Goal: Task Accomplishment & Management: Complete application form

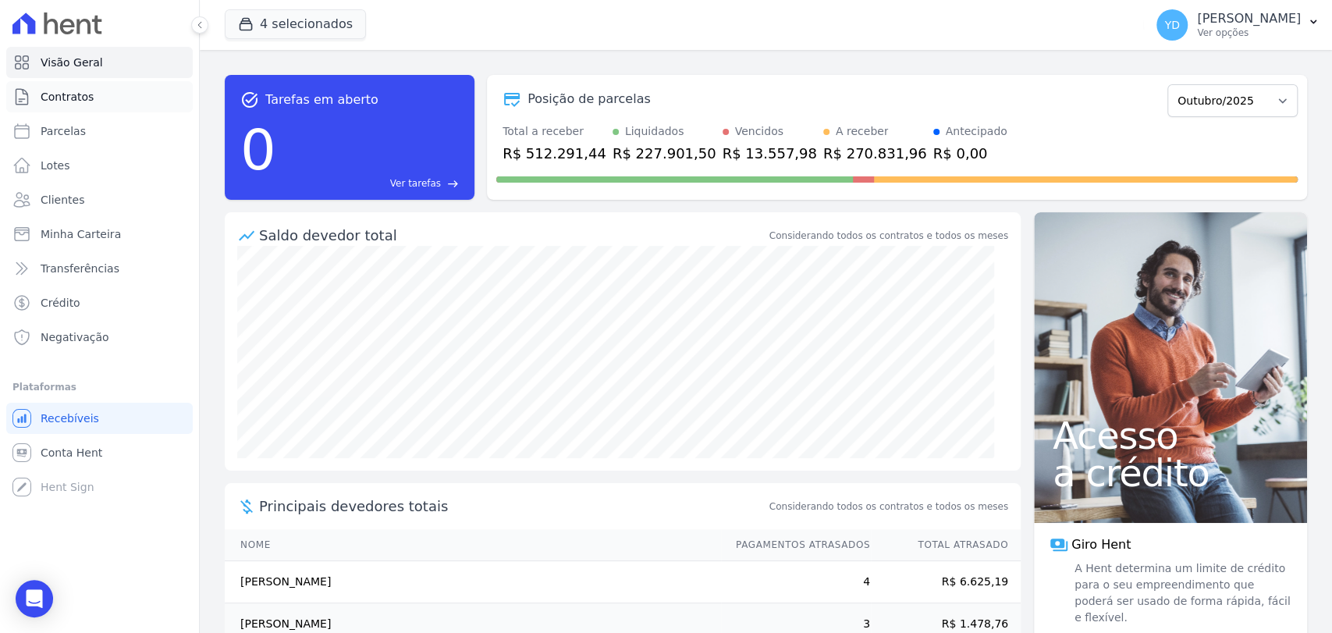
click at [114, 94] on link "Contratos" at bounding box center [99, 96] width 187 height 31
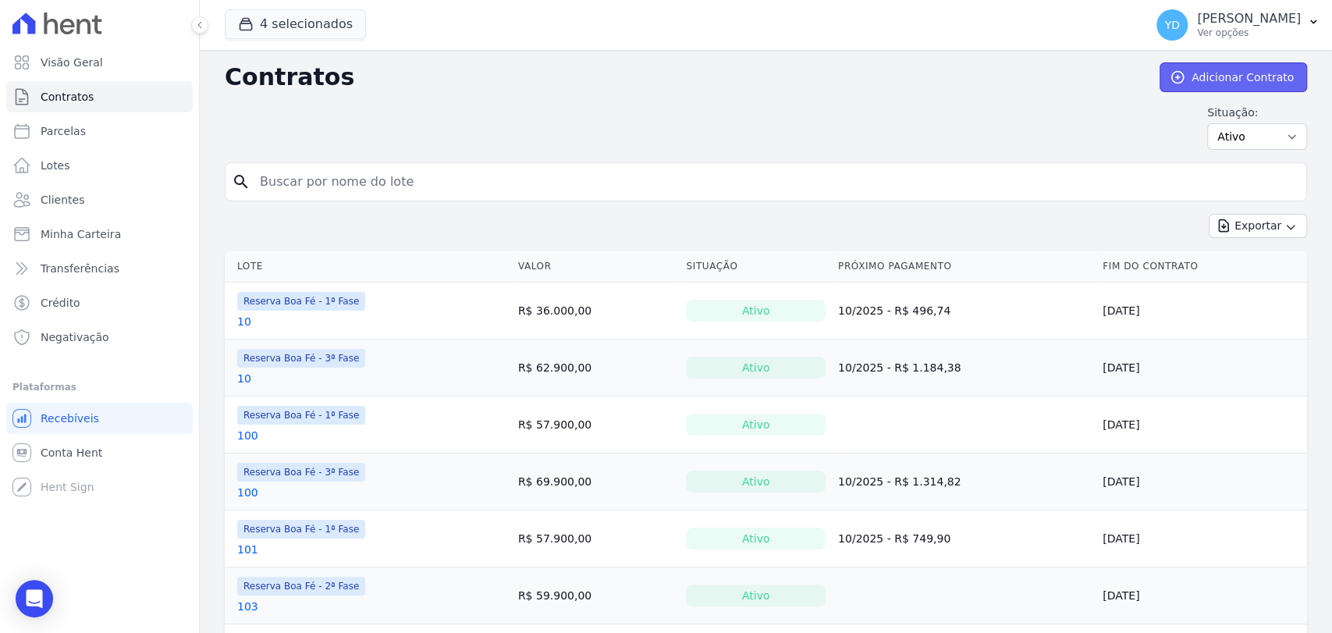
click at [1232, 83] on link "Adicionar Contrato" at bounding box center [1234, 77] width 148 height 30
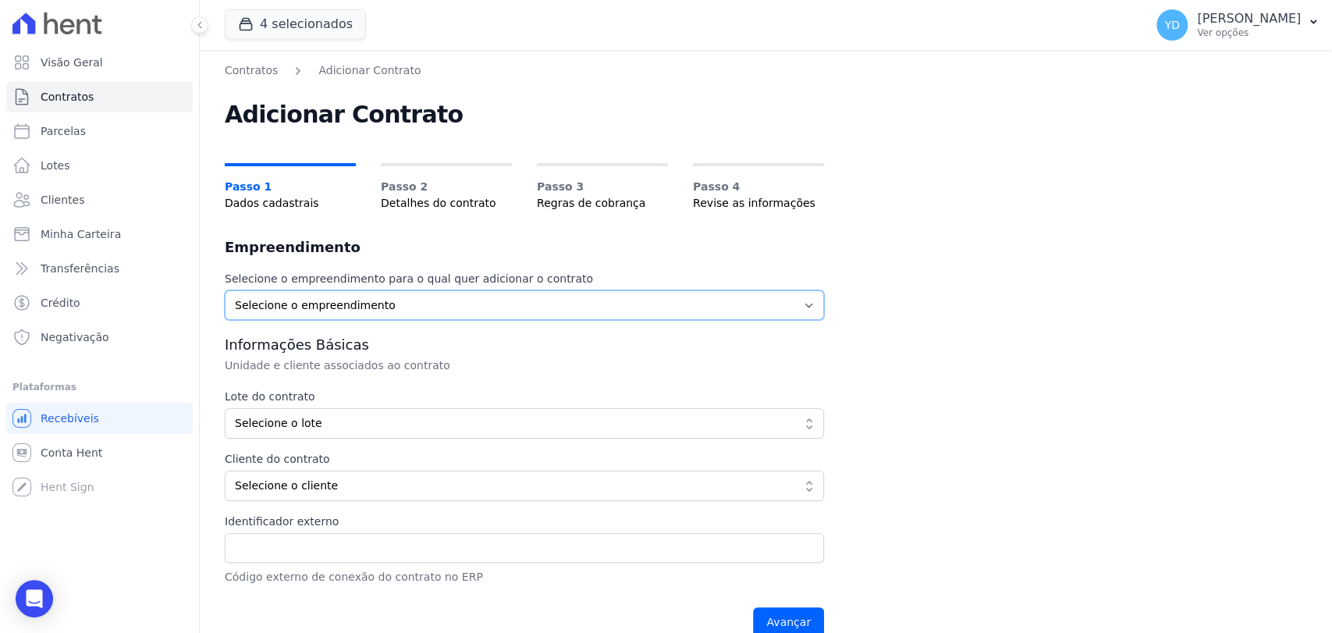
click at [607, 313] on select "Selecione o empreendimento Parque das Palmeiras Reserva Boa Fé - 1ª Fase Reserv…" at bounding box center [524, 305] width 599 height 30
select select "57b52cc6-1199-41ba-8b4a-8ca0d0857211"
click at [225, 290] on select "Selecione o empreendimento Parque das Palmeiras Reserva Boa Fé - 1ª Fase Reserv…" at bounding box center [524, 305] width 599 height 30
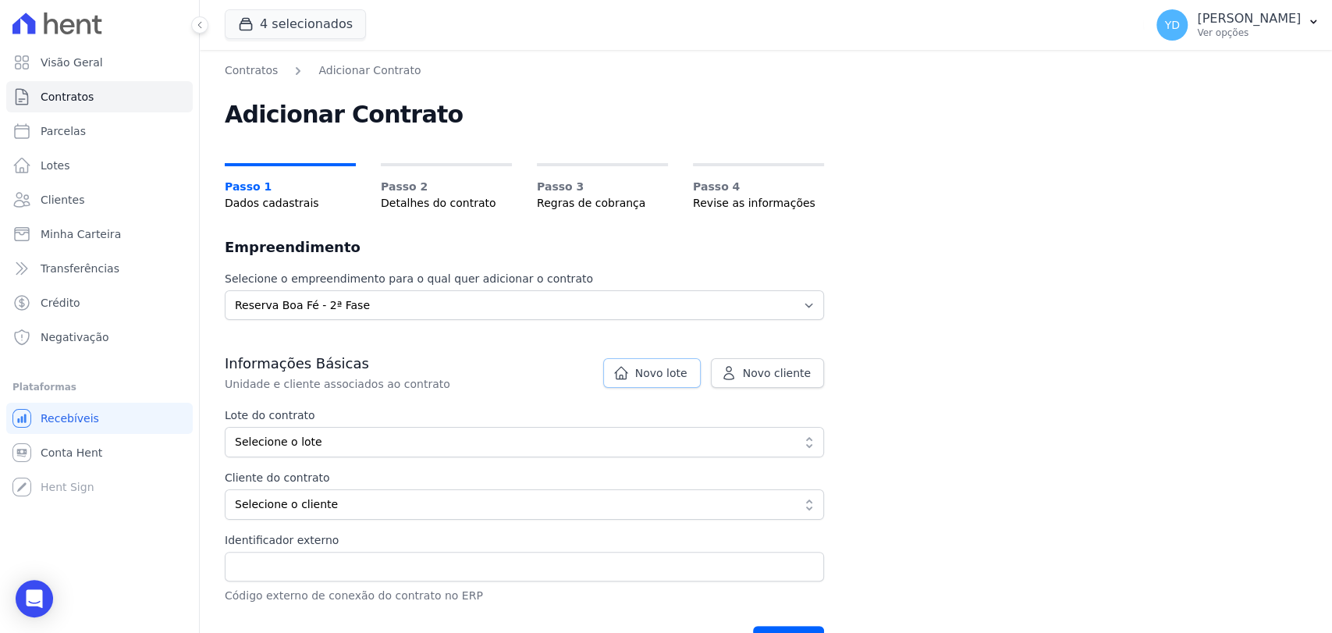
drag, startPoint x: 639, startPoint y: 371, endPoint x: 660, endPoint y: 347, distance: 31.5
click at [639, 371] on link "Novo lote" at bounding box center [652, 373] width 98 height 30
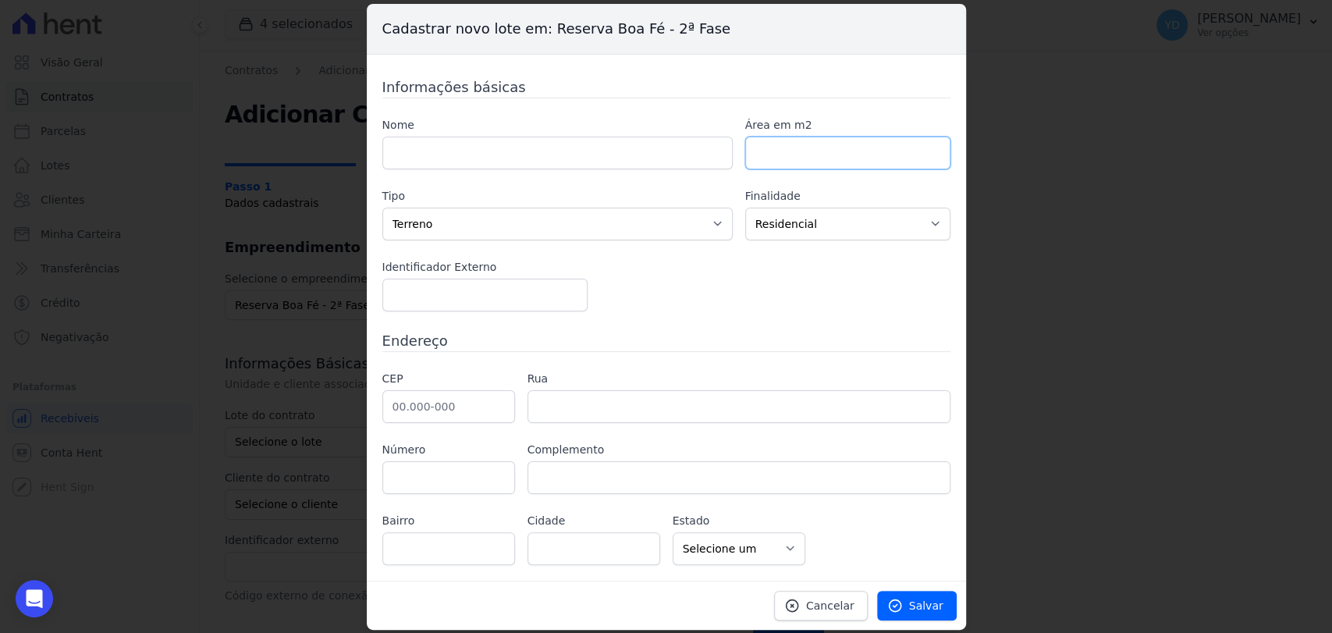
click at [754, 159] on input "number" at bounding box center [847, 153] width 205 height 33
paste input "527.16"
type input "527.16"
click at [621, 143] on input "text" at bounding box center [557, 153] width 350 height 33
type input "220"
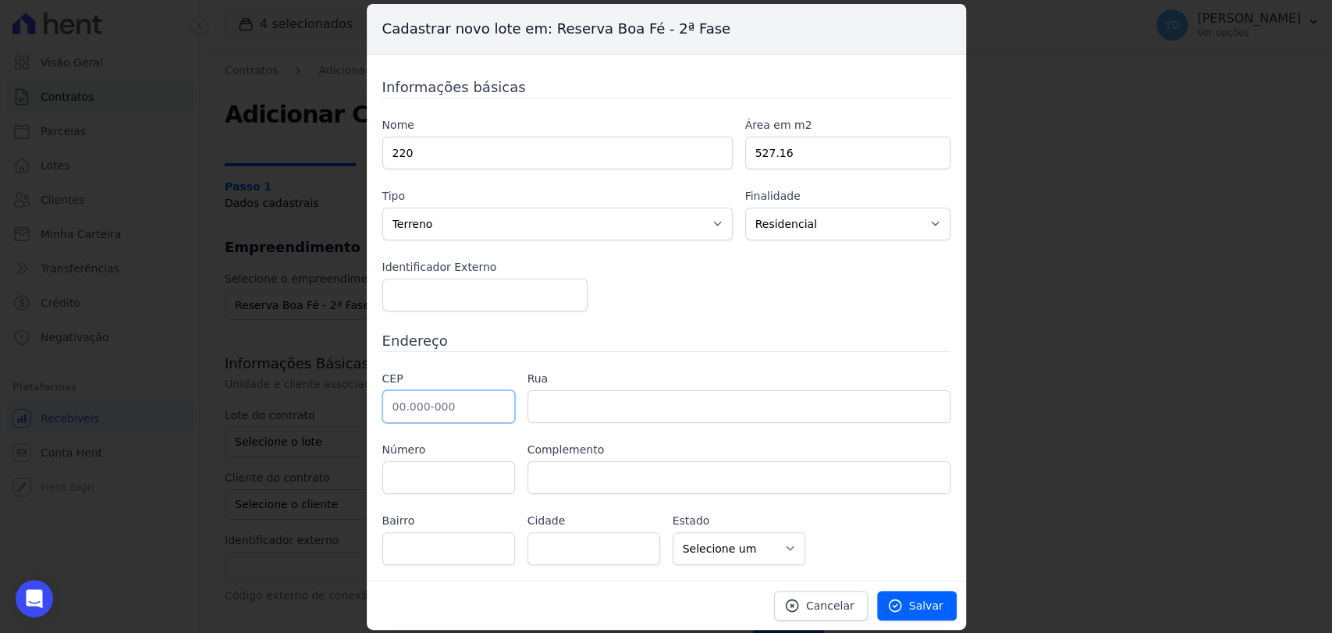
click at [429, 391] on input "text" at bounding box center [448, 406] width 133 height 33
type input "36.126-000"
click at [838, 402] on input "text" at bounding box center [739, 406] width 423 height 33
type input "Belmiro Braga"
select select "MG"
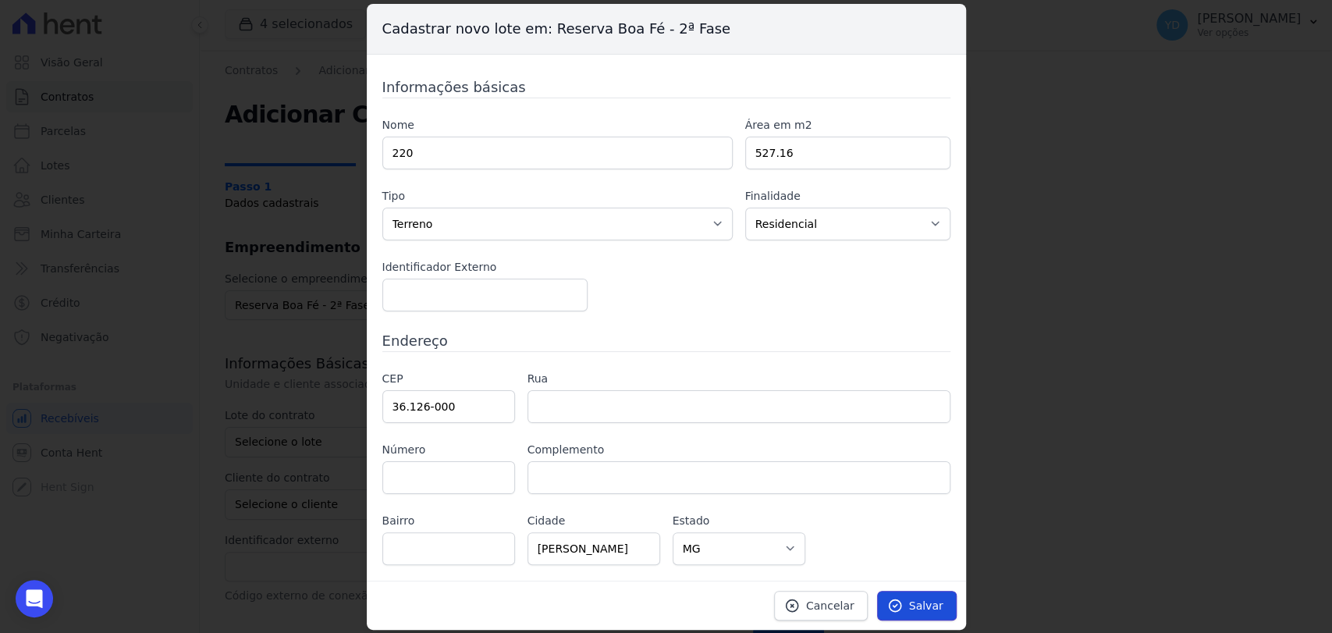
click at [949, 617] on link "Salvar" at bounding box center [917, 606] width 80 height 30
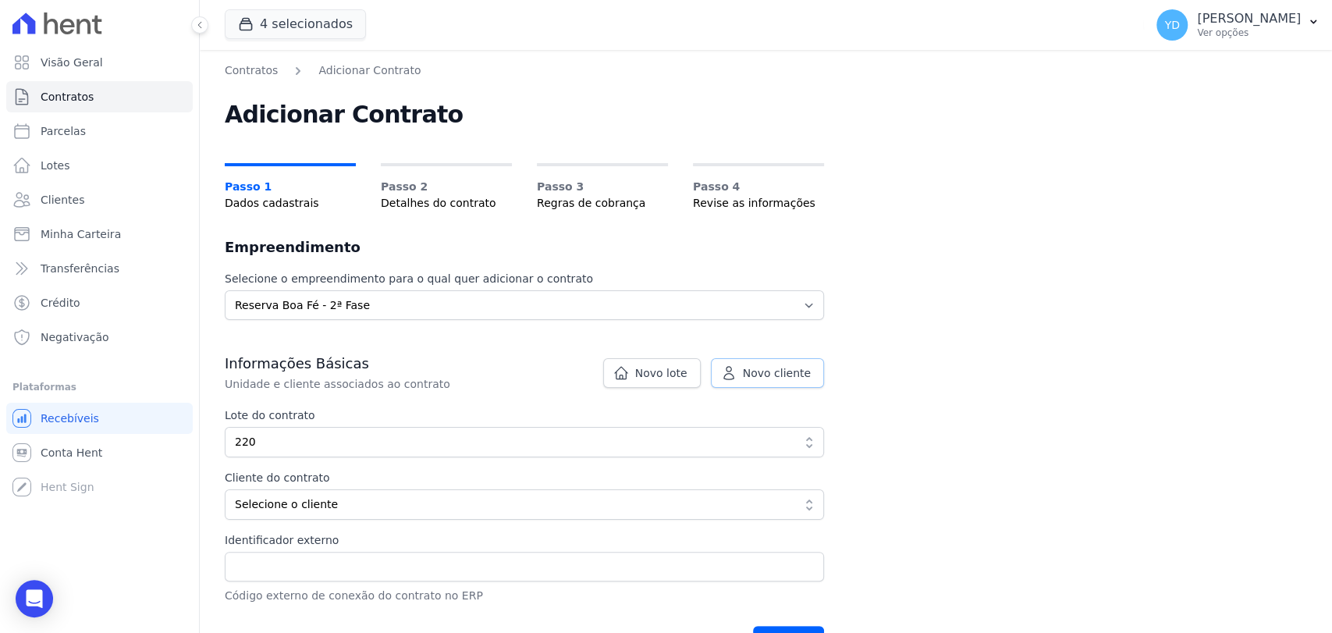
click at [768, 384] on link "Novo cliente" at bounding box center [767, 373] width 113 height 30
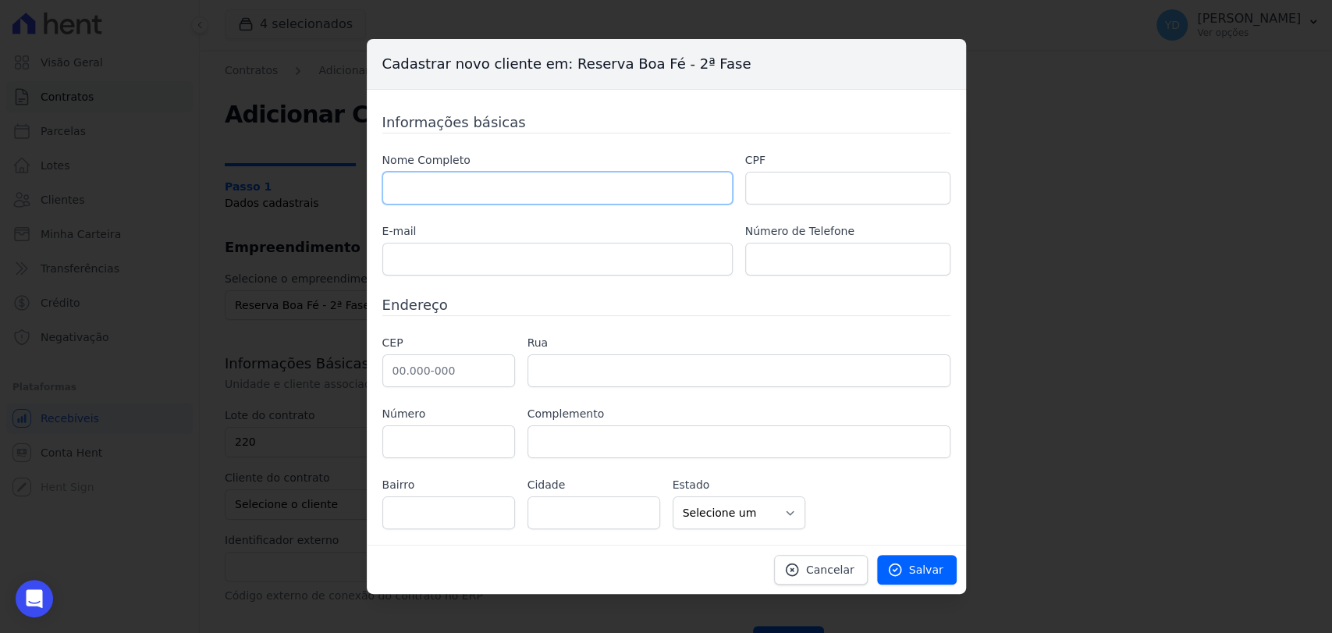
drag, startPoint x: 605, startPoint y: 194, endPoint x: 637, endPoint y: 152, distance: 52.3
click at [605, 194] on input "text" at bounding box center [557, 188] width 350 height 33
paste input "[PERSON_NAME] DA [PERSON_NAME]"
type input "[PERSON_NAME] DA [PERSON_NAME]"
click at [749, 198] on input "text" at bounding box center [847, 188] width 205 height 33
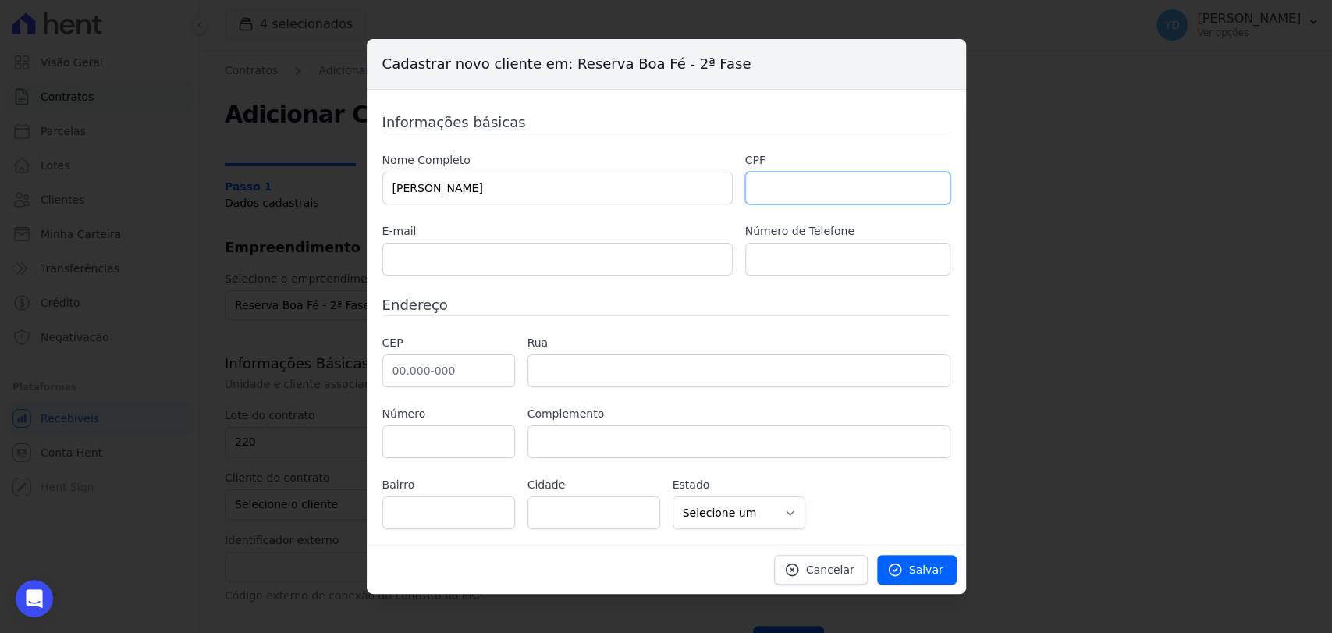
paste input "074.012.867-18"
type input "074.012.867-18"
click at [576, 270] on input "text" at bounding box center [557, 259] width 350 height 33
paste input "[EMAIL_ADDRESS][DOMAIN_NAME]"
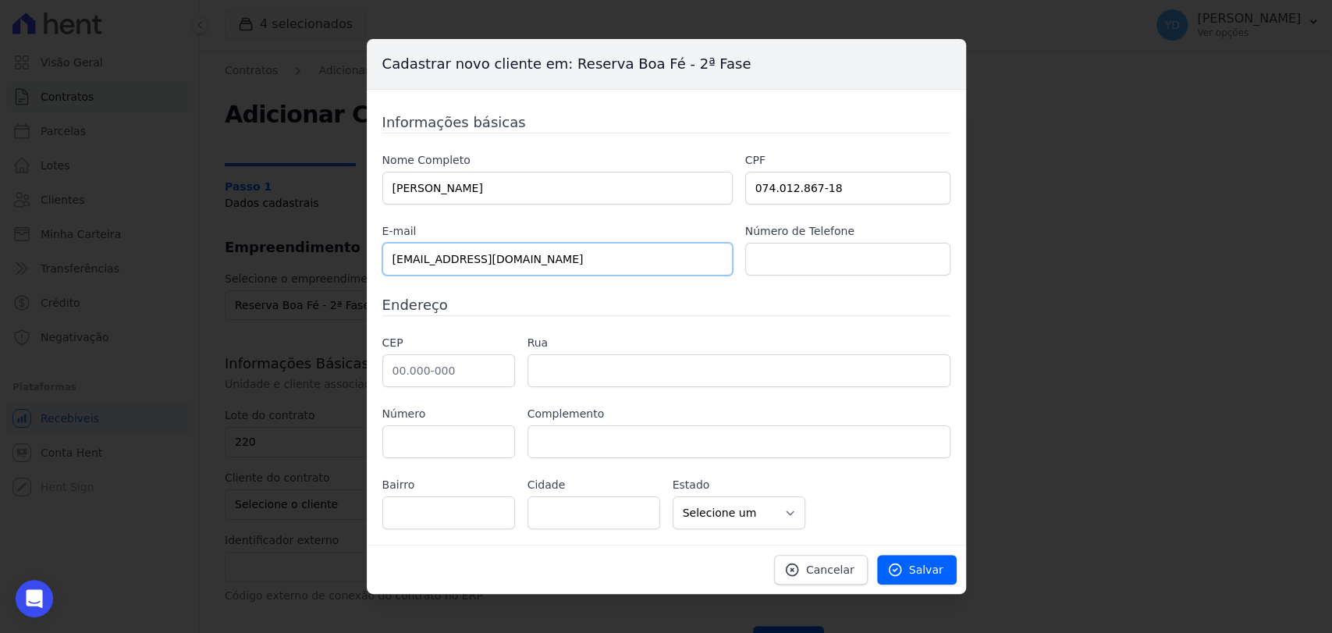
drag, startPoint x: 387, startPoint y: 263, endPoint x: 338, endPoint y: 258, distance: 49.5
click at [338, 258] on div "Cadastrar novo cliente em: Reserva Boa Fé - 2ª Fase Informações básicas Nome Co…" at bounding box center [666, 316] width 1332 height 633
type input "[EMAIL_ADDRESS][DOMAIN_NAME]"
click at [774, 244] on input "text" at bounding box center [847, 259] width 205 height 33
paste input "(21) 97266-0551"
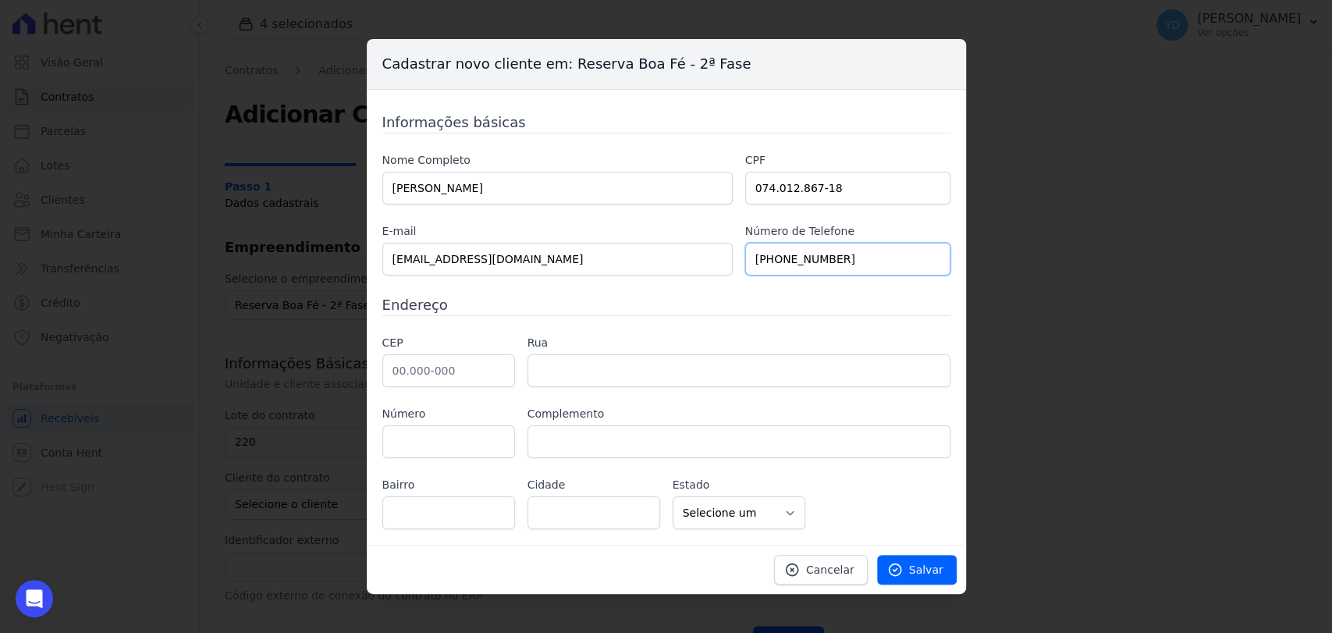
type input "(21) 97266-0551"
click at [488, 375] on input "text" at bounding box center [448, 370] width 133 height 33
paste input "24.320-510"
type input "24.320-510"
click at [530, 339] on label "Rua" at bounding box center [739, 343] width 423 height 16
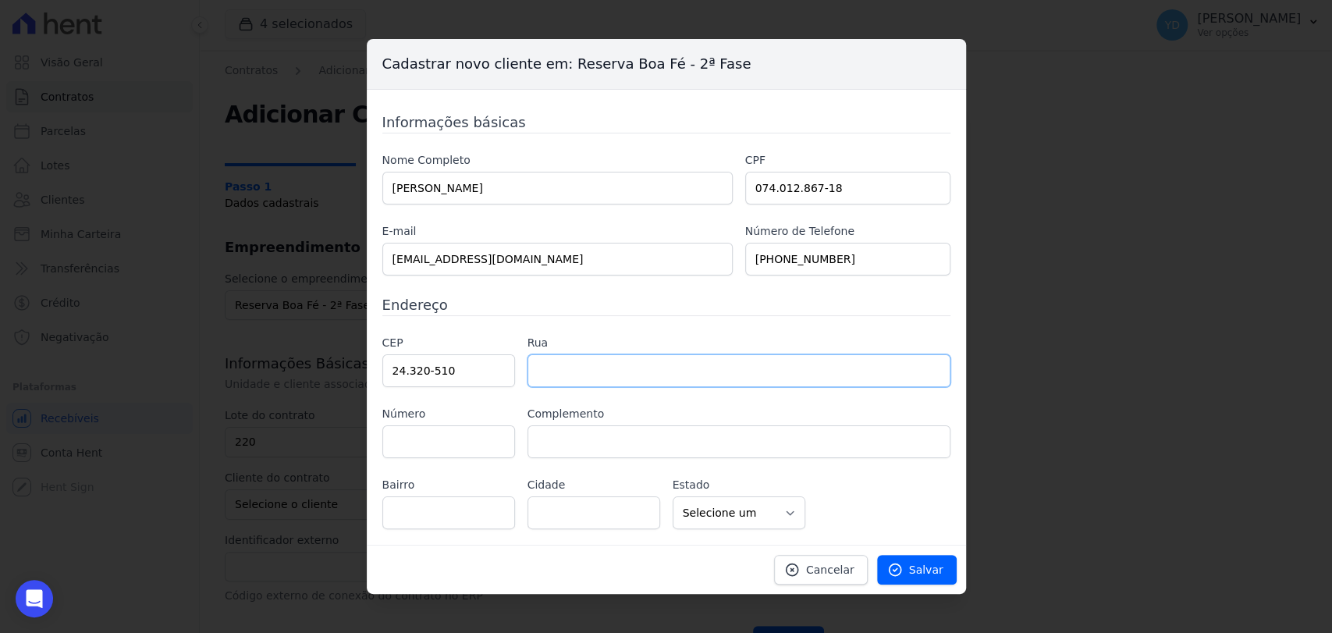
click at [638, 360] on input "text" at bounding box center [739, 370] width 423 height 33
type input "Rua Marilda Gonçalves do Nascimento"
type input "Mata Paca"
type input "Niterói"
select select "RJ"
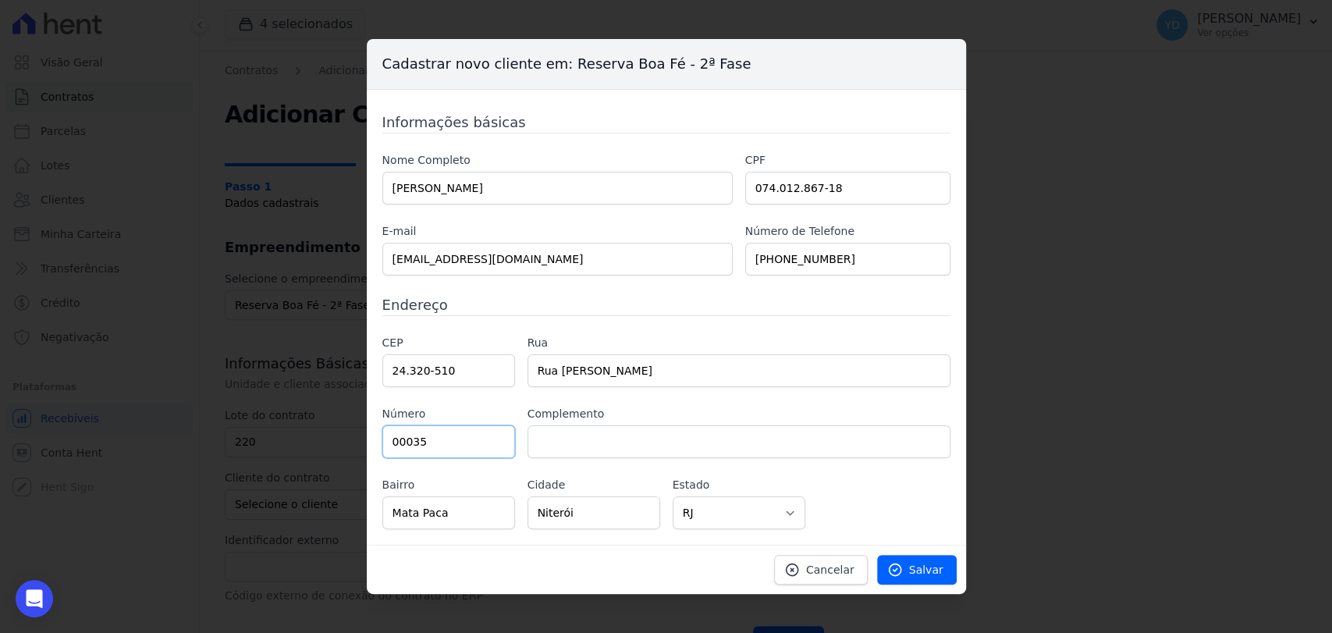
type input "00035"
click at [932, 549] on div "Cancelar Salvar" at bounding box center [666, 569] width 599 height 49
click at [936, 566] on span "Salvar" at bounding box center [926, 570] width 34 height 16
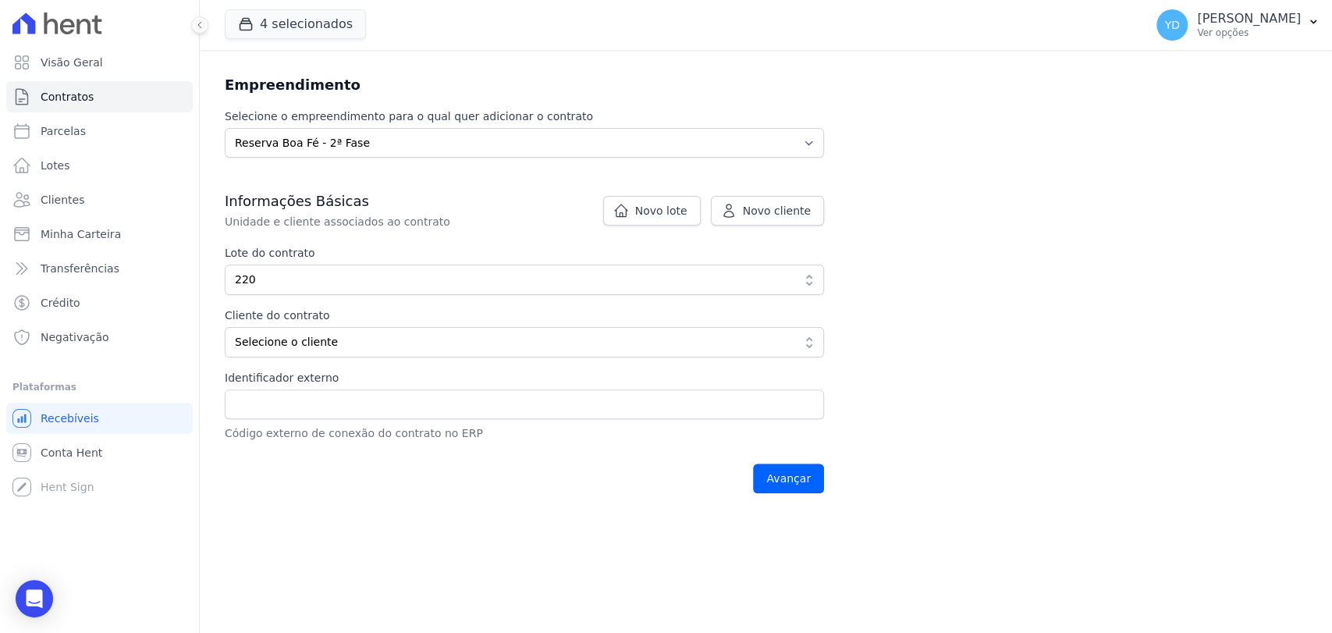
scroll to position [173, 0]
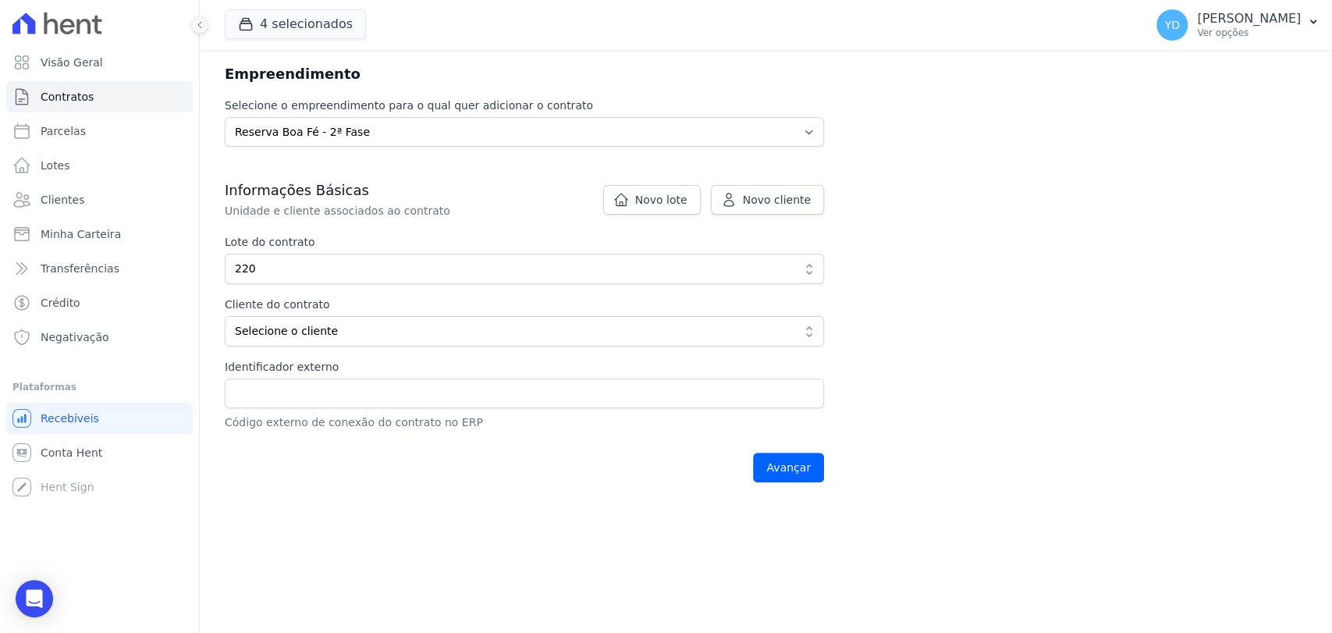
click at [603, 301] on label "Cliente do contrato" at bounding box center [464, 305] width 479 height 16
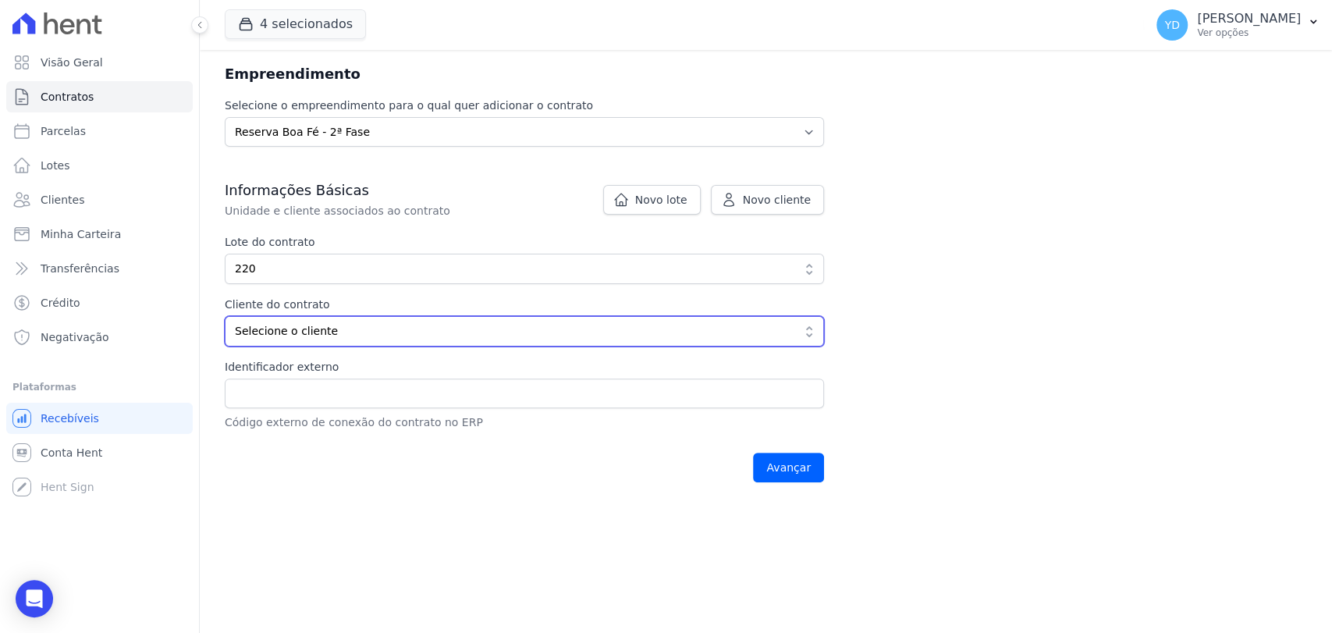
click at [592, 333] on span "Selecione o cliente" at bounding box center [513, 331] width 557 height 16
click at [509, 323] on span "Selecione o cliente" at bounding box center [513, 331] width 557 height 16
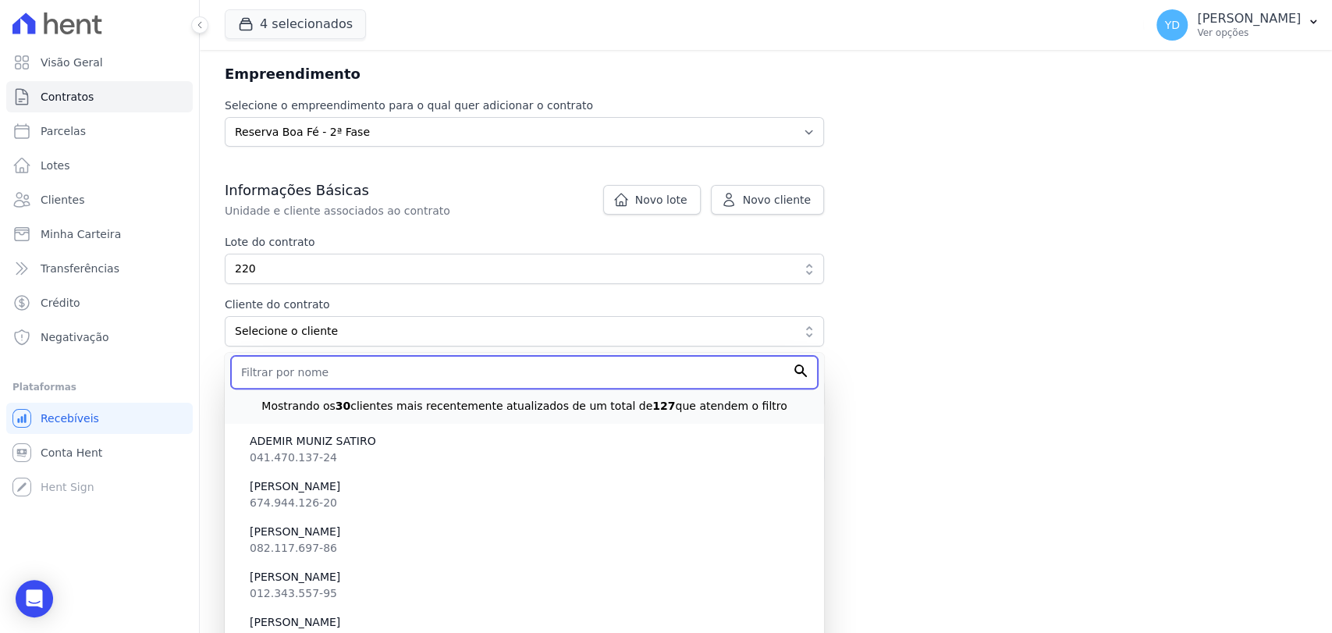
click at [498, 367] on input "text" at bounding box center [524, 372] width 587 height 33
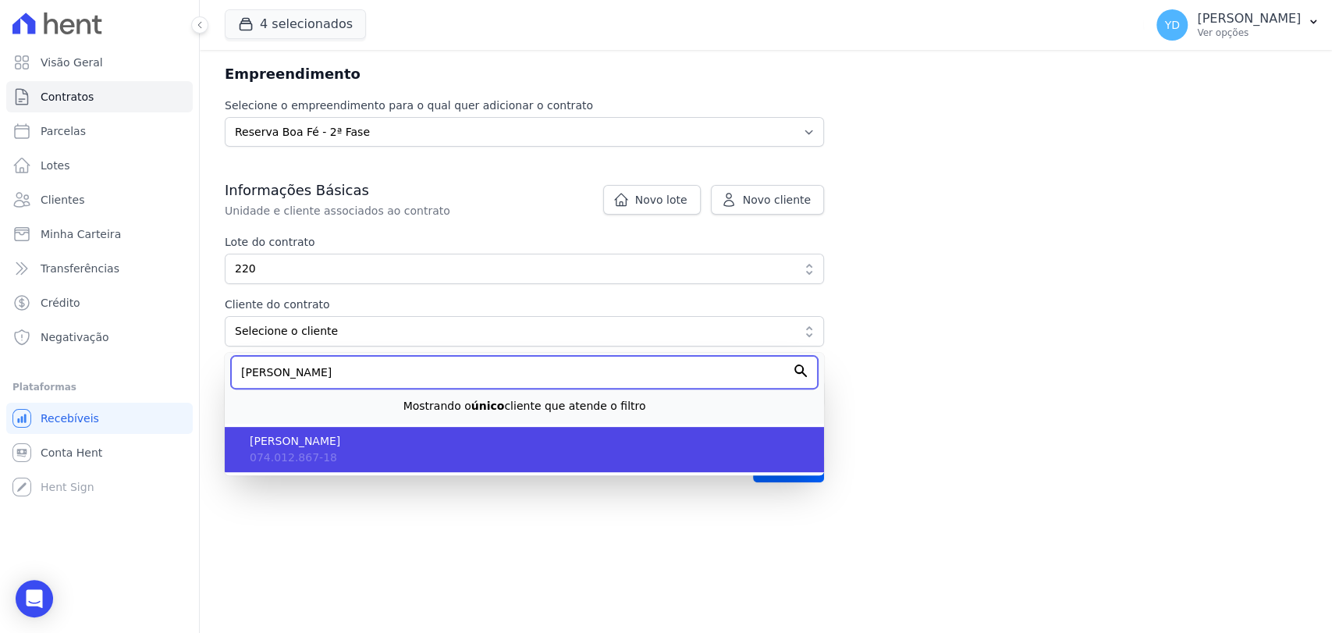
type input "gabriele"
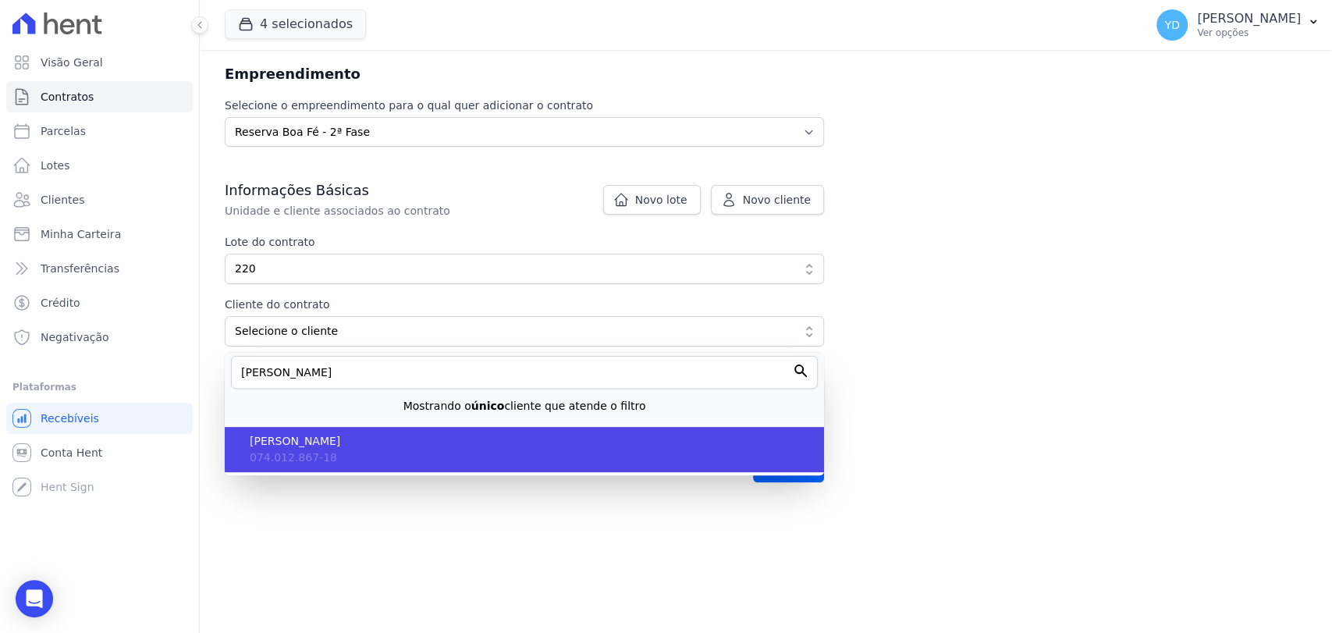
click at [512, 434] on span "[PERSON_NAME]" at bounding box center [531, 441] width 562 height 16
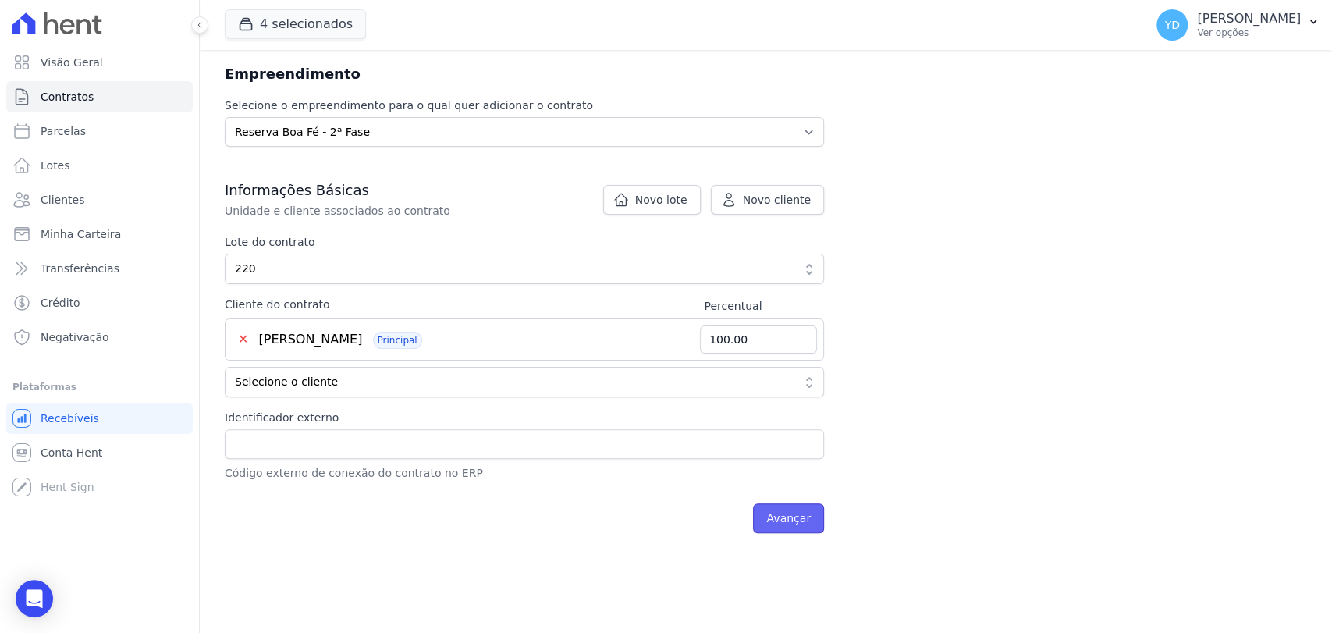
click at [811, 517] on input "Avançar" at bounding box center [788, 518] width 71 height 30
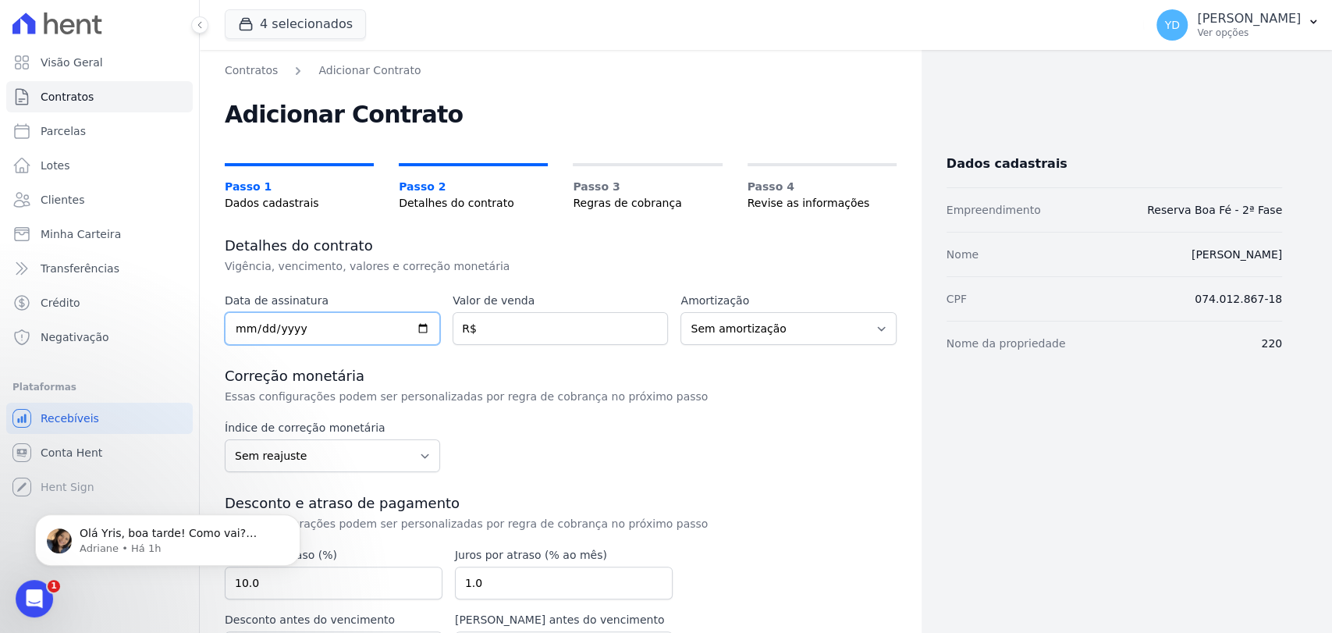
click at [319, 328] on input "date" at bounding box center [332, 328] width 215 height 33
type input "2025-10-13"
click at [533, 336] on input "number" at bounding box center [560, 328] width 215 height 33
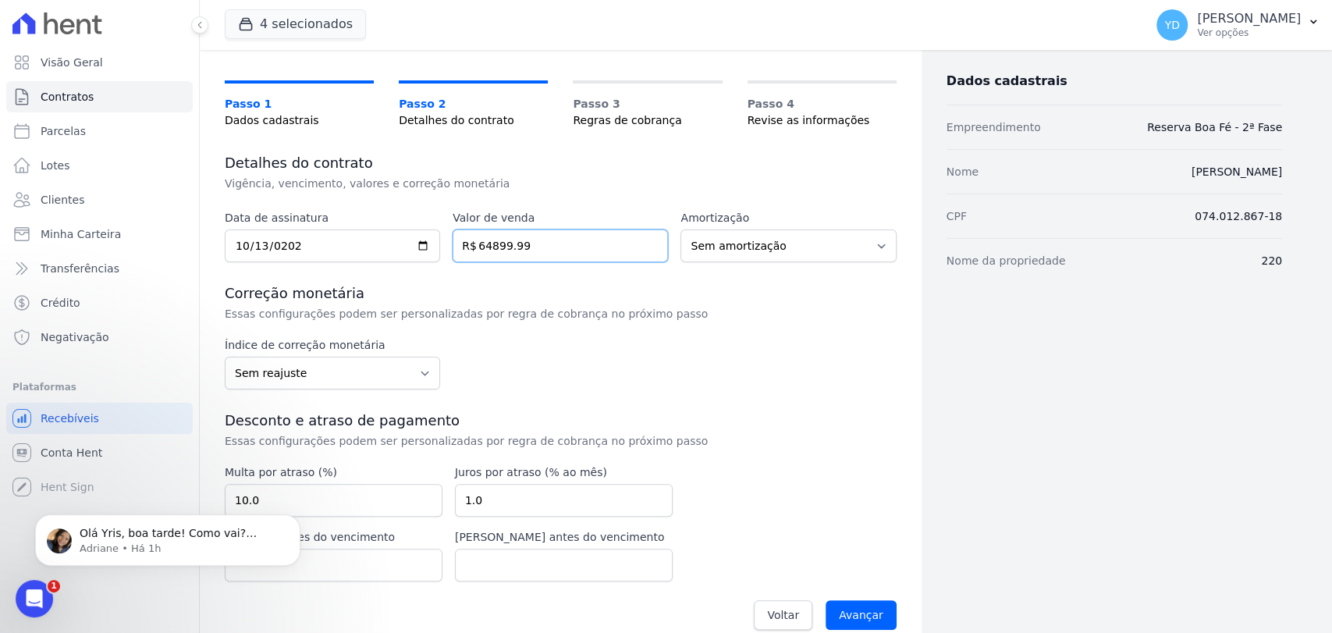
scroll to position [103, 0]
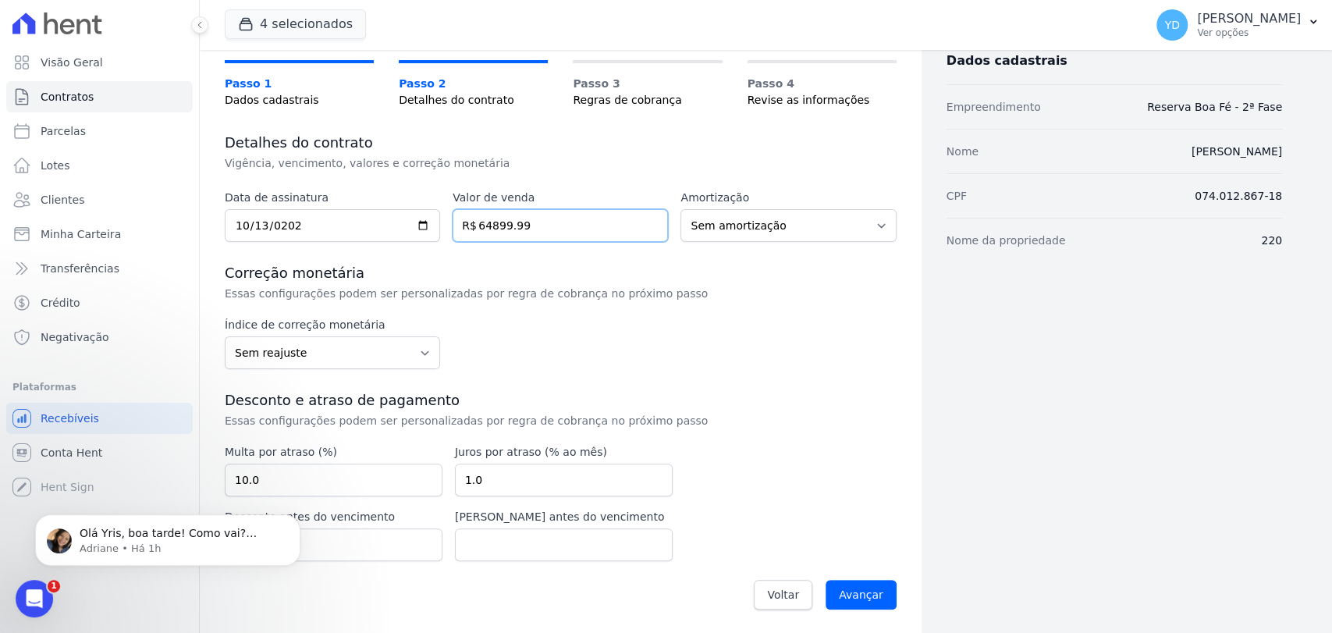
type input "64899.99"
click at [893, 588] on div "Contratos Adicionar Contrato Adicionar Contrato Passo 1 Dados cadastrais Passo …" at bounding box center [561, 291] width 722 height 688
click at [881, 584] on input "Avançar" at bounding box center [861, 595] width 71 height 30
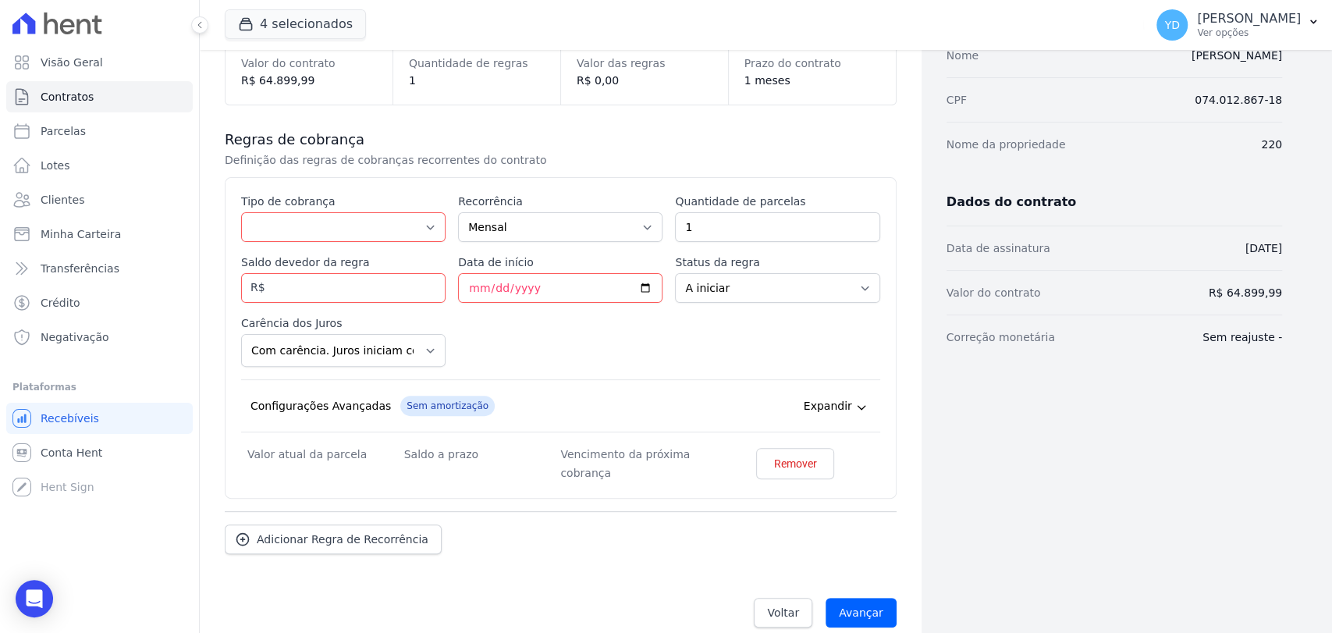
scroll to position [217, 0]
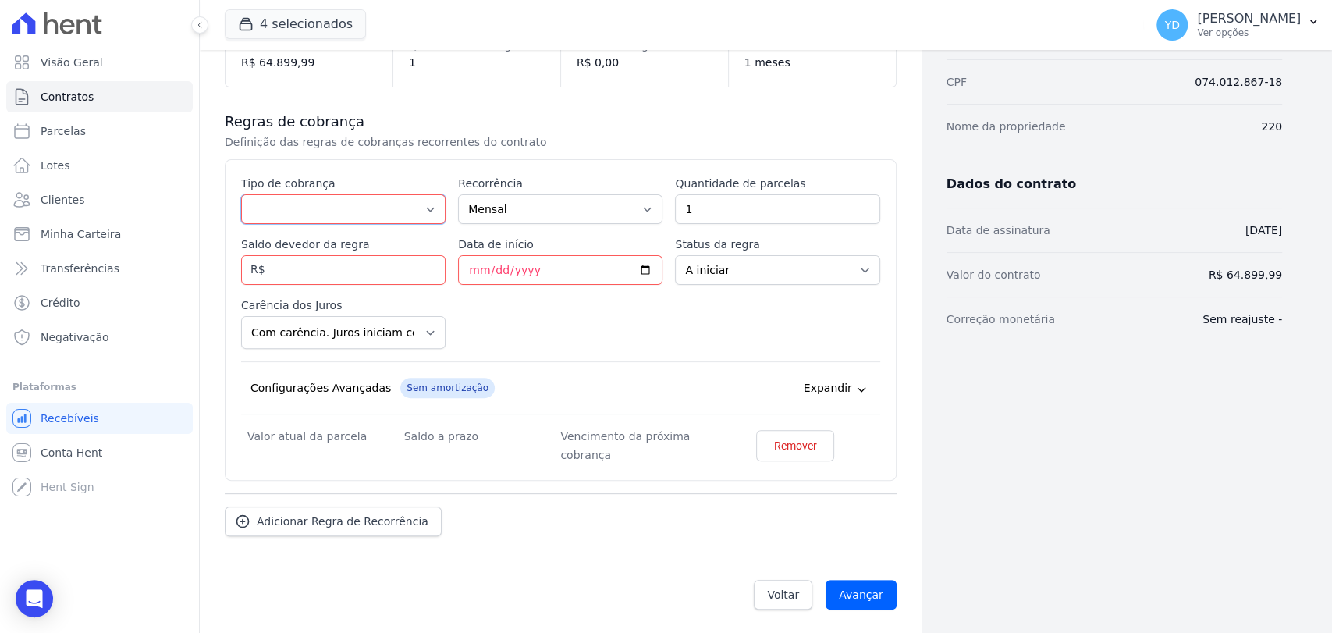
click at [350, 211] on select "Parcela Normal Entrada Sinal Intercalada Chaves Pré-chaves Pós-chaves Impostos …" at bounding box center [343, 209] width 205 height 30
select select "standard"
click at [241, 194] on select "Parcela Normal Entrada Sinal Intercalada Chaves Pré-chaves Pós-chaves Impostos …" at bounding box center [343, 209] width 205 height 30
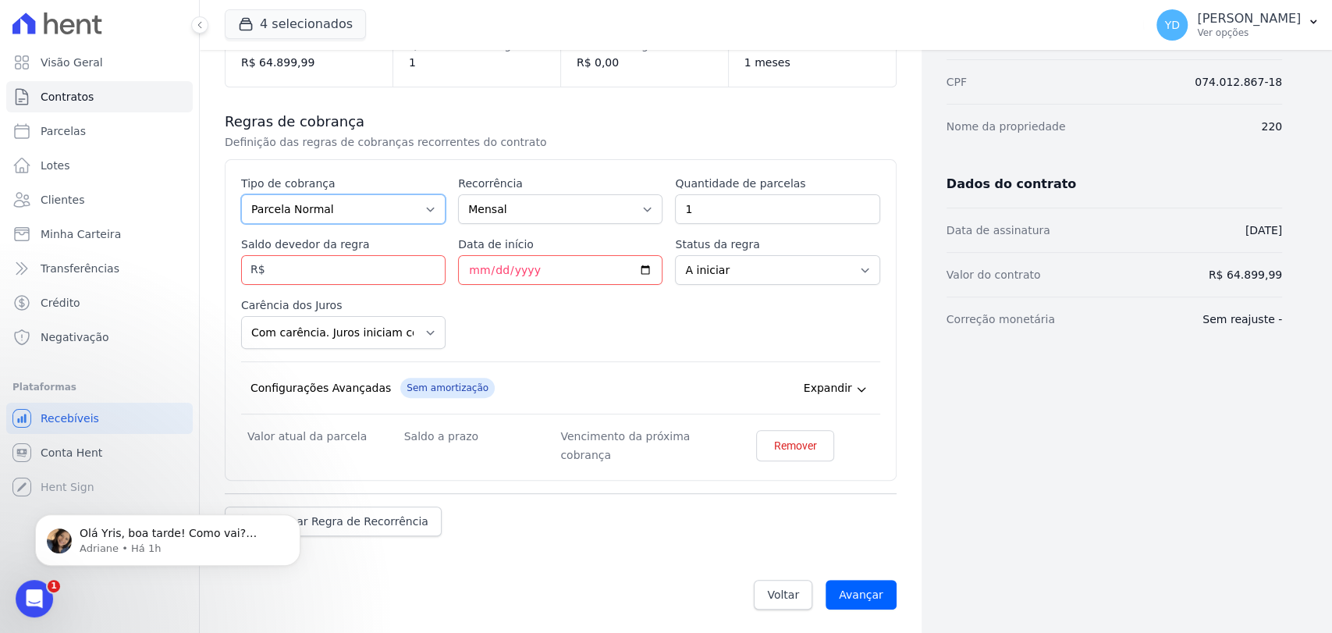
scroll to position [0, 0]
click at [347, 271] on input "Saldo devedor da regra" at bounding box center [343, 270] width 205 height 30
type input "30000.000"
click at [331, 223] on div "Esse tipo de parcela não entra no saldo devedor do contrato. Tipo de cobrança P…" at bounding box center [560, 320] width 639 height 289
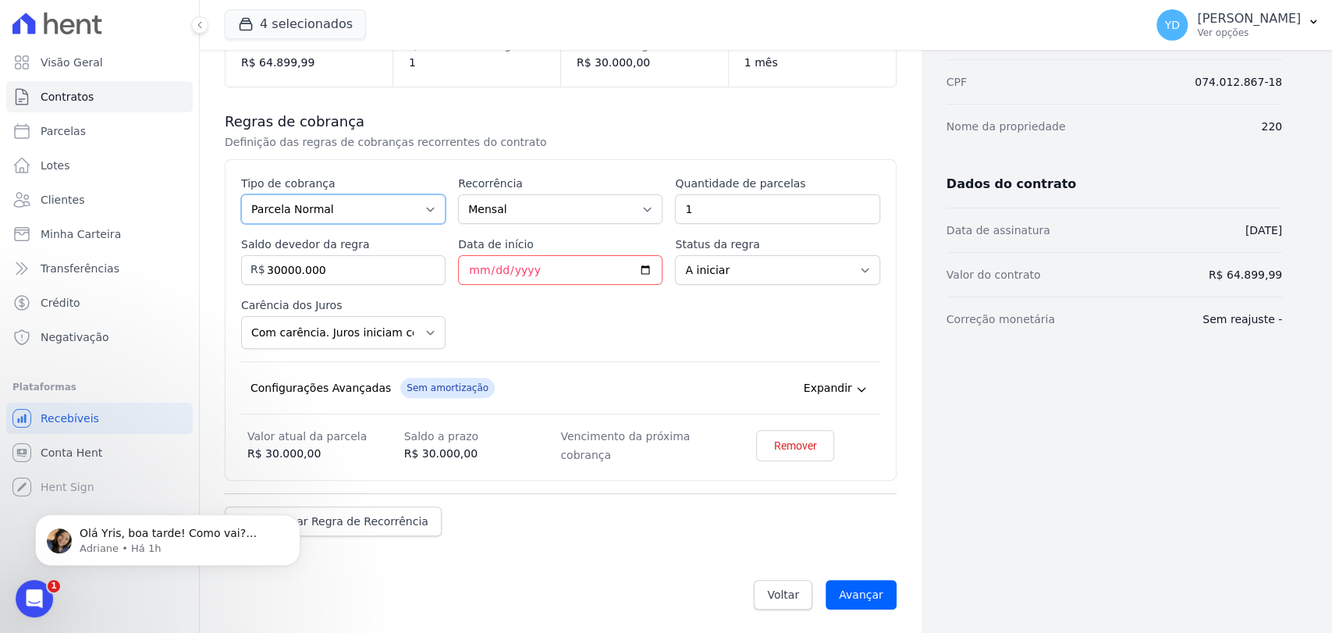
click at [340, 208] on select "Parcela Normal Entrada Sinal Intercalada Chaves Pré-chaves Pós-chaves Impostos …" at bounding box center [343, 209] width 205 height 30
select select "down_payment"
click at [241, 194] on select "Parcela Normal Entrada Sinal Intercalada Chaves Pré-chaves Pós-chaves Impostos …" at bounding box center [343, 209] width 205 height 30
click at [587, 264] on input "Data de início" at bounding box center [560, 270] width 205 height 30
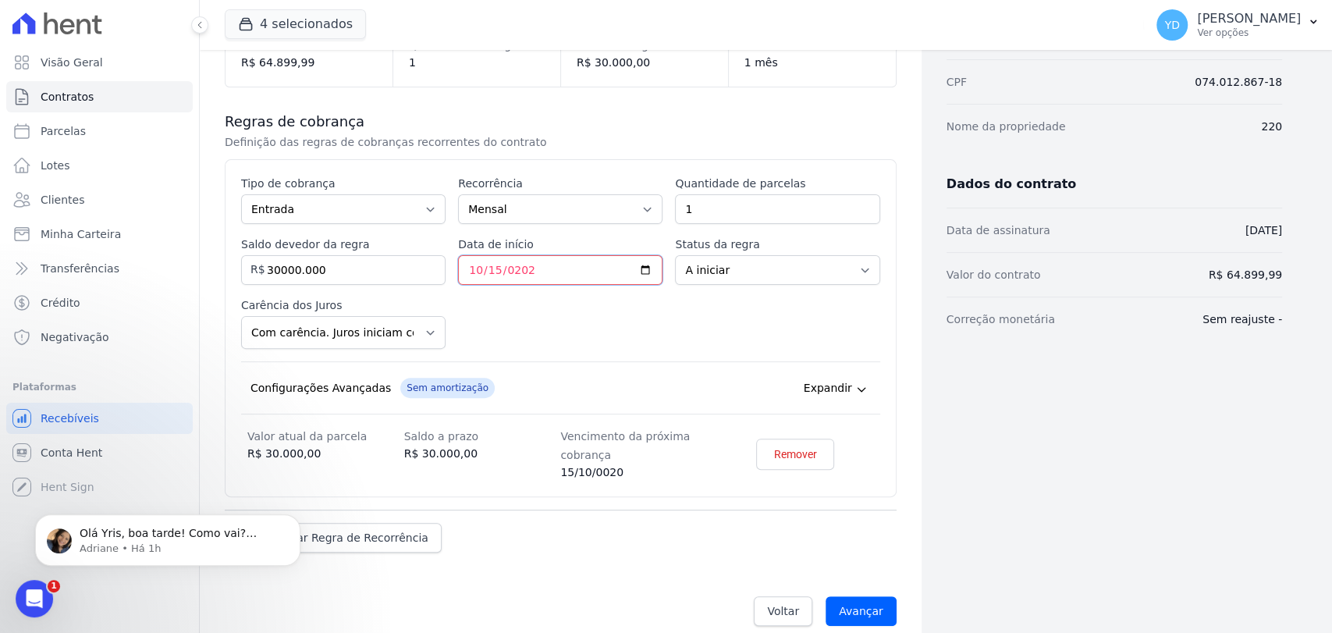
type input "[DATE]"
click at [581, 300] on div "Esse tipo de parcela não entra no saldo devedor do contrato. Tipo de cobrança P…" at bounding box center [560, 328] width 639 height 305
click at [377, 530] on span "Adicionar Regra de Recorrência" at bounding box center [343, 538] width 172 height 16
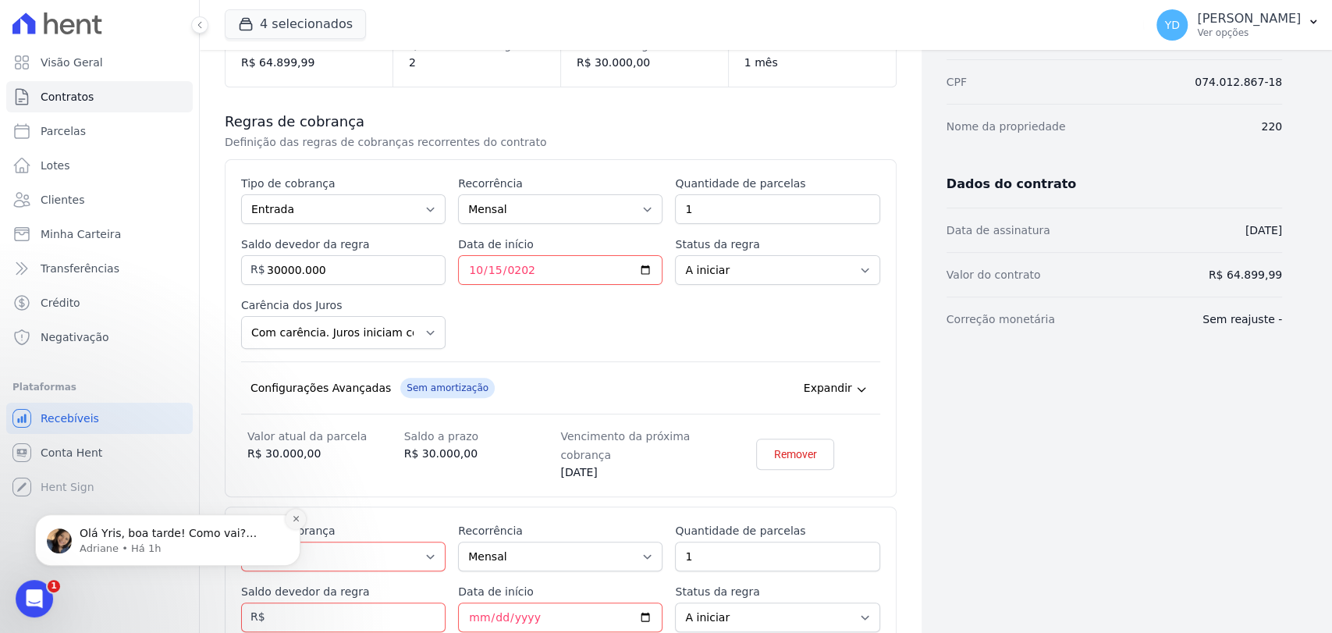
click at [293, 522] on icon "Dismiss notification" at bounding box center [296, 518] width 9 height 9
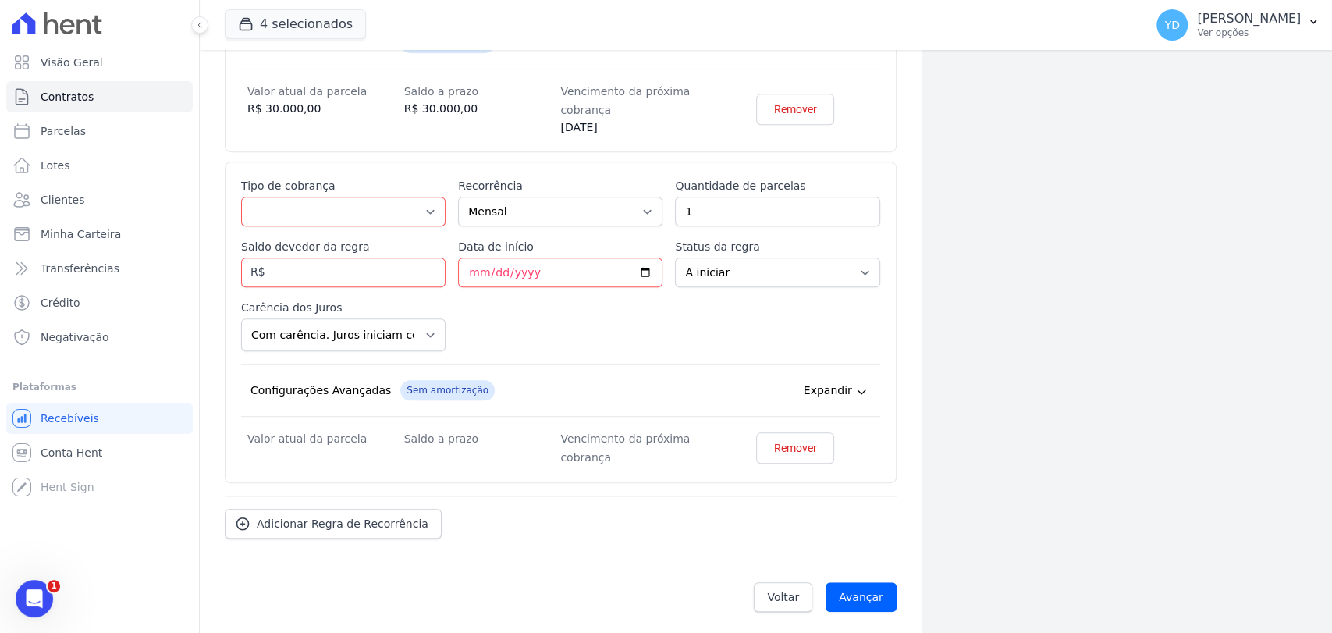
scroll to position [563, 0]
click at [375, 221] on select "Parcela Normal Entrada Sinal Intercalada Chaves Pré-chaves Pós-chaves Impostos …" at bounding box center [343, 211] width 205 height 30
select select "down_payment"
click at [241, 196] on select "Parcela Normal Entrada Sinal Intercalada Chaves Pré-chaves Pós-chaves Impostos …" at bounding box center [343, 211] width 205 height 30
click at [404, 276] on input "Saldo devedor da regra" at bounding box center [343, 272] width 205 height 30
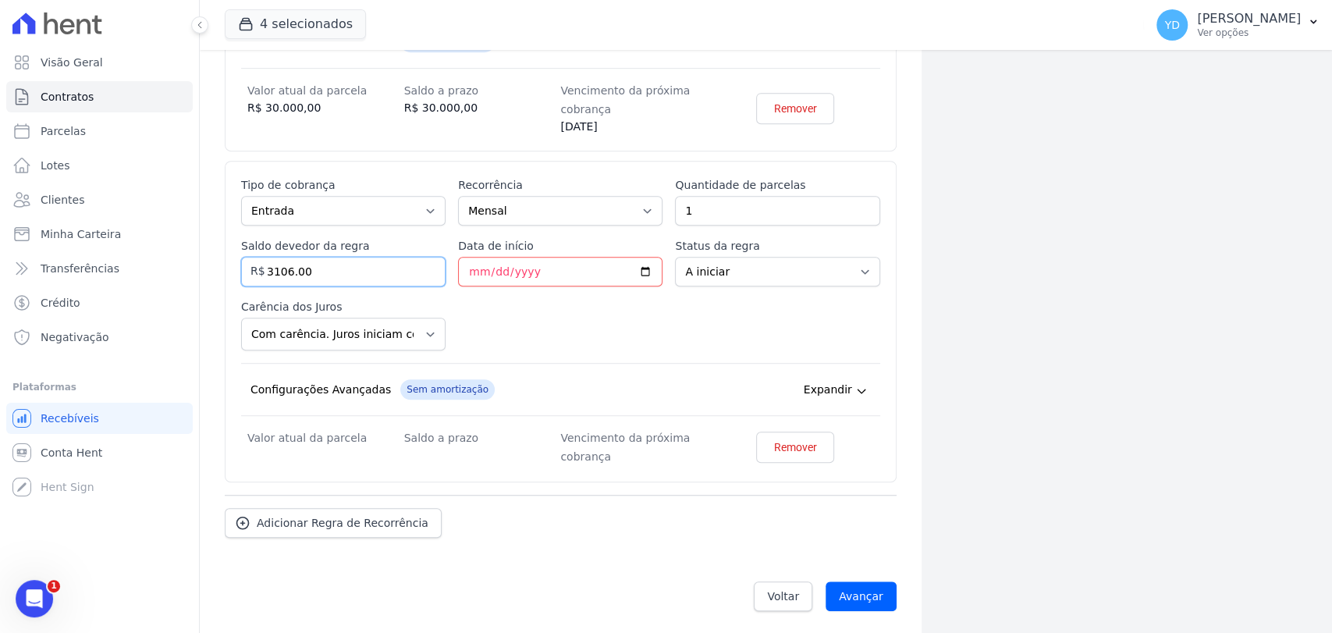
type input "3106.00"
click at [406, 227] on div "Esse tipo de parcela não entra no saldo devedor do contrato. Tipo de cobrança P…" at bounding box center [560, 321] width 639 height 289
click at [556, 265] on input "Data de início" at bounding box center [560, 272] width 205 height 30
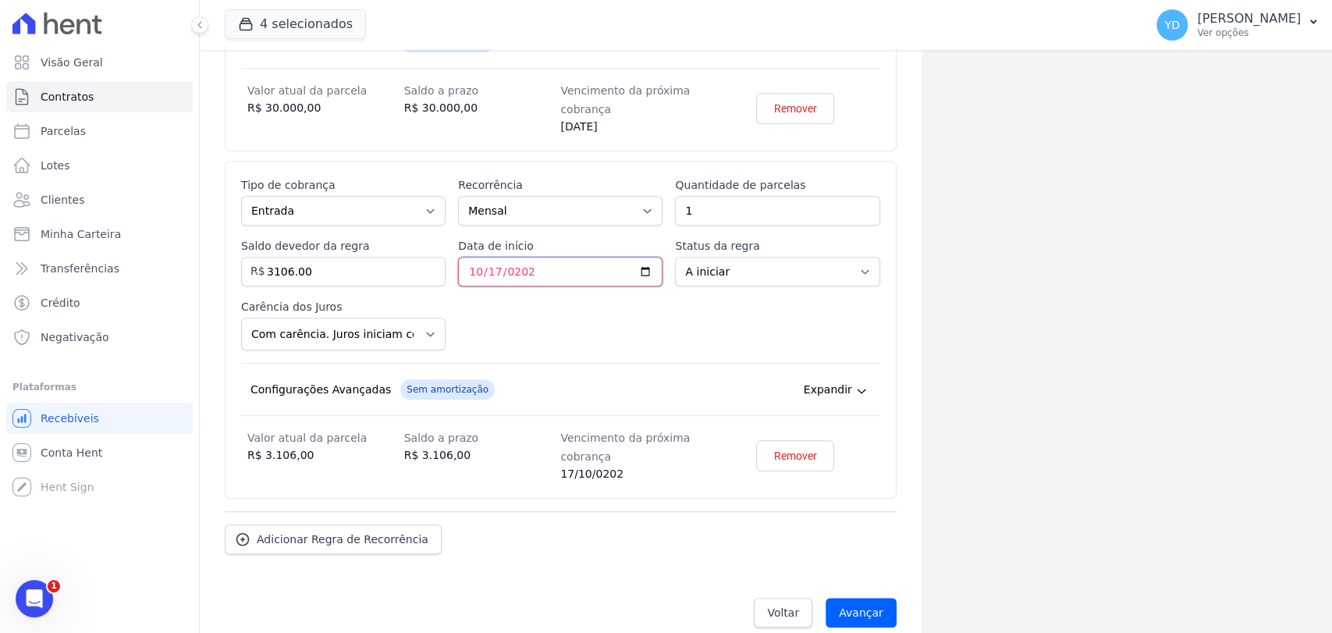
type input "2025-10-17"
click at [681, 310] on div "Esse tipo de parcela não entra no saldo devedor do contrato. Tipo de cobrança P…" at bounding box center [560, 329] width 639 height 305
click at [278, 535] on span "Adicionar Regra de Recorrência" at bounding box center [343, 540] width 172 height 16
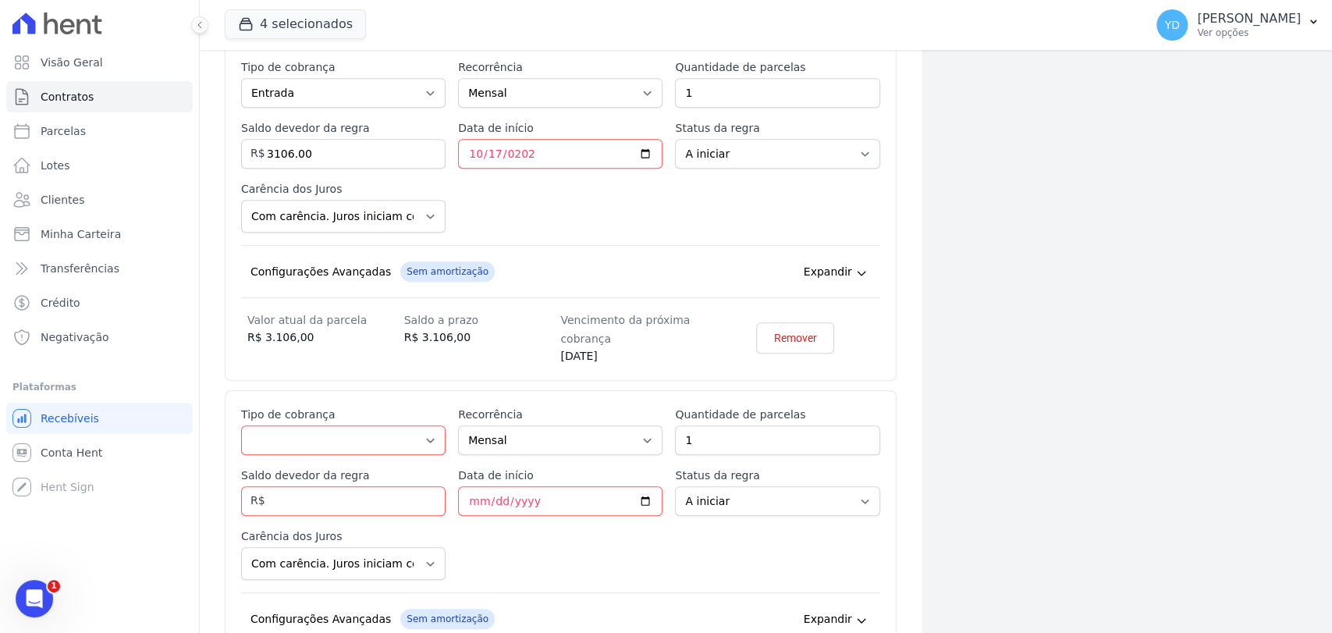
scroll to position [910, 0]
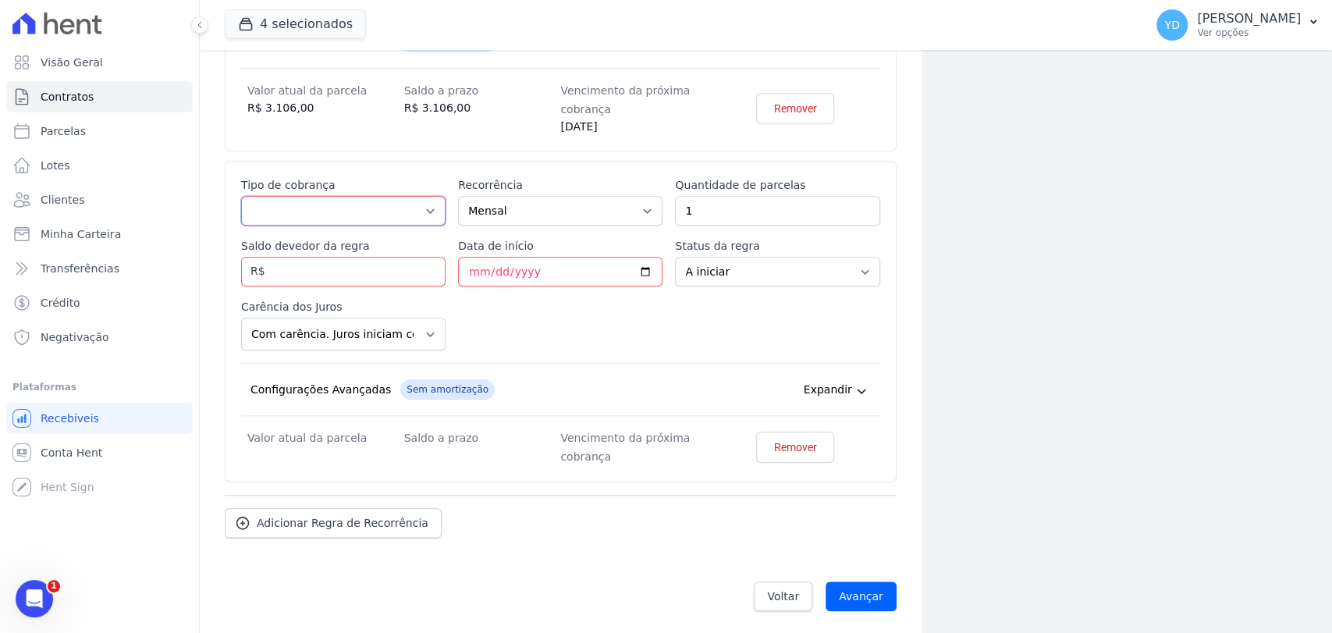
click at [351, 207] on select "Parcela Normal Entrada Sinal Intercalada Chaves Pré-chaves Pós-chaves Impostos …" at bounding box center [343, 211] width 205 height 30
select select "standard"
click at [241, 196] on select "Parcela Normal Entrada Sinal Intercalada Chaves Pré-chaves Pós-chaves Impostos …" at bounding box center [343, 211] width 205 height 30
click at [721, 196] on input "1" at bounding box center [777, 211] width 205 height 30
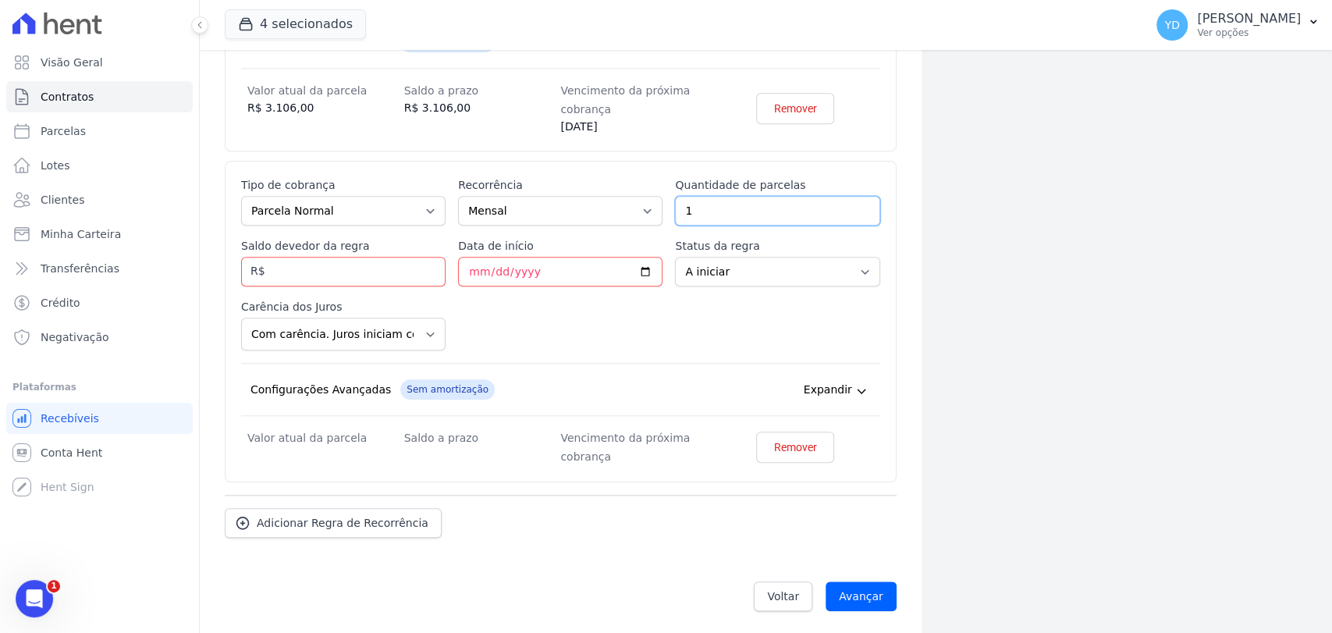
click at [721, 196] on input "1" at bounding box center [777, 211] width 205 height 30
type input "60"
click at [377, 257] on input "Saldo devedor da regra" at bounding box center [343, 272] width 205 height 30
type input "38190.60"
click at [565, 375] on div "Configurações Avançadas Sem amortização Price adjustment index/ Price adjustmen…" at bounding box center [560, 389] width 639 height 53
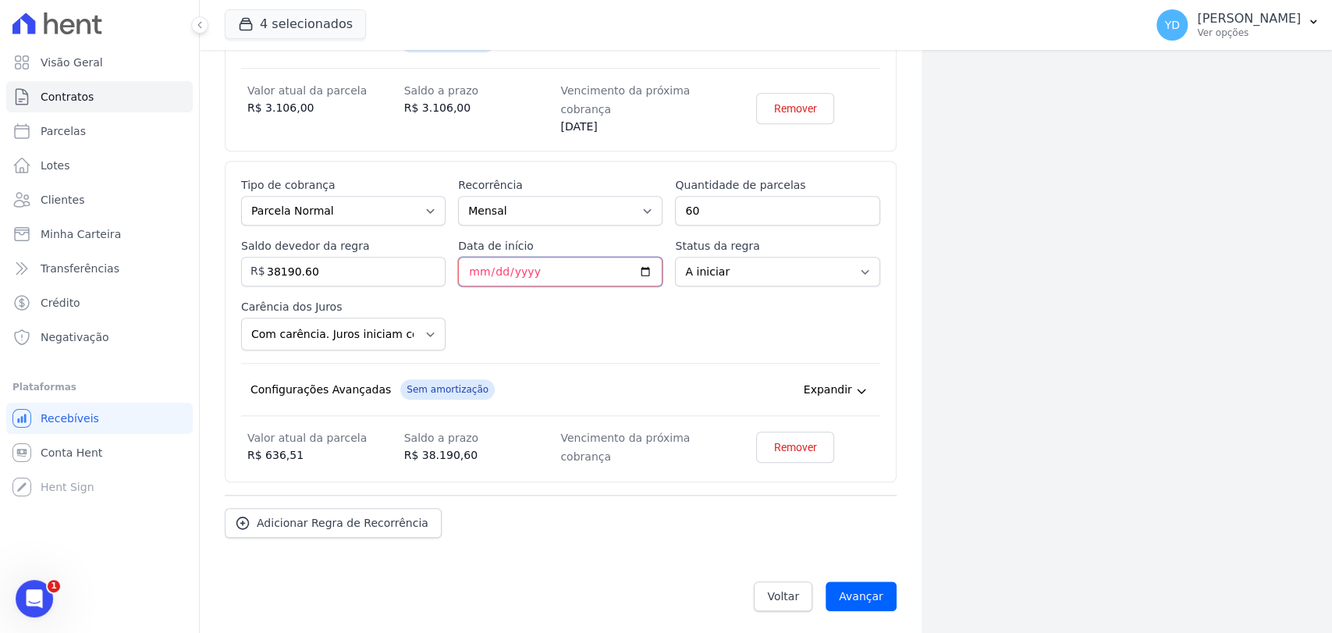
click at [467, 265] on input "Data de início" at bounding box center [560, 272] width 205 height 30
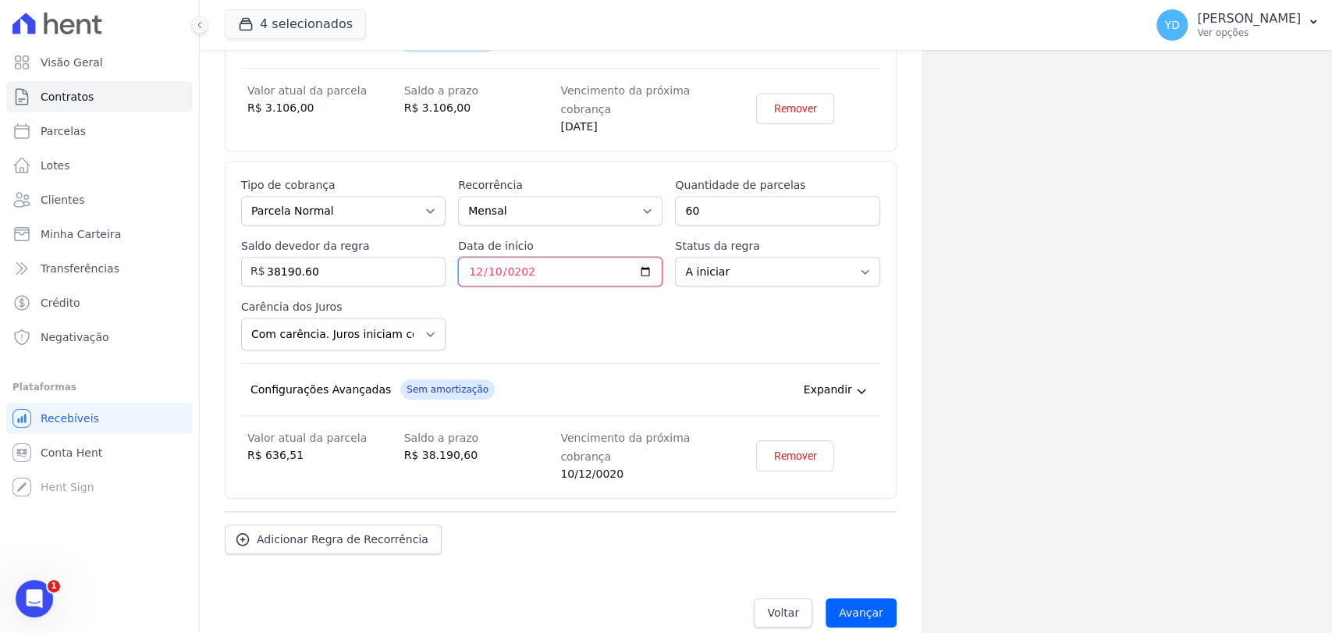
type input "2025-12-10"
click at [493, 324] on div "Esse tipo de parcela não entra no saldo devedor do contrato. Tipo de cobrança P…" at bounding box center [560, 329] width 639 height 305
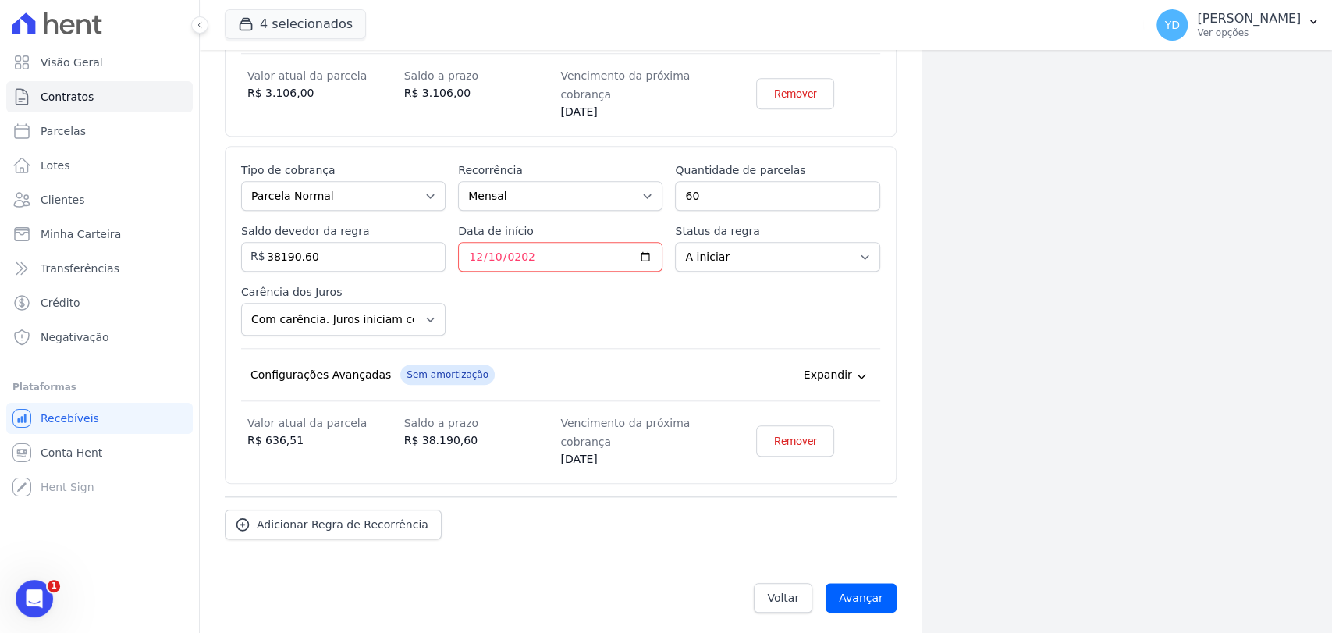
scroll to position [926, 0]
click at [325, 516] on span "Adicionar Regra de Recorrência" at bounding box center [343, 524] width 172 height 16
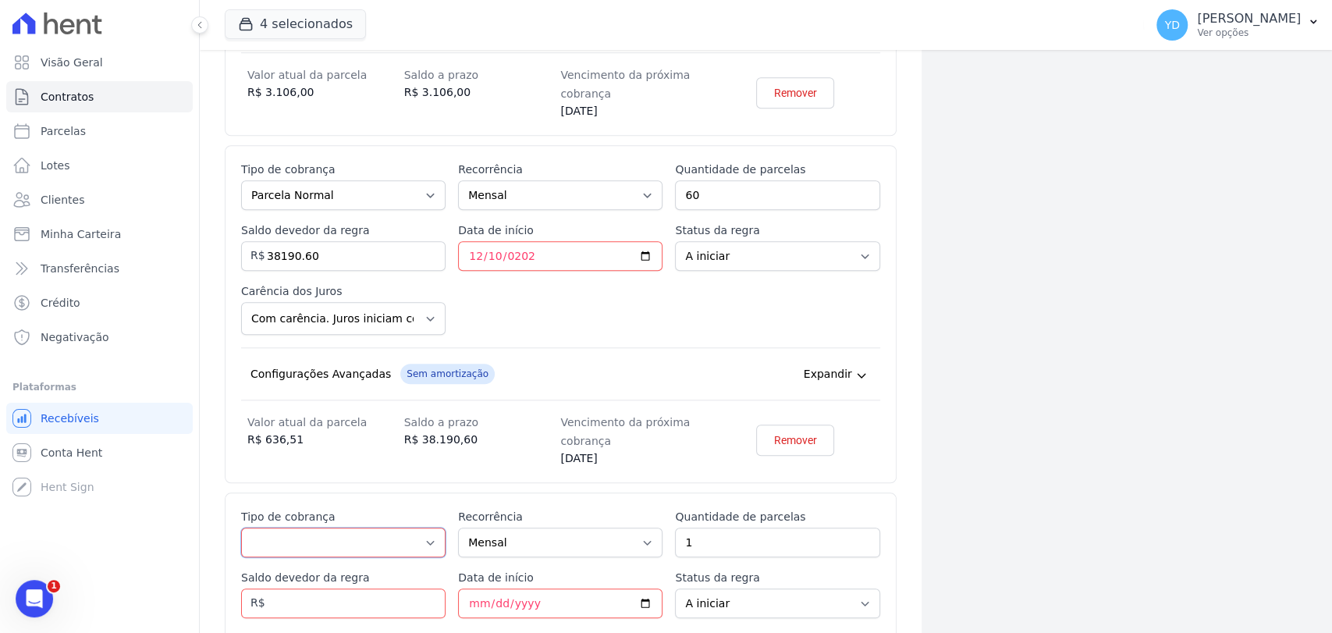
click at [311, 534] on select "Parcela Normal Entrada Sinal Intercalada Chaves Pré-chaves Pós-chaves Impostos …" at bounding box center [343, 543] width 205 height 30
select select "down_payment"
click at [241, 528] on select "Parcela Normal Entrada Sinal Intercalada Chaves Pré-chaves Pós-chaves Impostos …" at bounding box center [343, 543] width 205 height 30
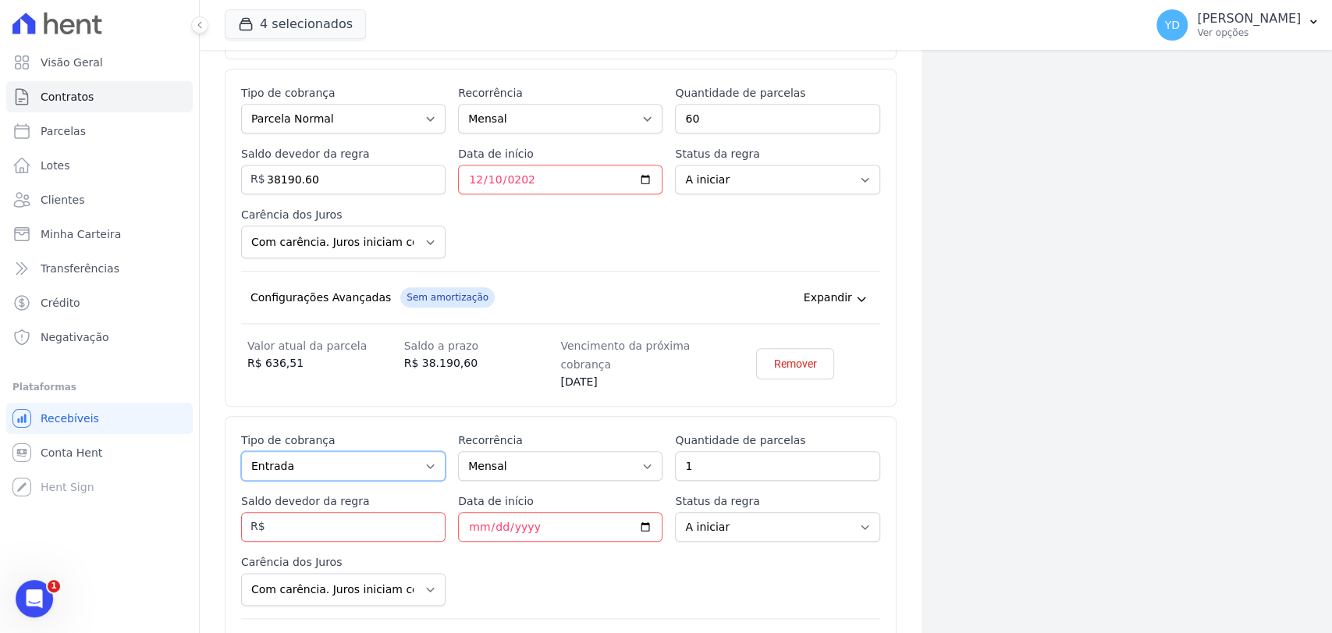
scroll to position [1256, 0]
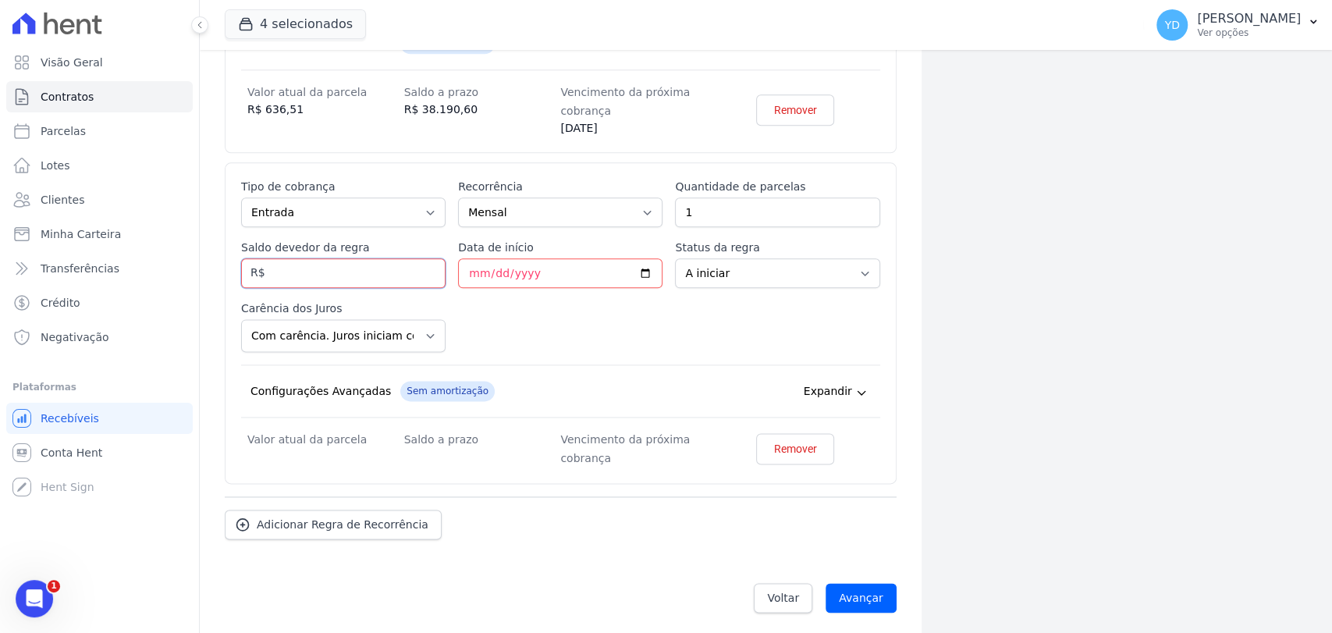
click at [311, 269] on input "Saldo devedor da regra" at bounding box center [343, 273] width 205 height 30
type input "1000.00"
click at [521, 274] on input "Data de início" at bounding box center [560, 273] width 205 height 30
click at [485, 269] on input "Data de início" at bounding box center [560, 273] width 205 height 30
drag, startPoint x: 483, startPoint y: 268, endPoint x: 475, endPoint y: 265, distance: 8.1
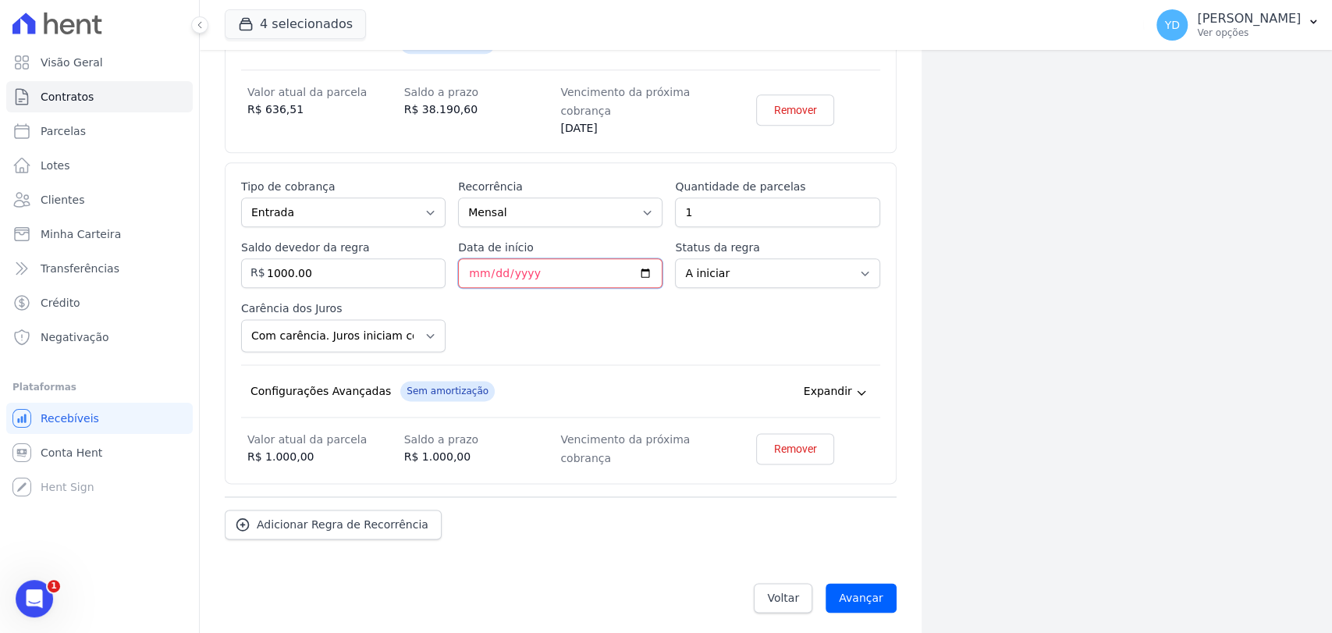
click at [475, 265] on input "Data de início" at bounding box center [560, 273] width 205 height 30
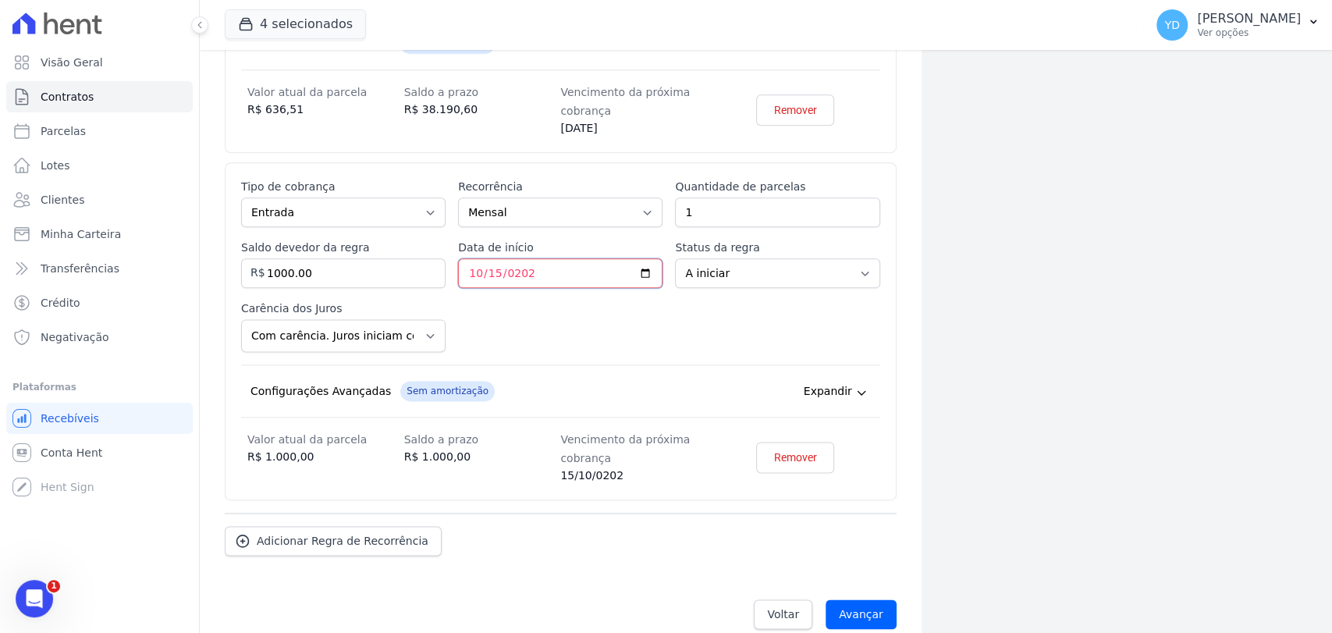
type input "[DATE]"
click at [687, 376] on div "Configurações Avançadas Sem amortização Price adjustment index/ Price adjustmen…" at bounding box center [560, 391] width 639 height 53
click at [848, 600] on input "Avançar" at bounding box center [861, 614] width 71 height 30
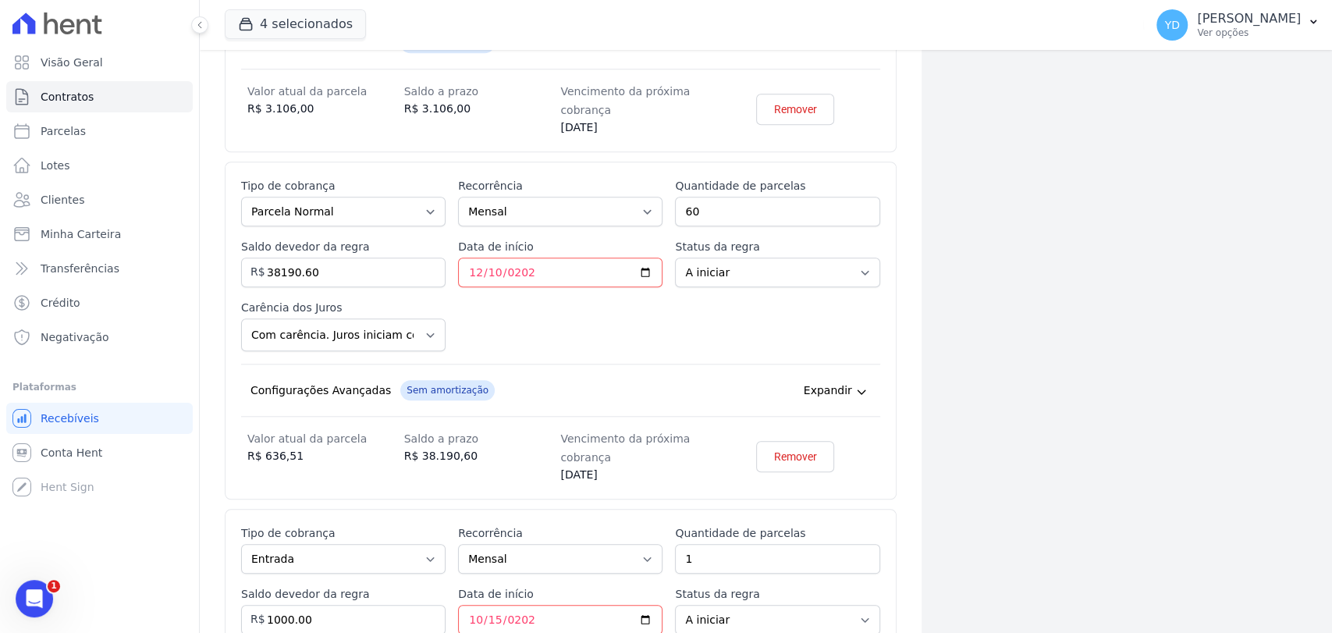
scroll to position [1273, 0]
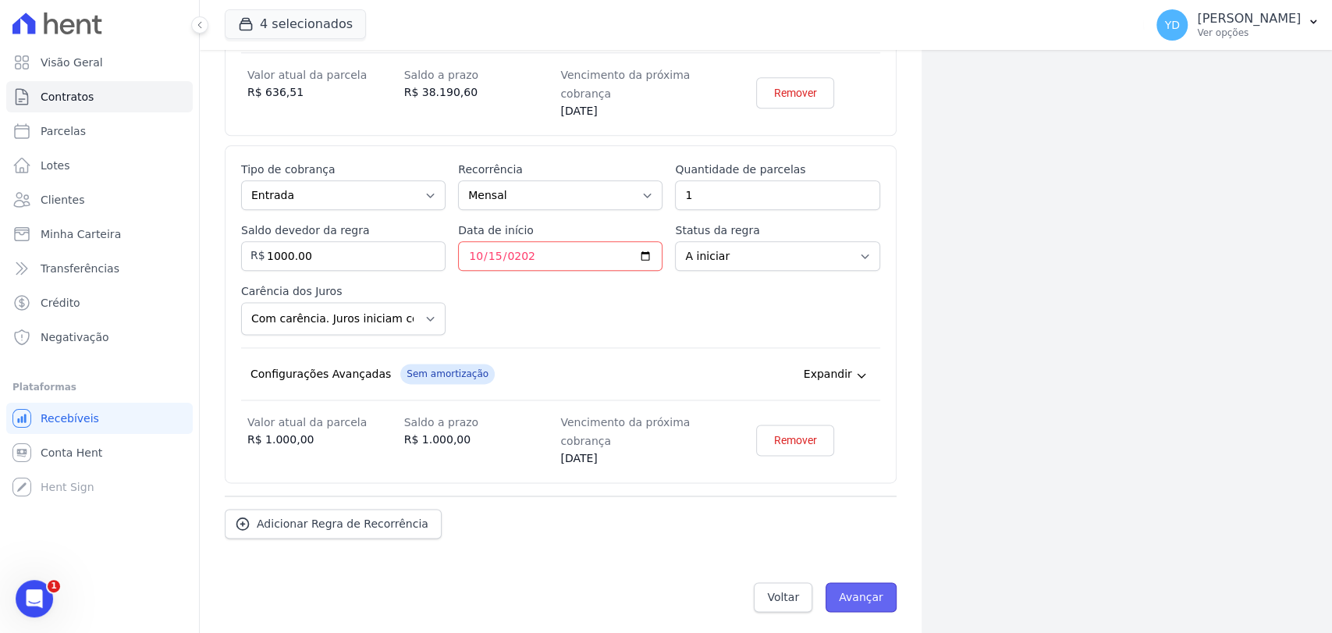
click at [855, 587] on input "Avançar" at bounding box center [861, 597] width 71 height 30
click at [421, 313] on select "Com carência. Juros iniciam com regra de cobrança. Sem carência Juros inicial n…" at bounding box center [343, 318] width 205 height 33
select select "from_signature"
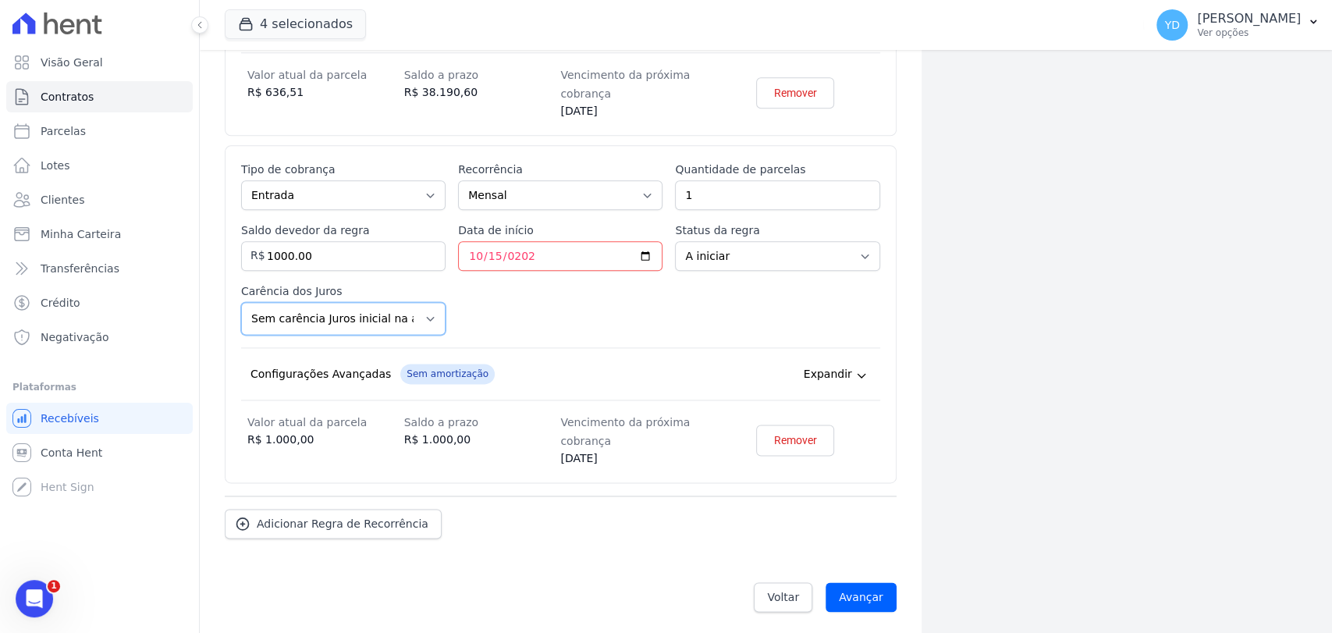
click at [241, 302] on select "Com carência. Juros iniciam com regra de cobrança. Sem carência Juros inicial n…" at bounding box center [343, 318] width 205 height 33
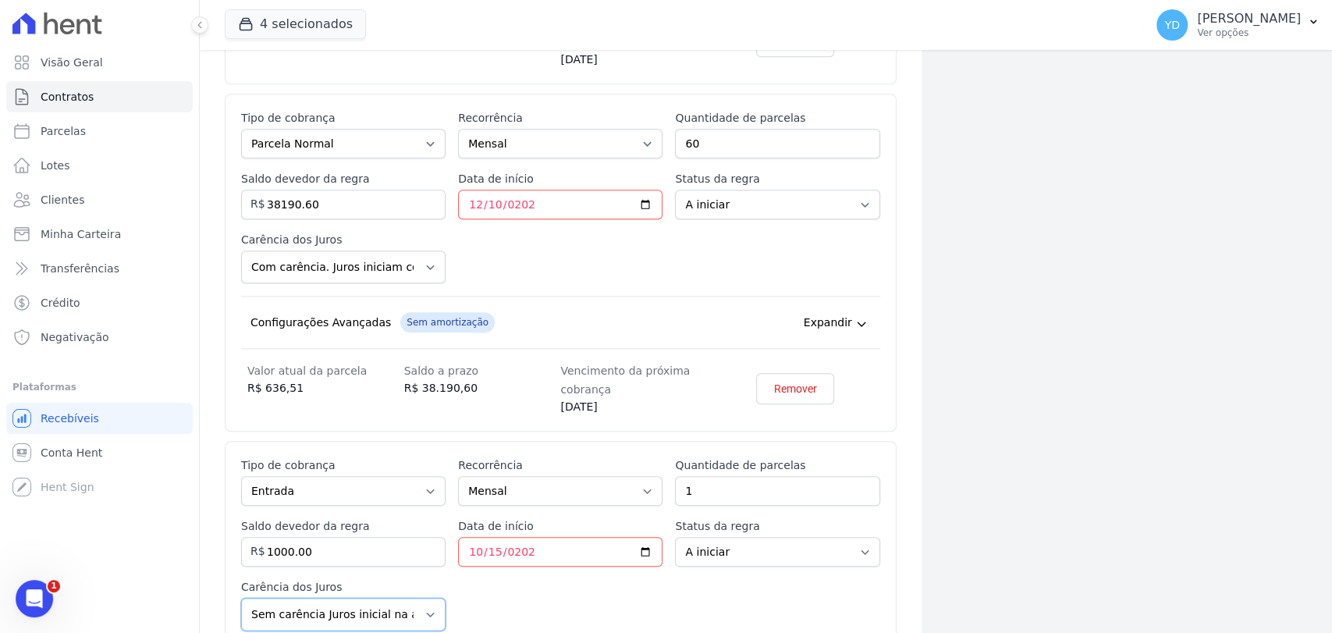
scroll to position [926, 0]
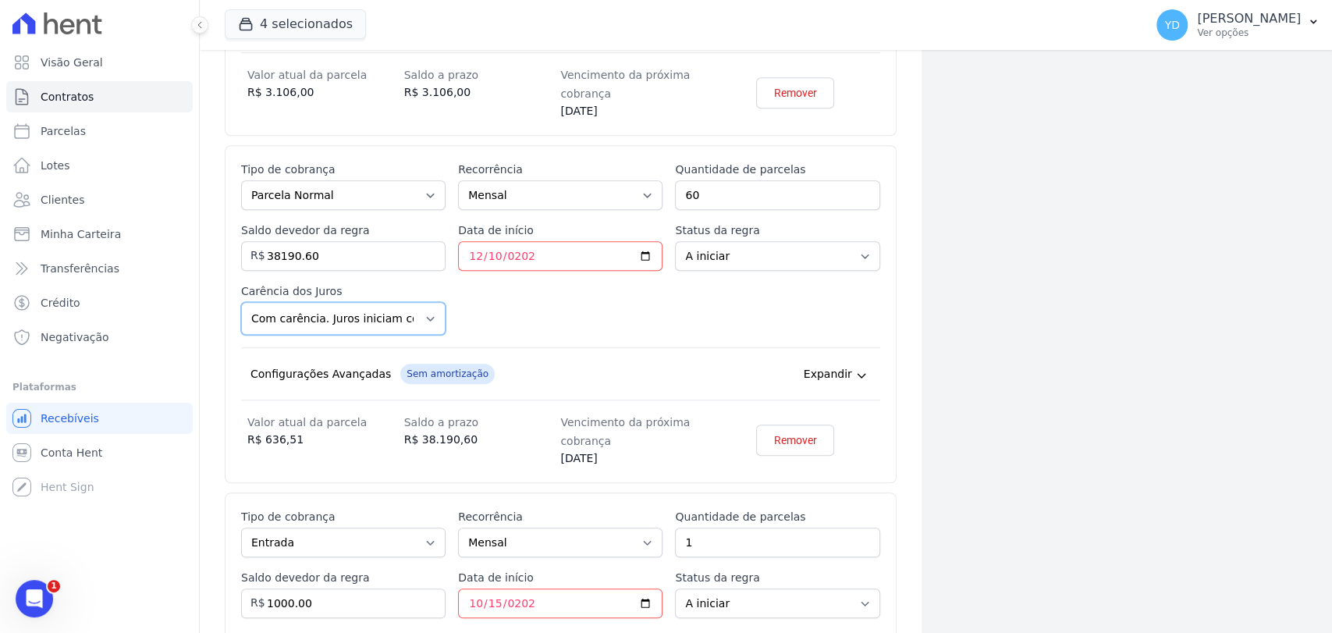
click at [410, 311] on select "Com carência. Juros iniciam com regra de cobrança. Sem carência Juros inicial n…" at bounding box center [343, 318] width 205 height 33
select select "from_signature"
click at [241, 302] on select "Com carência. Juros iniciam com regra de cobrança. Sem carência Juros inicial n…" at bounding box center [343, 318] width 205 height 33
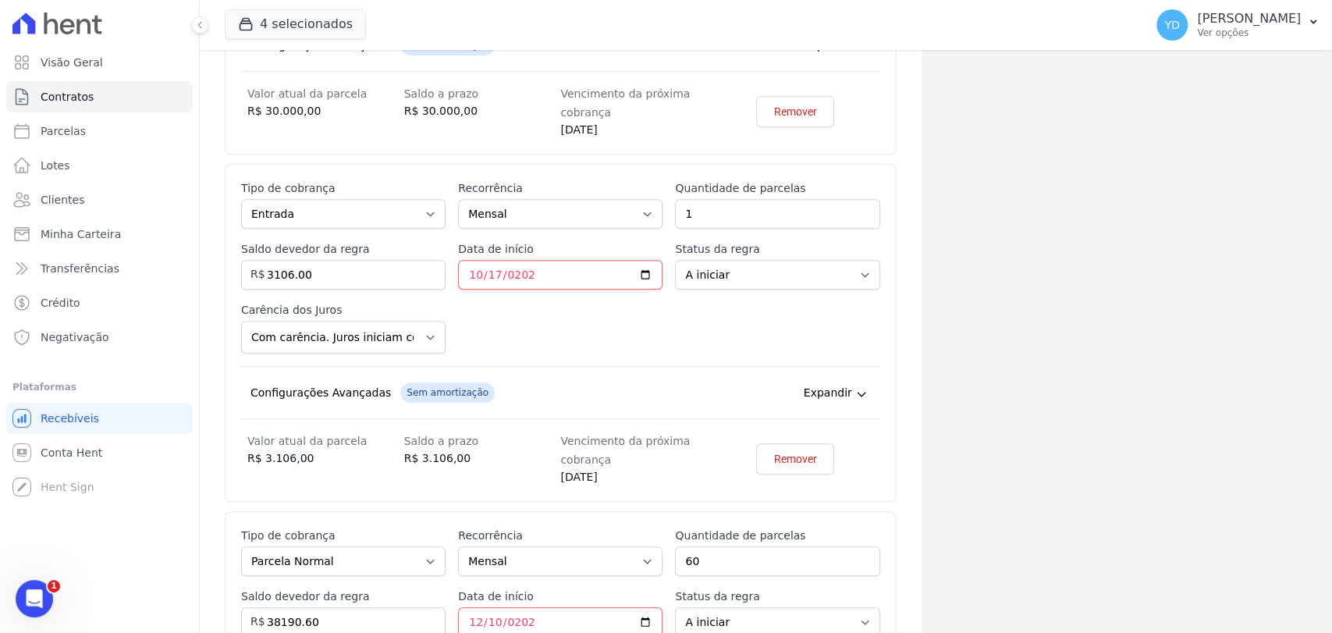
scroll to position [493, 0]
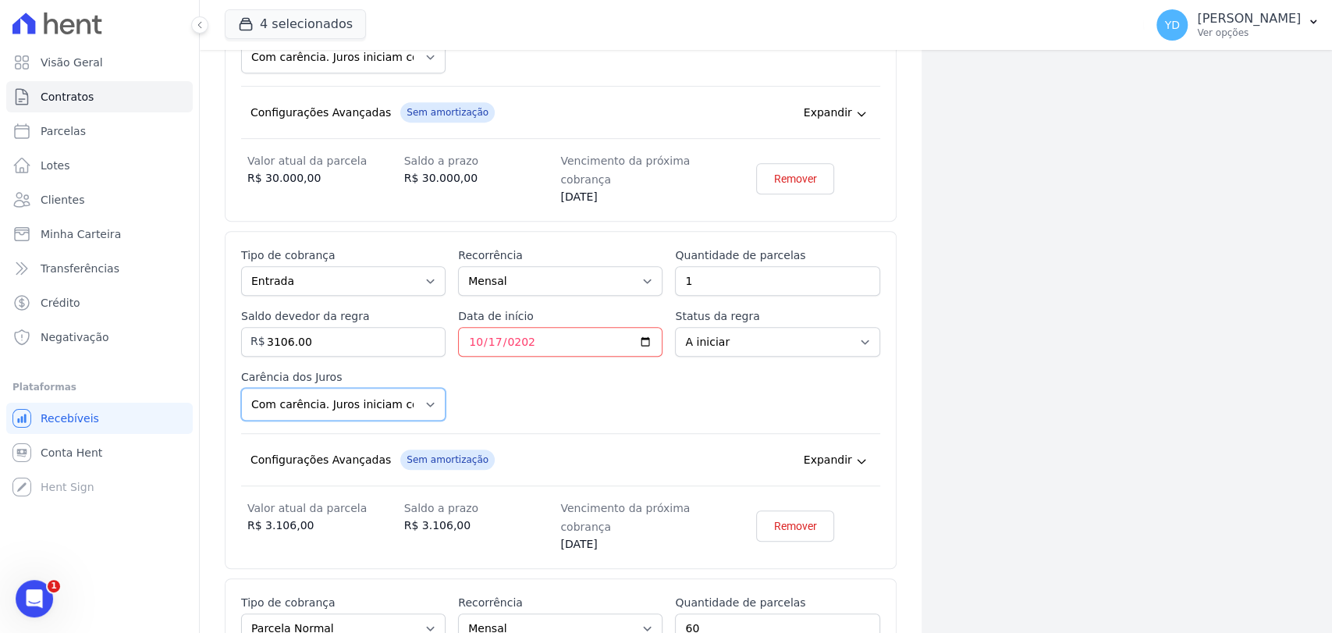
click at [418, 401] on select "Com carência. Juros iniciam com regra de cobrança. Sem carência Juros inicial n…" at bounding box center [343, 404] width 205 height 33
select select "from_signature"
click at [241, 388] on select "Com carência. Juros iniciam com regra de cobrança. Sem carência Juros inicial n…" at bounding box center [343, 404] width 205 height 33
click at [423, 457] on span "Sem amortização" at bounding box center [447, 460] width 94 height 20
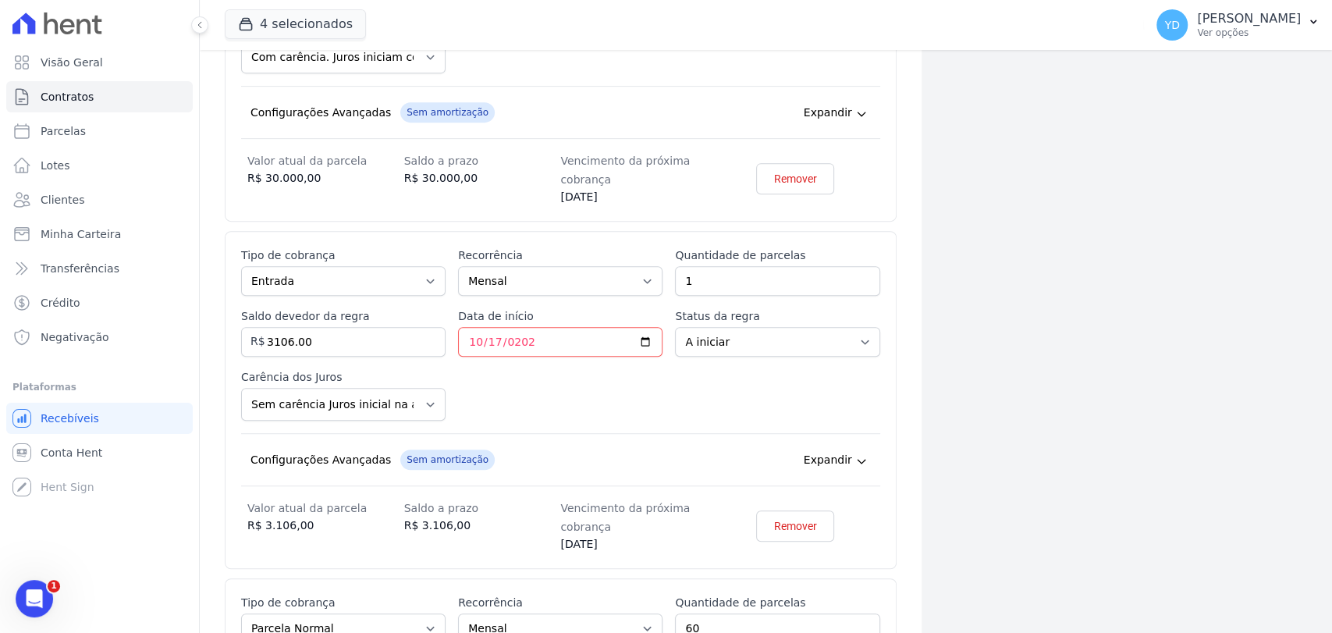
click at [405, 364] on div "Esse tipo de parcela não entra no saldo devedor do contrato. Tipo de cobrança P…" at bounding box center [560, 399] width 639 height 305
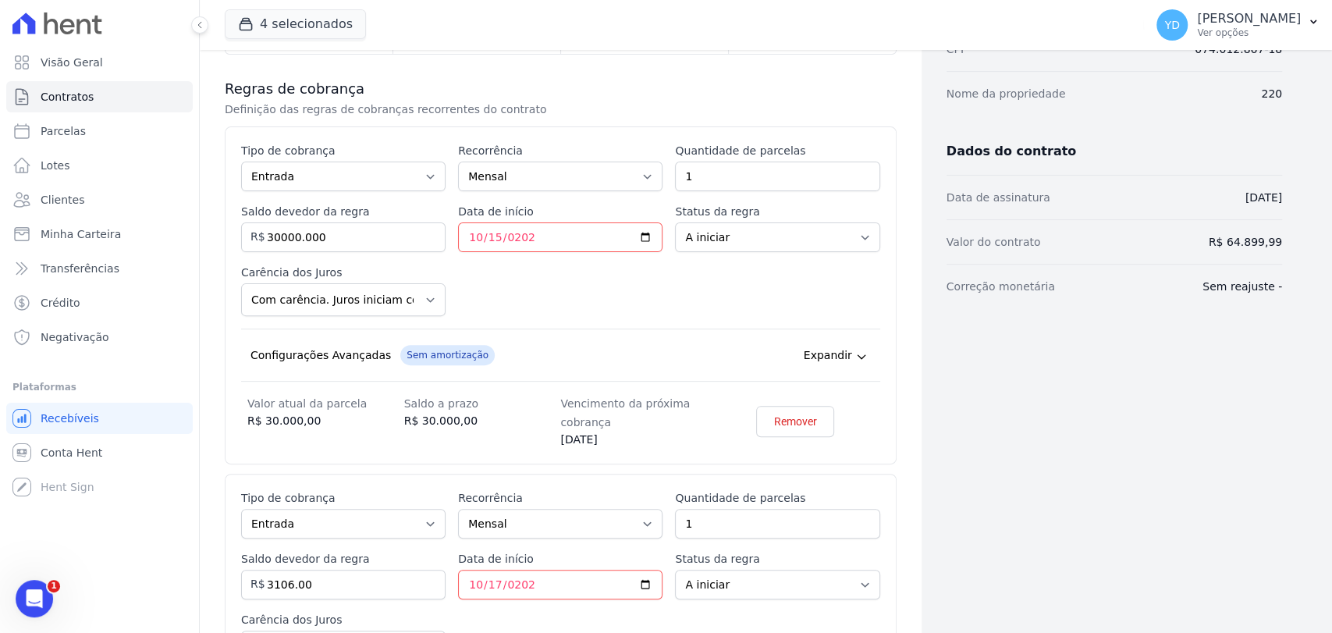
scroll to position [145, 0]
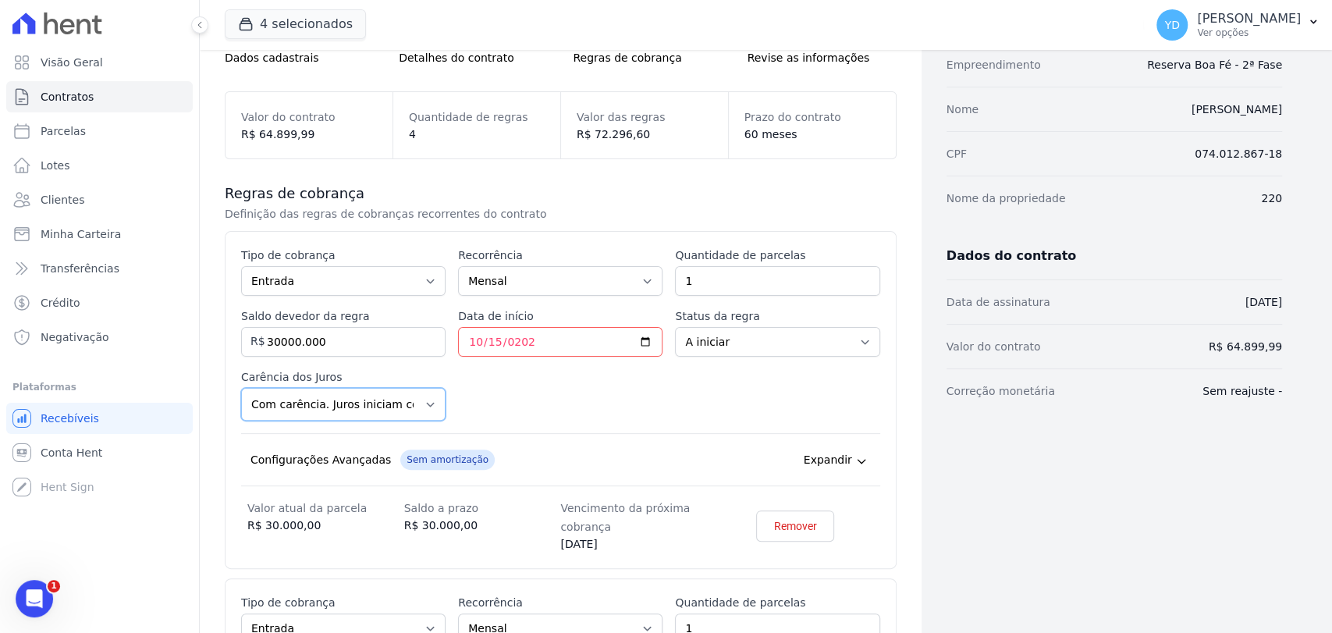
click at [404, 412] on select "Com carência. Juros iniciam com regra de cobrança. Sem carência Juros inicial n…" at bounding box center [343, 404] width 205 height 33
click at [241, 388] on select "Com carência. Juros iniciam com regra de cobrança. Sem carência Juros inicial n…" at bounding box center [343, 404] width 205 height 33
click at [414, 413] on select "Com carência. Juros iniciam com regra de cobrança. Sem carência Juros inicial n…" at bounding box center [343, 404] width 205 height 33
select select "from_signature"
click at [241, 388] on select "Com carência. Juros iniciam com regra de cobrança. Sem carência Juros inicial n…" at bounding box center [343, 404] width 205 height 33
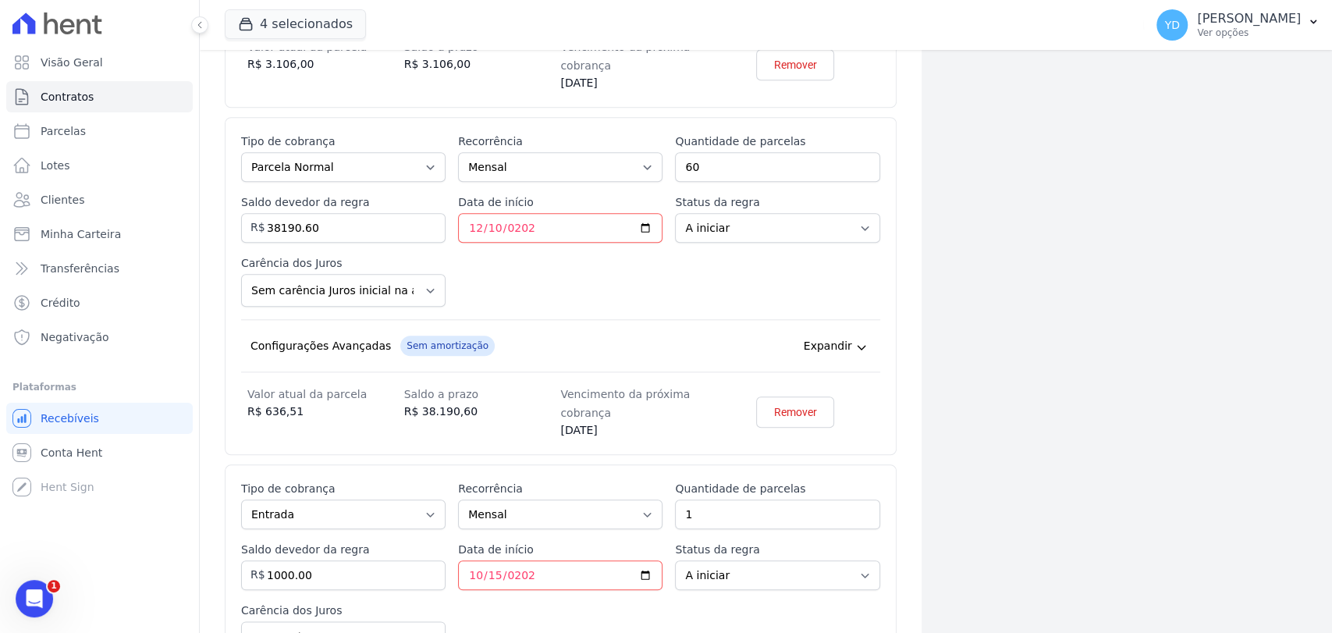
scroll to position [1273, 0]
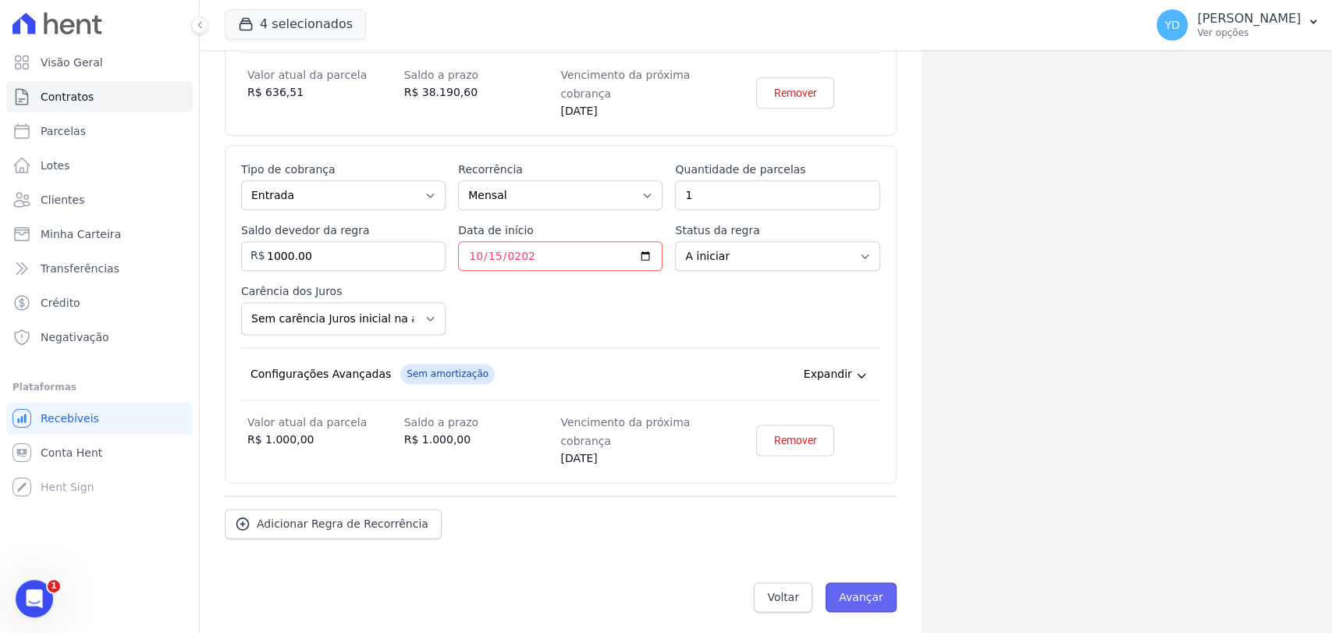
click at [872, 589] on input "Avançar" at bounding box center [861, 597] width 71 height 30
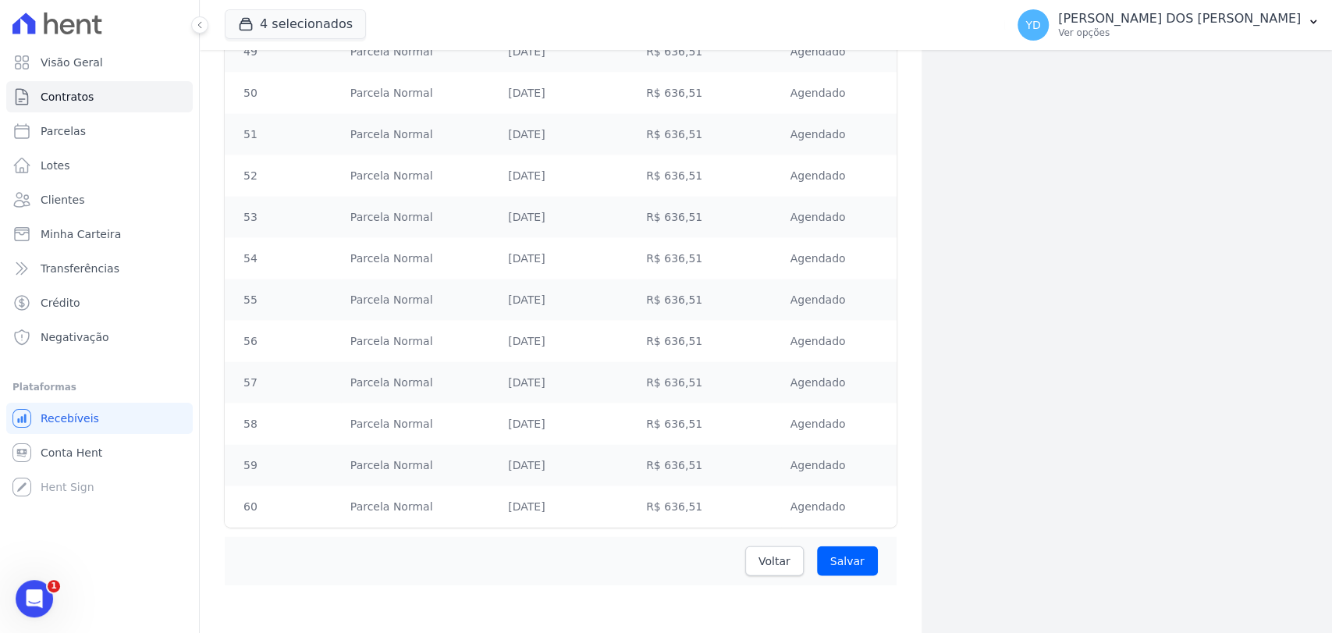
scroll to position [2410, 0]
click at [841, 557] on input "Salvar" at bounding box center [847, 560] width 61 height 30
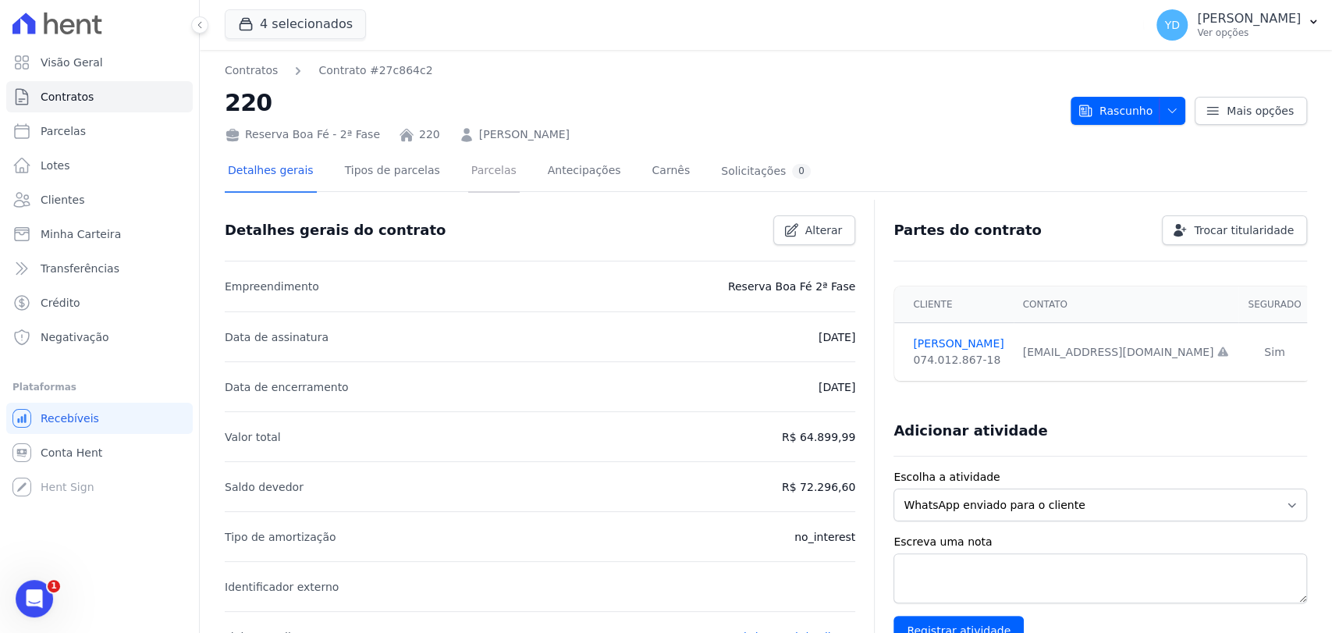
click at [468, 174] on link "Parcelas" at bounding box center [494, 171] width 52 height 41
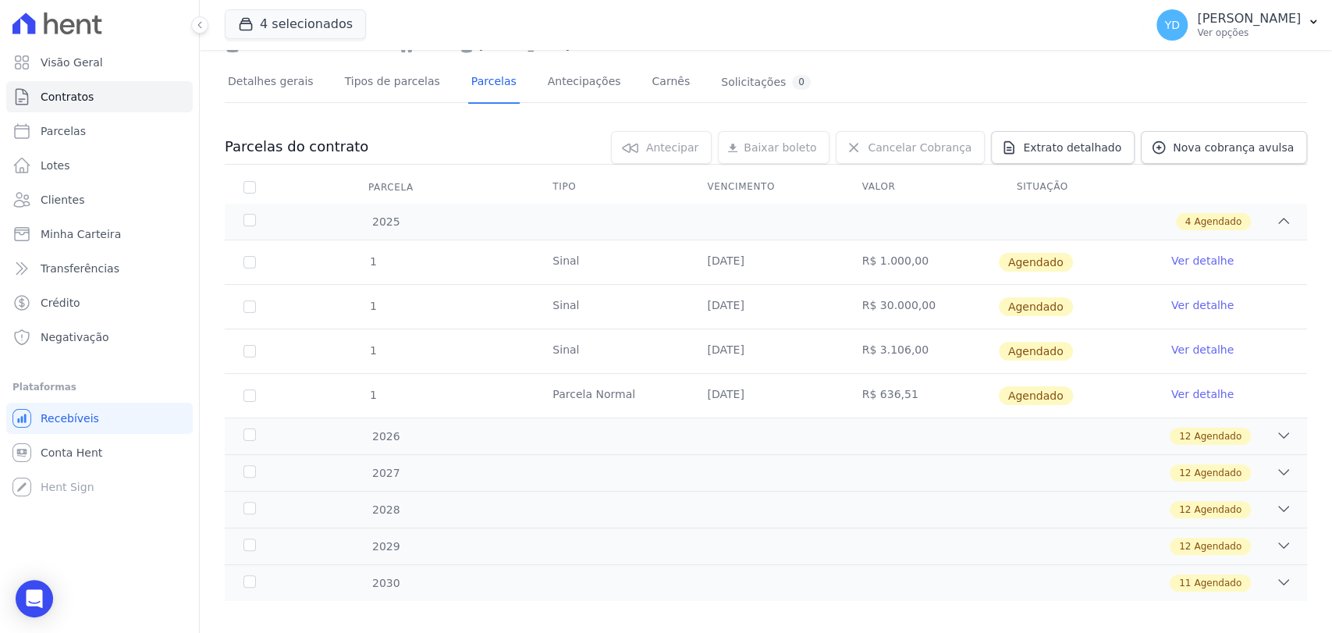
scroll to position [102, 0]
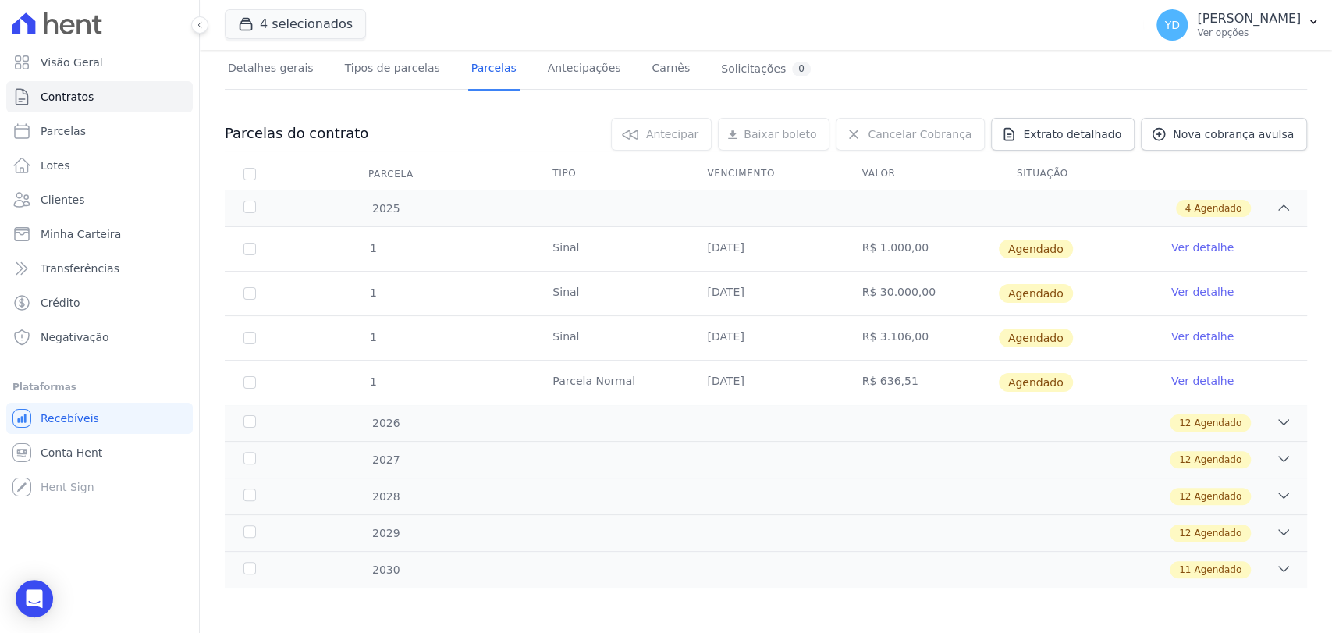
drag, startPoint x: 915, startPoint y: 334, endPoint x: 841, endPoint y: 334, distance: 73.4
click at [844, 334] on td "R$ 3.106,00" at bounding box center [921, 338] width 155 height 44
drag, startPoint x: 841, startPoint y: 334, endPoint x: 924, endPoint y: 328, distance: 83.0
click at [924, 328] on td "R$ 3.106,00" at bounding box center [921, 338] width 155 height 44
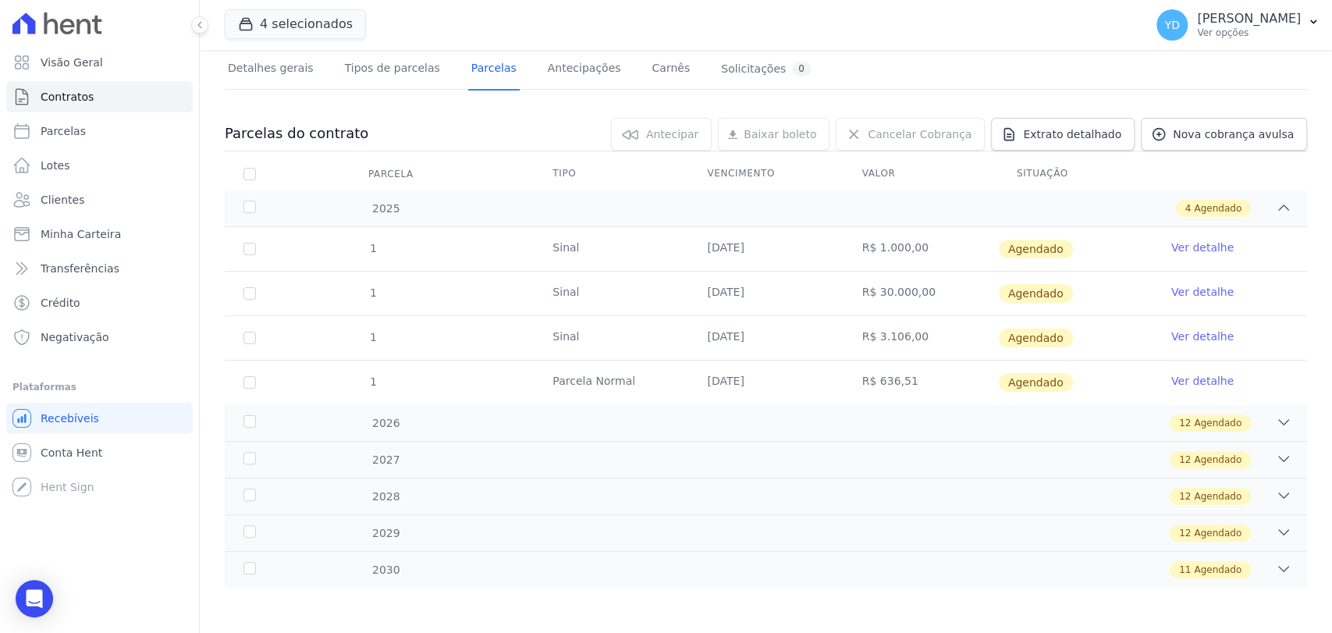
click at [955, 339] on td "R$ 3.106,00" at bounding box center [921, 338] width 155 height 44
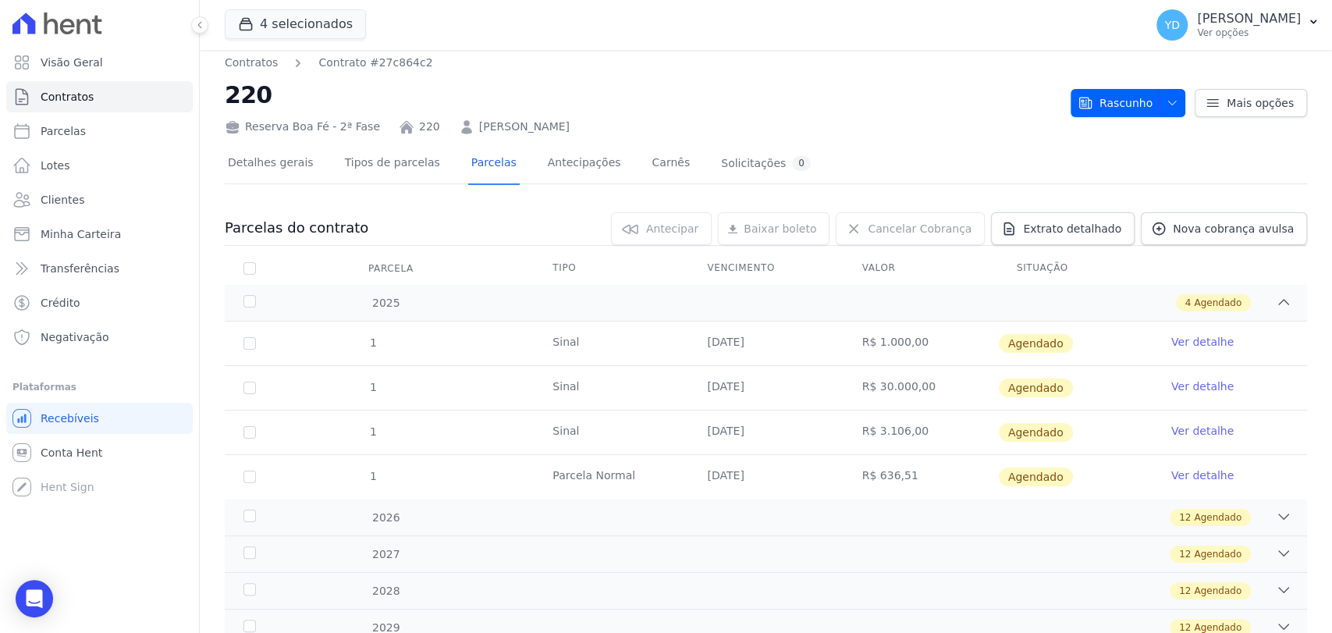
scroll to position [0, 0]
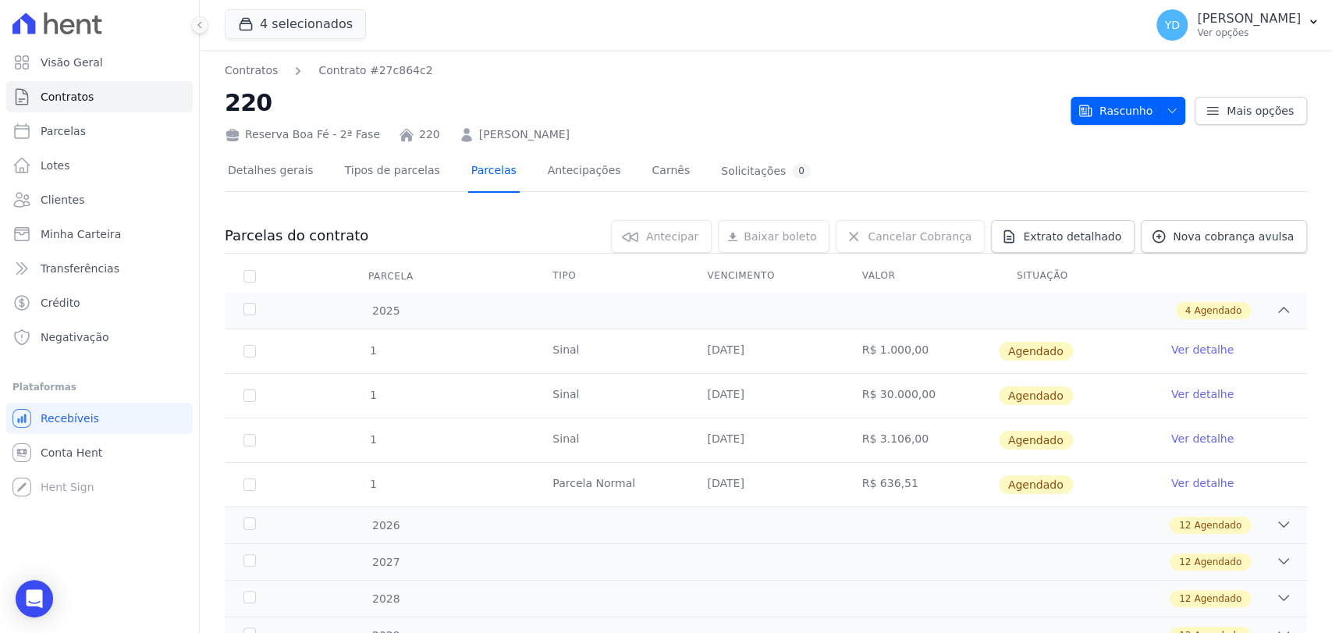
click at [468, 169] on link "Parcelas" at bounding box center [494, 171] width 52 height 41
click at [308, 172] on div "Detalhes gerais Tipos de parcelas Parcelas Antecipações Carnês Solicitações 0" at bounding box center [519, 171] width 589 height 41
click at [295, 170] on link "Detalhes gerais" at bounding box center [271, 171] width 92 height 41
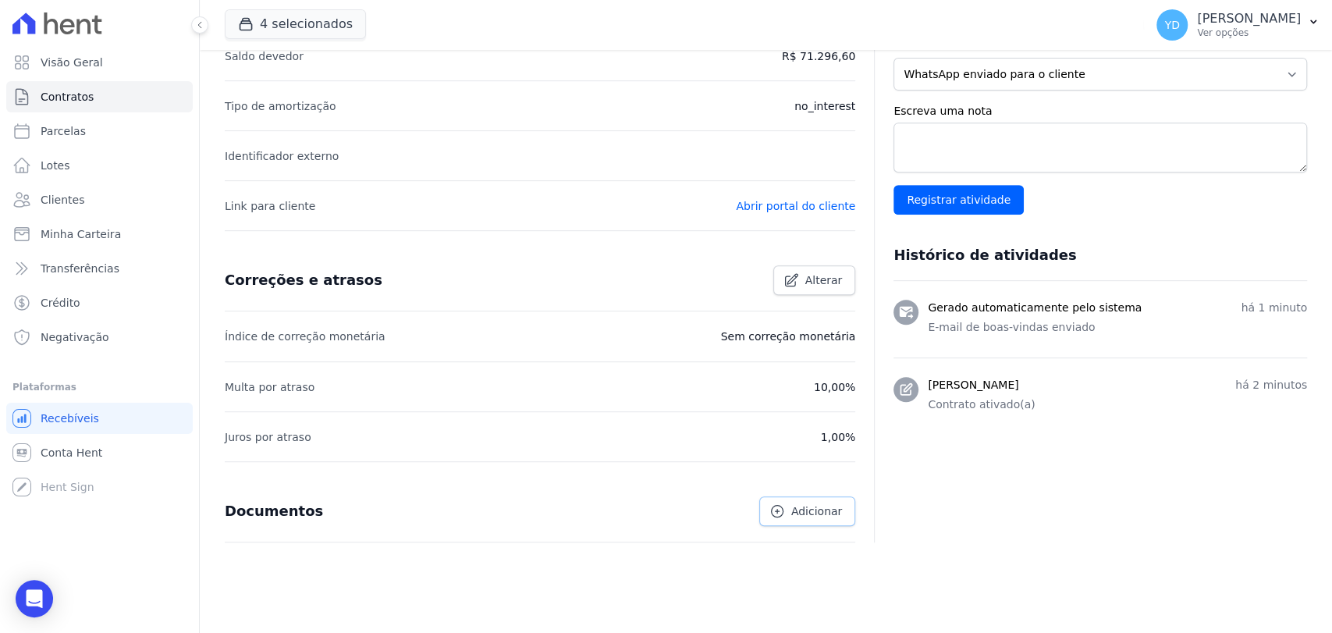
scroll to position [433, 0]
click at [818, 512] on span "Adicionar" at bounding box center [816, 509] width 51 height 16
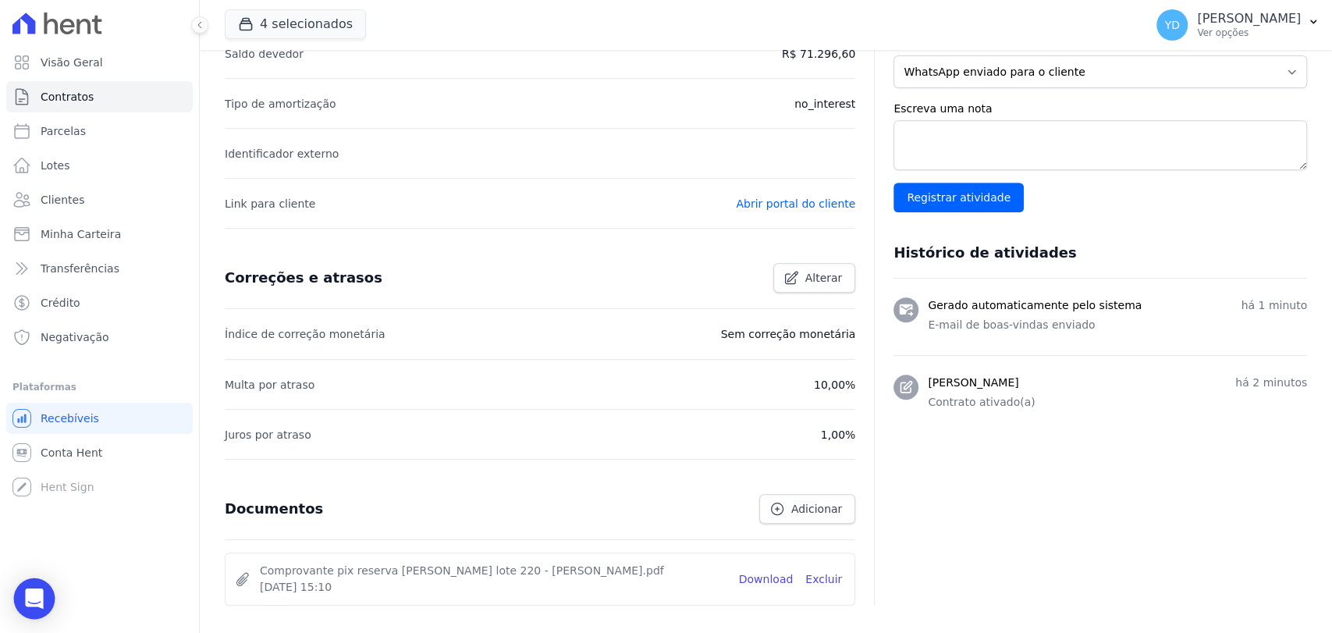
click at [31, 592] on icon "Open Intercom Messenger" at bounding box center [34, 599] width 18 height 20
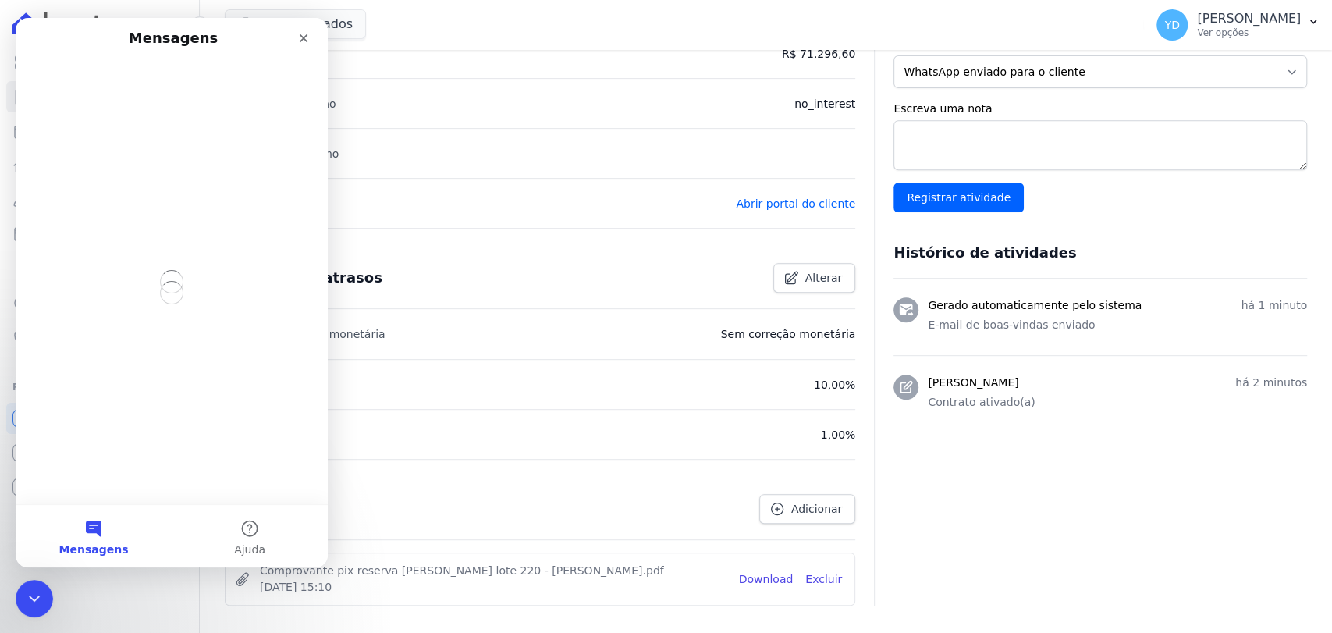
scroll to position [0, 0]
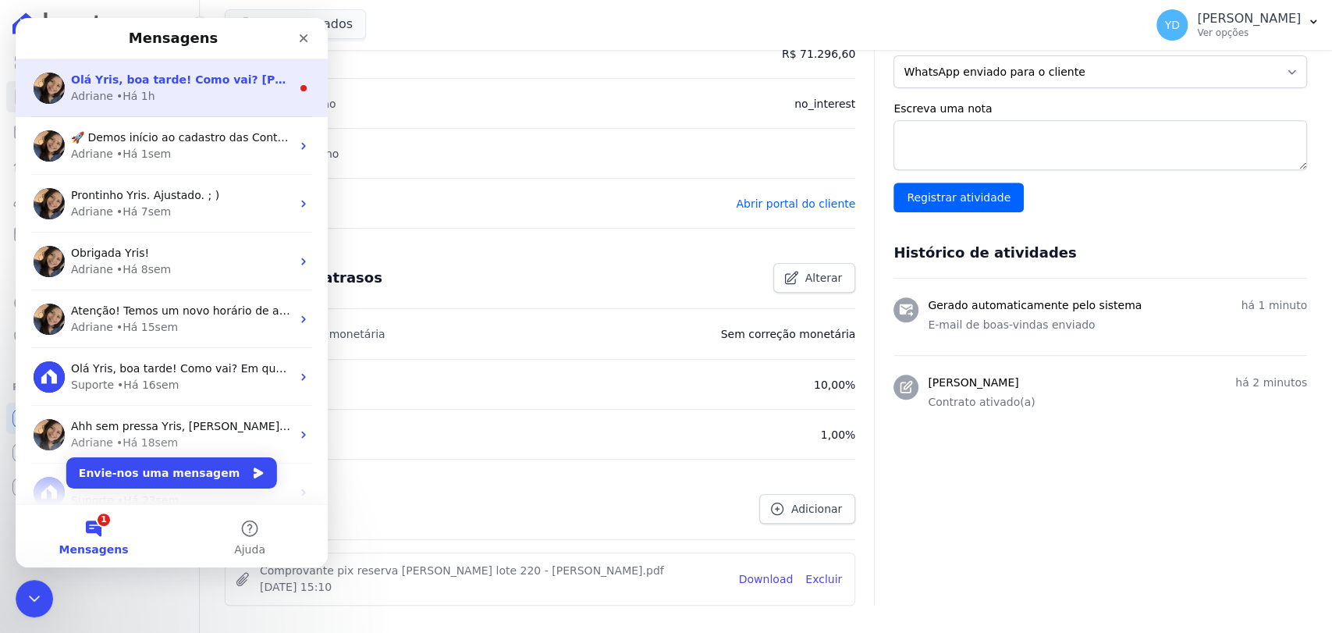
click at [165, 110] on div "Olá Yris, boa tarde! Como vai? Yris, qual o nome do novo titular por favor? Adr…" at bounding box center [172, 88] width 312 height 58
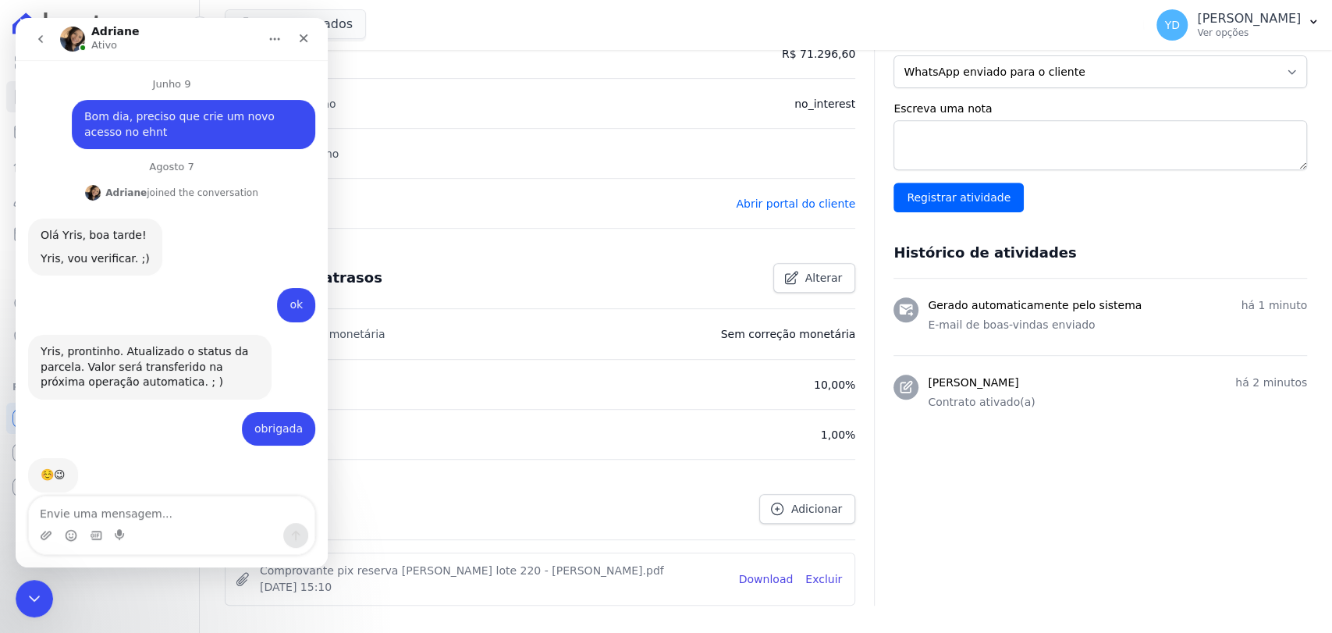
scroll to position [39, 0]
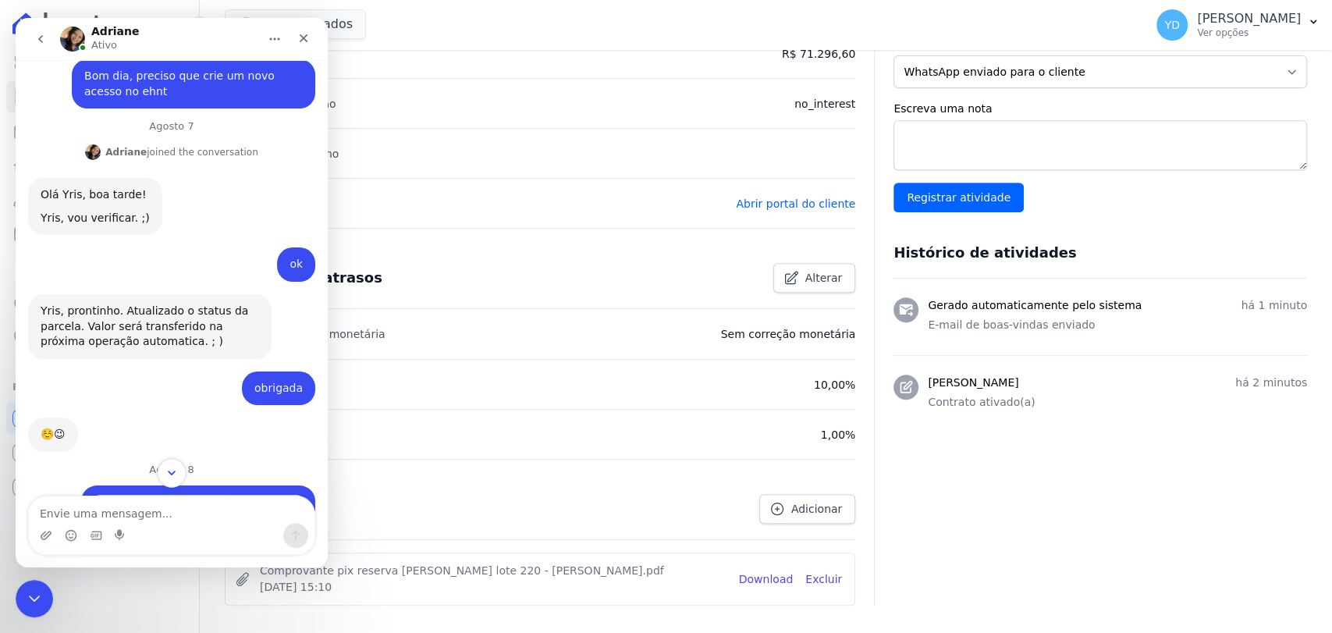
click at [169, 469] on icon "Scroll to bottom" at bounding box center [172, 473] width 14 height 14
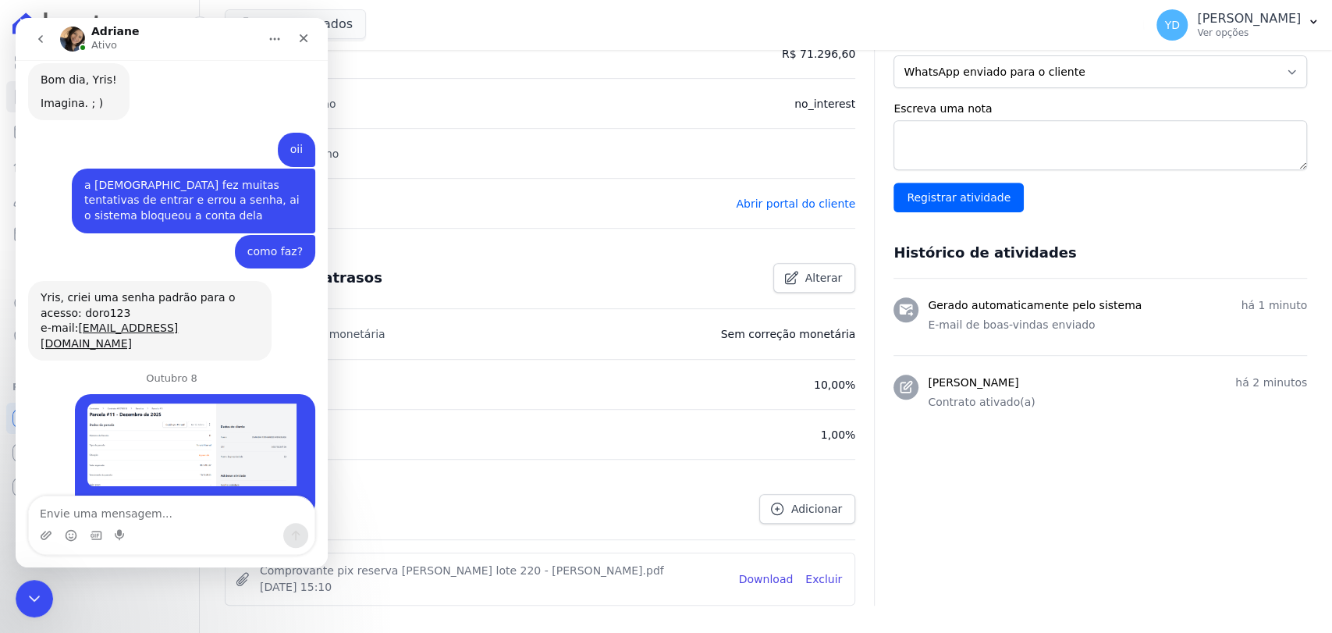
scroll to position [15075, 0]
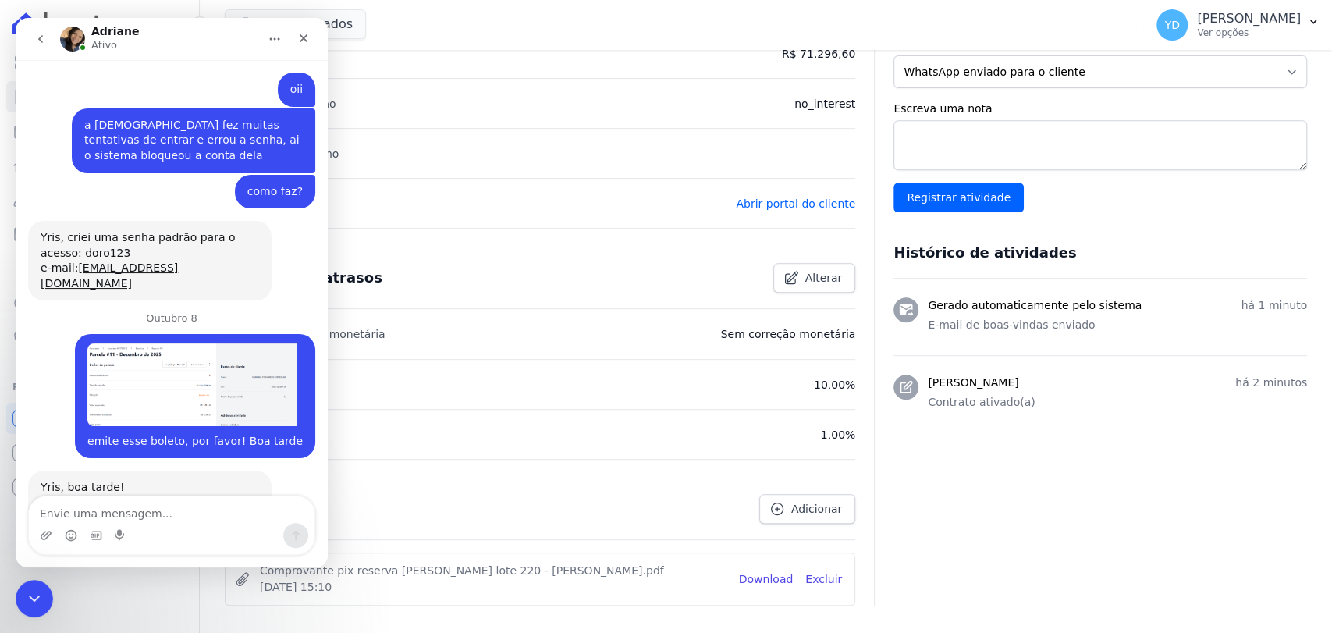
click at [162, 518] on textarea "Envie uma mensagem..." at bounding box center [172, 509] width 286 height 27
paste textarea "ARTHUR VIEIRA RAMOS, brasileiro, casado, empresário, inscrito no CPF sob o n° 1…"
type textarea "ARTHUR VIEIRA RAMOS, brasileiro, casado, empresário, inscrito no CPF sob o n° 1…"
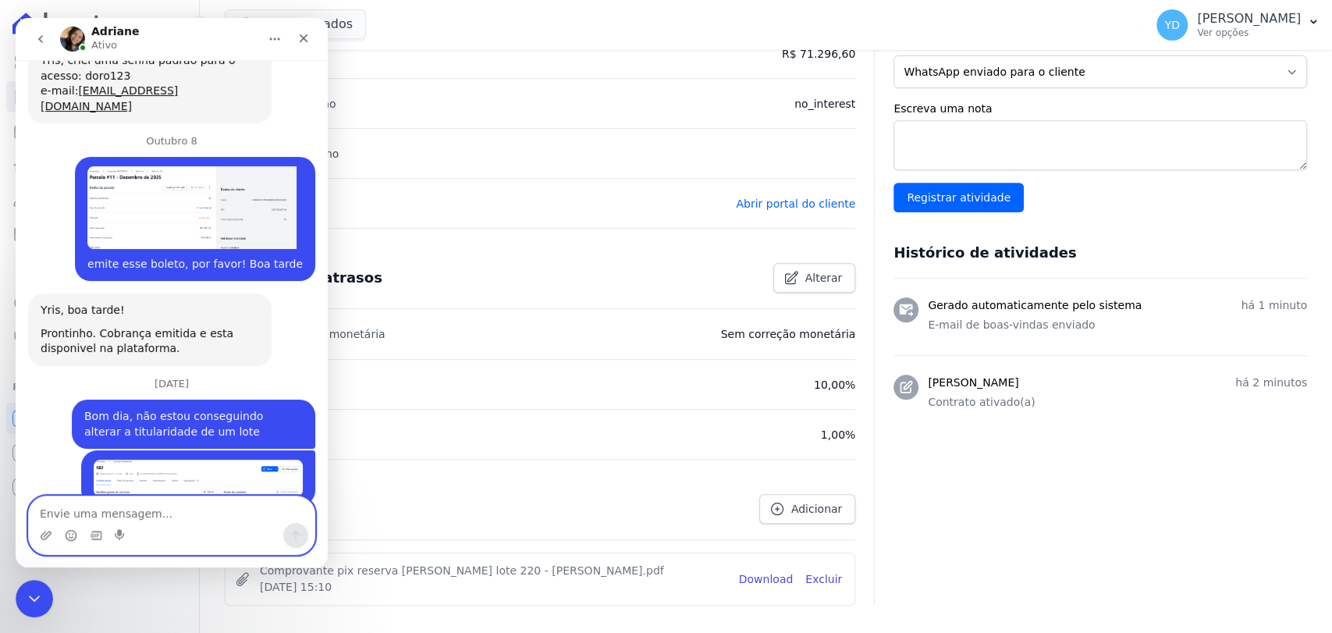
scroll to position [15274, 0]
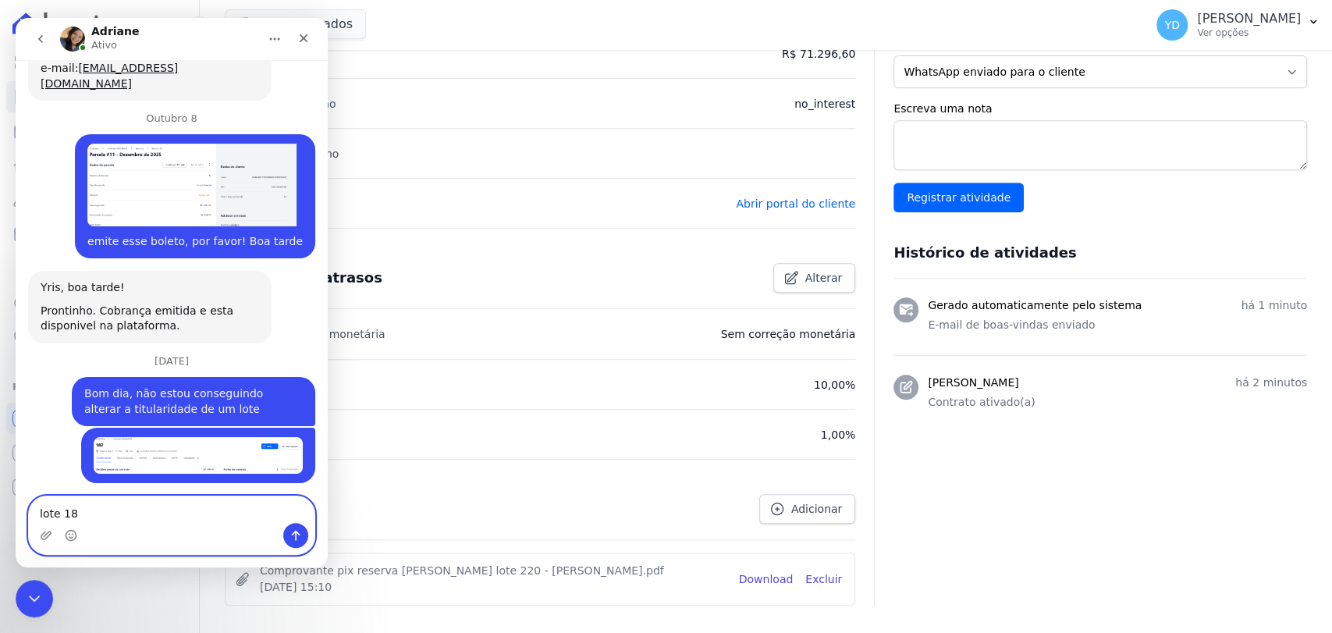
type textarea "lote 182"
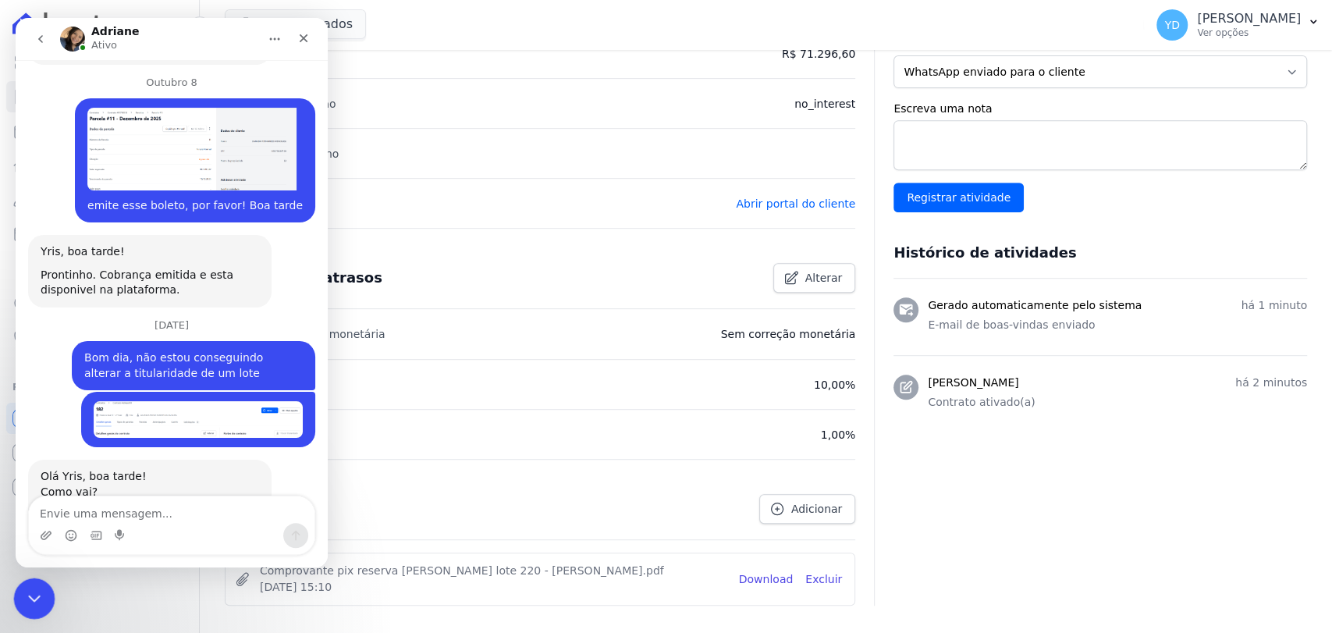
drag, startPoint x: 37, startPoint y: 589, endPoint x: 134, endPoint y: 927, distance: 352.5
click at [37, 588] on icon "Fechar mensagem da Intercom" at bounding box center [32, 596] width 19 height 19
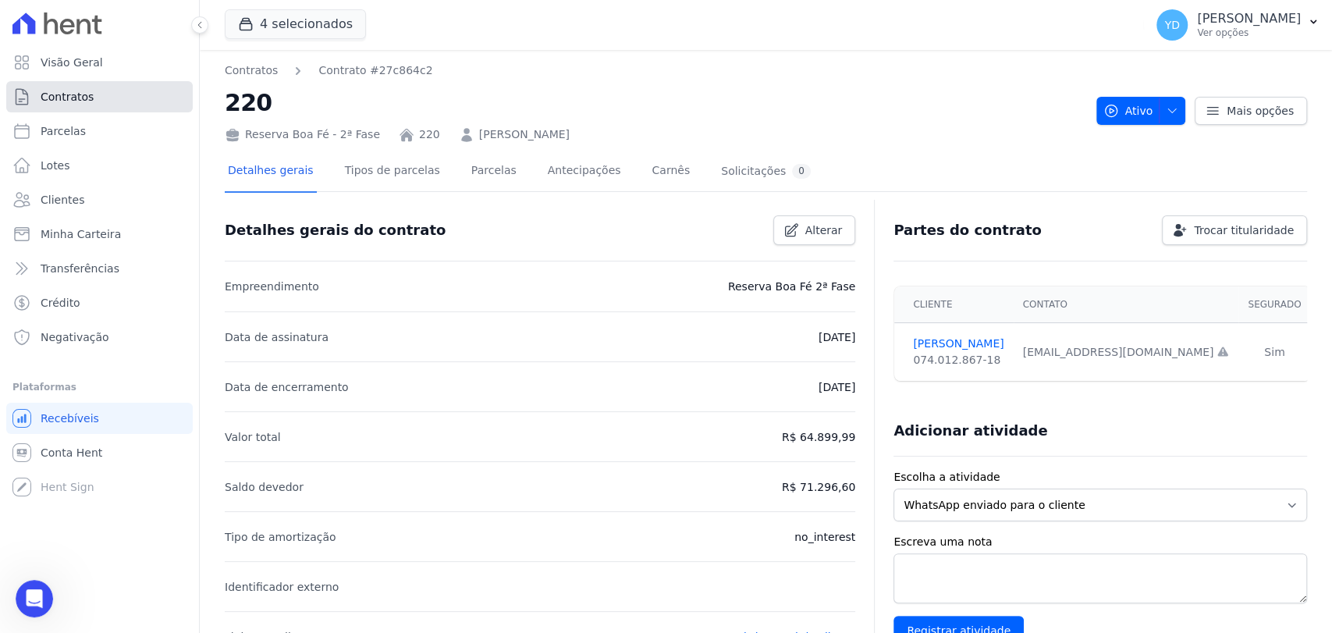
click at [138, 87] on link "Contratos" at bounding box center [99, 96] width 187 height 31
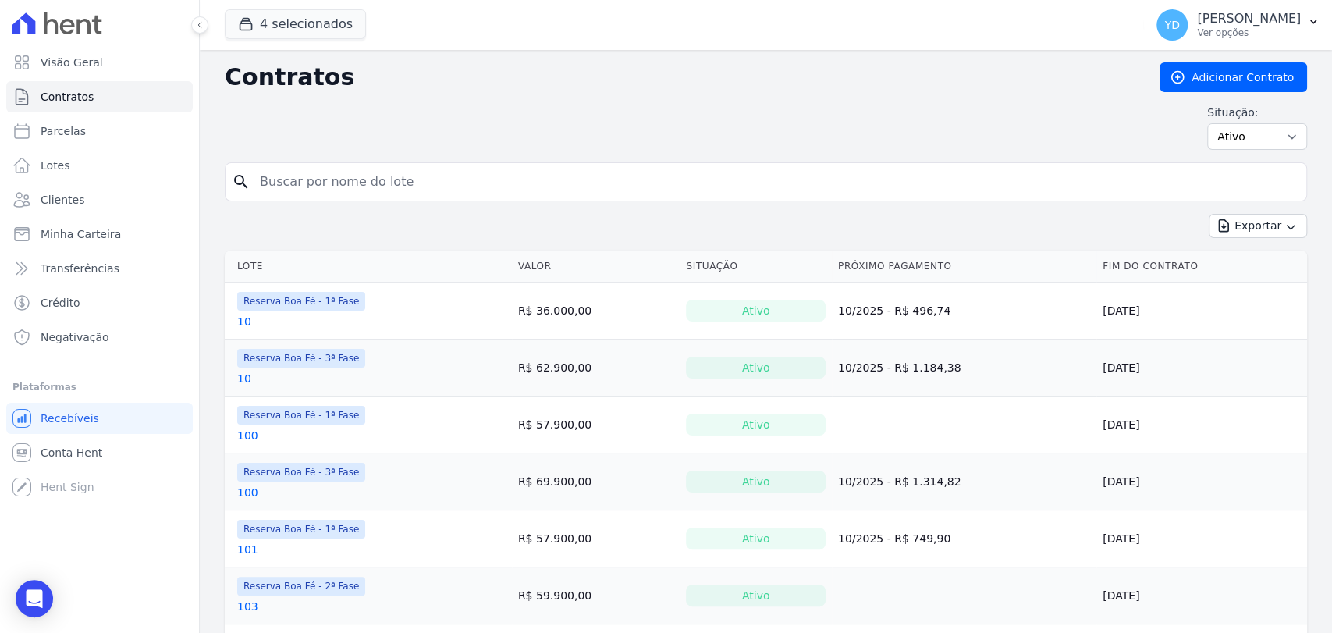
click at [304, 176] on input "search" at bounding box center [776, 181] width 1050 height 31
type input "55"
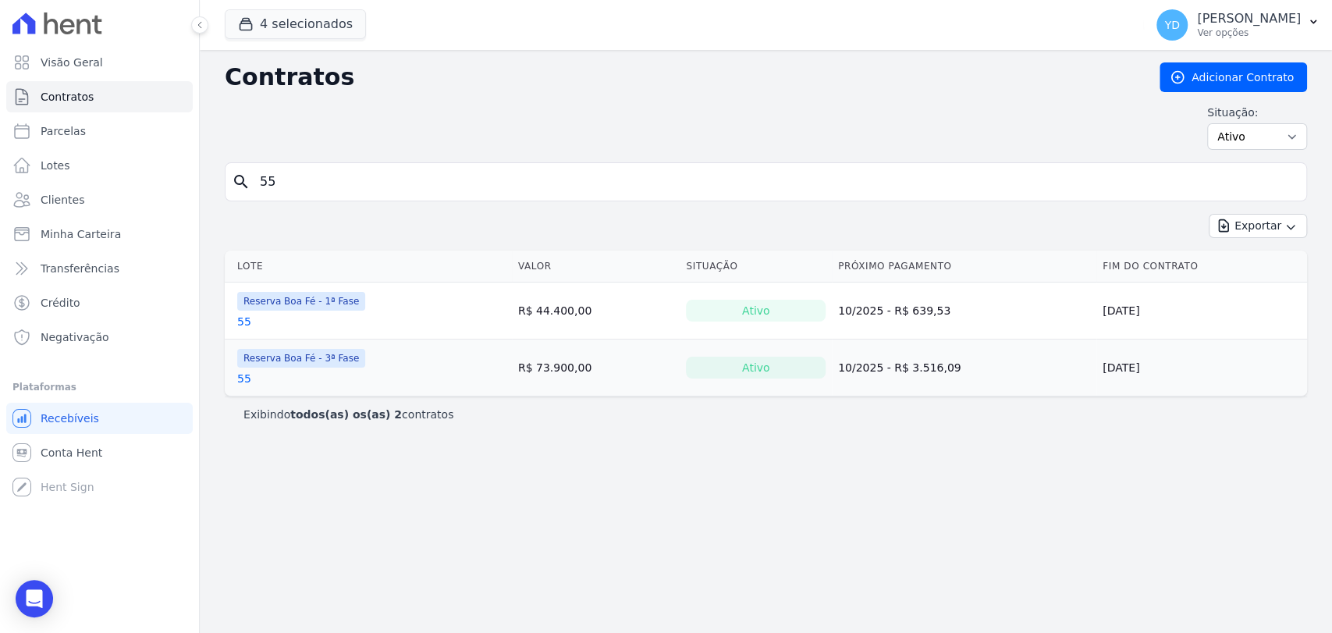
click at [237, 324] on link "55" at bounding box center [244, 322] width 14 height 16
click at [233, 376] on td "Reserva Boa Fé - 3ª Fase 55" at bounding box center [368, 368] width 287 height 56
click at [240, 377] on link "55" at bounding box center [244, 379] width 14 height 16
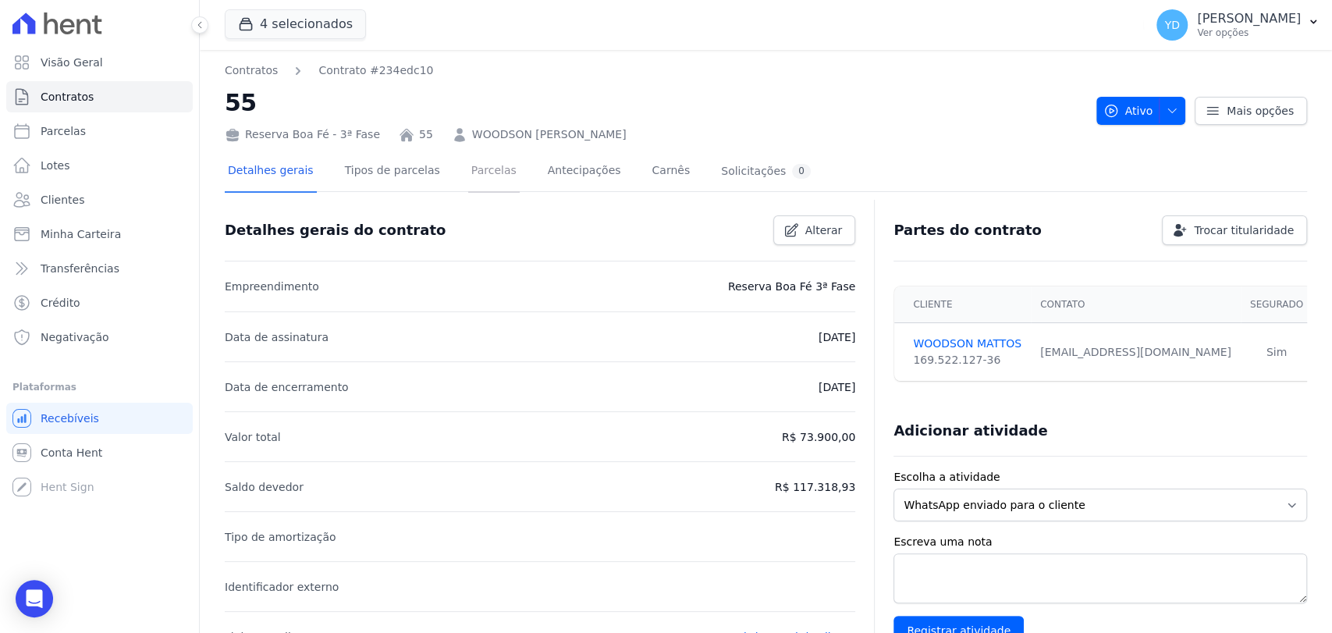
click at [468, 164] on link "Parcelas" at bounding box center [494, 171] width 52 height 41
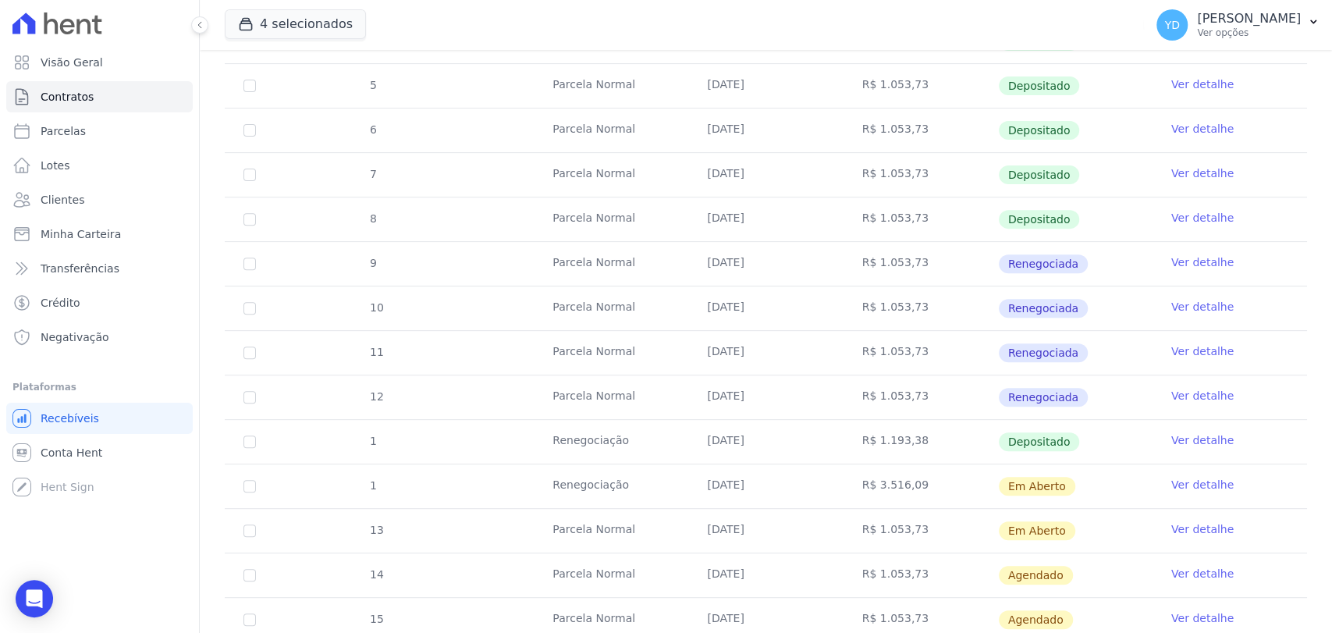
scroll to position [433, 0]
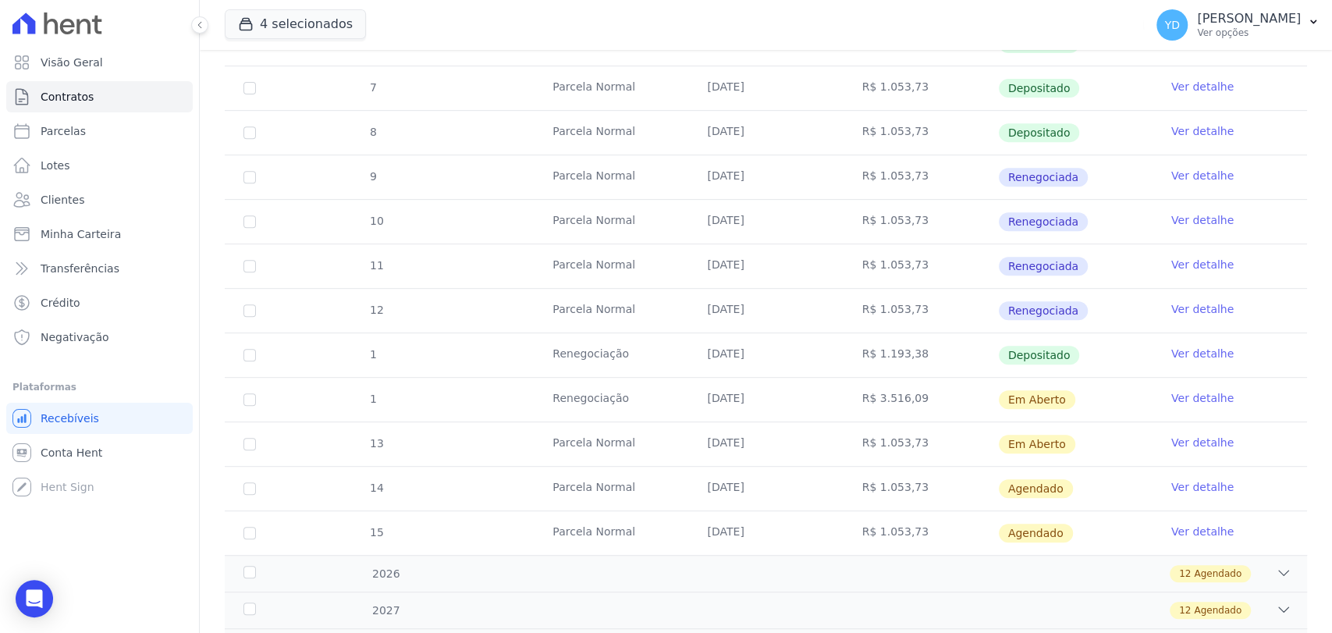
click at [1174, 394] on link "Ver detalhe" at bounding box center [1203, 398] width 62 height 16
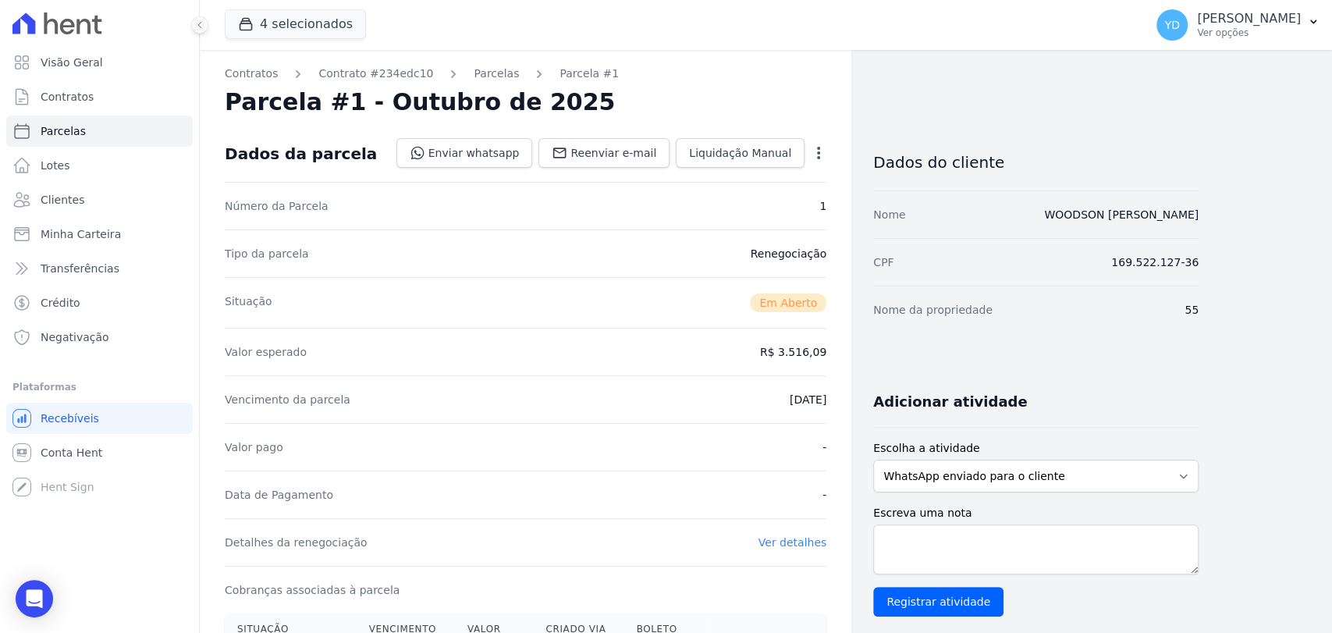
click at [816, 151] on icon "button" at bounding box center [819, 153] width 16 height 16
click at [774, 197] on link "Cancelar Cobrança" at bounding box center [751, 202] width 137 height 28
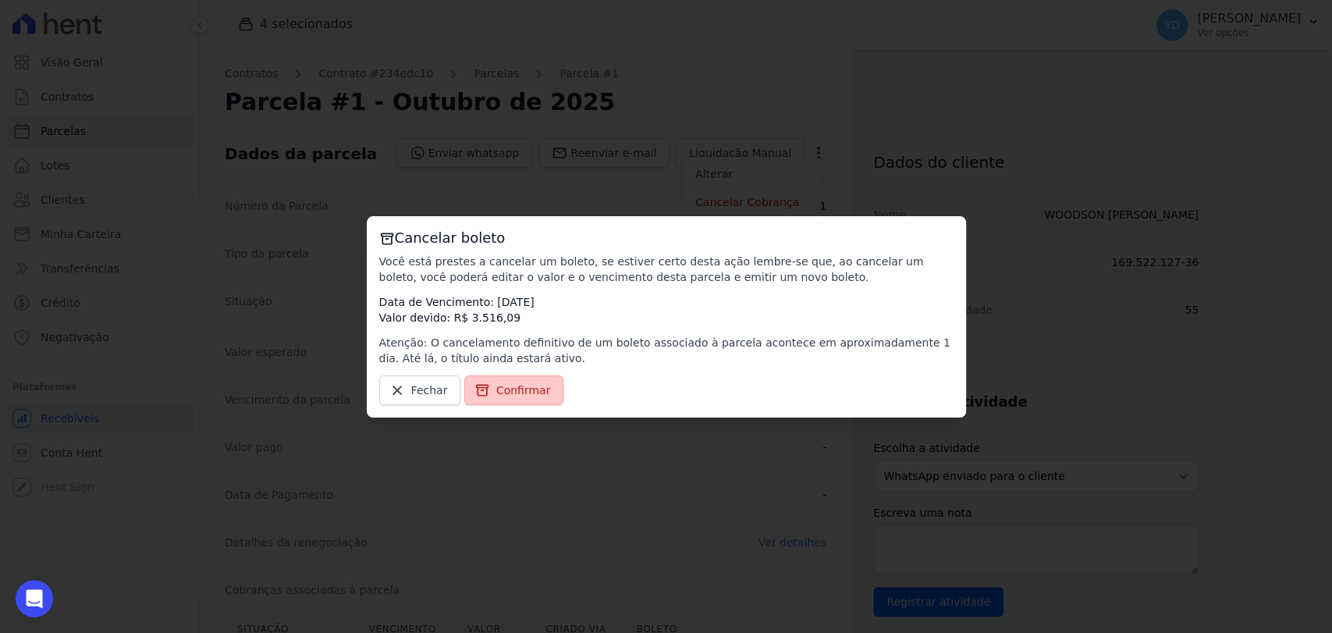
click at [536, 396] on span "Confirmar" at bounding box center [523, 390] width 55 height 16
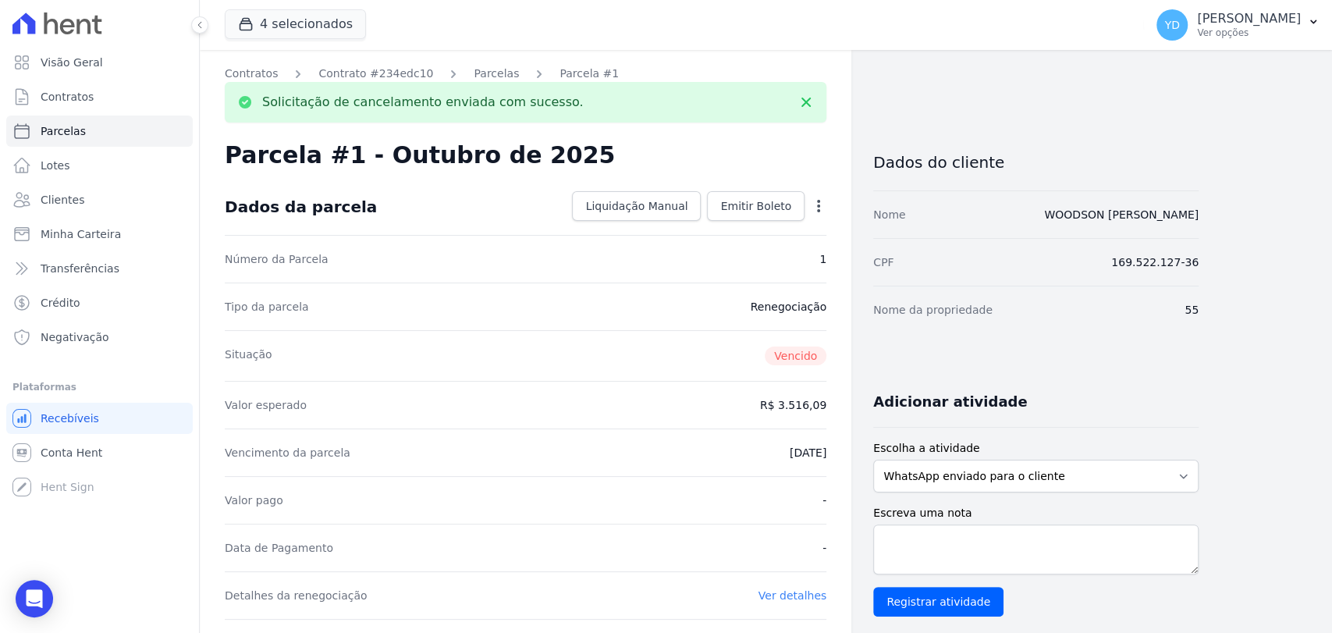
click at [814, 201] on icon "button" at bounding box center [819, 206] width 16 height 16
click at [771, 234] on link "Alterar" at bounding box center [751, 227] width 137 height 28
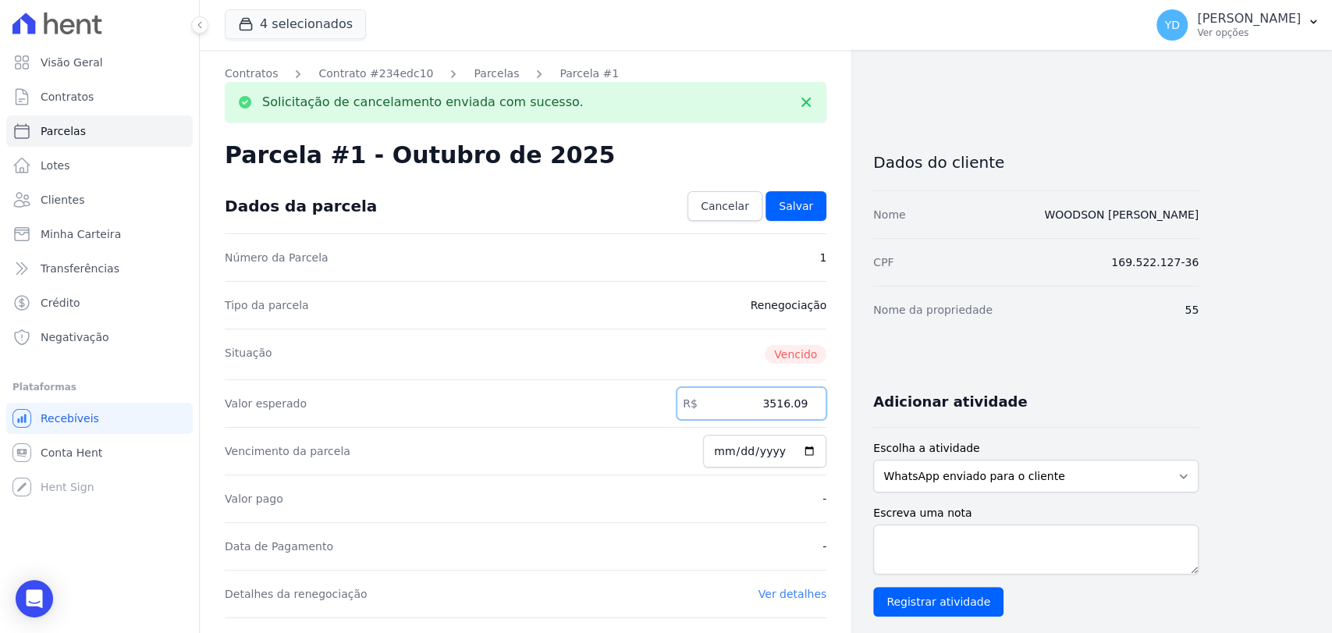
drag, startPoint x: 777, startPoint y: 407, endPoint x: 815, endPoint y: 401, distance: 38.0
click at [813, 403] on input "3516.09" at bounding box center [752, 403] width 150 height 33
type input "3000.00"
click at [791, 201] on span "Salvar" at bounding box center [796, 206] width 34 height 16
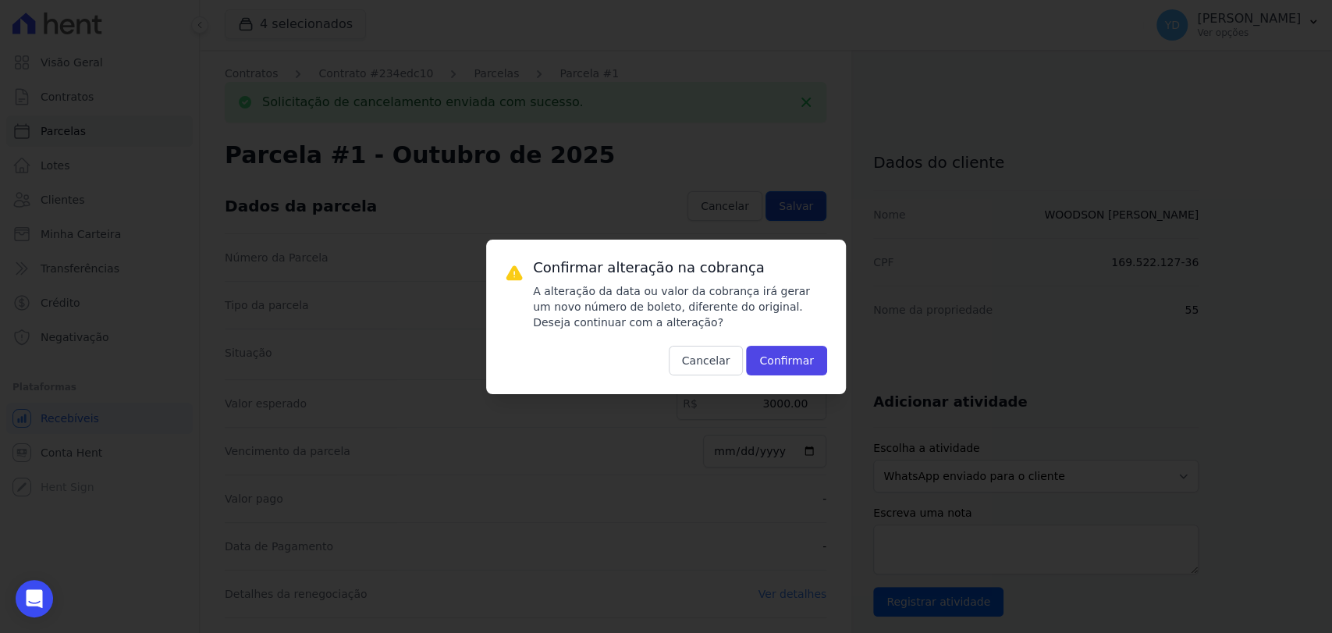
click at [791, 201] on div "Confirmar alteração na cobrança A alteração da data ou valor da cobrança irá ge…" at bounding box center [666, 316] width 1332 height 633
click at [717, 364] on button "Cancelar" at bounding box center [706, 361] width 75 height 30
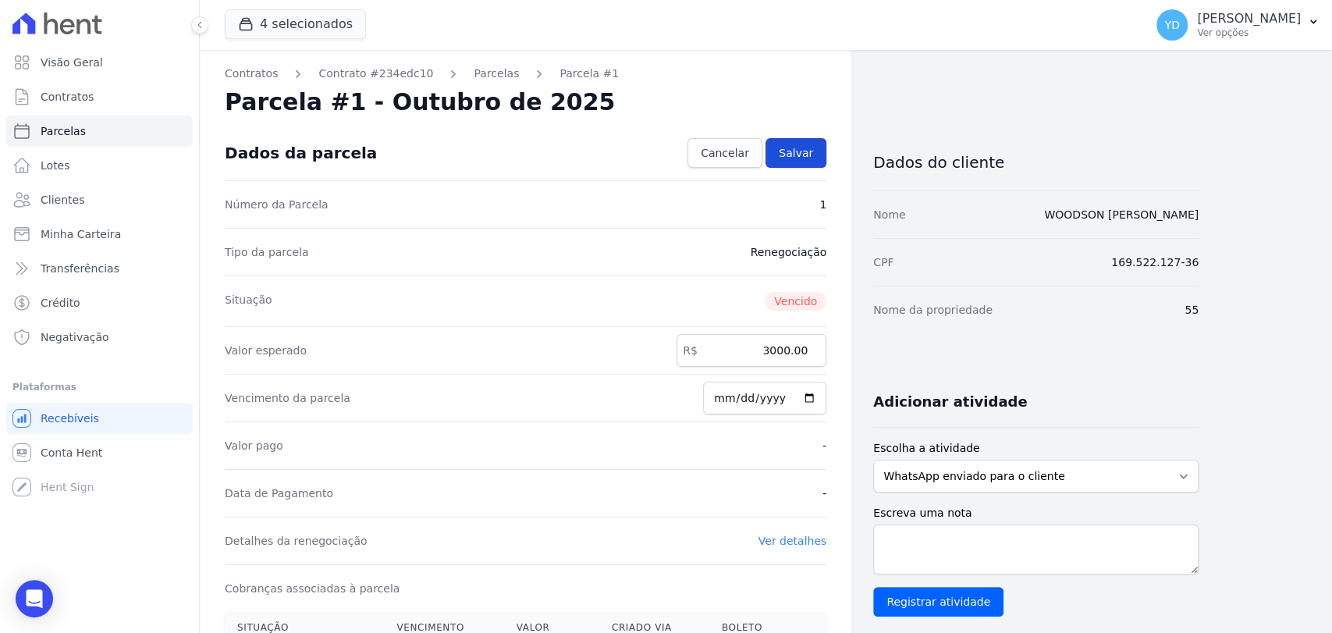
click at [792, 158] on span "Salvar" at bounding box center [796, 153] width 34 height 16
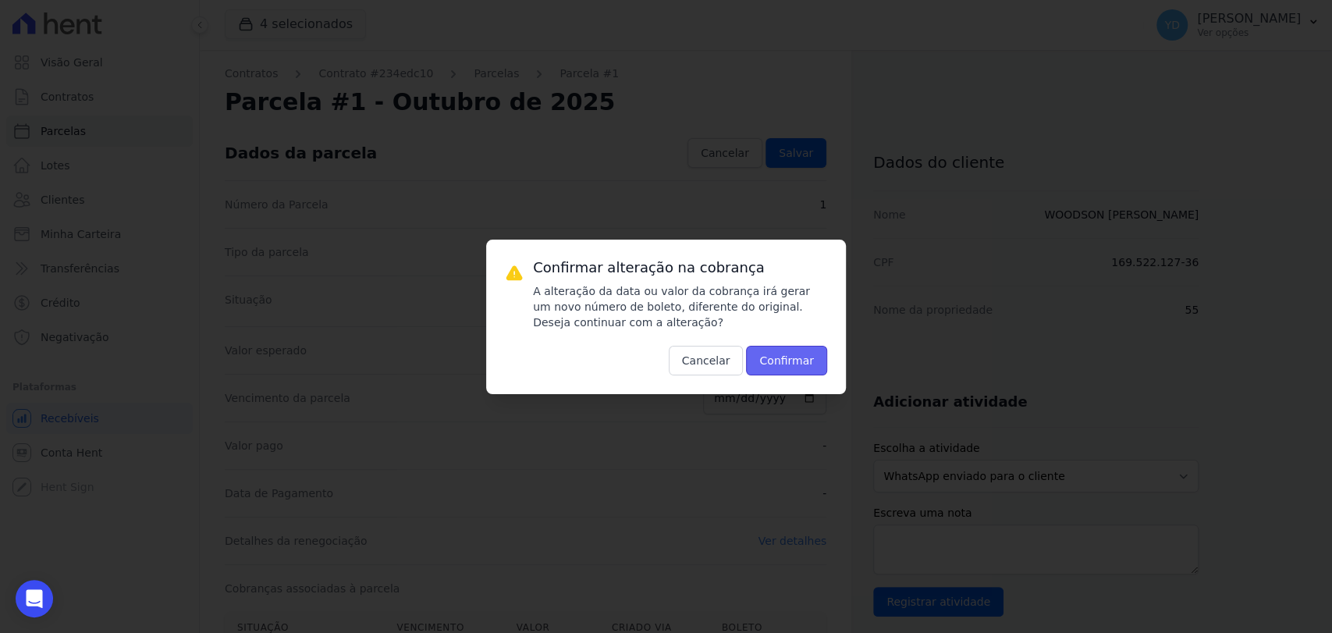
click at [796, 356] on button "Confirmar" at bounding box center [786, 361] width 81 height 30
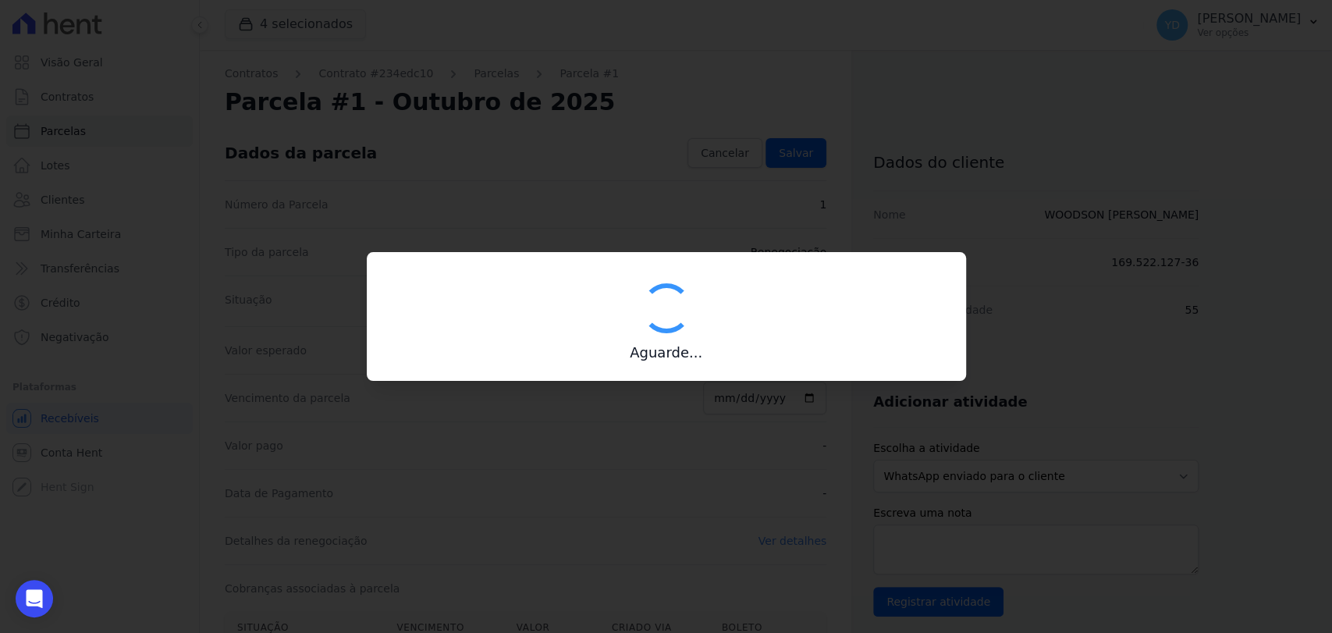
type input "00190000090335103300000695981175112350000300000"
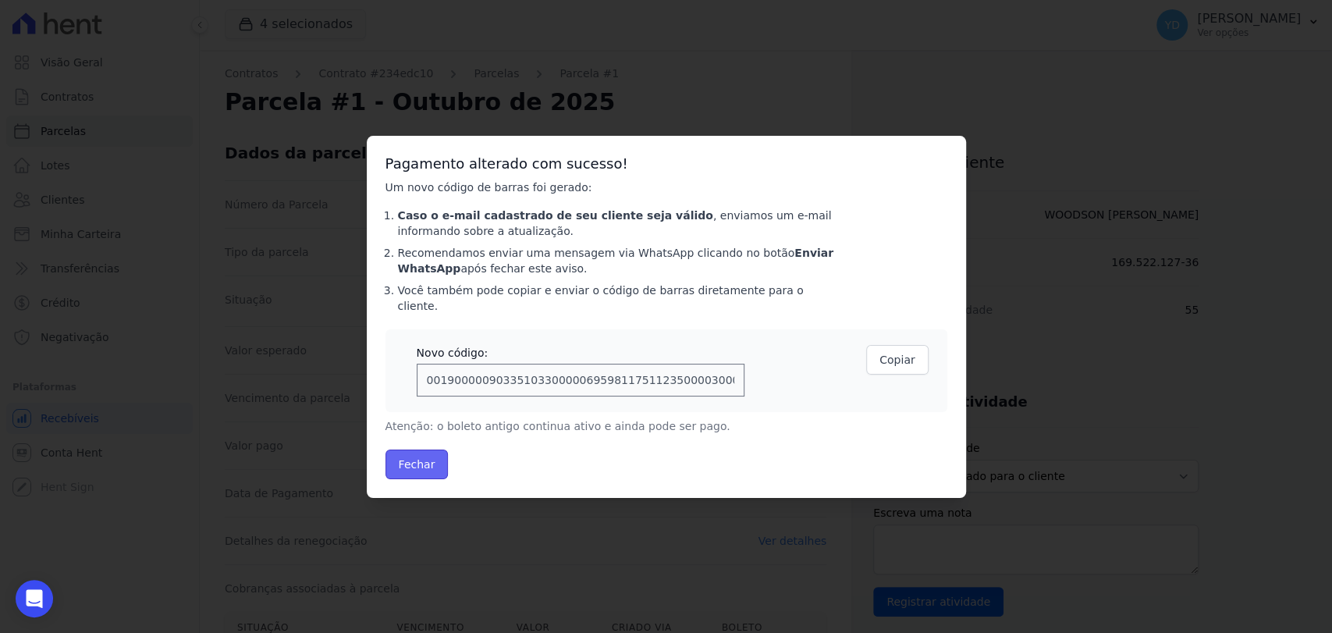
click at [425, 458] on button "Fechar" at bounding box center [417, 465] width 63 height 30
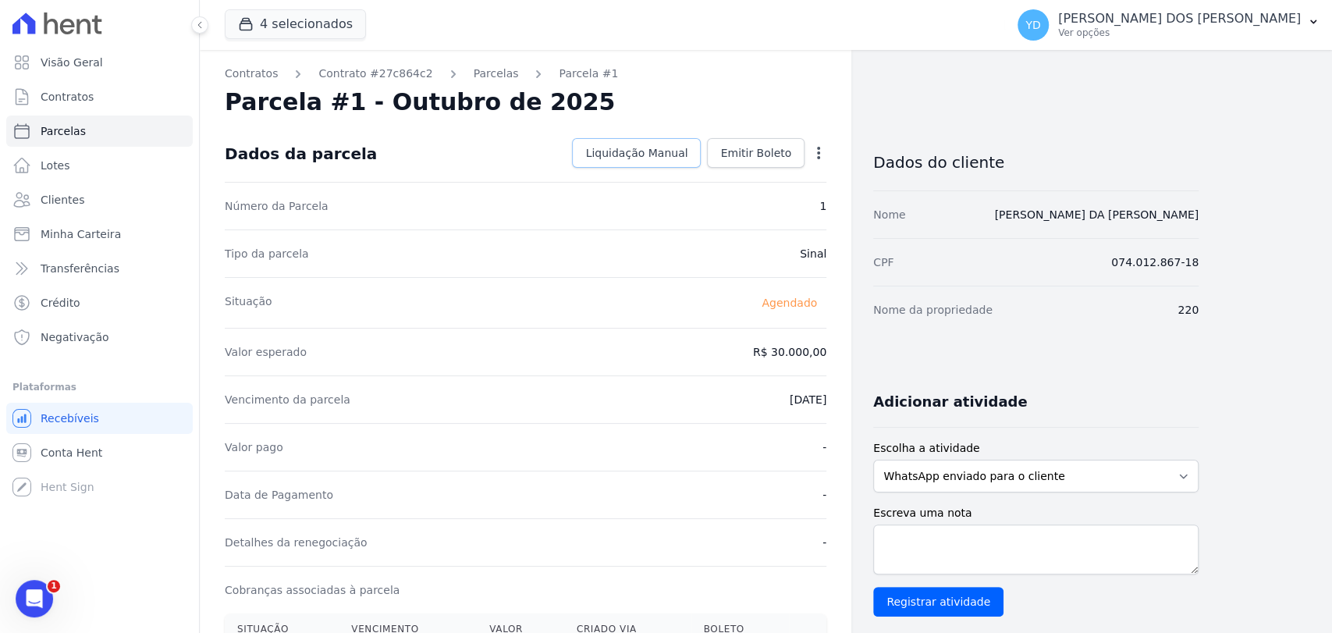
click at [645, 153] on span "Liquidação Manual" at bounding box center [636, 153] width 102 height 16
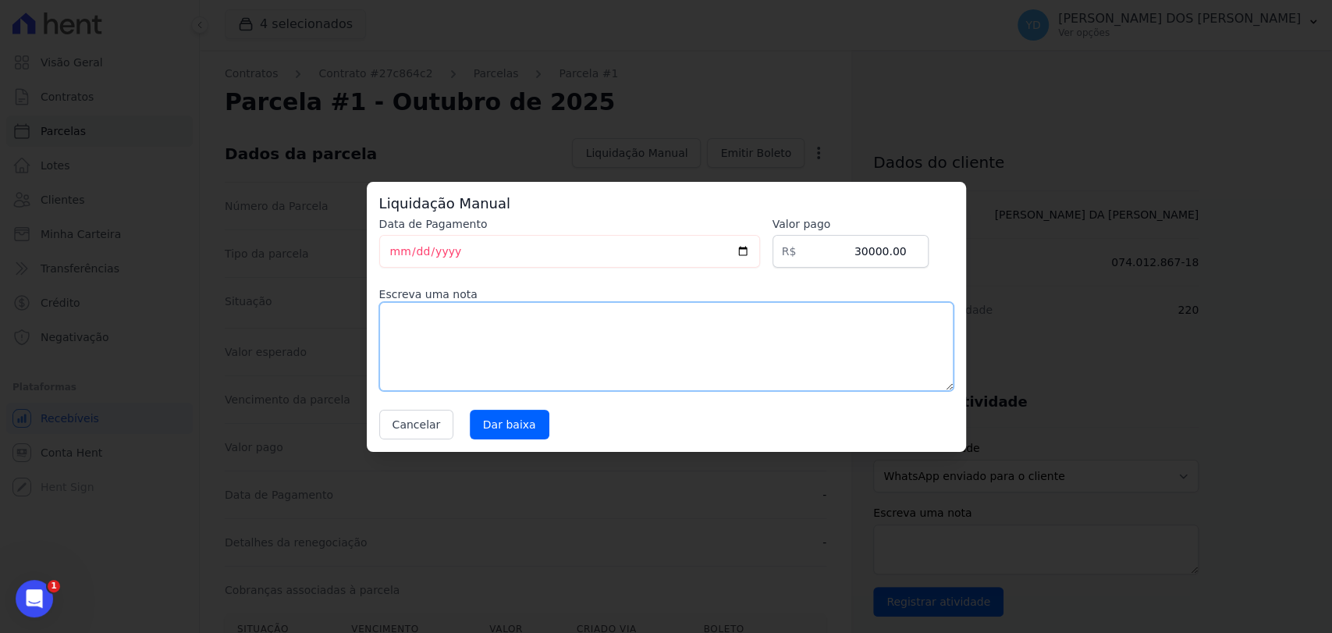
click at [680, 326] on textarea at bounding box center [666, 346] width 574 height 89
click at [389, 249] on input "[DATE]" at bounding box center [569, 251] width 381 height 33
click at [416, 432] on button "Cancelar" at bounding box center [416, 425] width 75 height 30
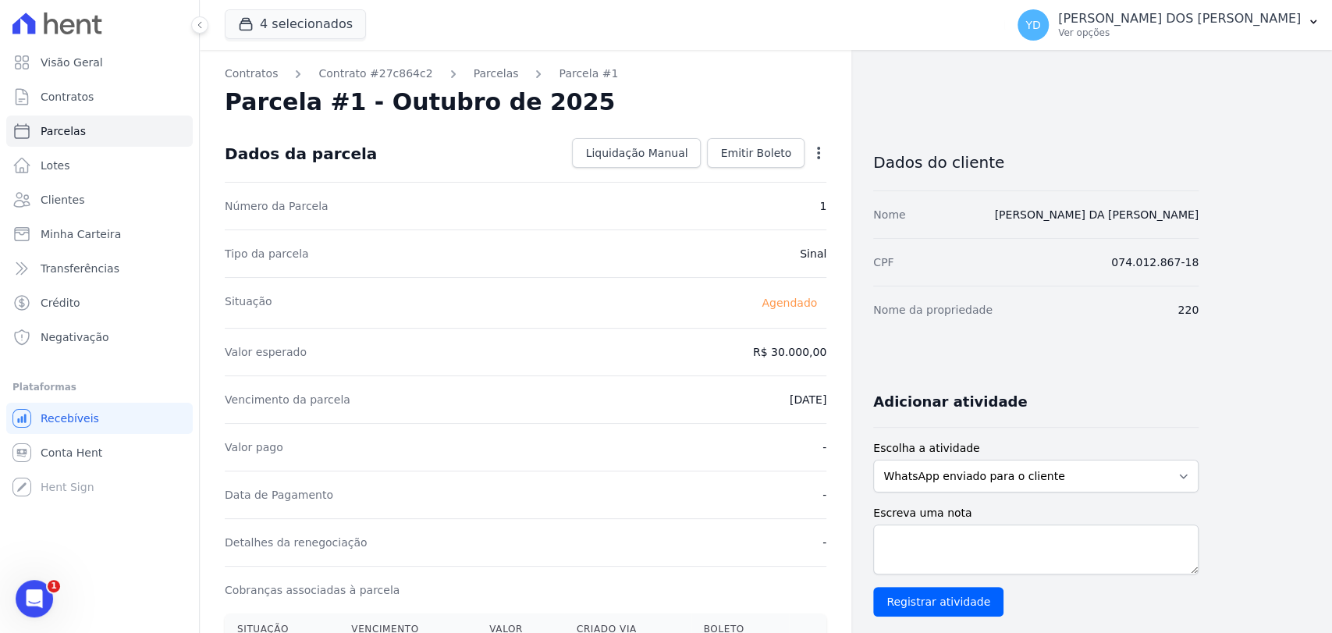
click at [812, 153] on icon "button" at bounding box center [819, 153] width 16 height 16
click at [777, 172] on link "Alterar" at bounding box center [751, 174] width 137 height 28
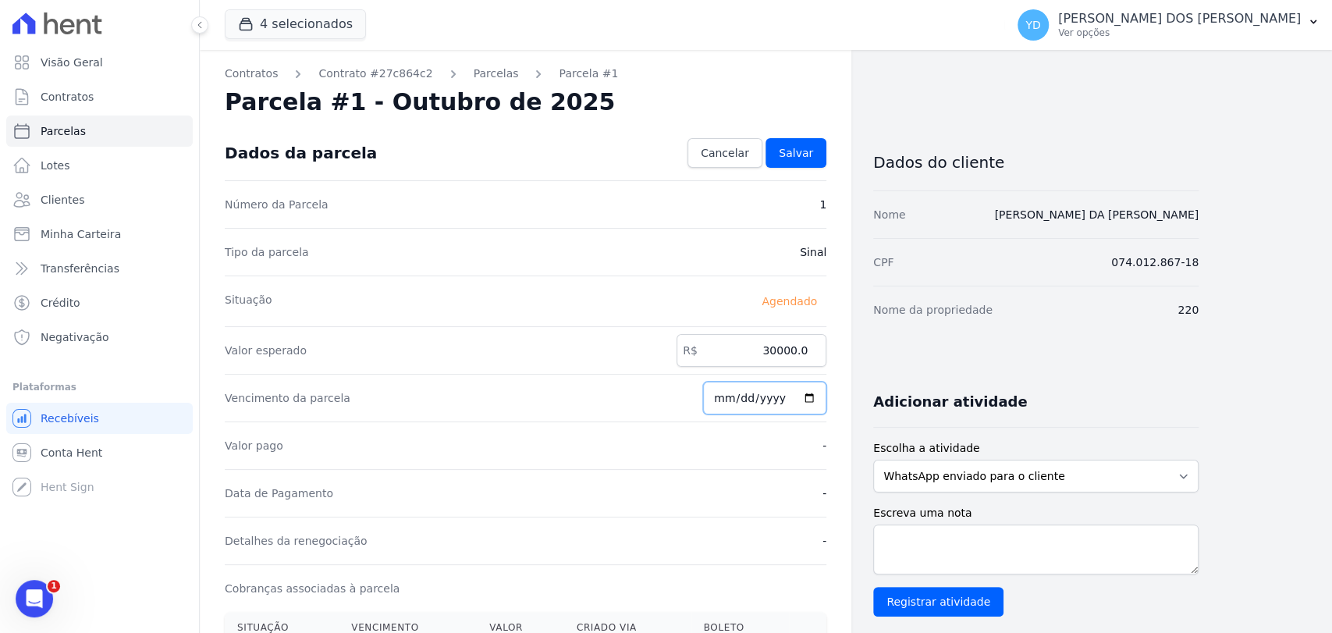
click at [730, 398] on input "[DATE]" at bounding box center [764, 398] width 123 height 33
type input "2025-10-16"
click at [803, 145] on span "Salvar" at bounding box center [796, 153] width 34 height 16
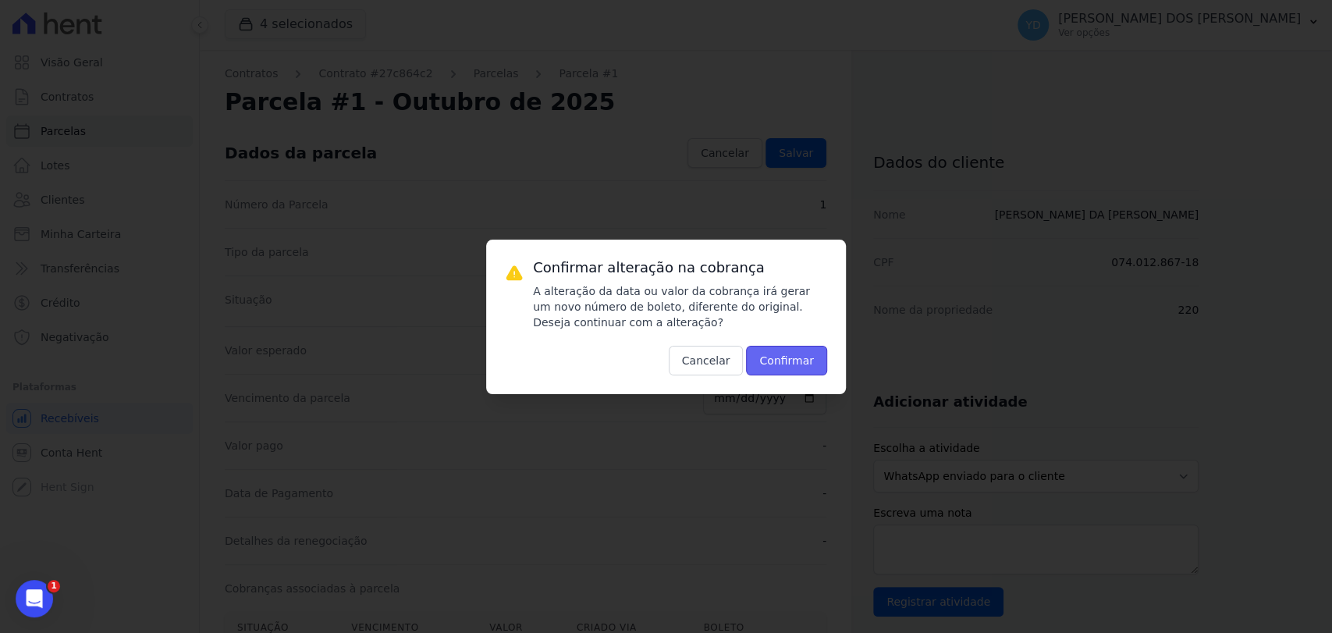
click at [806, 350] on button "Confirmar" at bounding box center [786, 361] width 81 height 30
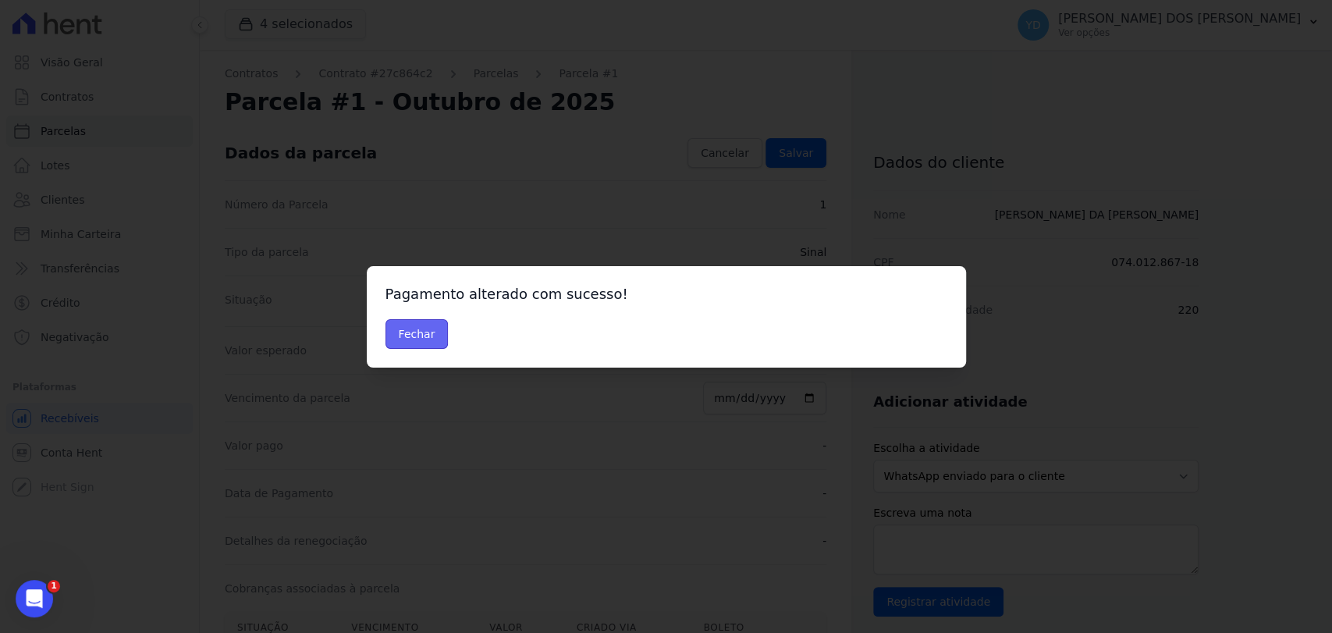
click at [433, 332] on button "Fechar" at bounding box center [417, 334] width 63 height 30
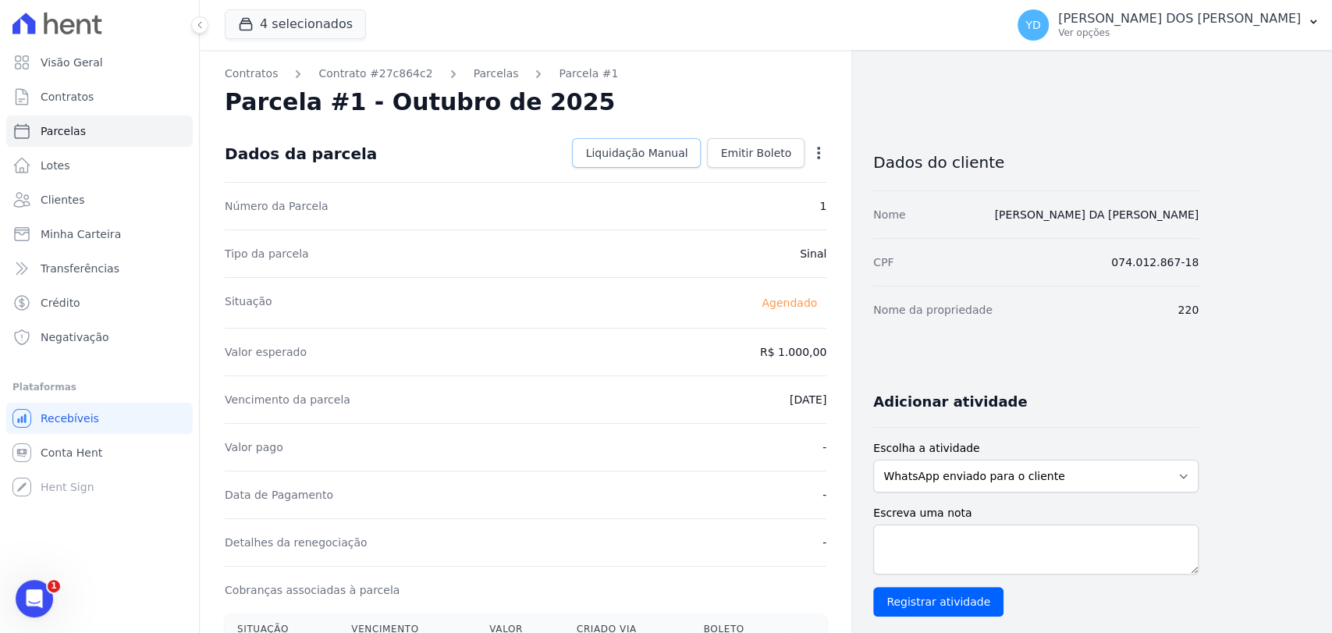
click at [618, 150] on span "Liquidação Manual" at bounding box center [636, 153] width 102 height 16
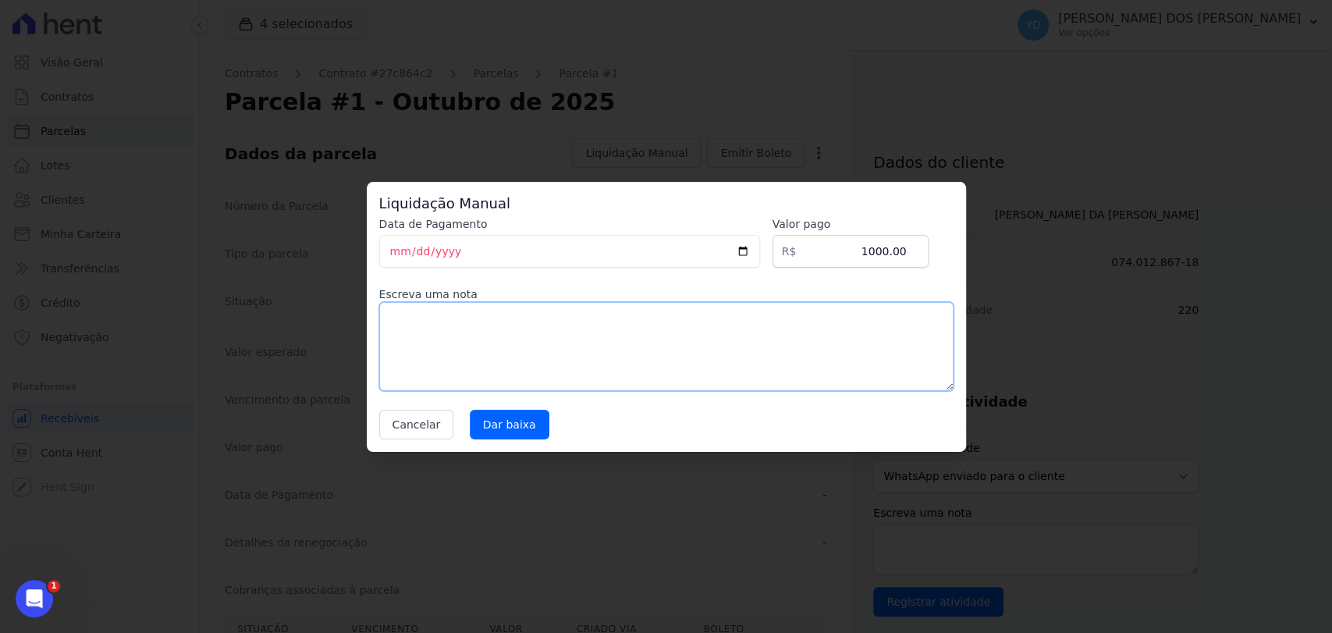
click at [631, 329] on textarea at bounding box center [666, 346] width 574 height 89
type textarea "Pagamento da reserva via PIX"
click at [470, 254] on input "[DATE]" at bounding box center [569, 251] width 381 height 33
type input "[DATE]"
click at [504, 416] on input "Dar baixa" at bounding box center [510, 425] width 80 height 30
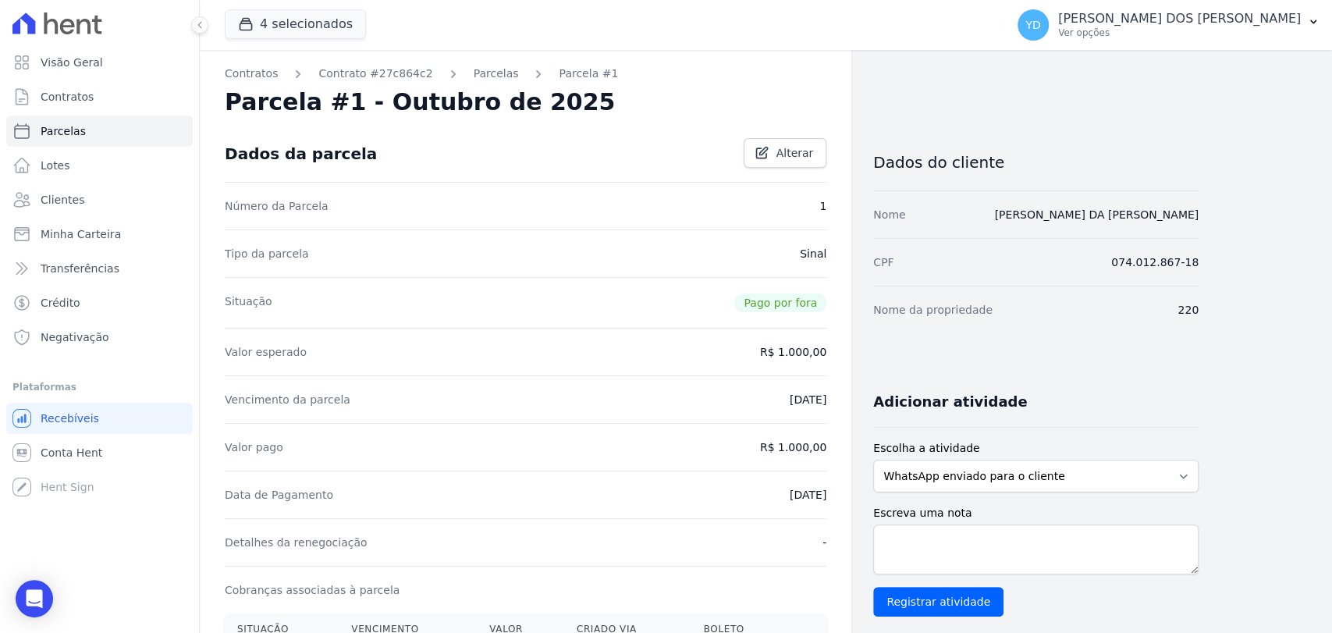
drag, startPoint x: 471, startPoint y: 78, endPoint x: 510, endPoint y: 45, distance: 51.0
click at [474, 78] on link "Parcelas" at bounding box center [496, 74] width 45 height 16
click at [474, 72] on link "Parcelas" at bounding box center [496, 74] width 45 height 16
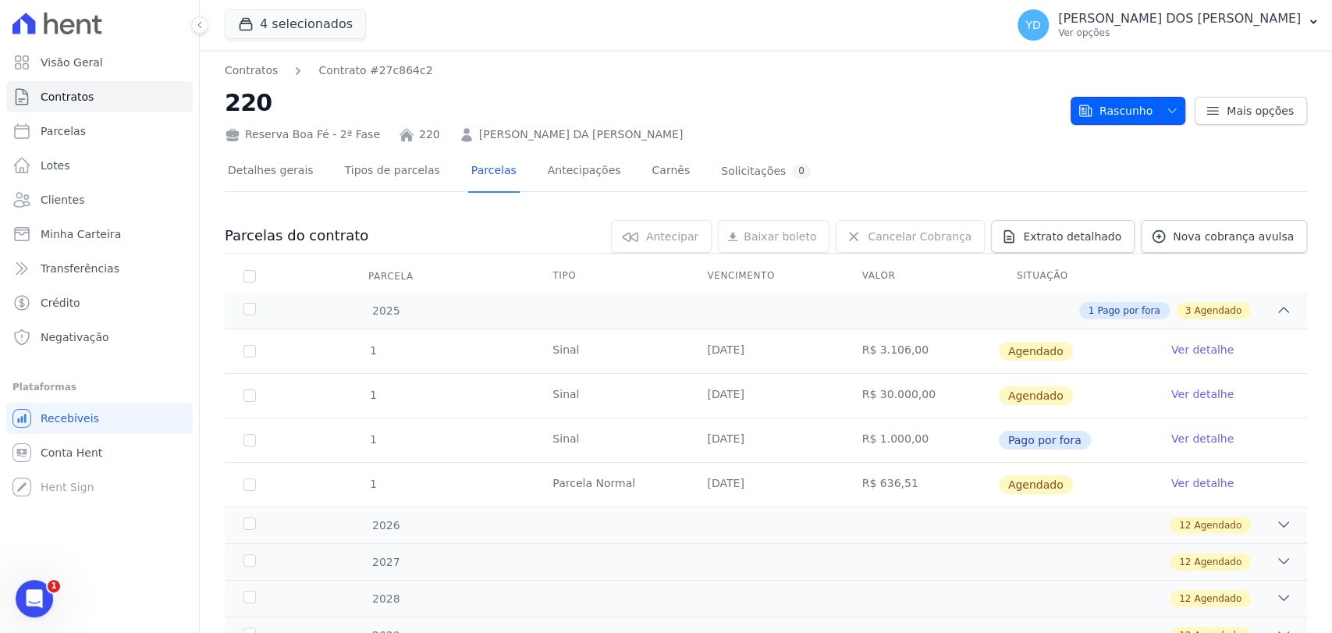
click at [1111, 109] on span "Rascunho" at bounding box center [1115, 111] width 75 height 28
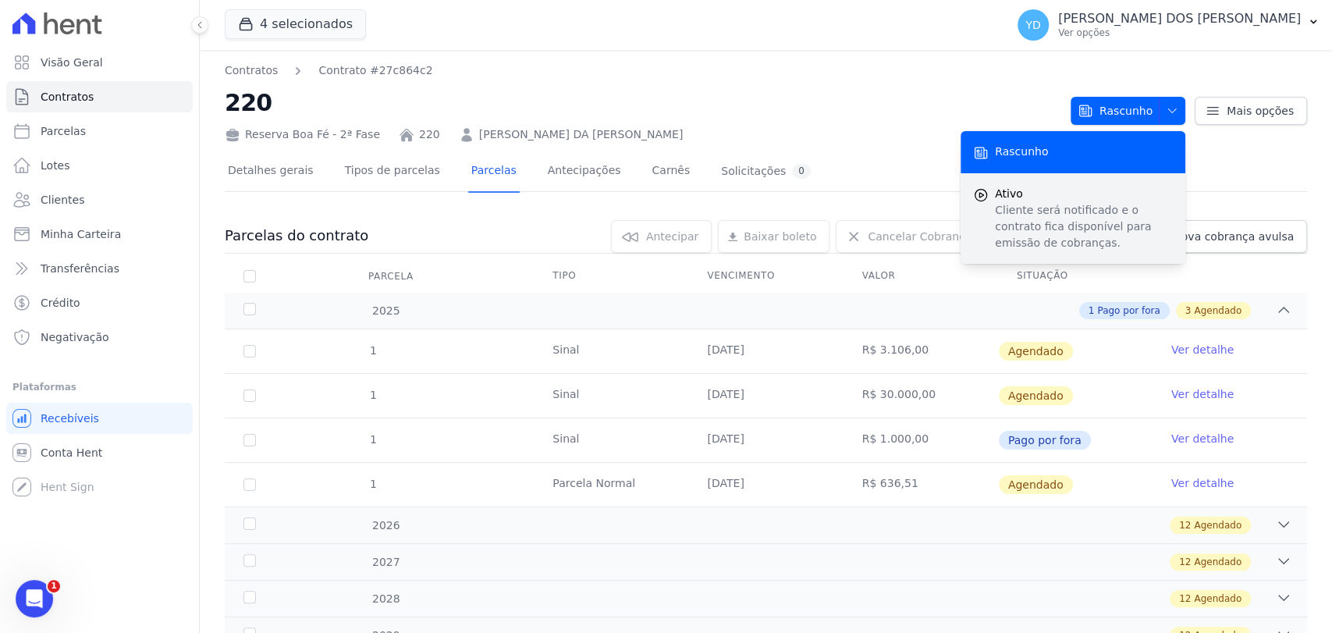
click at [1127, 234] on p "Cliente será notificado e o contrato fica disponível para emissão de cobranças." at bounding box center [1084, 226] width 178 height 49
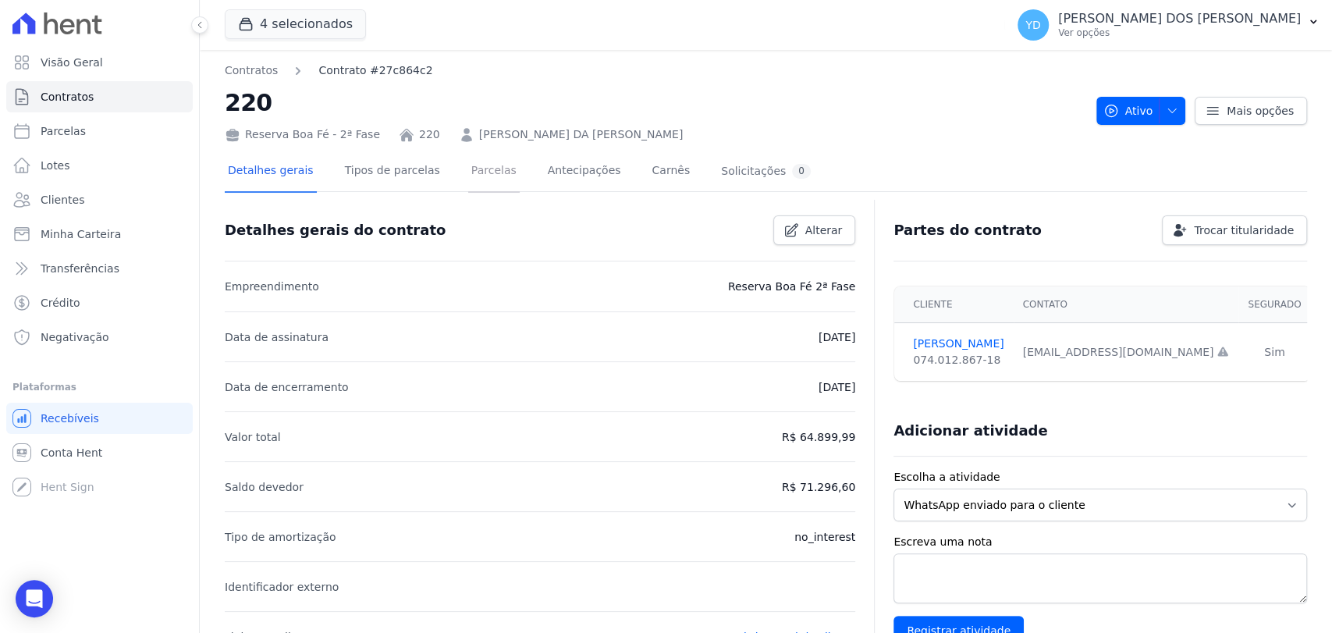
drag, startPoint x: 468, startPoint y: 177, endPoint x: 379, endPoint y: 64, distance: 144.5
click at [468, 177] on link "Parcelas" at bounding box center [494, 171] width 52 height 41
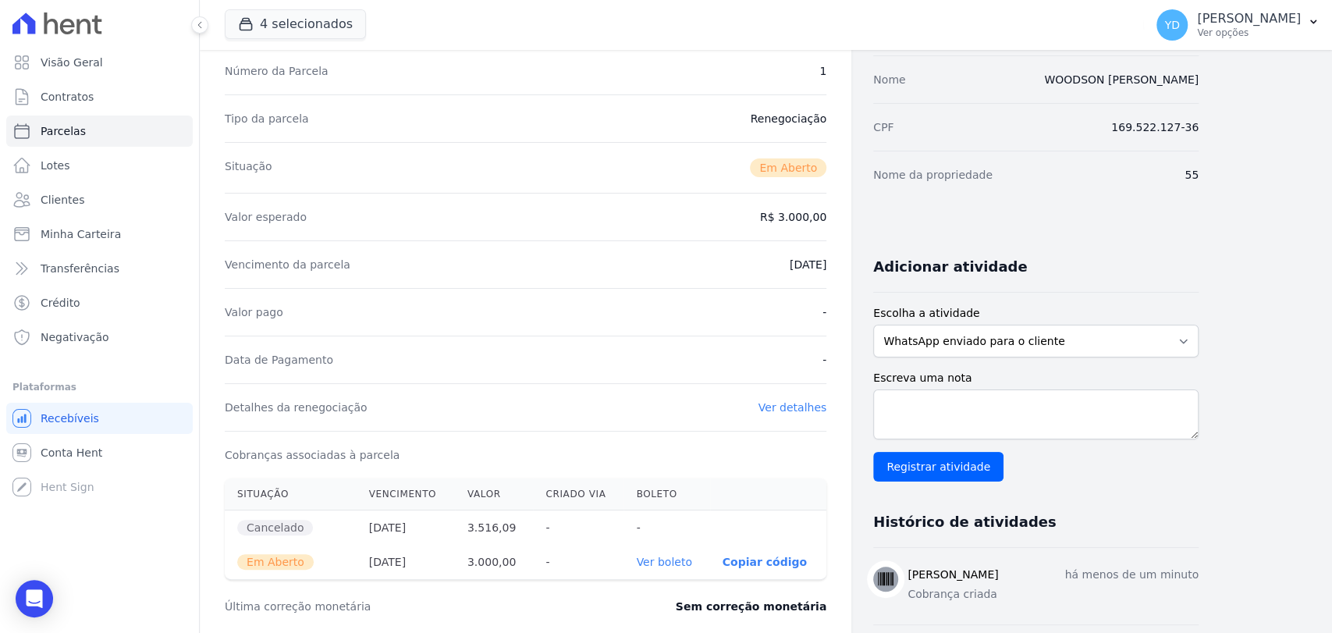
scroll to position [260, 0]
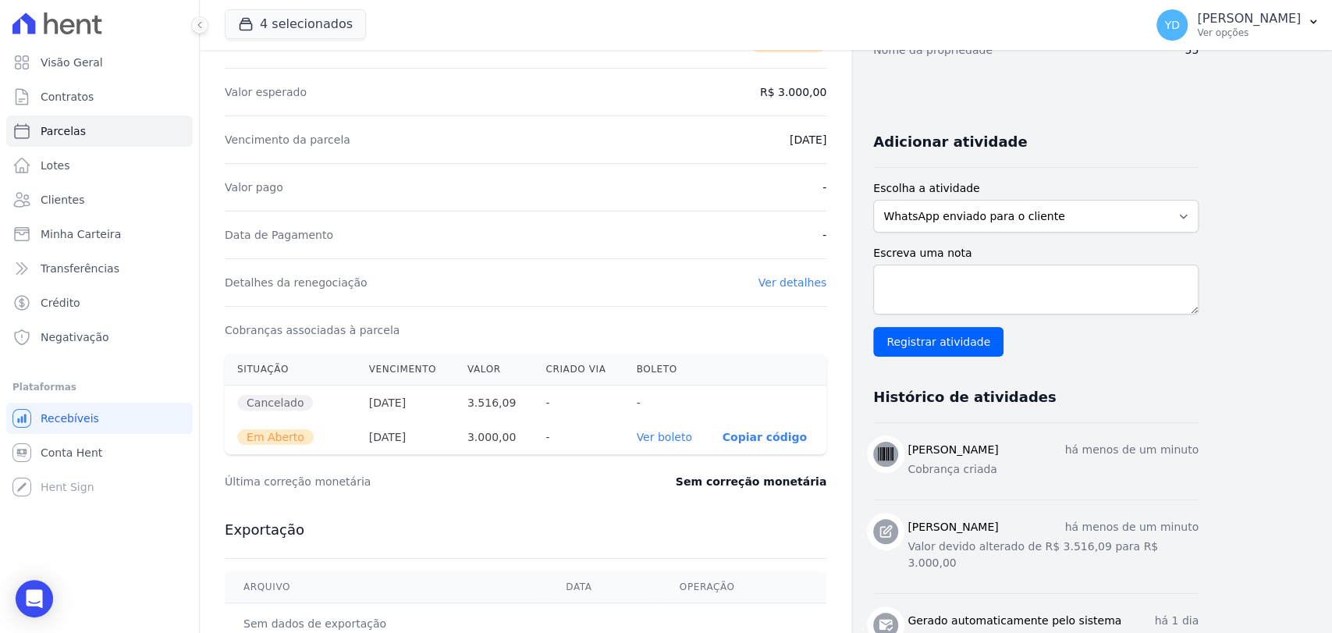
click at [669, 439] on link "Ver boleto" at bounding box center [663, 437] width 55 height 12
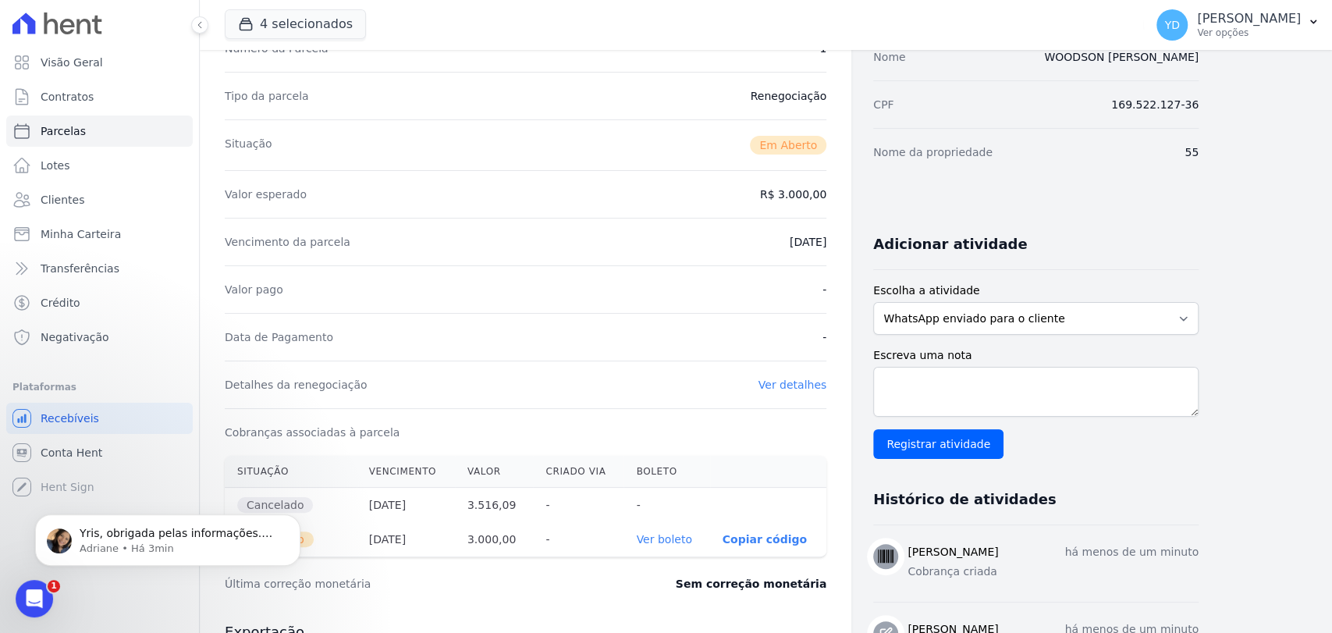
scroll to position [0, 0]
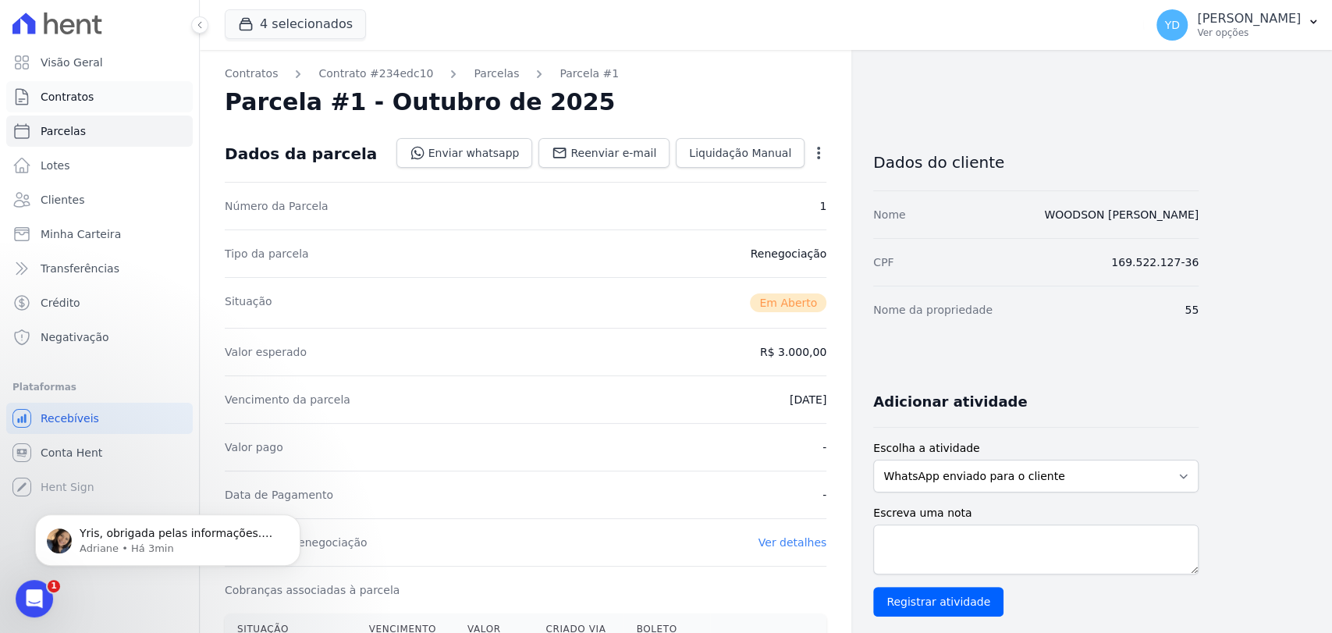
click at [137, 108] on link "Contratos" at bounding box center [99, 96] width 187 height 31
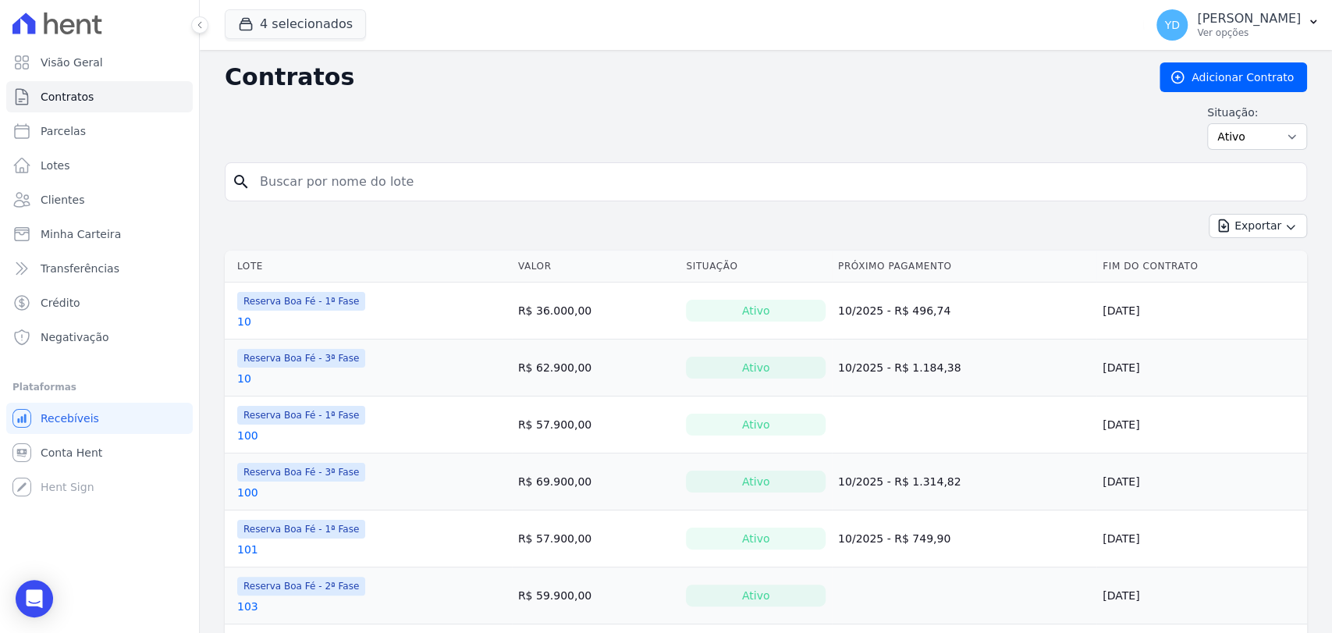
click at [321, 182] on input "search" at bounding box center [776, 181] width 1050 height 31
type input "220"
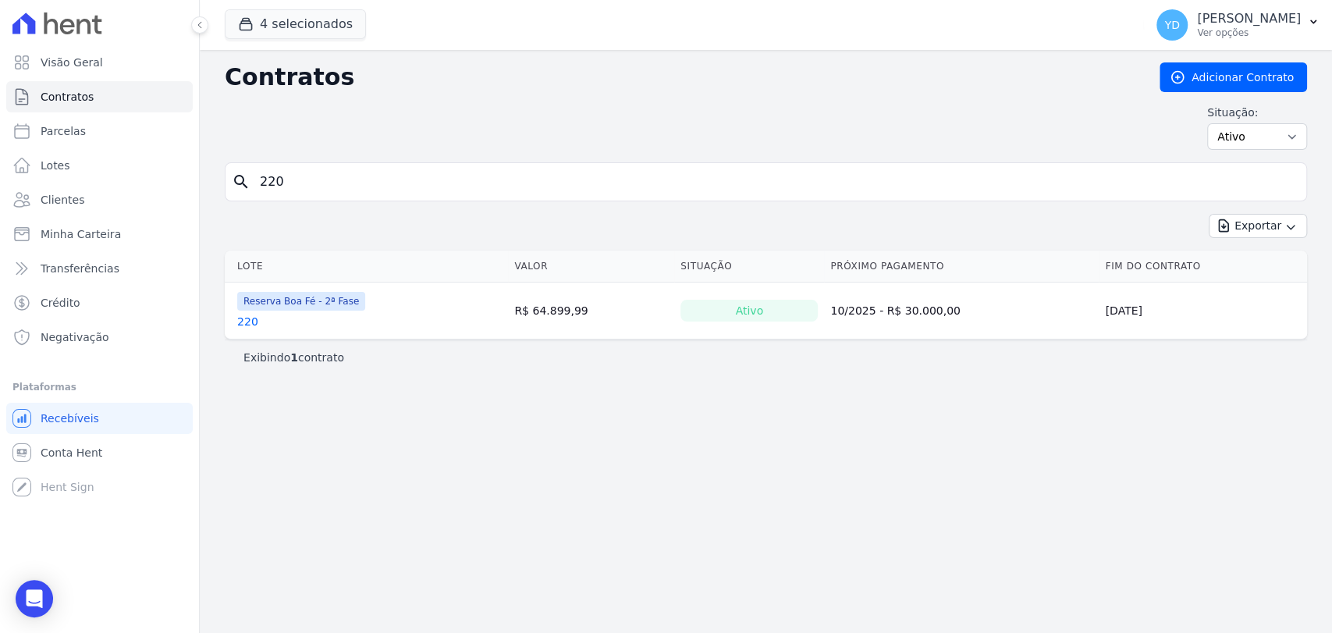
click at [245, 320] on link "220" at bounding box center [247, 322] width 21 height 16
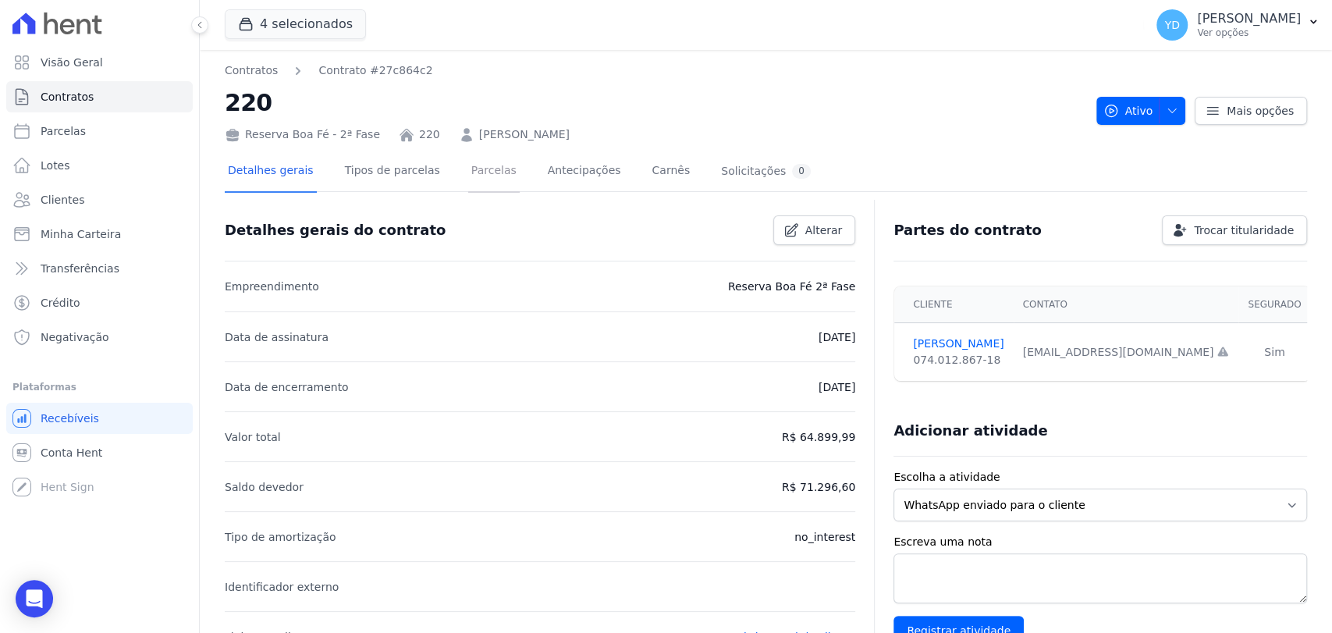
click at [492, 176] on link "Parcelas" at bounding box center [494, 171] width 52 height 41
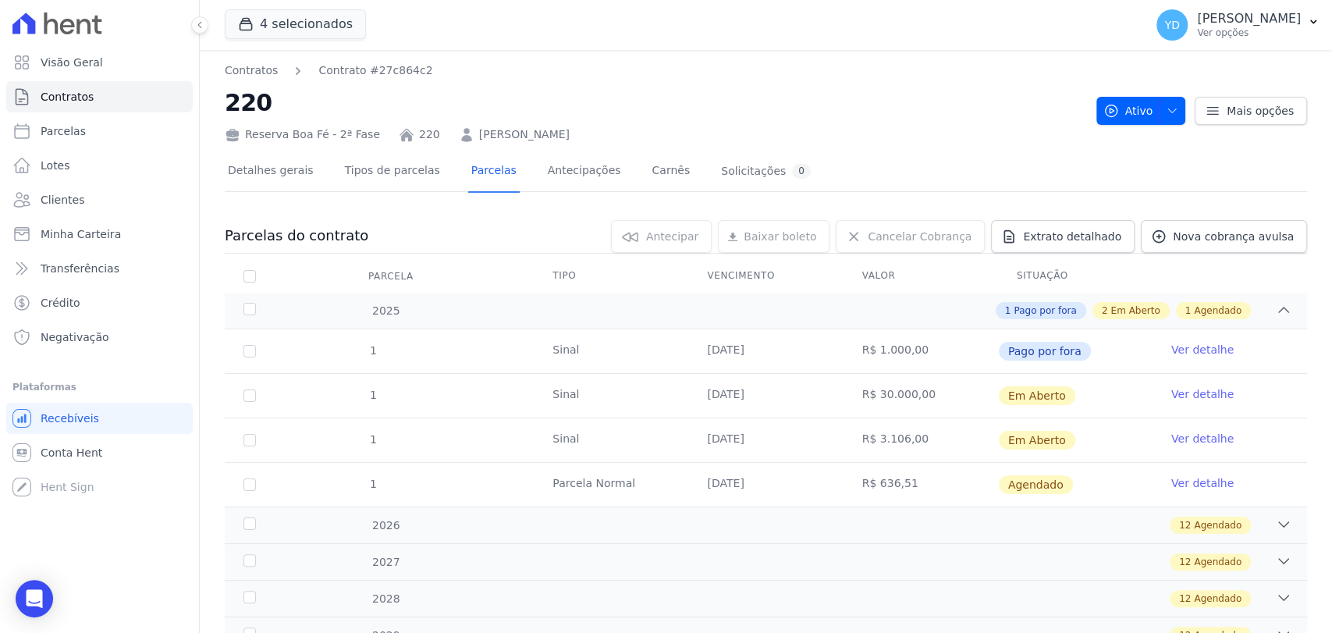
click at [1180, 435] on link "Ver detalhe" at bounding box center [1203, 439] width 62 height 16
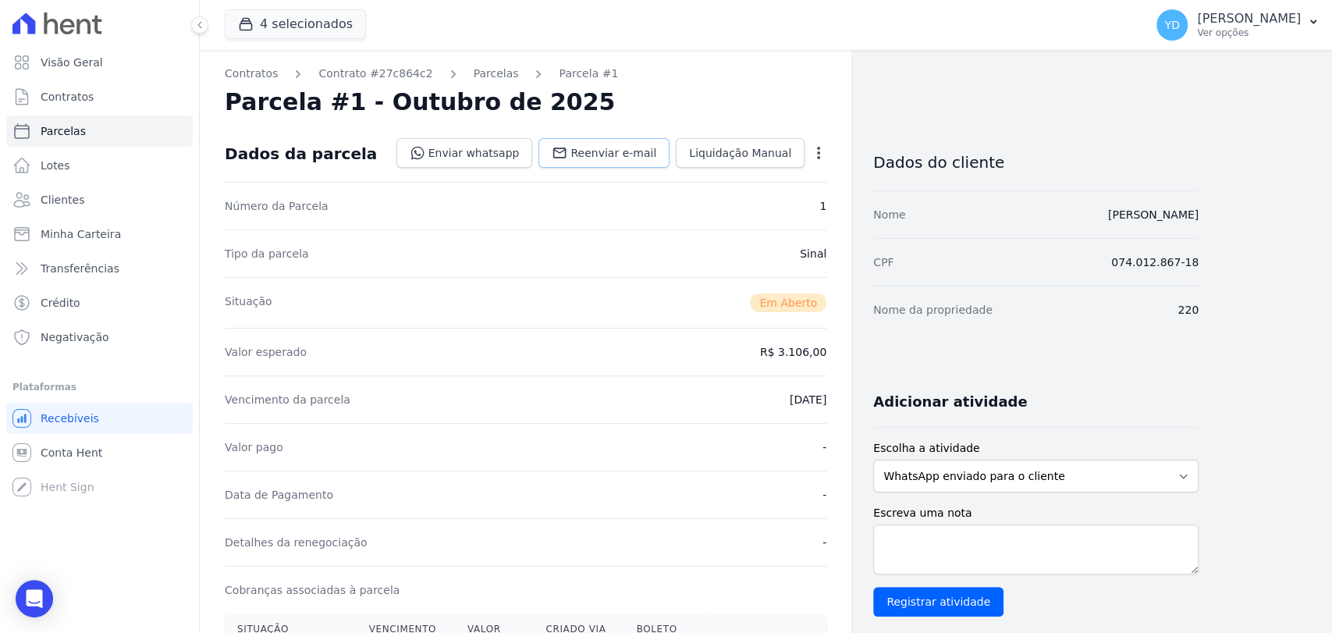
click at [639, 159] on span "Reenviar e-mail" at bounding box center [614, 153] width 86 height 16
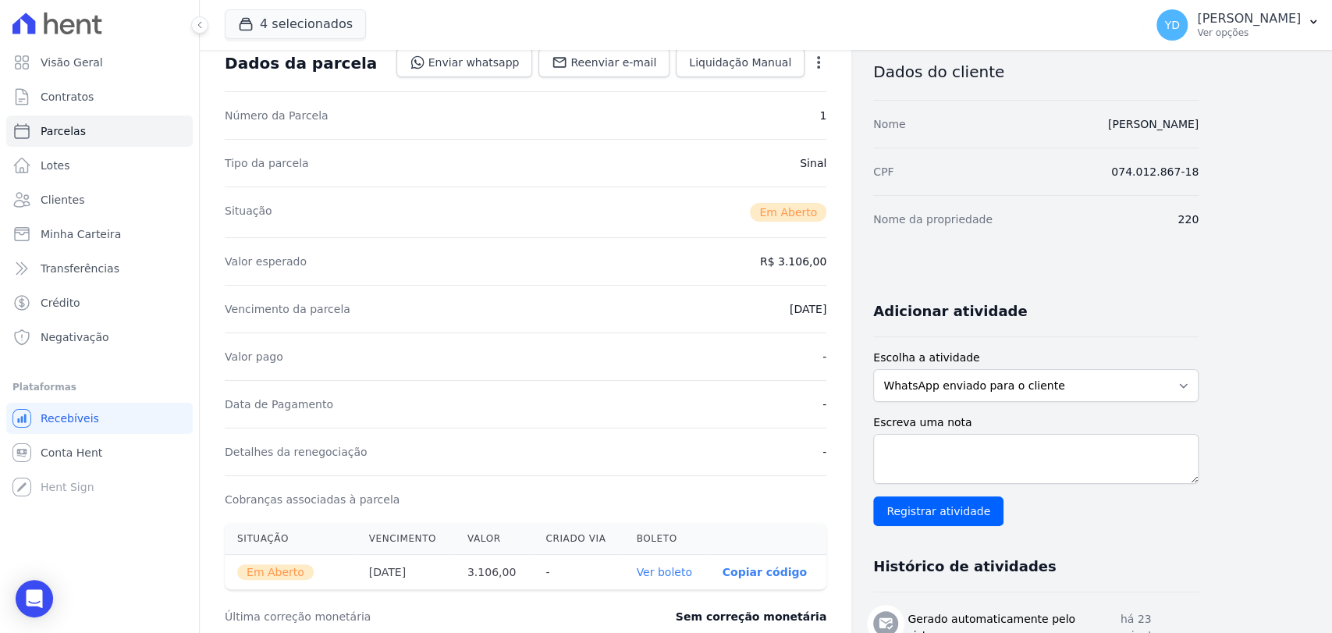
scroll to position [260, 0]
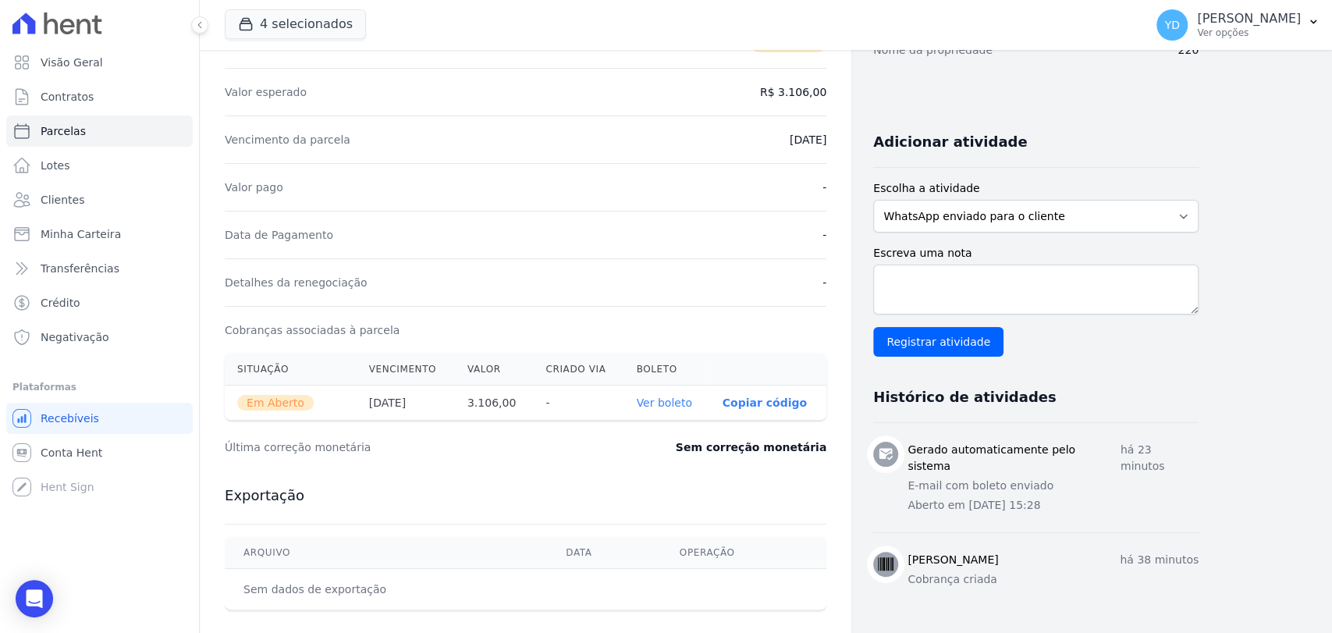
click at [692, 401] on link "Ver boleto" at bounding box center [663, 403] width 55 height 12
click at [43, 596] on div "Open Intercom Messenger" at bounding box center [34, 598] width 41 height 41
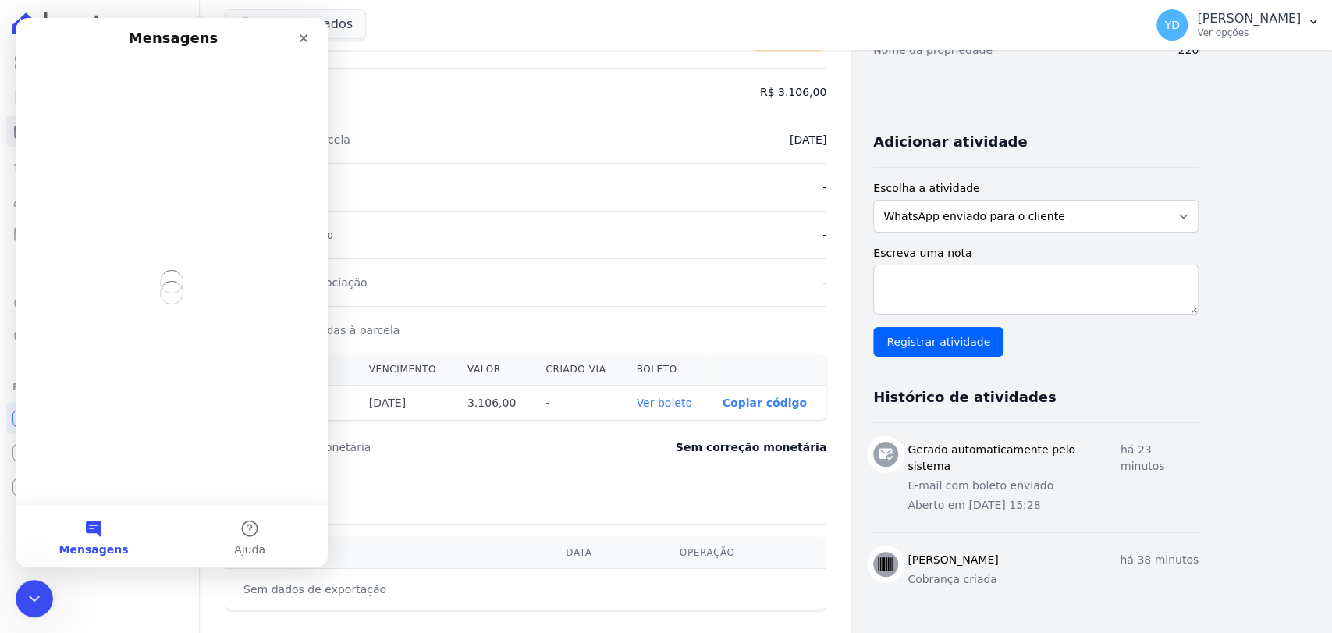
scroll to position [0, 0]
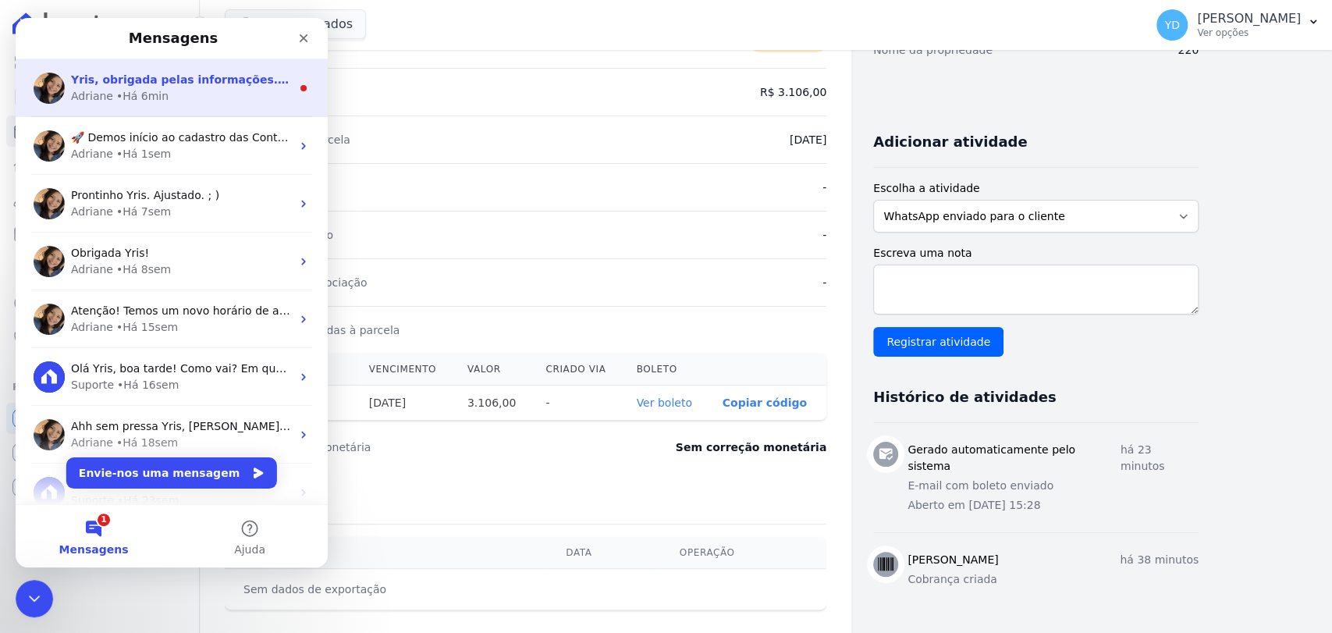
click at [179, 76] on span "Yris, obrigada pelas informações. Irei verificar" at bounding box center [214, 79] width 286 height 12
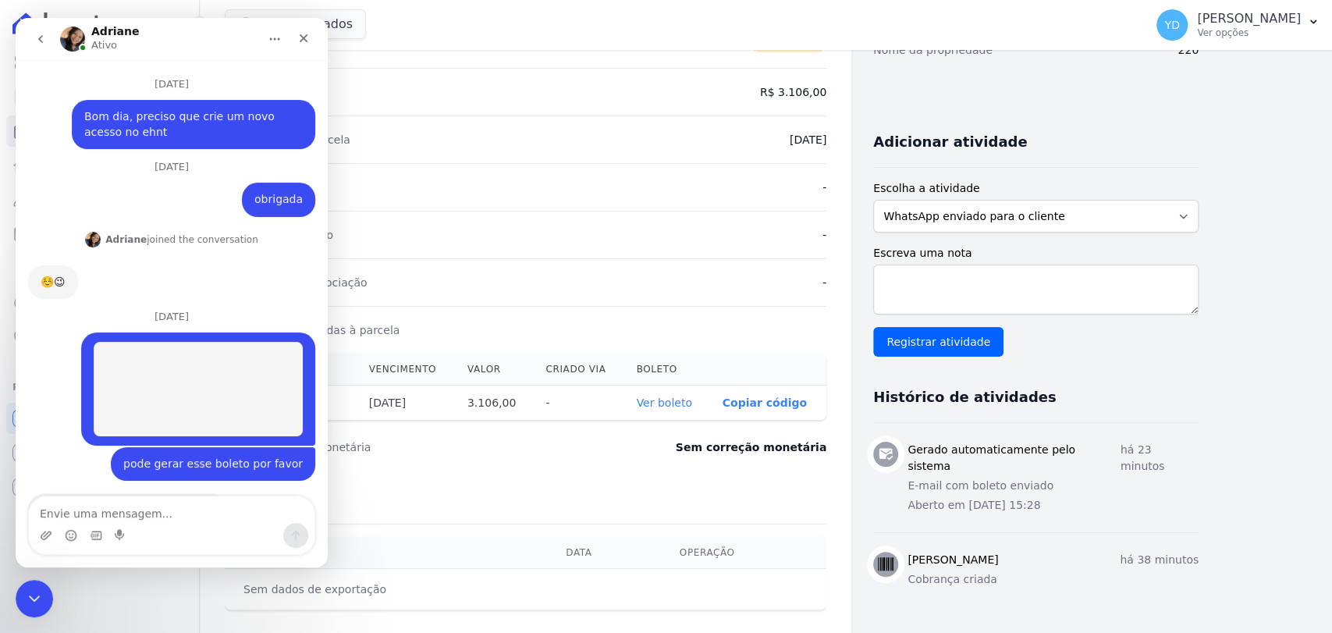
scroll to position [2, 0]
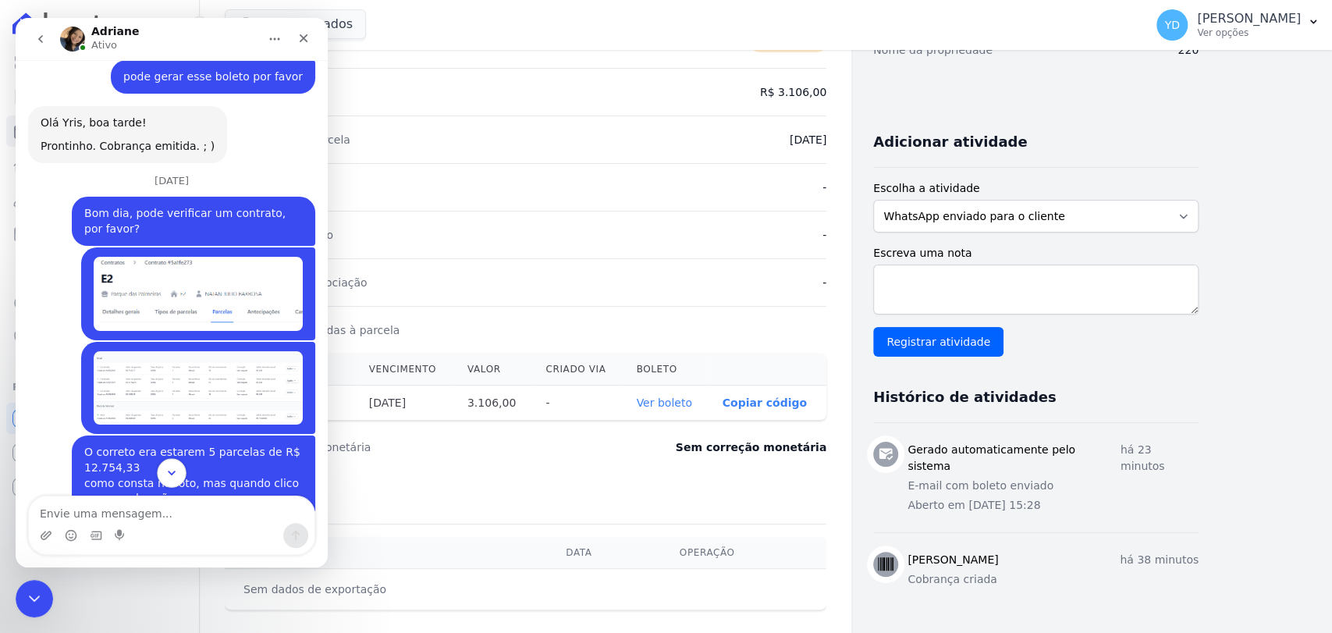
click at [173, 460] on button "Scroll to bottom" at bounding box center [171, 472] width 29 height 29
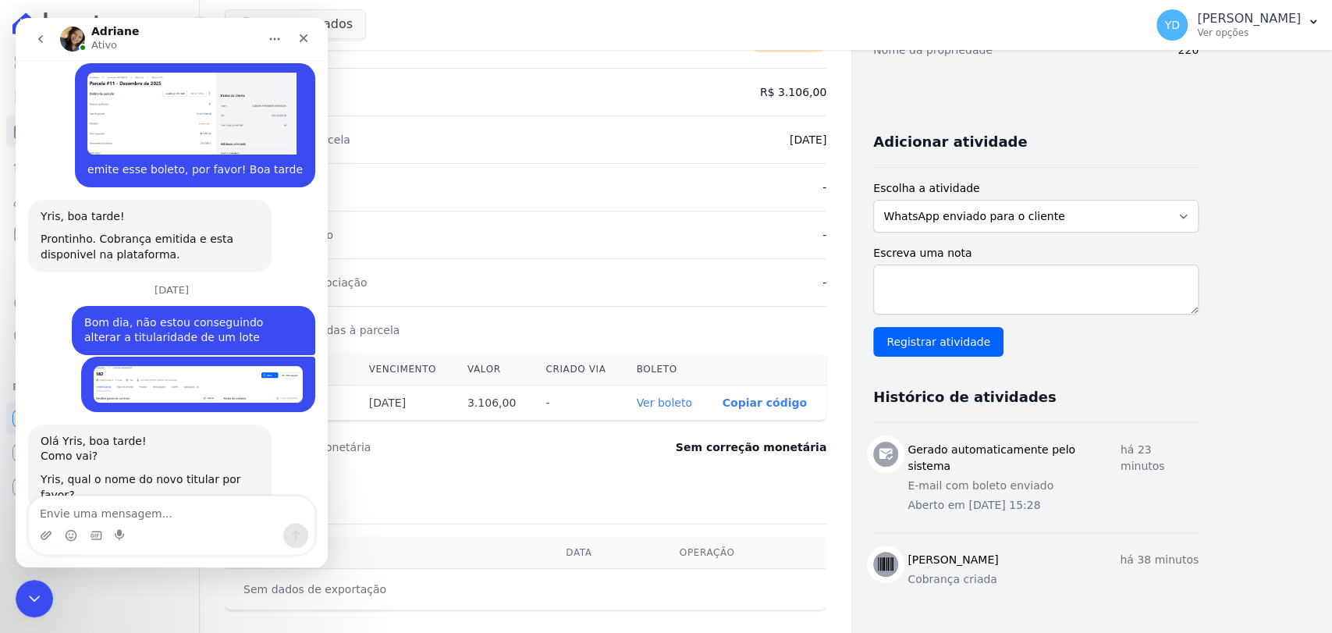
scroll to position [15163, 0]
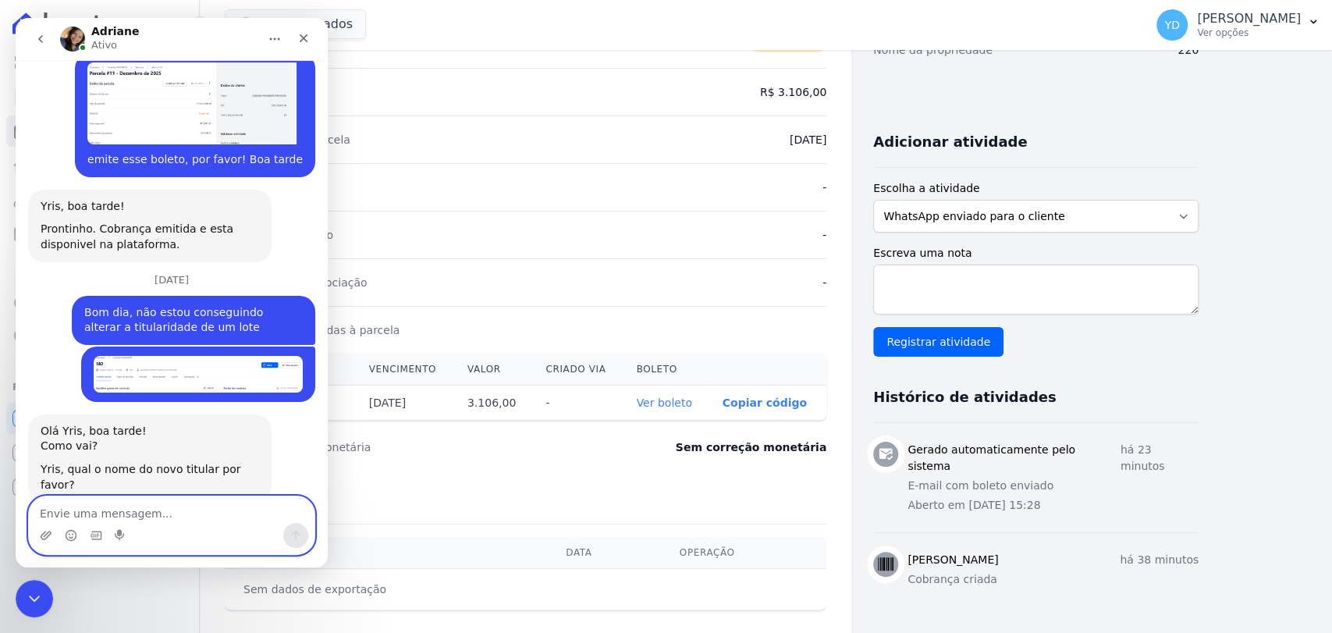
click at [213, 510] on textarea "Envie uma mensagem..." at bounding box center [172, 509] width 286 height 27
type textarea "ok"
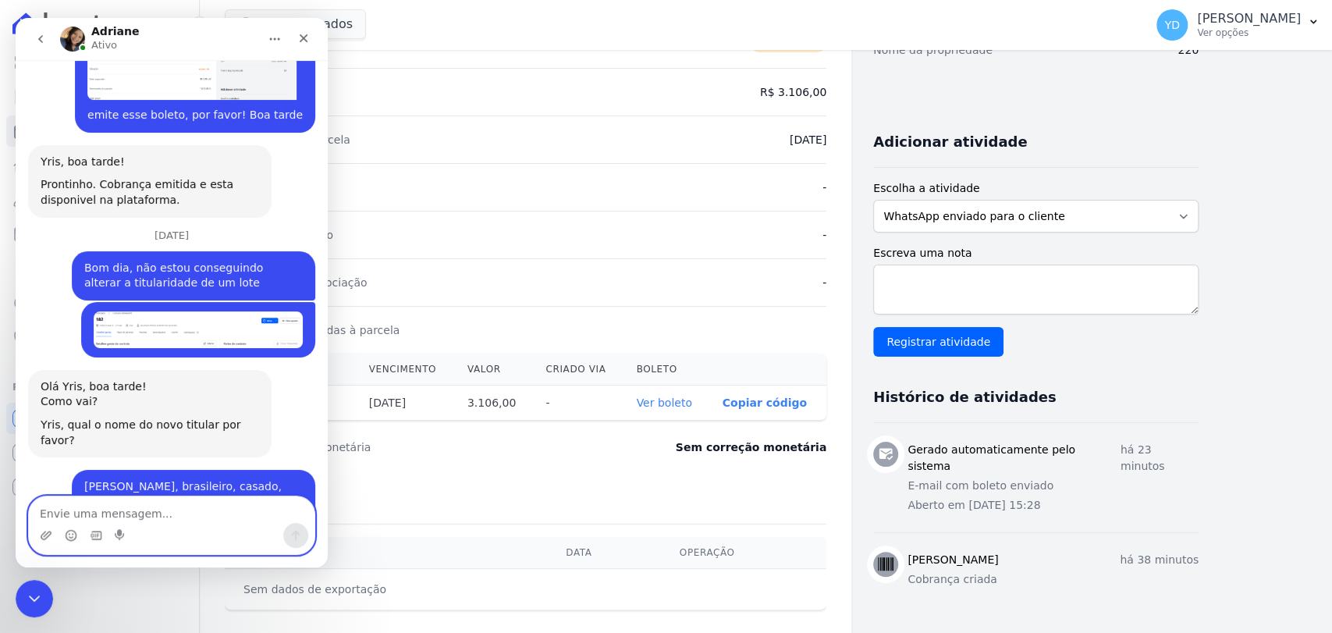
scroll to position [15210, 0]
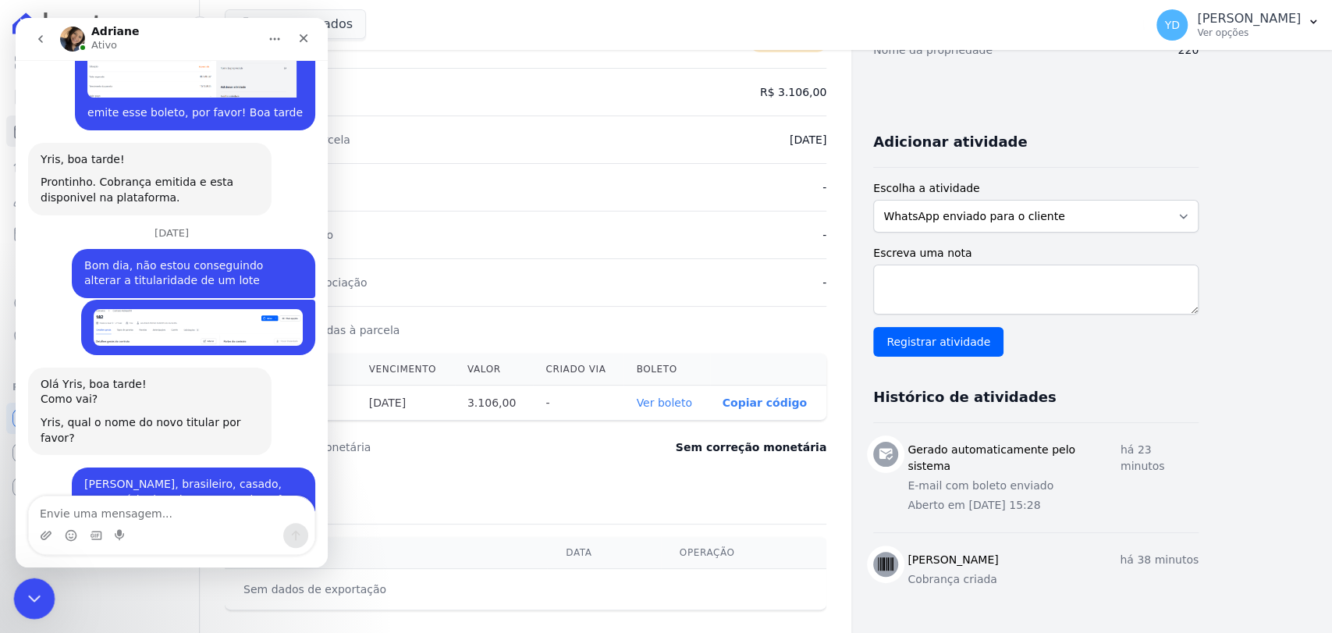
click at [33, 606] on div "Fechar mensagem da Intercom" at bounding box center [31, 596] width 37 height 37
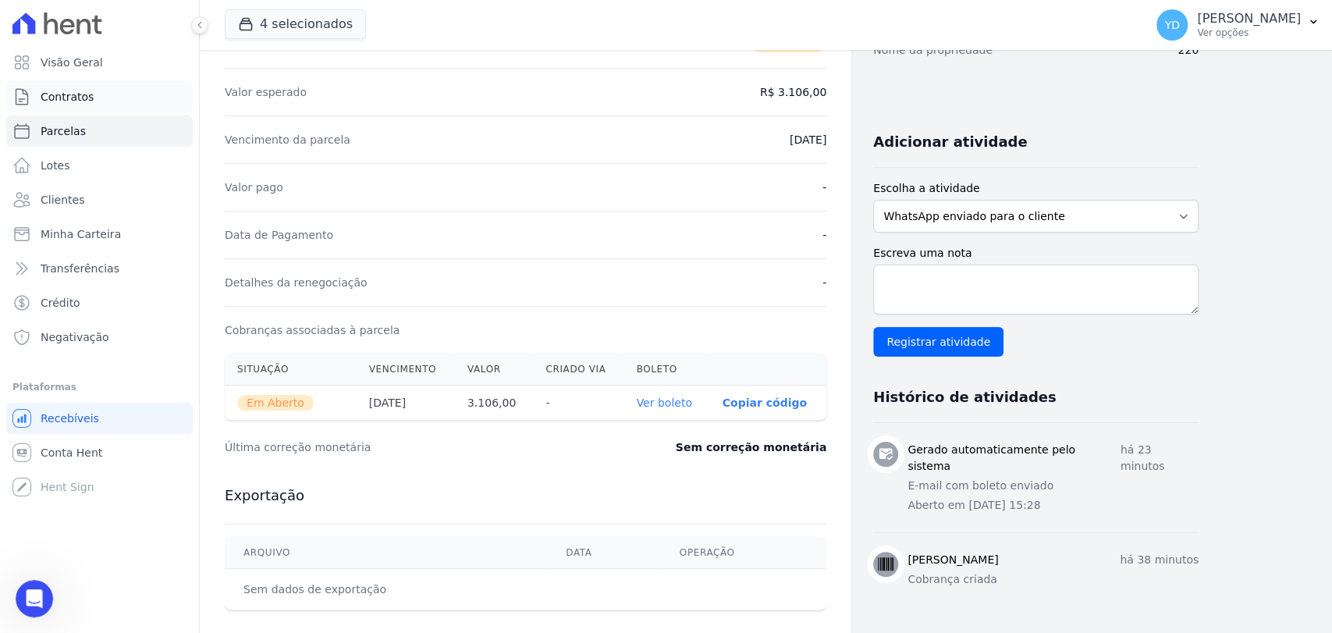
scroll to position [15088, 0]
click at [93, 98] on link "Contratos" at bounding box center [99, 96] width 187 height 31
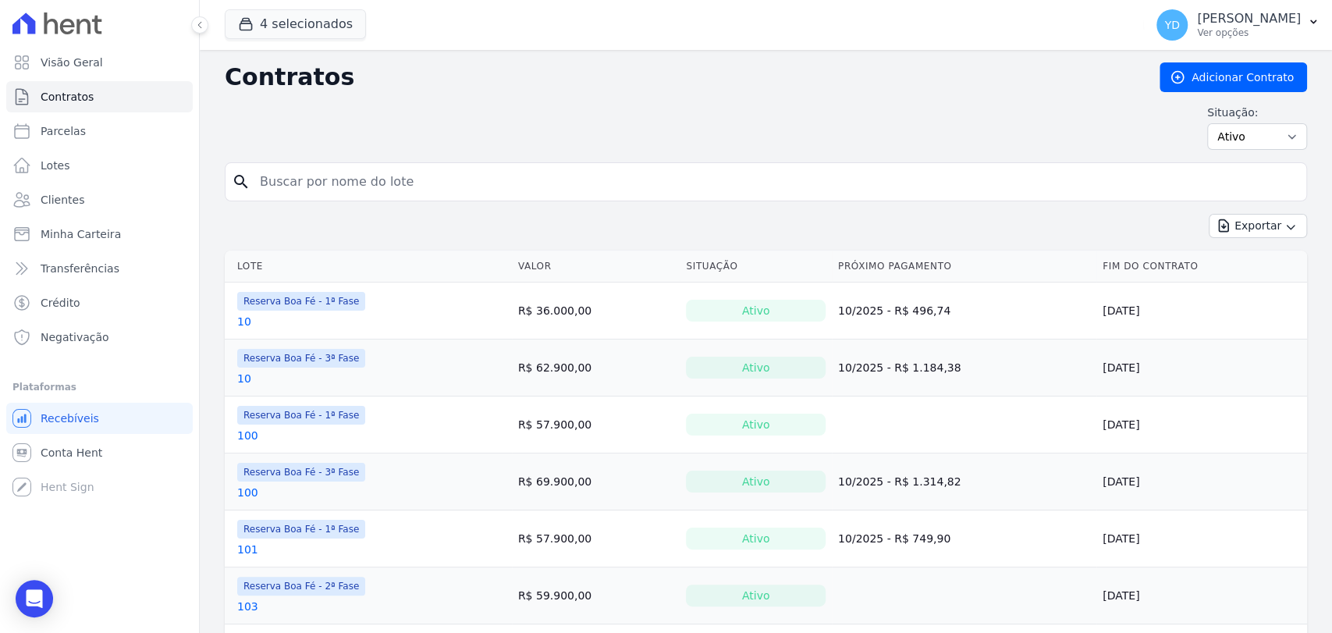
click at [311, 162] on div "search" at bounding box center [766, 181] width 1083 height 39
click at [325, 176] on input "search" at bounding box center [776, 181] width 1050 height 31
type input "182"
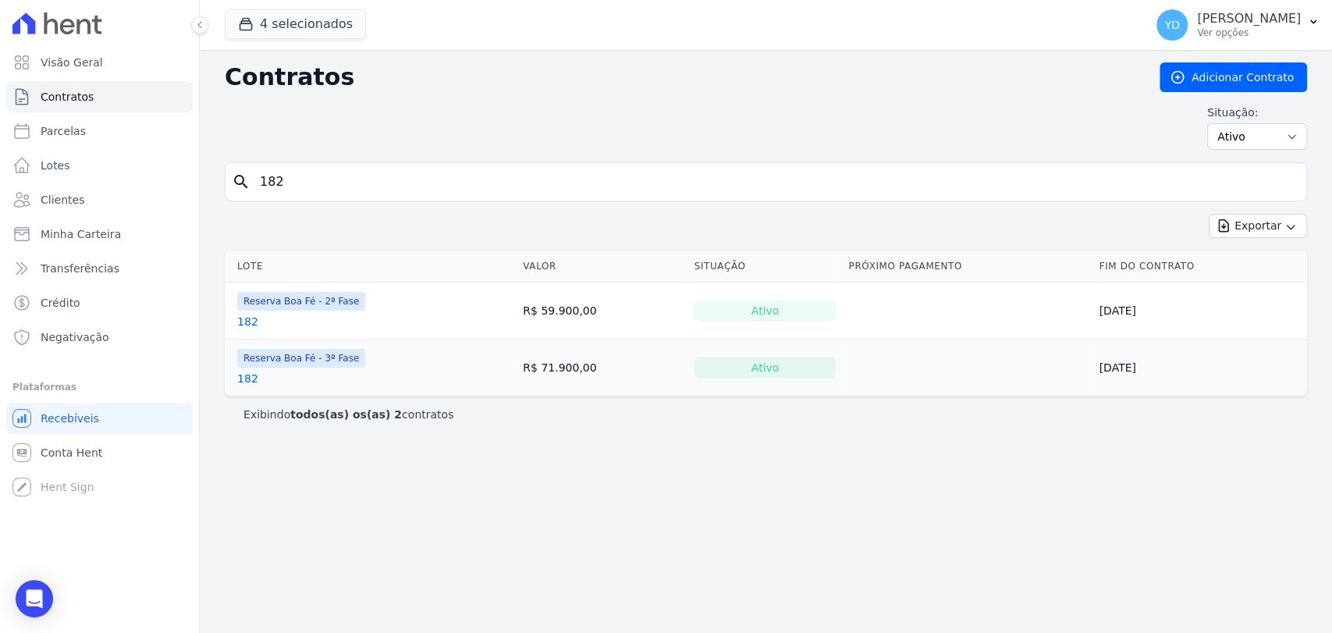
click at [256, 308] on span "Reserva Boa Fé - 2ª Fase" at bounding box center [301, 301] width 128 height 19
click at [249, 320] on link "182" at bounding box center [247, 322] width 21 height 16
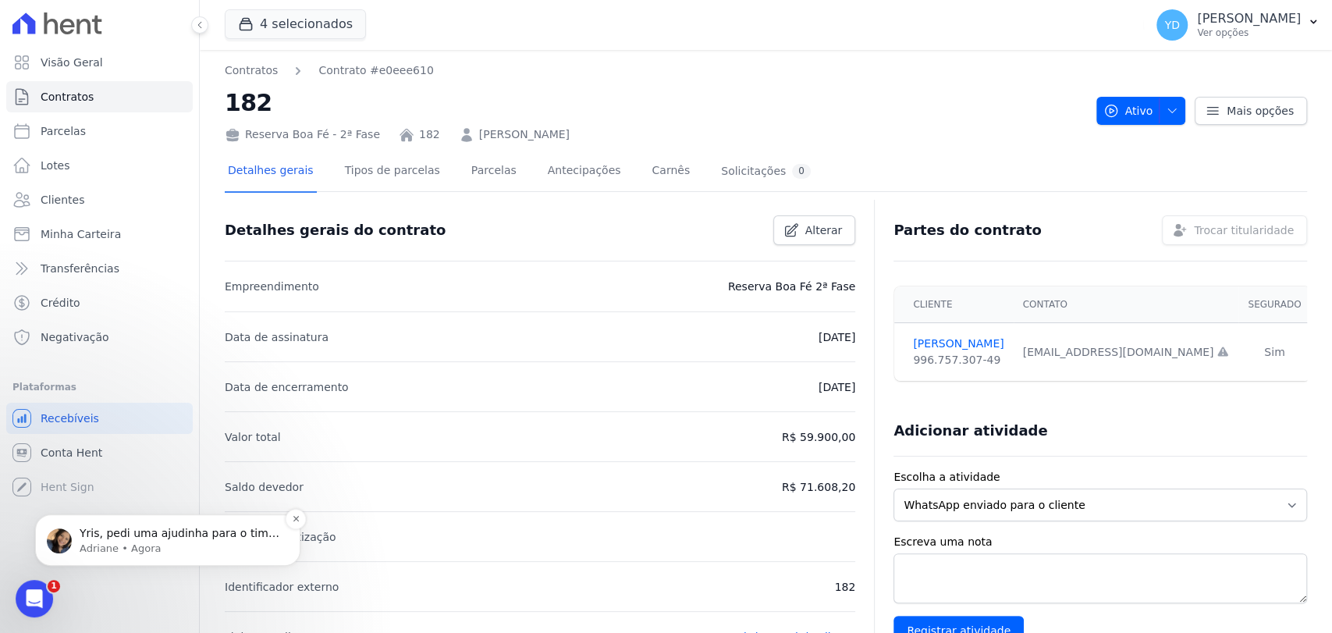
click at [249, 547] on p "Adriane • Agora" at bounding box center [180, 549] width 201 height 14
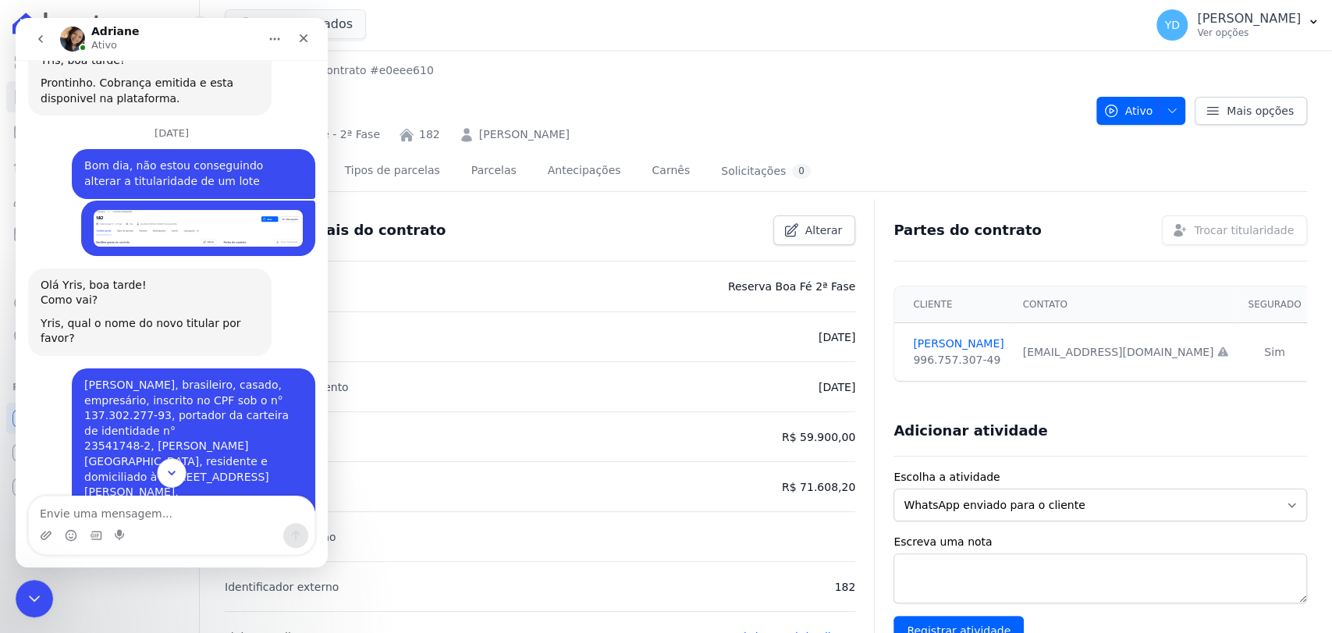
scroll to position [15199, 0]
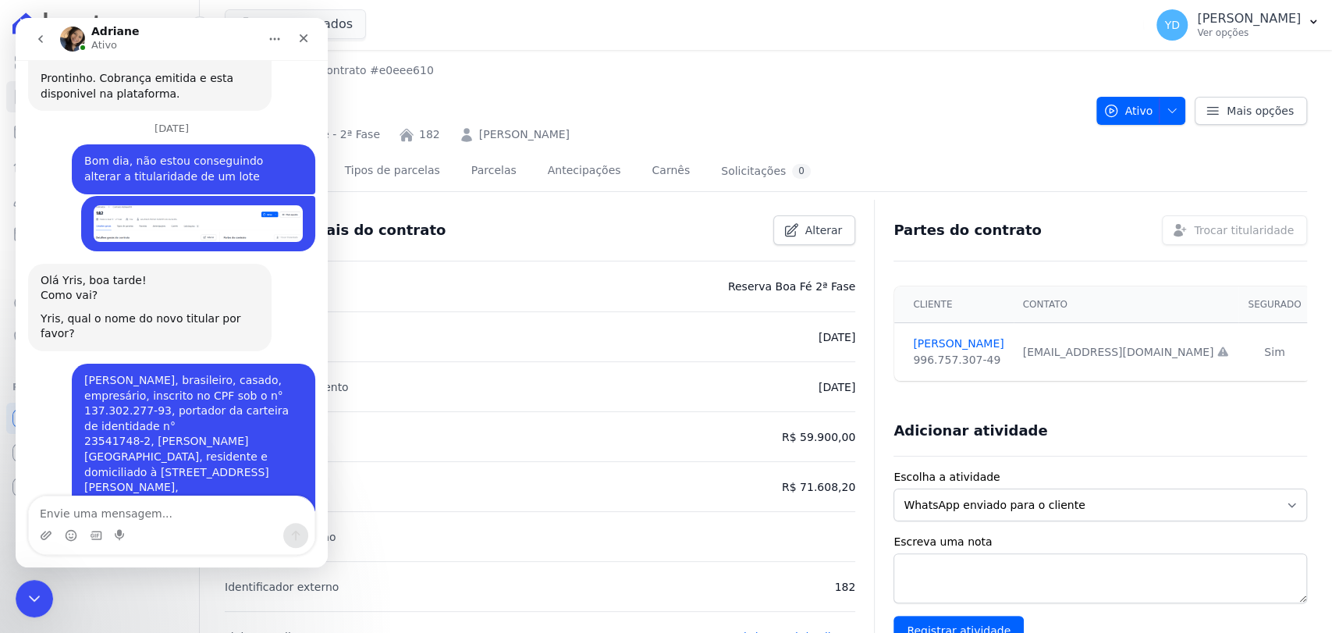
click at [171, 517] on textarea "Envie uma mensagem..." at bounding box center [172, 509] width 286 height 27
type textarea "ok"
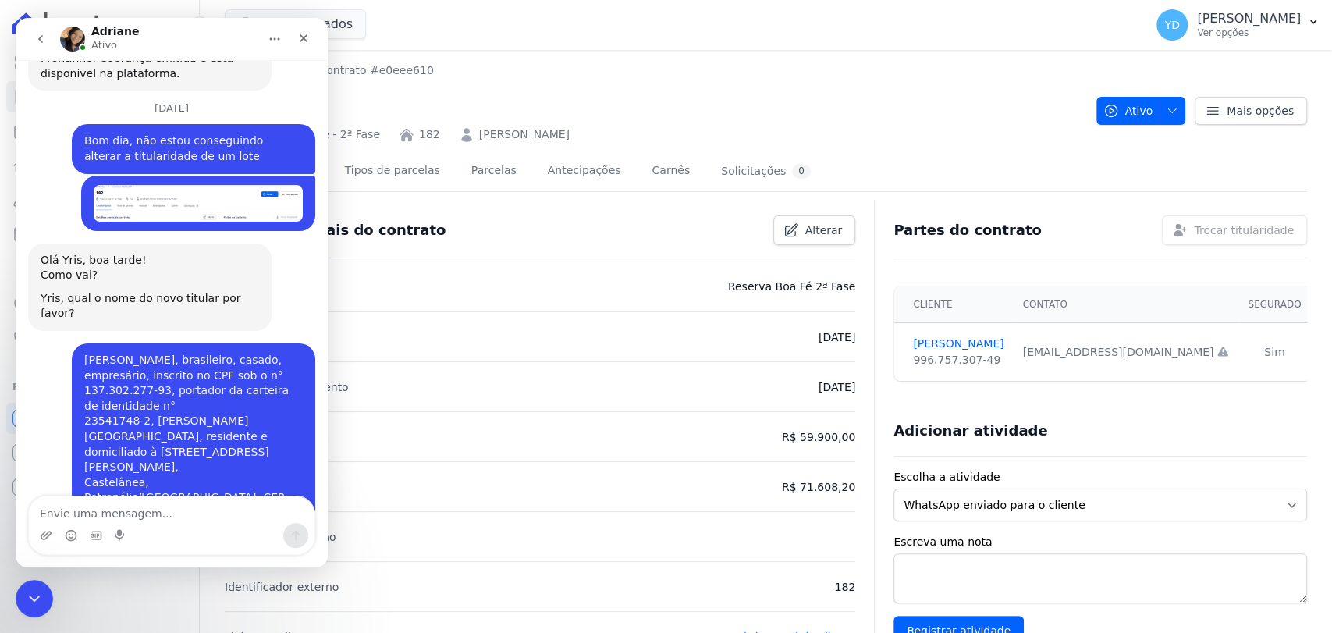
click at [194, 539] on div "Messenger da Intercom" at bounding box center [172, 535] width 286 height 25
click at [26, 612] on div "Fechar mensagem da Intercom" at bounding box center [31, 596] width 37 height 37
click at [26, 611] on div "Fechar mensagem da Intercom" at bounding box center [31, 596] width 37 height 37
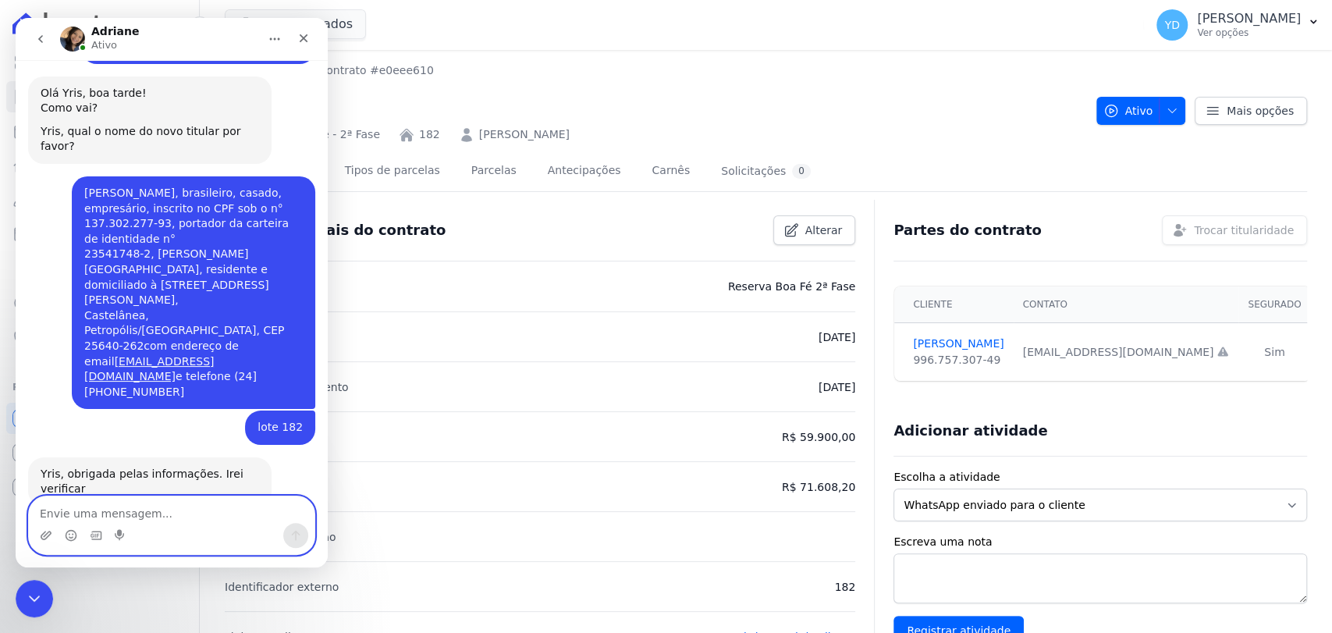
scroll to position [15391, 0]
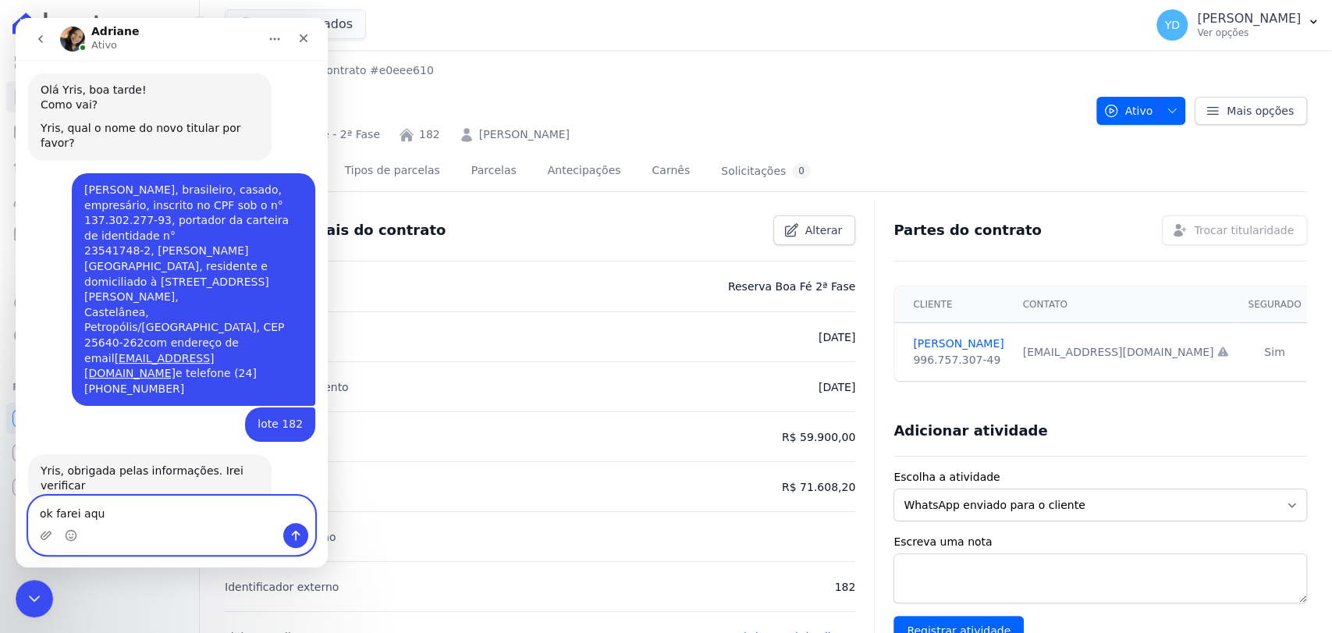
type textarea "ok farei aqui"
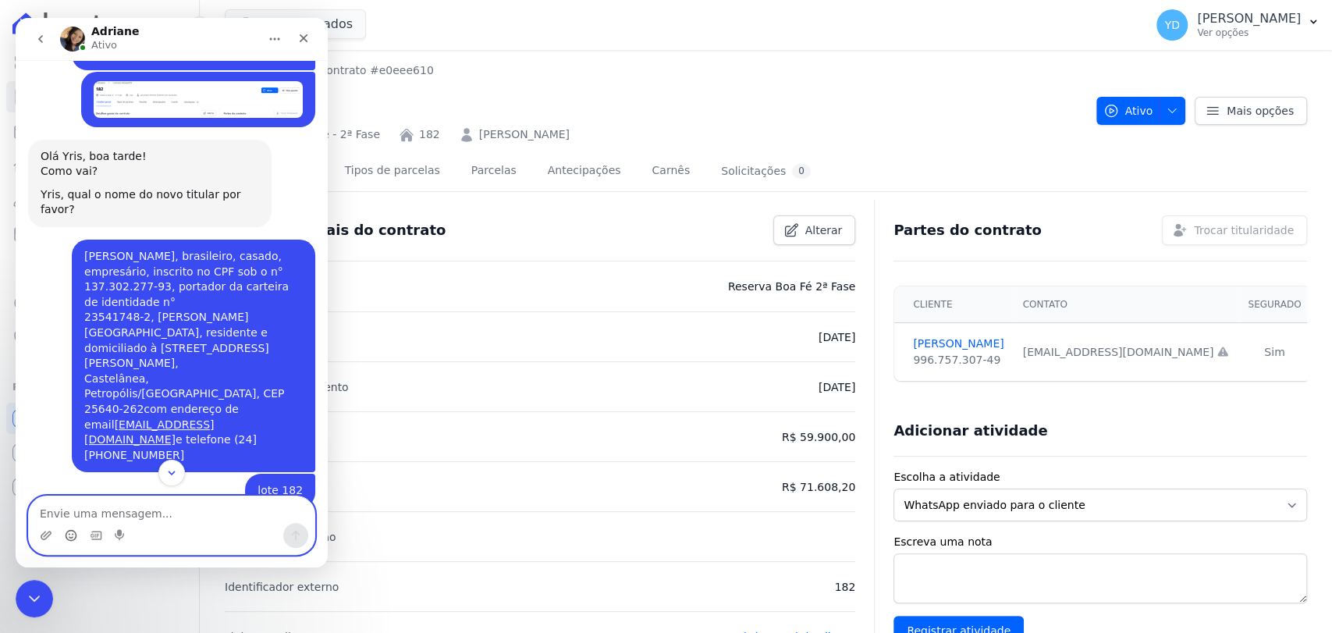
scroll to position [15412, 0]
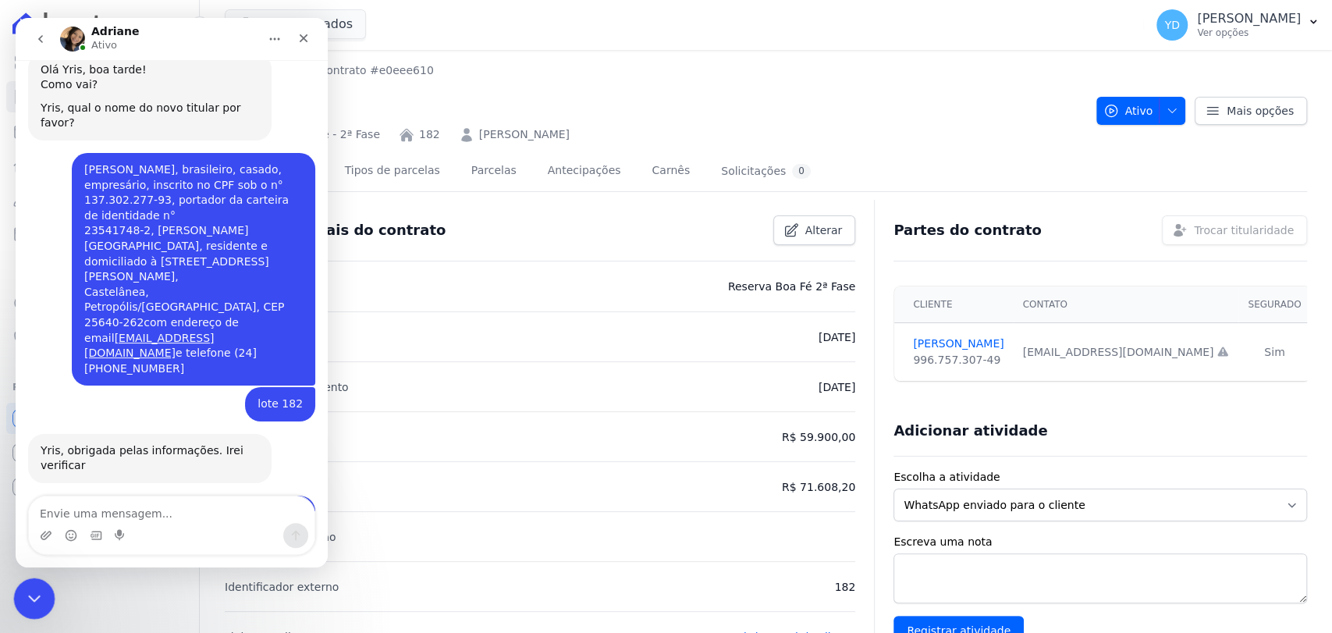
click at [34, 602] on icon "Fechar mensagem da Intercom" at bounding box center [32, 596] width 19 height 19
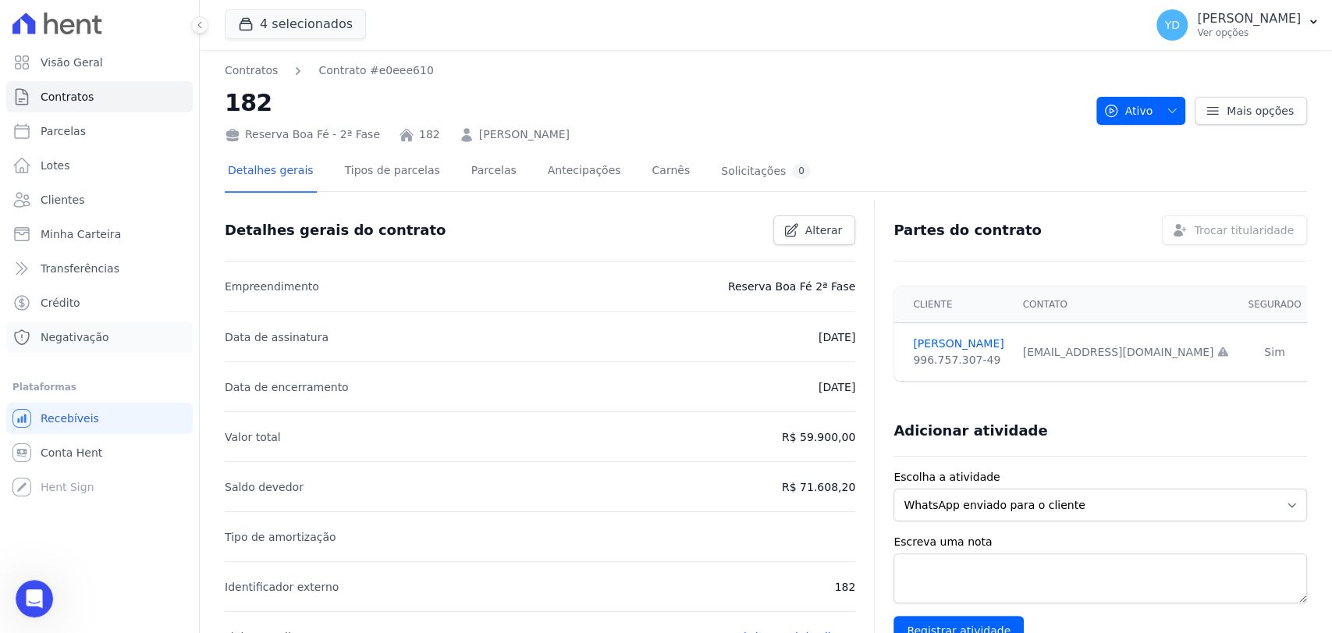
scroll to position [15448, 0]
click at [475, 162] on link "Parcelas" at bounding box center [494, 171] width 52 height 41
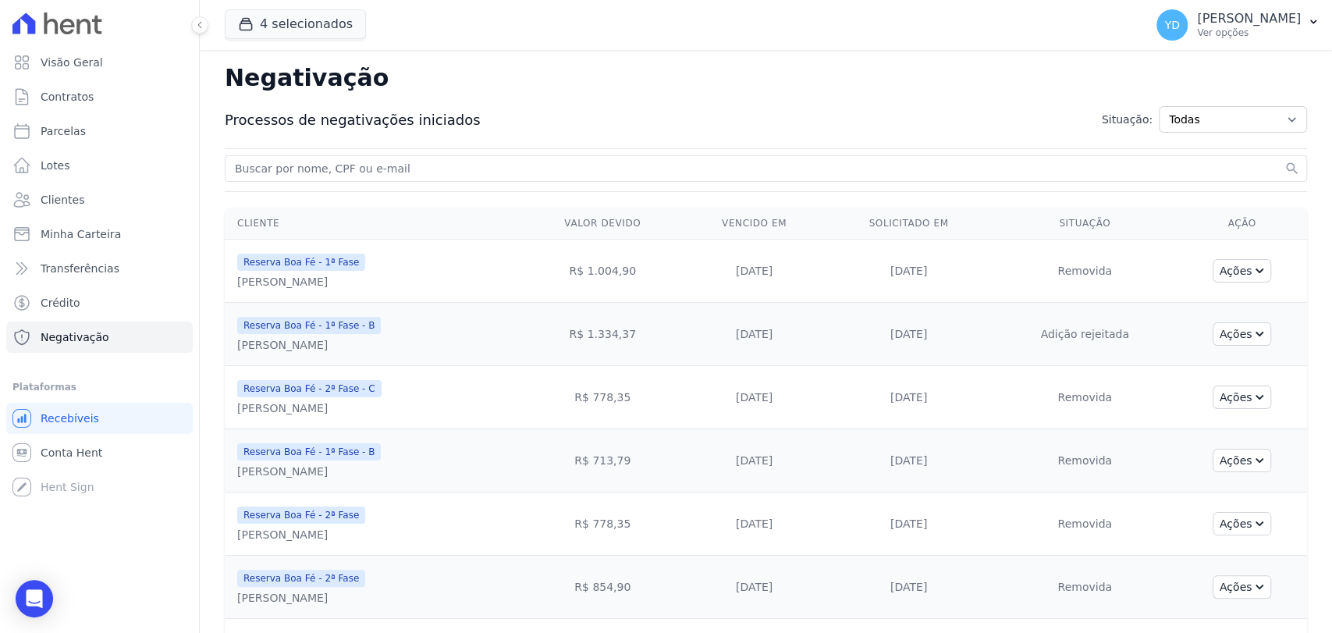
click at [537, 169] on input "search" at bounding box center [757, 168] width 1050 height 19
type input "lucineia"
click at [1285, 161] on button "search" at bounding box center [1293, 169] width 16 height 16
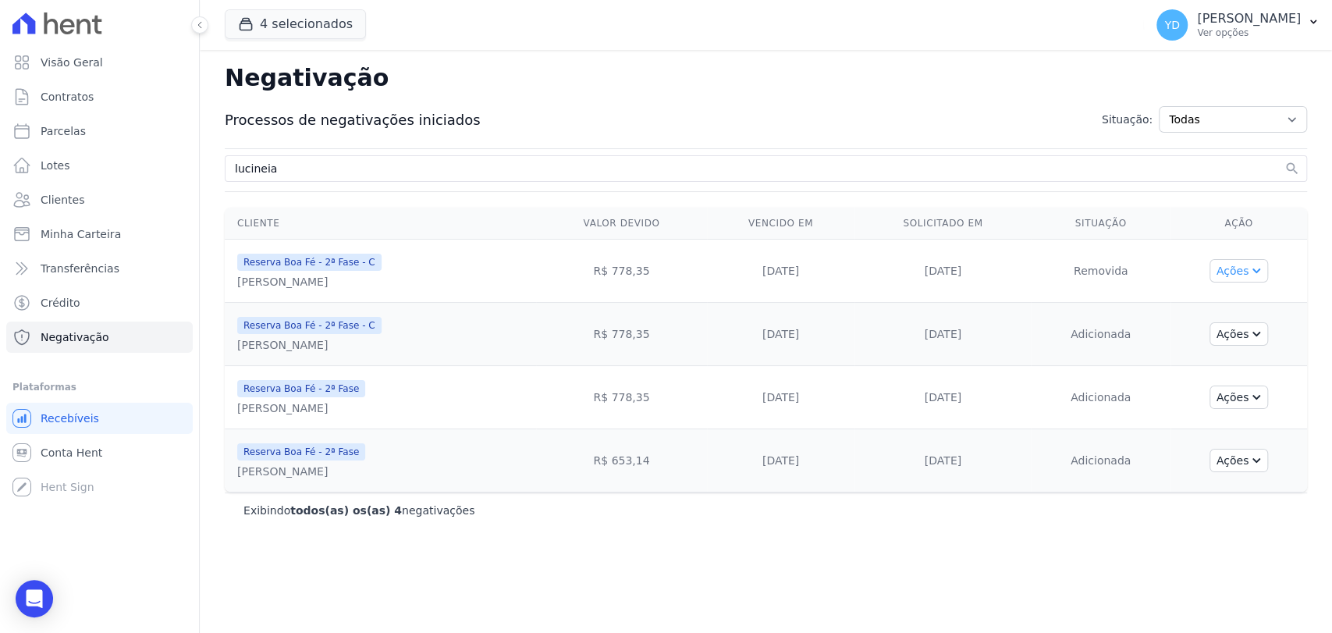
click at [1229, 278] on button "Ações" at bounding box center [1239, 270] width 59 height 23
click at [1092, 339] on td "Adicionada" at bounding box center [1100, 334] width 139 height 63
click at [1230, 341] on button "Ações" at bounding box center [1239, 333] width 59 height 23
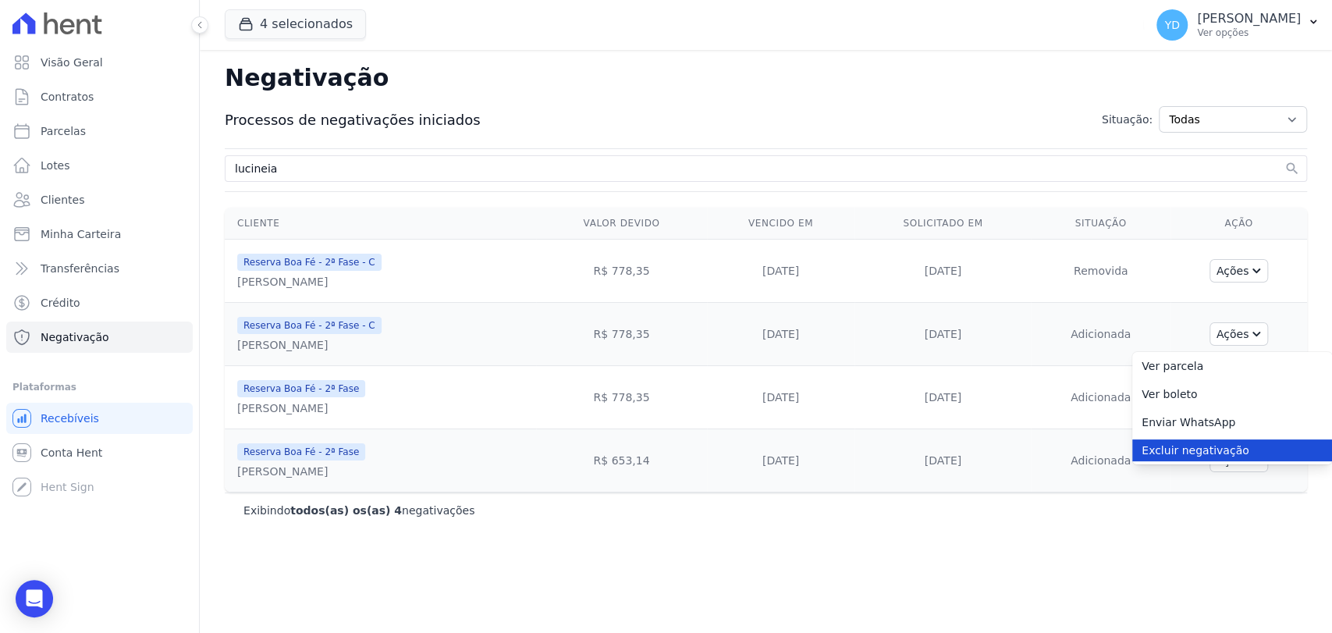
click at [1230, 439] on link "Excluir negativação" at bounding box center [1233, 450] width 200 height 22
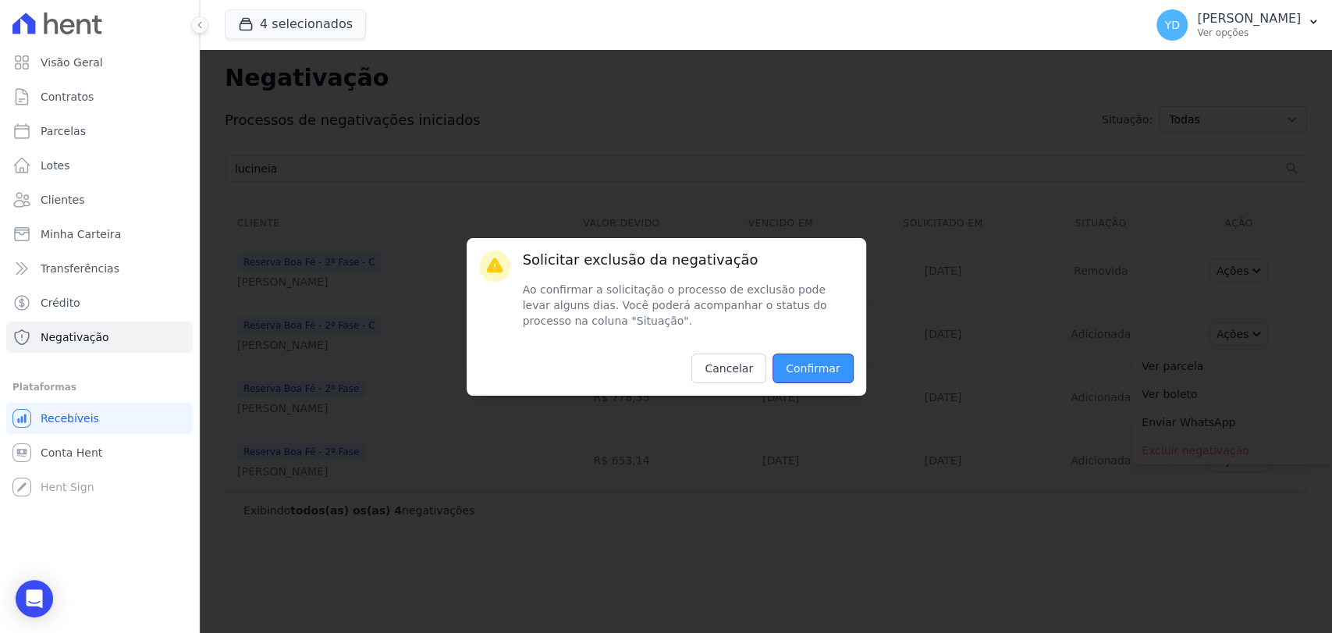
click at [834, 369] on input "Confirmar" at bounding box center [813, 369] width 81 height 30
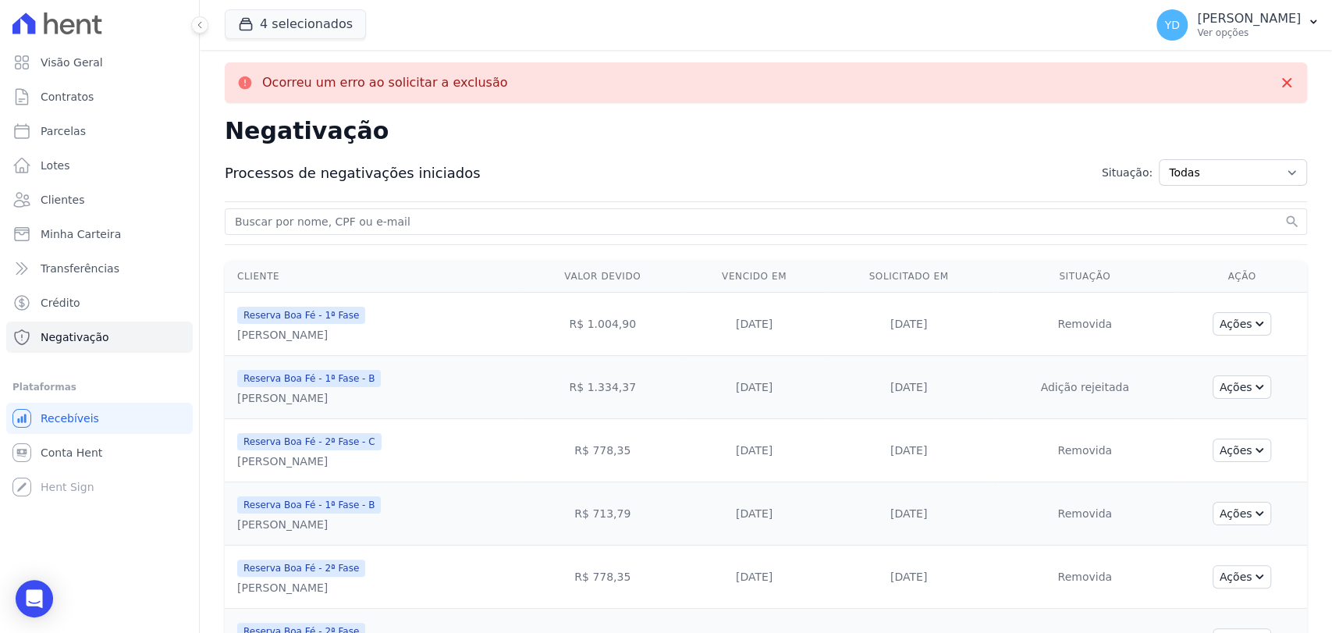
click at [396, 220] on input "search" at bounding box center [757, 221] width 1050 height 19
type input "lucineia"
click at [1285, 214] on button "search" at bounding box center [1293, 222] width 16 height 16
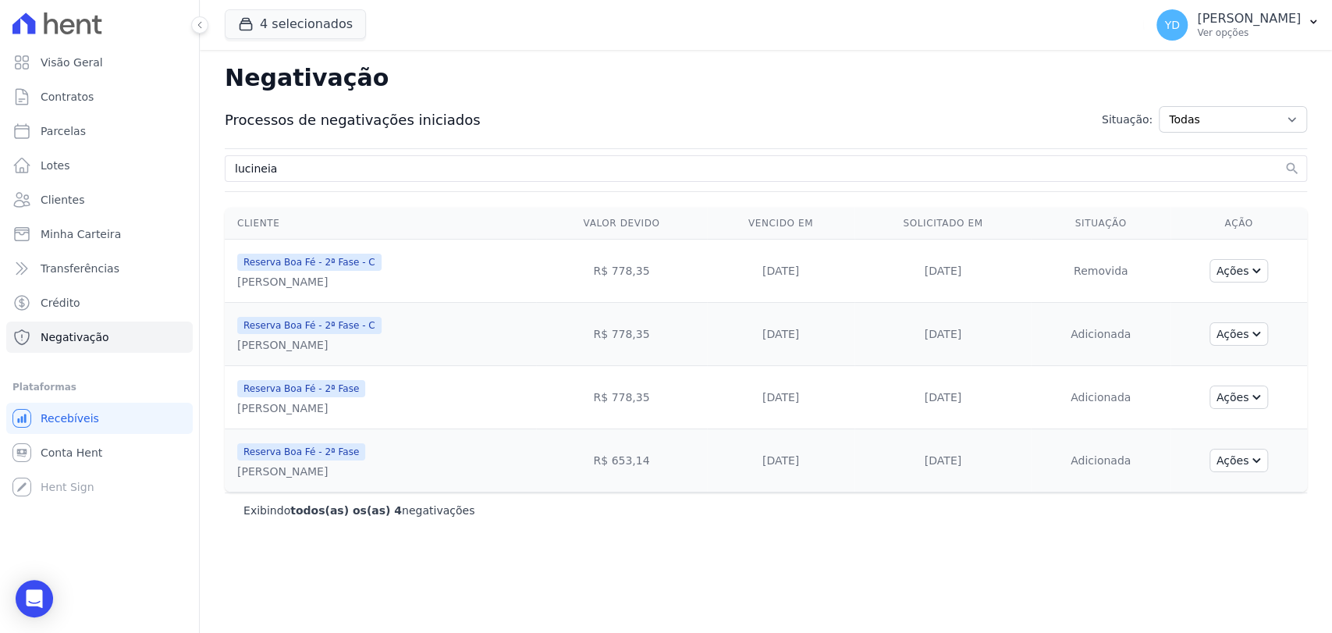
click at [368, 193] on div "Negativação Processos de negativações iniciados Situação: Todas Adição solicita…" at bounding box center [766, 341] width 1133 height 583
click at [372, 177] on div "lucineia search" at bounding box center [766, 168] width 1083 height 27
click at [375, 172] on input "lucineia" at bounding box center [757, 168] width 1050 height 19
click at [1233, 397] on button "Ações" at bounding box center [1239, 397] width 59 height 23
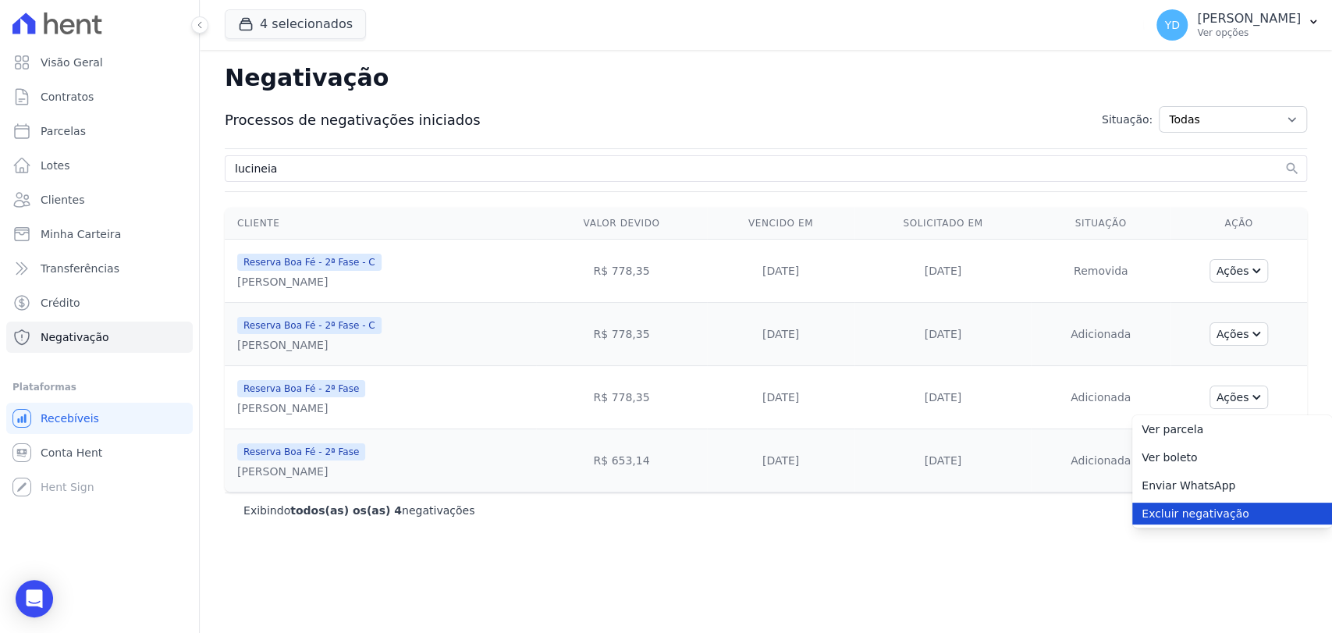
click at [1218, 515] on link "Excluir negativação" at bounding box center [1233, 514] width 200 height 22
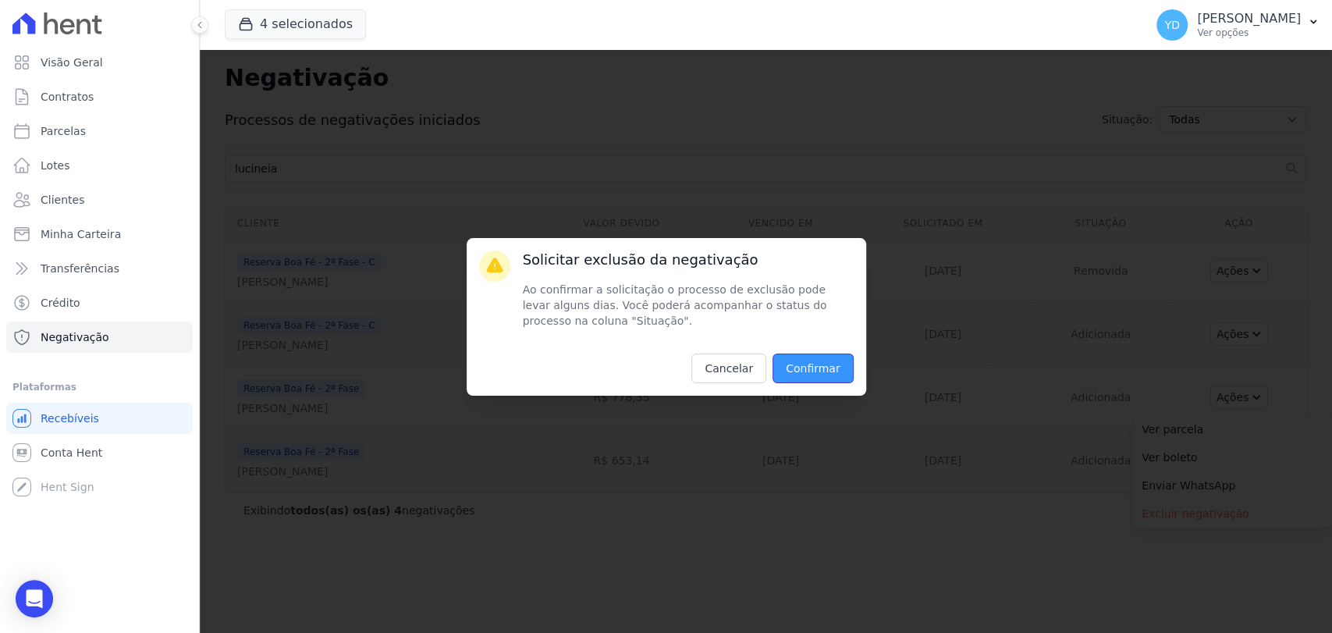
click at [823, 367] on input "Confirmar" at bounding box center [813, 369] width 81 height 30
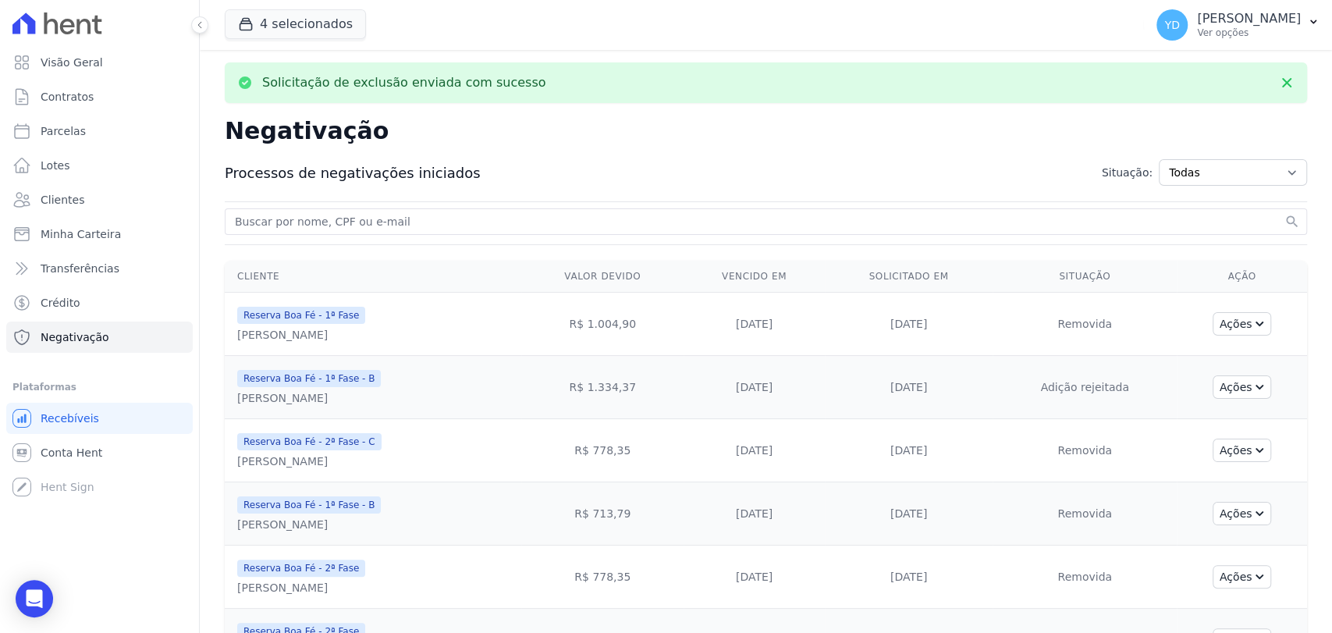
click at [353, 220] on input "search" at bounding box center [757, 221] width 1050 height 19
paste input "lucineia"
type input "lucineia"
click at [1285, 214] on button "search" at bounding box center [1293, 222] width 16 height 16
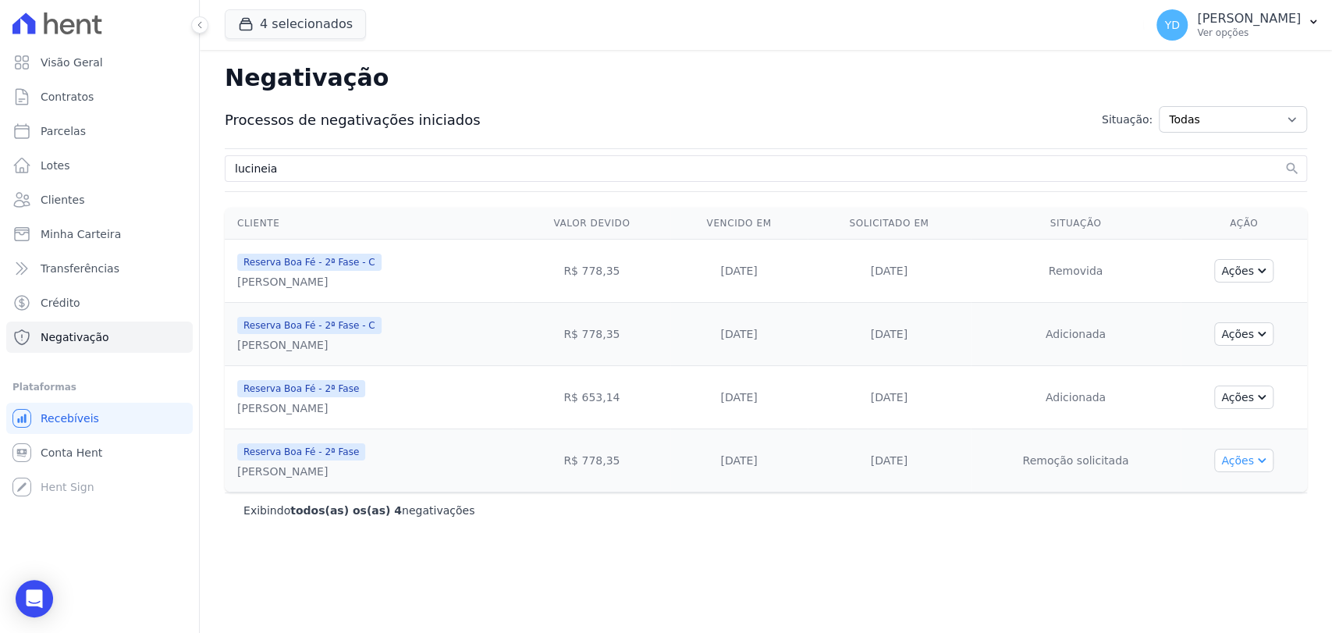
click at [1244, 457] on button "Ações" at bounding box center [1244, 460] width 59 height 23
click at [1255, 402] on button "Ações" at bounding box center [1244, 397] width 59 height 23
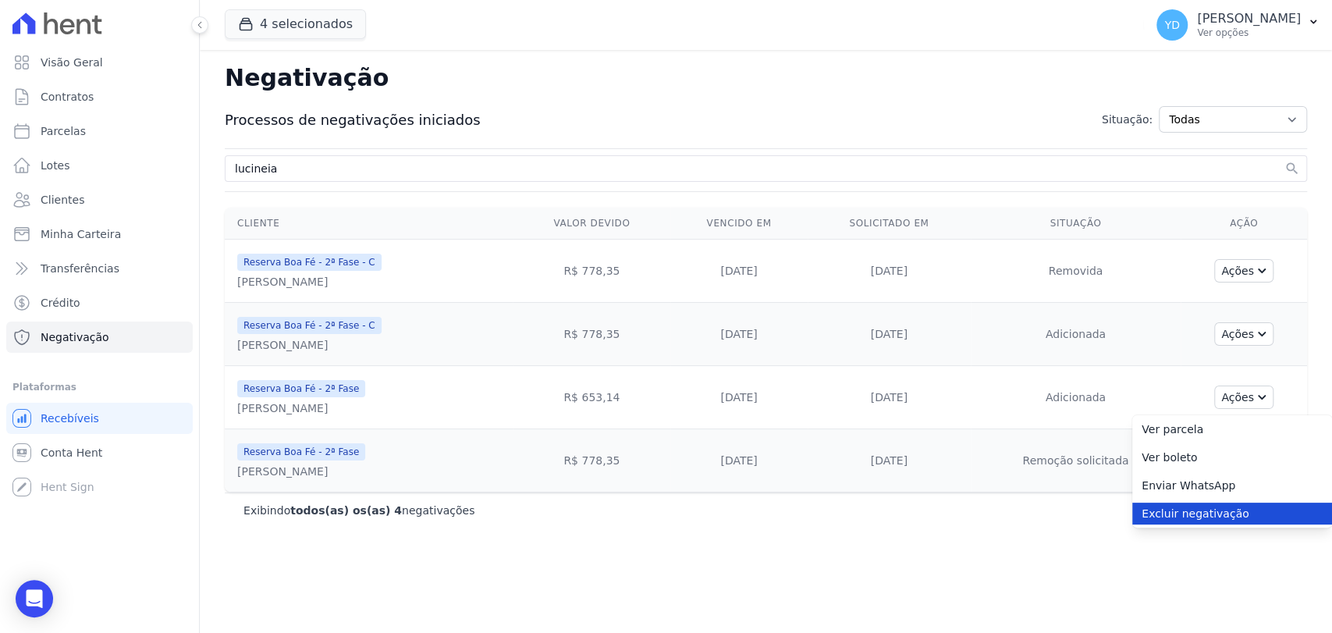
click at [1199, 509] on link "Excluir negativação" at bounding box center [1233, 514] width 200 height 22
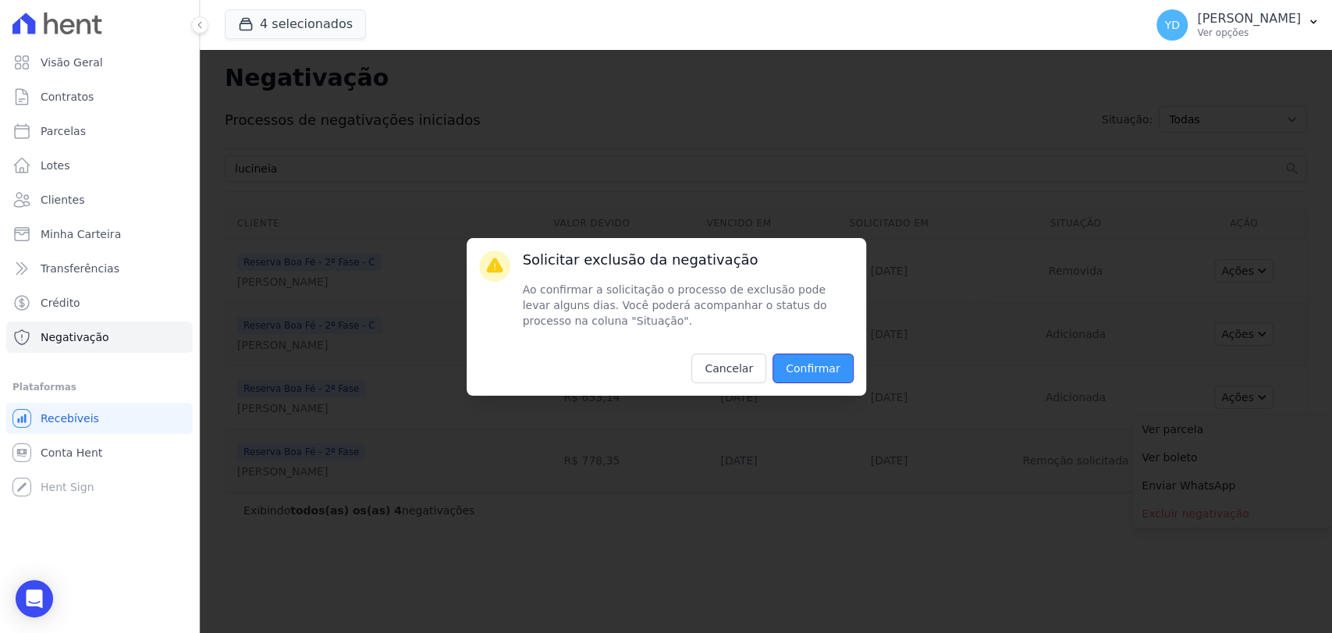
click at [830, 358] on input "Confirmar" at bounding box center [813, 369] width 81 height 30
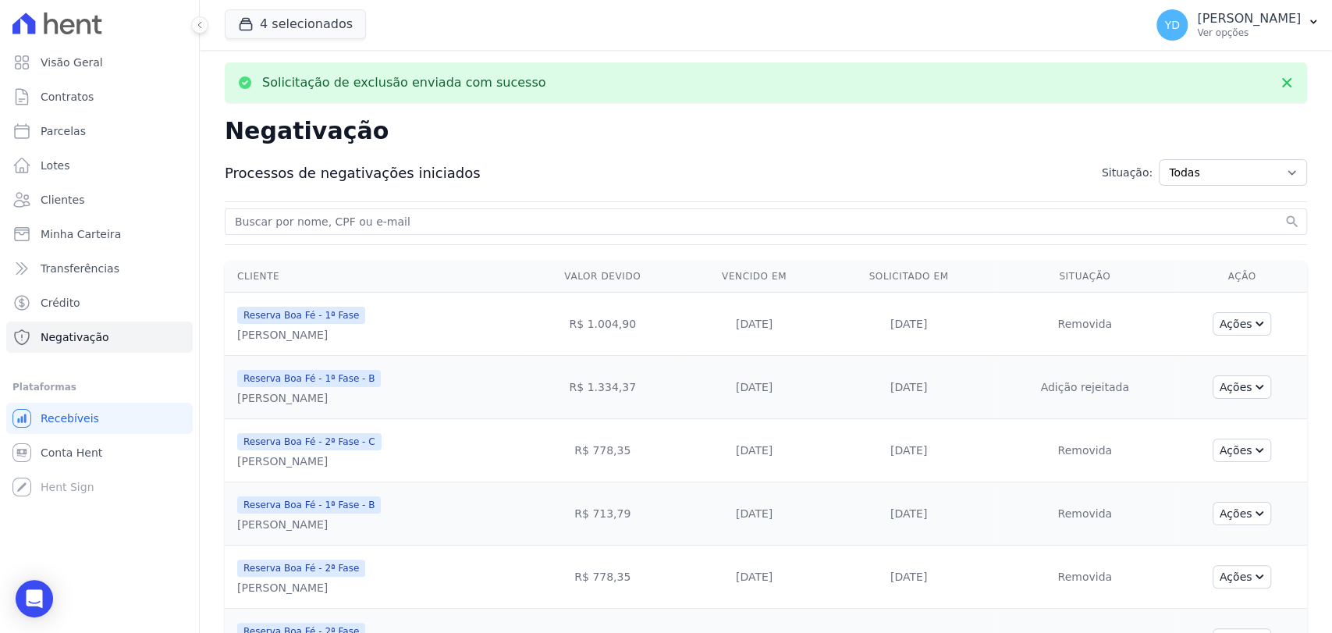
click at [487, 215] on input "search" at bounding box center [757, 221] width 1050 height 19
paste input "lucineia"
type input "lucineia"
click at [1285, 214] on button "search" at bounding box center [1293, 222] width 16 height 16
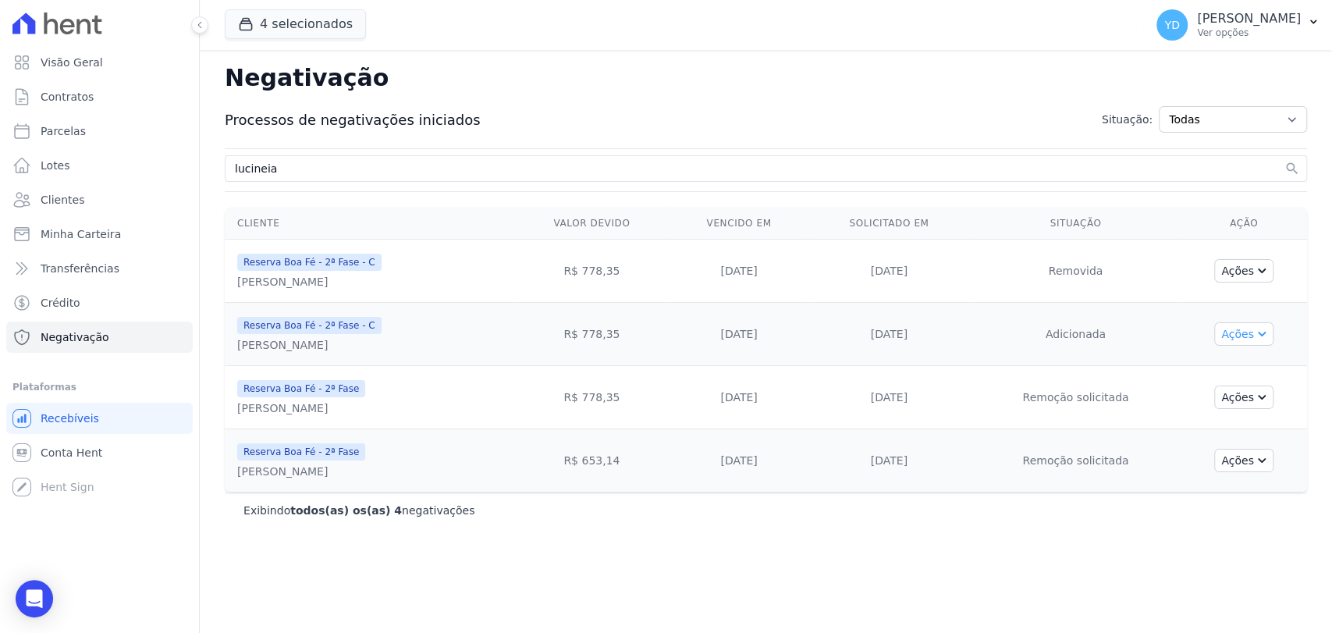
click at [1238, 333] on button "Ações" at bounding box center [1244, 333] width 59 height 23
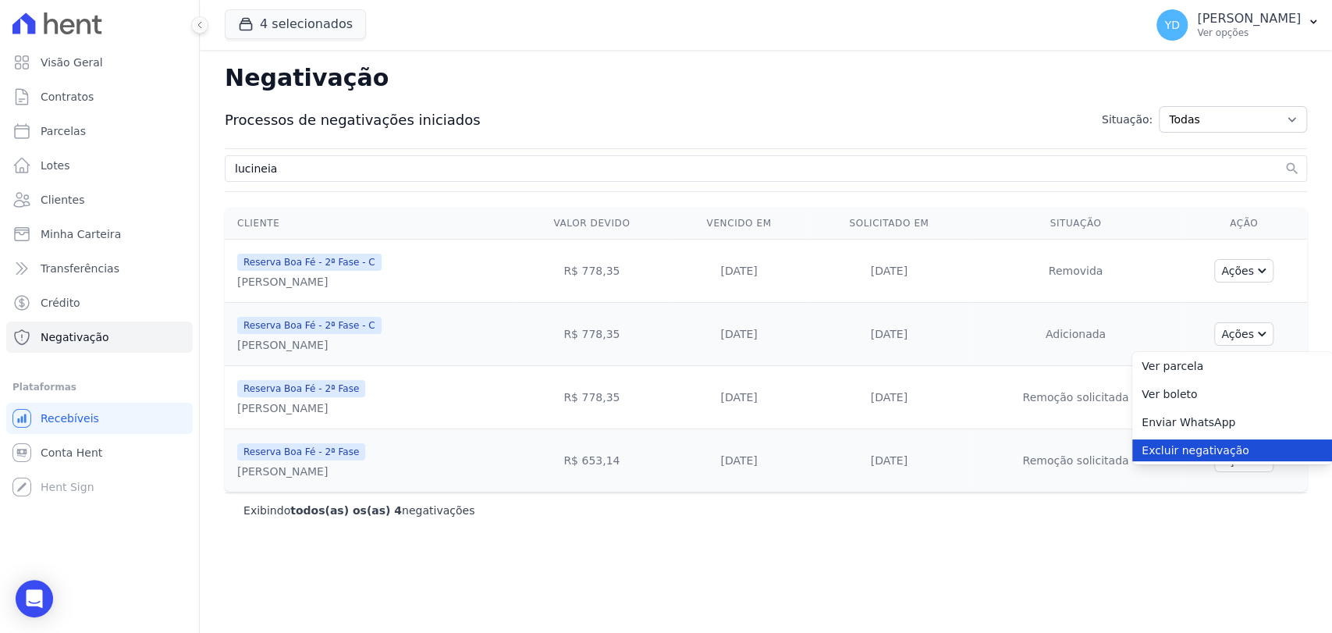
click at [1220, 442] on link "Excluir negativação" at bounding box center [1233, 450] width 200 height 22
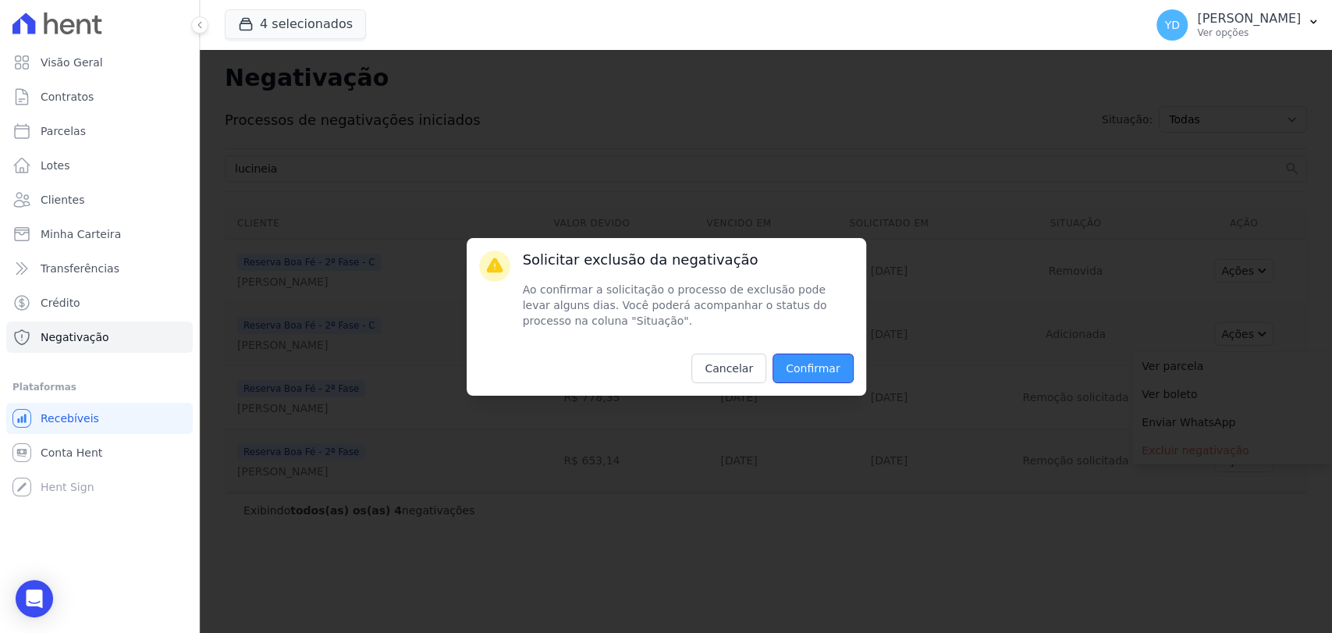
click at [844, 366] on input "Confirmar" at bounding box center [813, 369] width 81 height 30
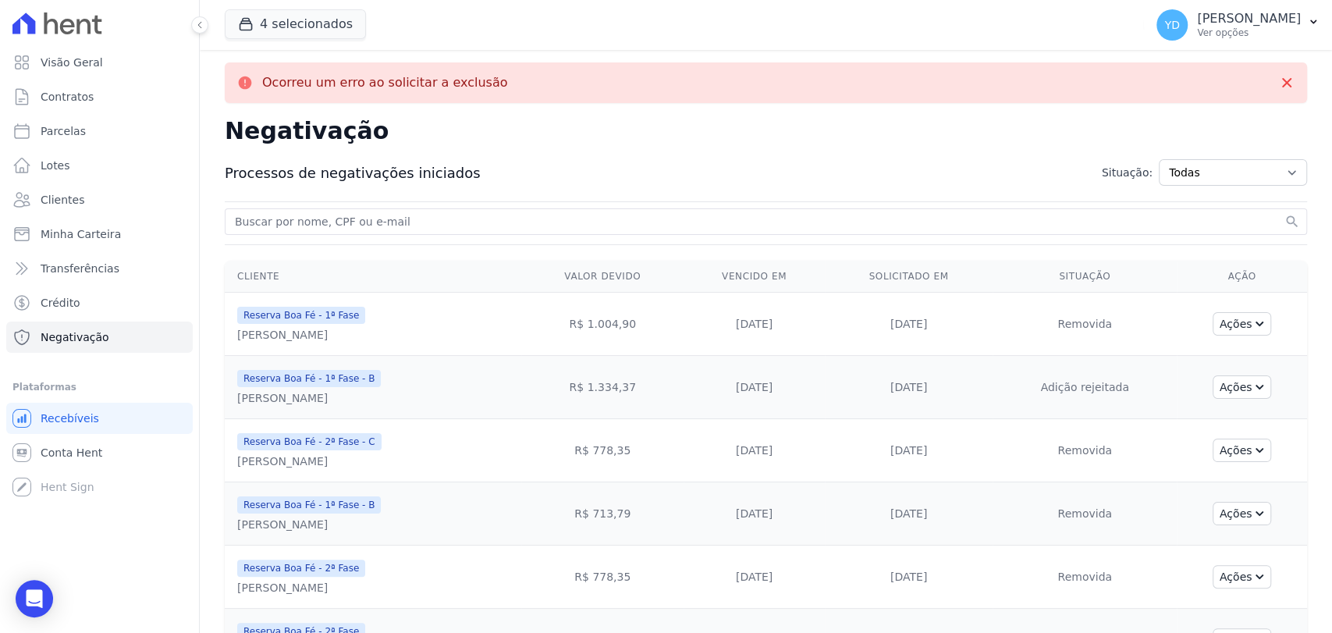
drag, startPoint x: 384, startPoint y: 213, endPoint x: 390, endPoint y: 232, distance: 19.7
click at [386, 219] on div "search" at bounding box center [766, 221] width 1083 height 27
click at [390, 232] on div "search" at bounding box center [766, 221] width 1083 height 27
click at [425, 211] on div "search" at bounding box center [766, 221] width 1083 height 27
click at [448, 232] on div "search" at bounding box center [766, 221] width 1083 height 27
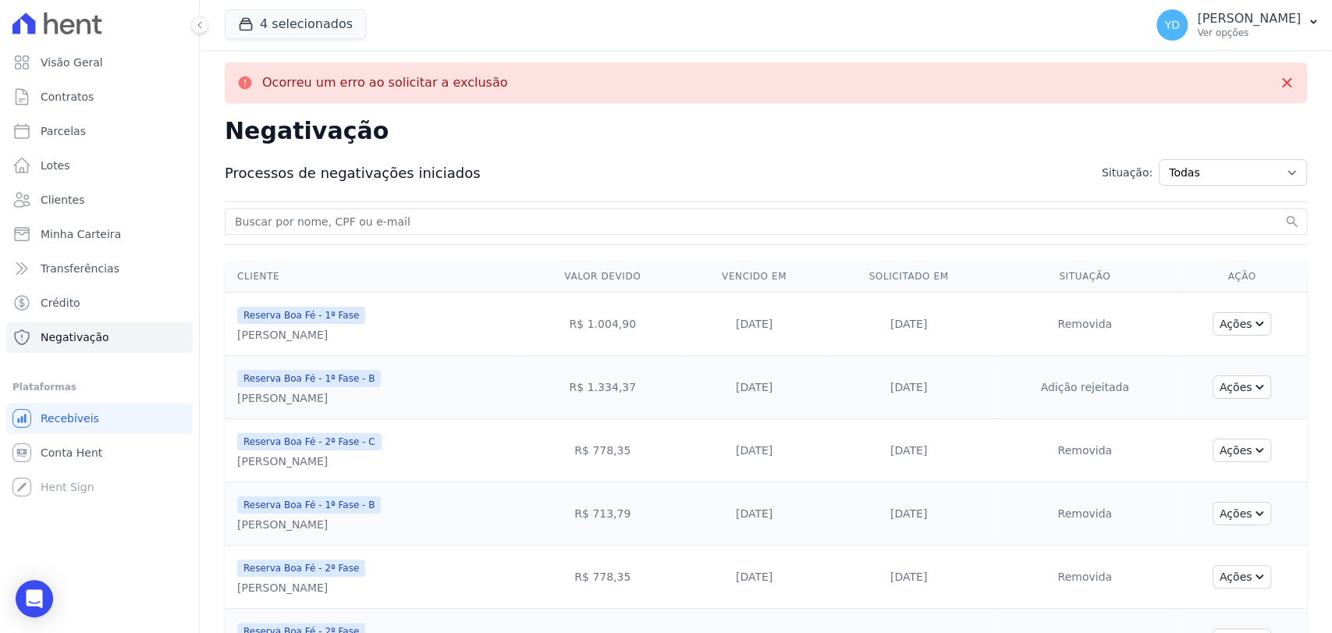
click at [446, 232] on div "search" at bounding box center [766, 221] width 1083 height 27
click at [448, 233] on div "search" at bounding box center [766, 221] width 1083 height 27
click at [444, 214] on input "search" at bounding box center [757, 221] width 1050 height 19
paste input "lucineia"
type input "lucineia"
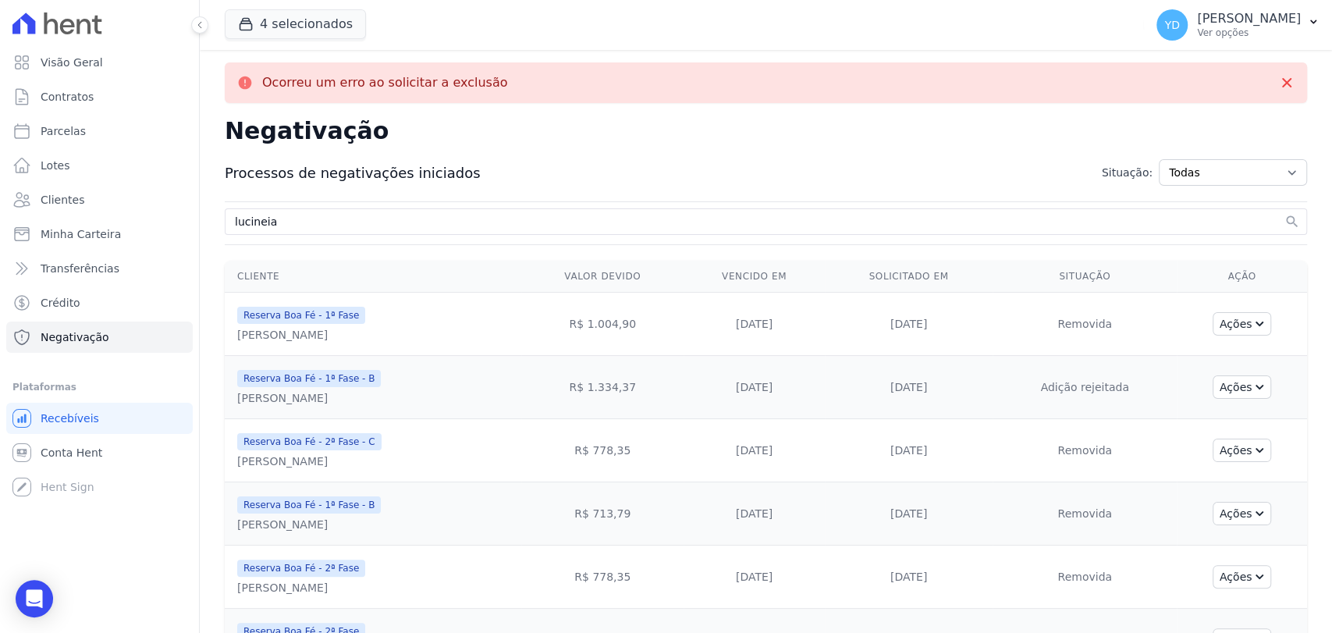
click at [1285, 214] on button "search" at bounding box center [1293, 222] width 16 height 16
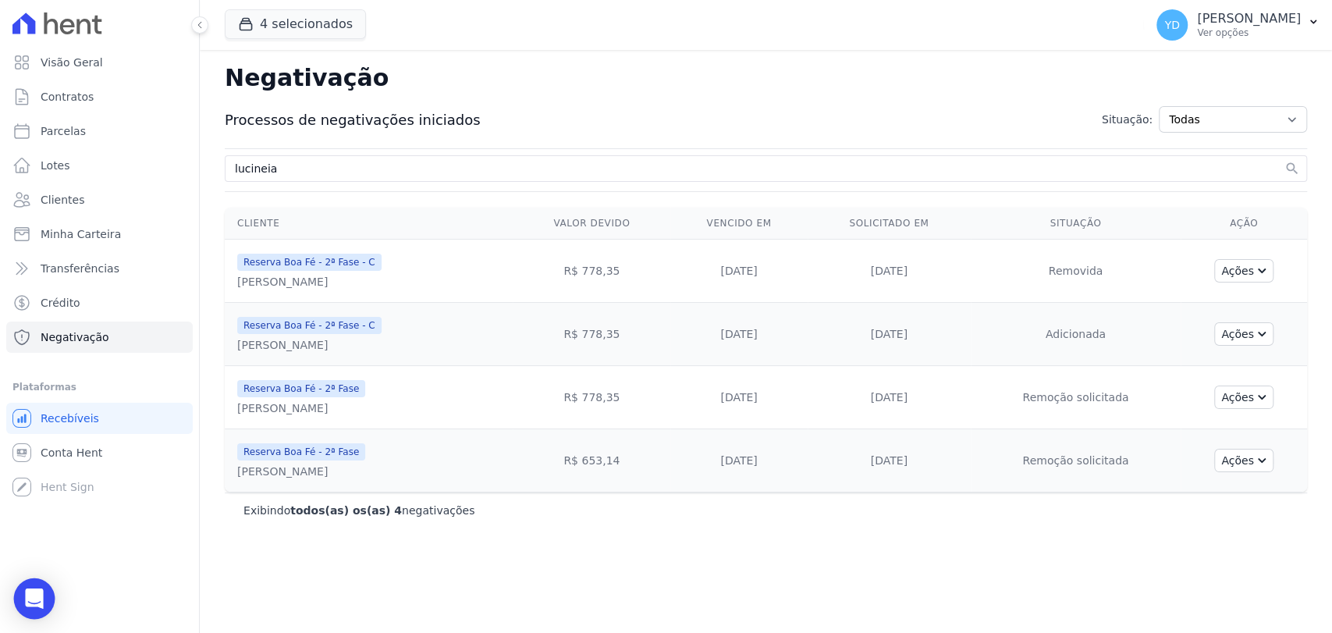
click at [19, 593] on div "Open Intercom Messenger" at bounding box center [34, 598] width 41 height 41
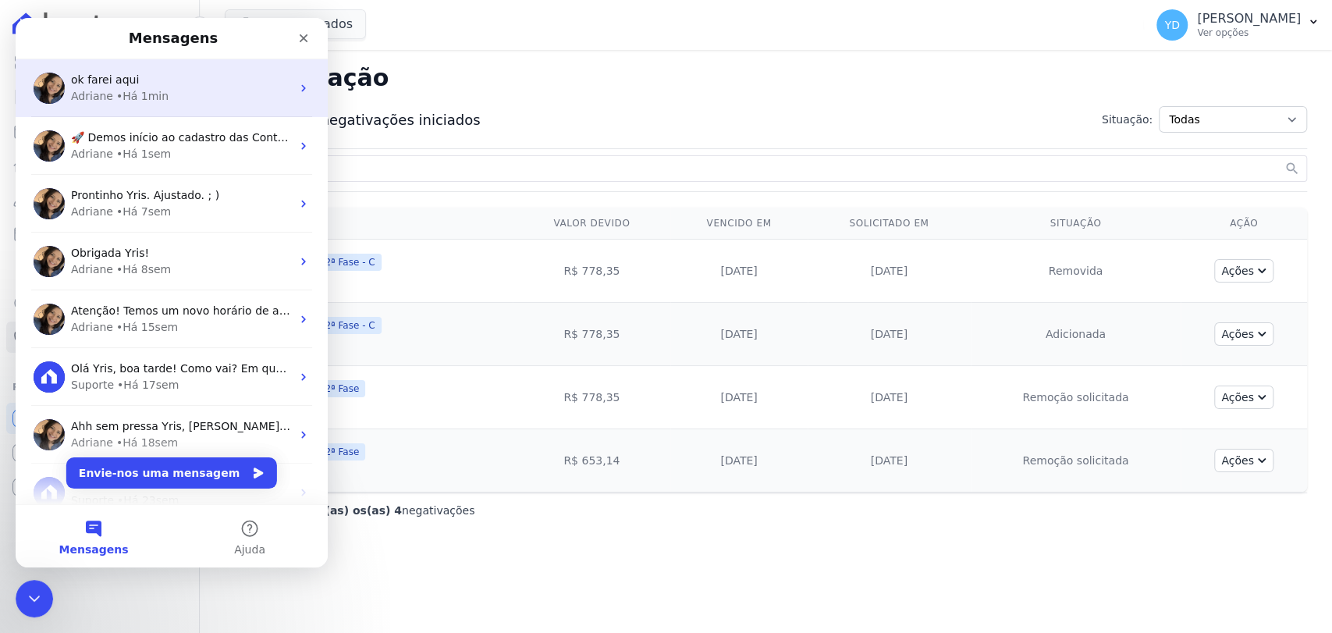
click at [201, 98] on div "Adriane • Há 1min" at bounding box center [181, 96] width 220 height 16
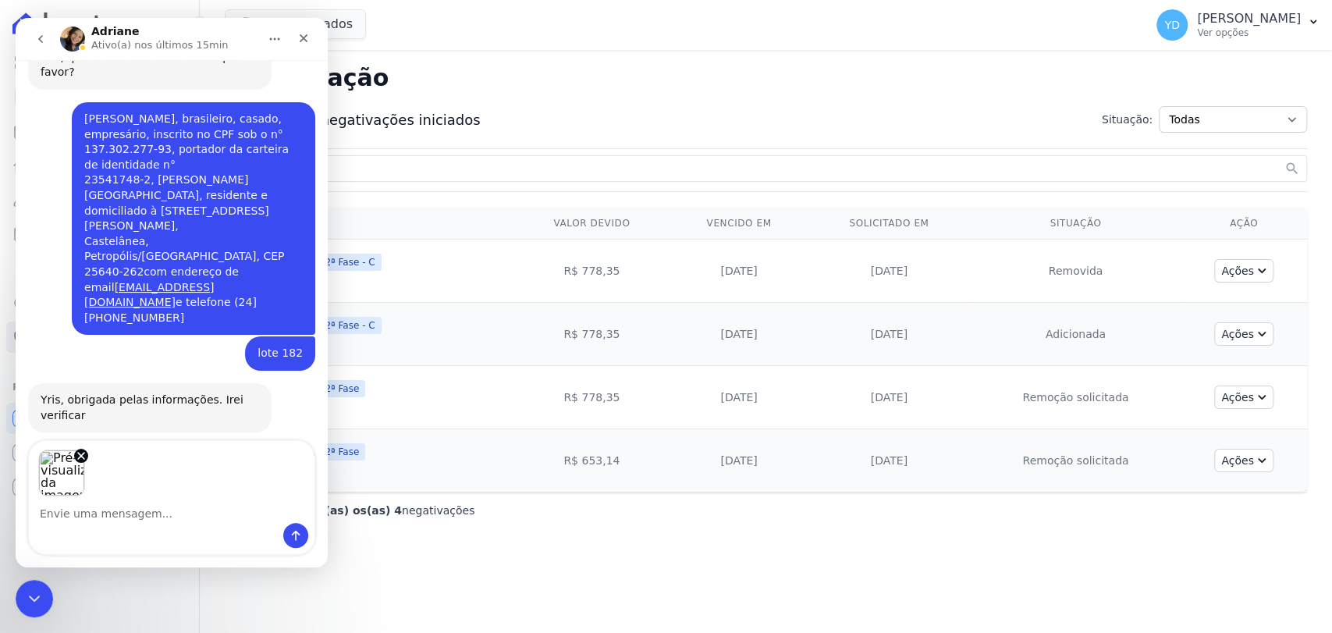
scroll to position [15217, 0]
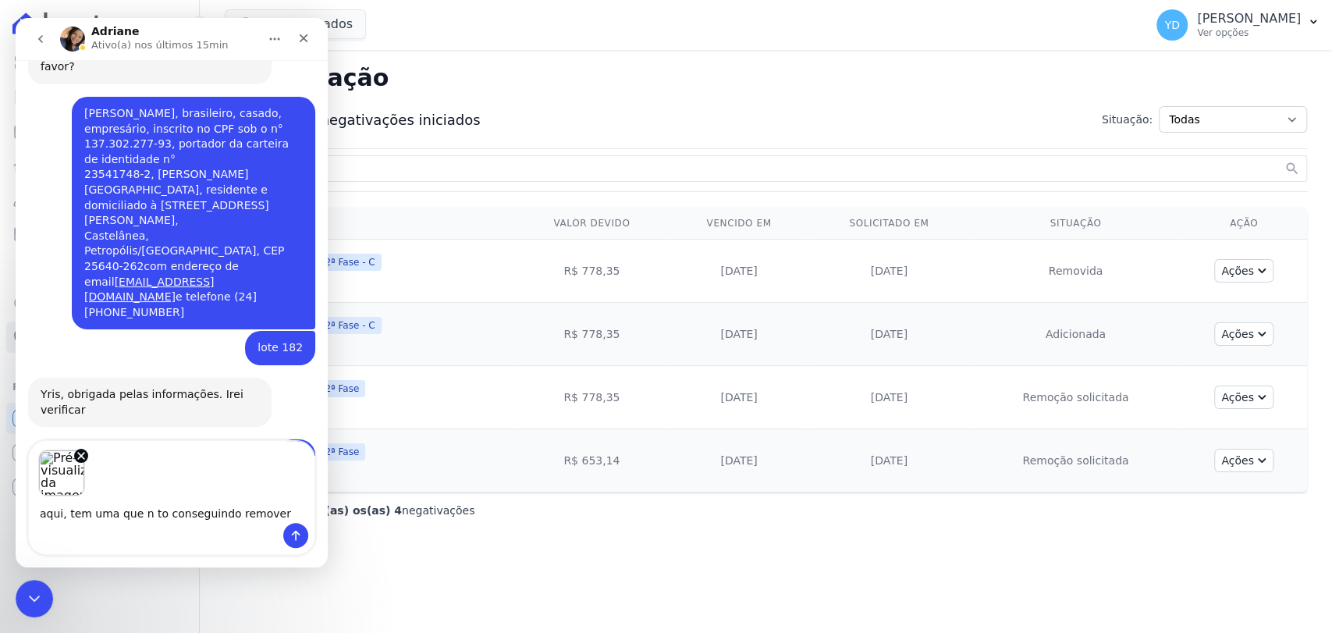
type textarea "aqui, tem uma que n to conseguindo remover"
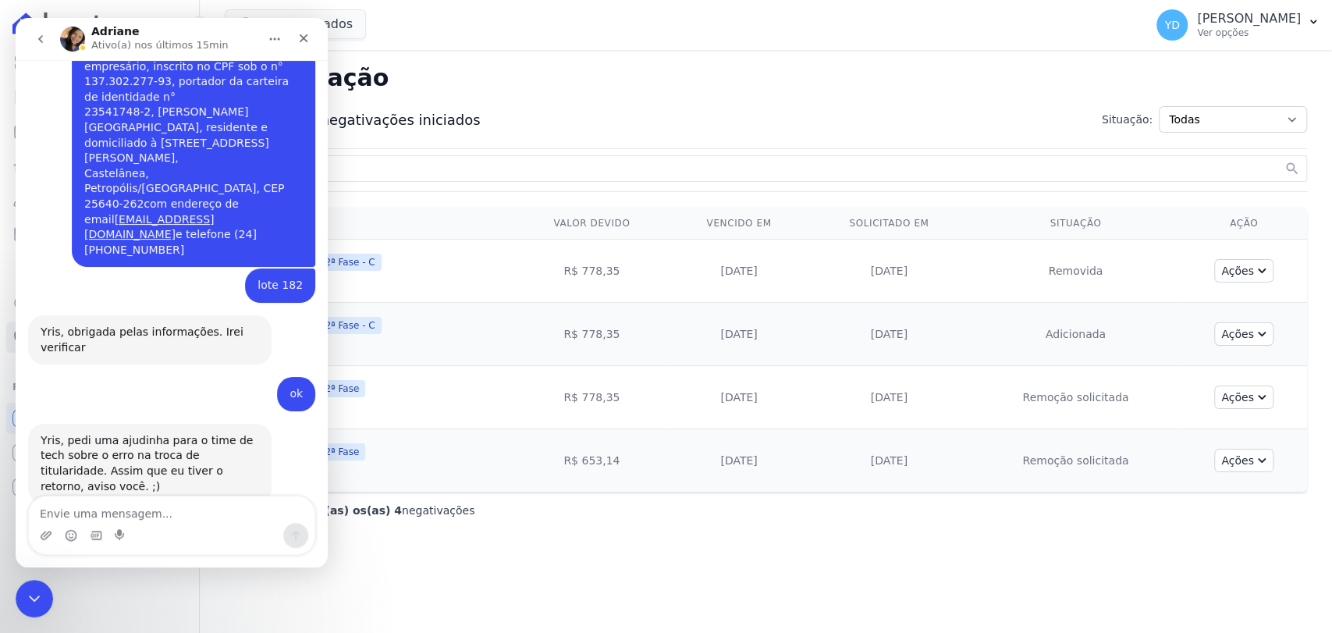
scroll to position [15286, 0]
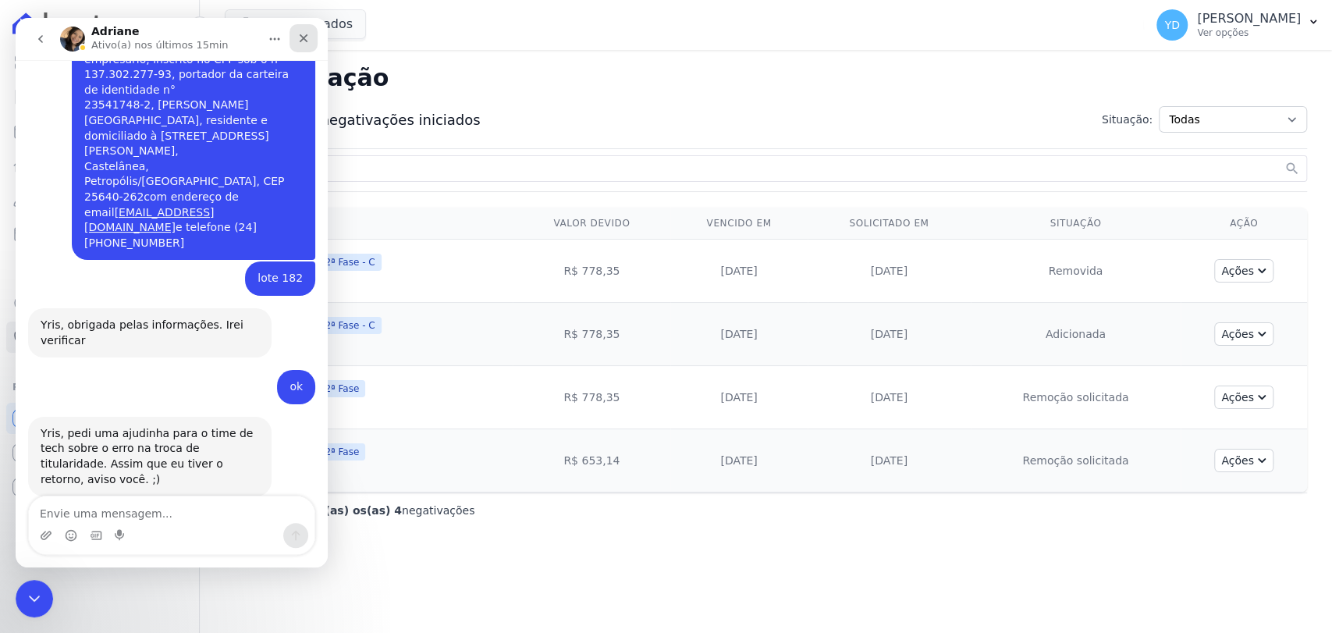
click at [296, 31] on div "Fechar" at bounding box center [304, 38] width 28 height 28
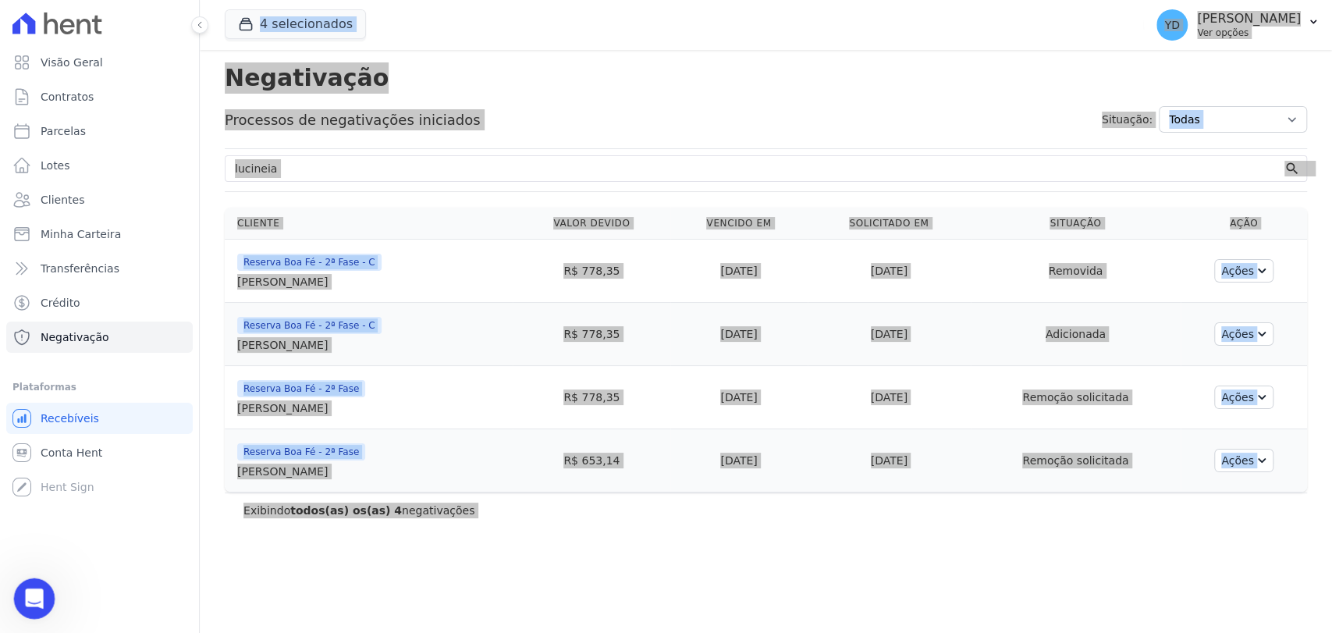
click at [13, 599] on html at bounding box center [31, 596] width 37 height 37
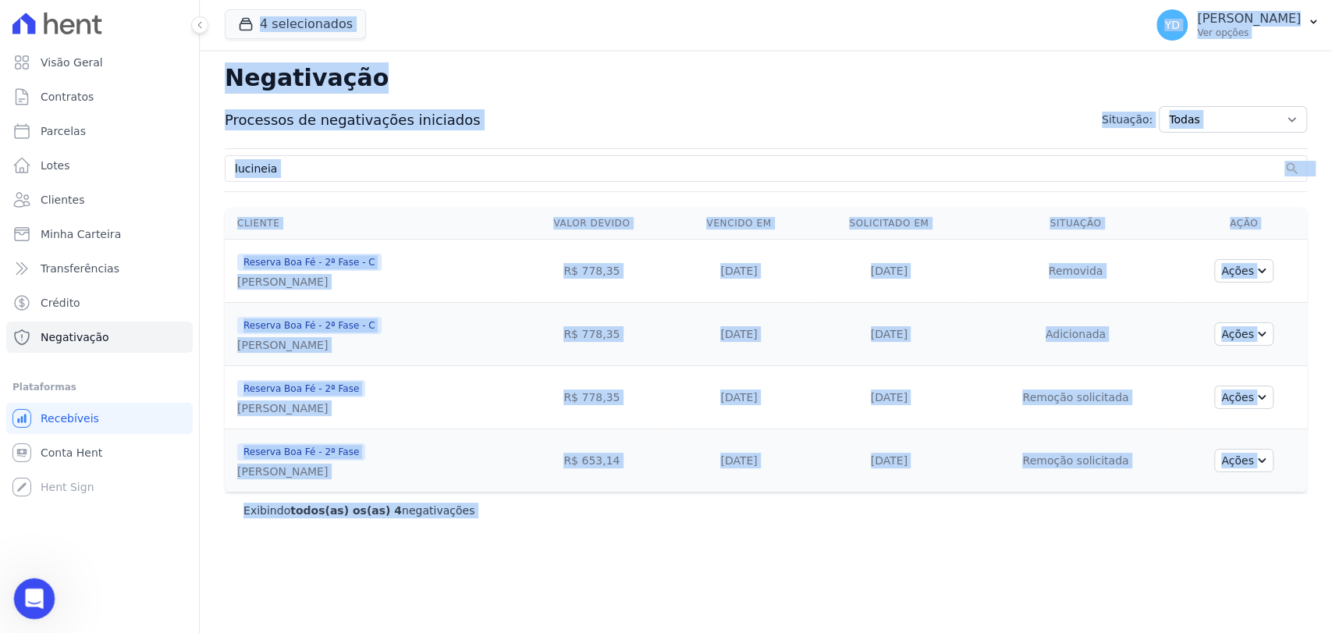
click at [43, 580] on body "Visão Geral Contratos Parcelas Lotes Clientes Minha Carteira Transferências Cré…" at bounding box center [666, 316] width 1332 height 633
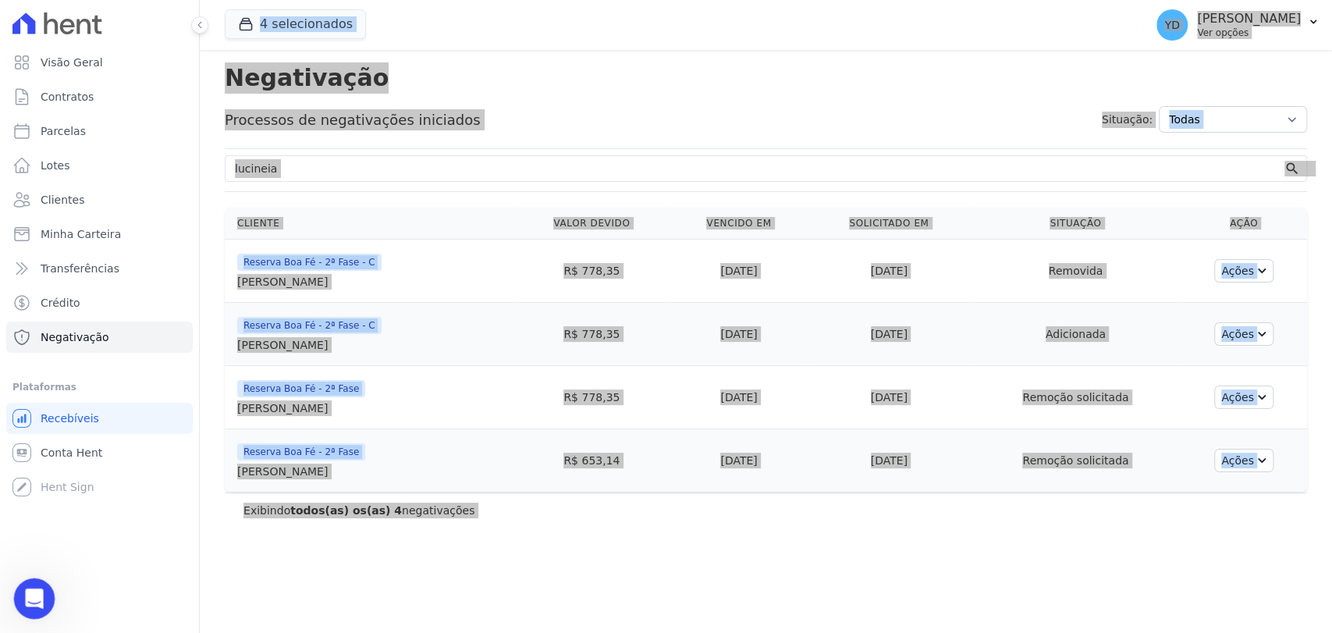
click at [41, 591] on icon "Abrir mensagem da Intercom" at bounding box center [33, 597] width 26 height 26
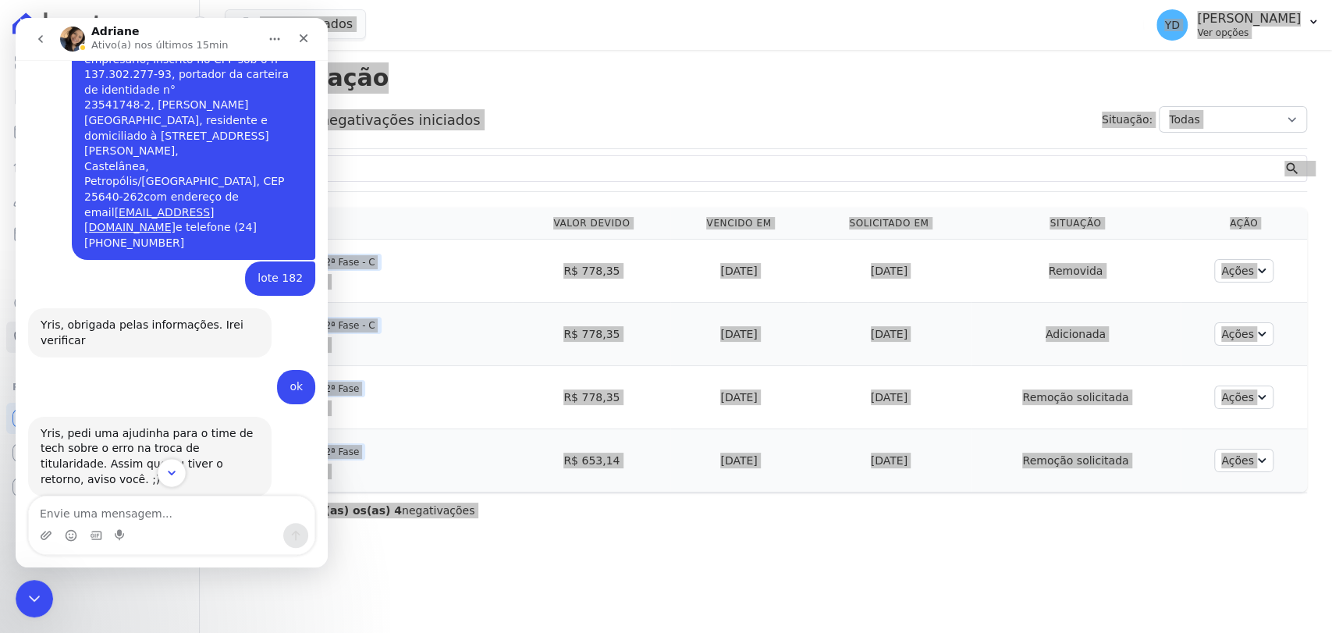
click at [169, 475] on button "Scroll to bottom" at bounding box center [171, 472] width 29 height 29
click at [306, 37] on icon "Fechar" at bounding box center [303, 38] width 12 height 12
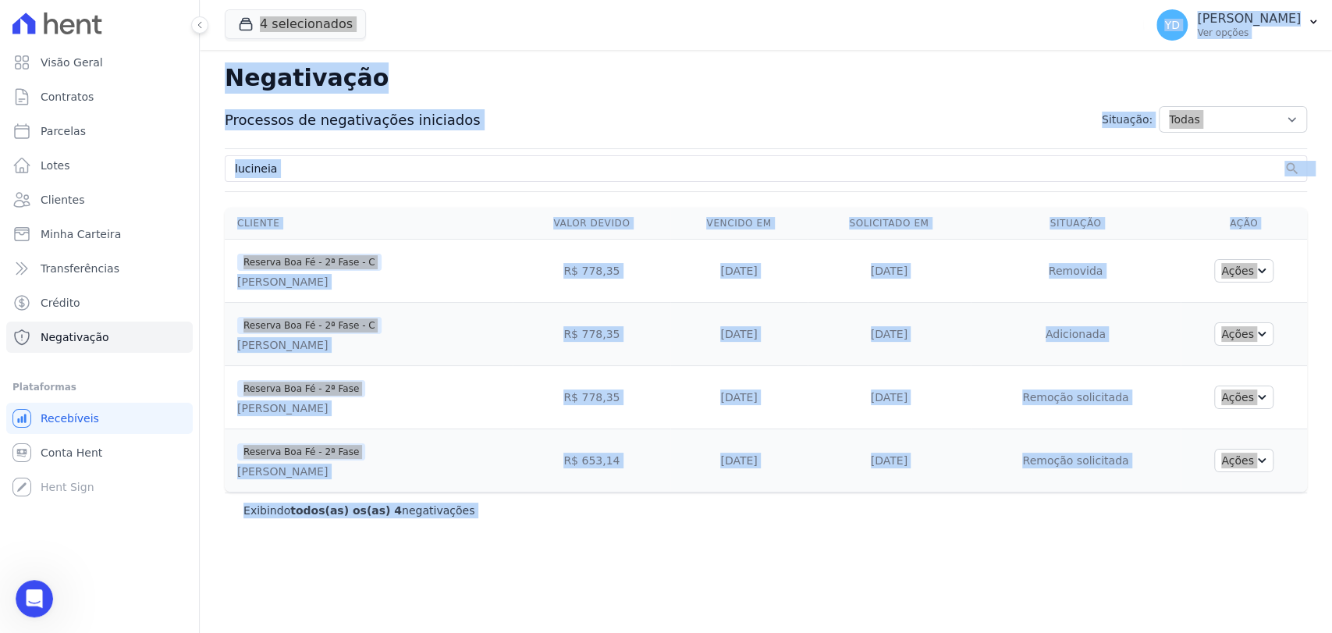
click at [857, 530] on div "Negativação Processos de negativações iniciados Situação: Todas Adição solicita…" at bounding box center [766, 341] width 1133 height 583
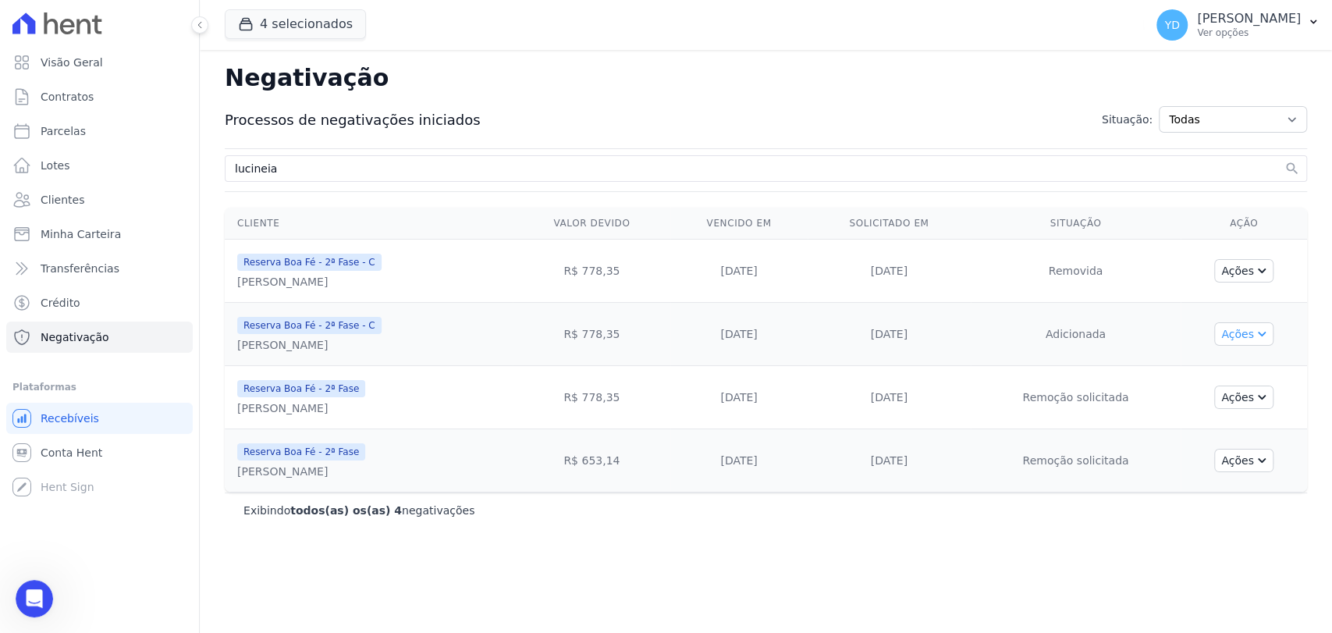
click at [1267, 326] on icon "button" at bounding box center [1260, 332] width 12 height 12
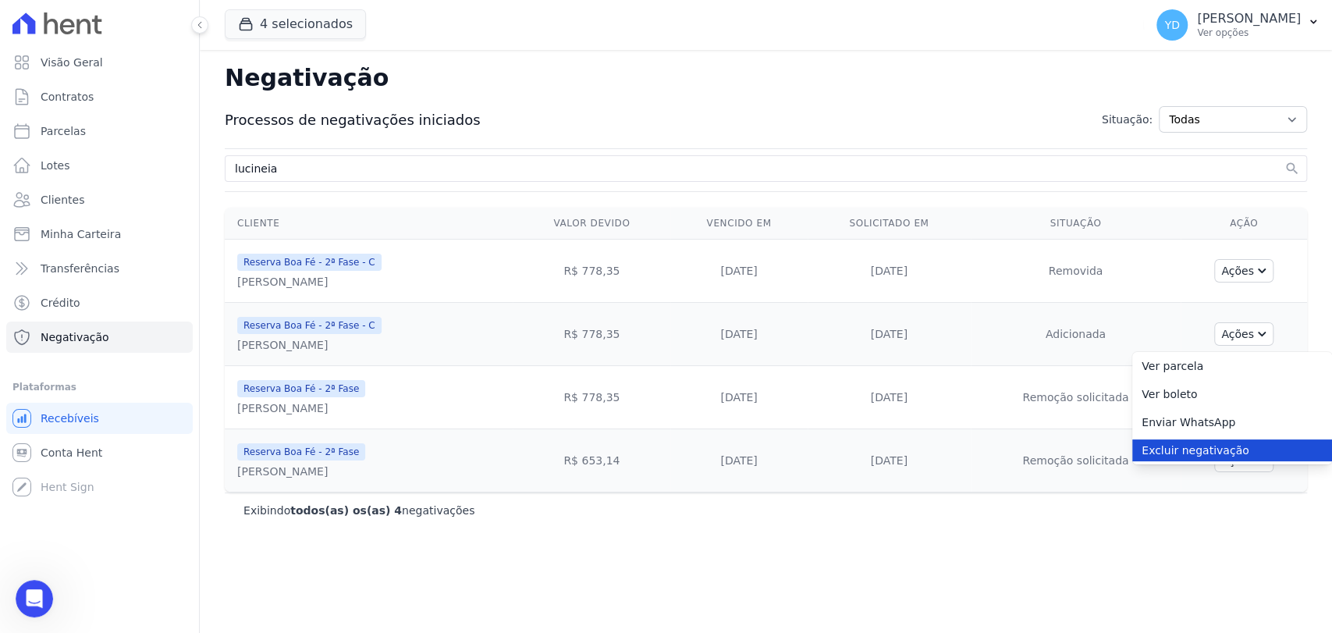
click at [1247, 445] on link "Excluir negativação" at bounding box center [1233, 450] width 200 height 22
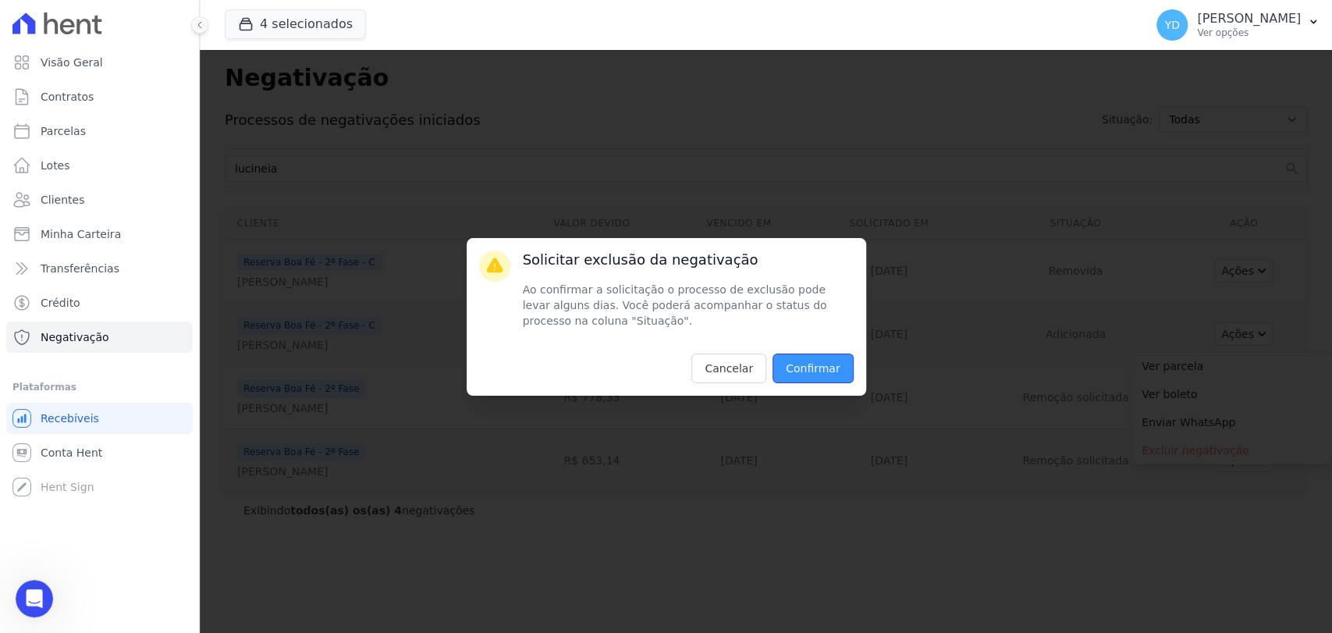
click at [826, 356] on input "Confirmar" at bounding box center [813, 369] width 81 height 30
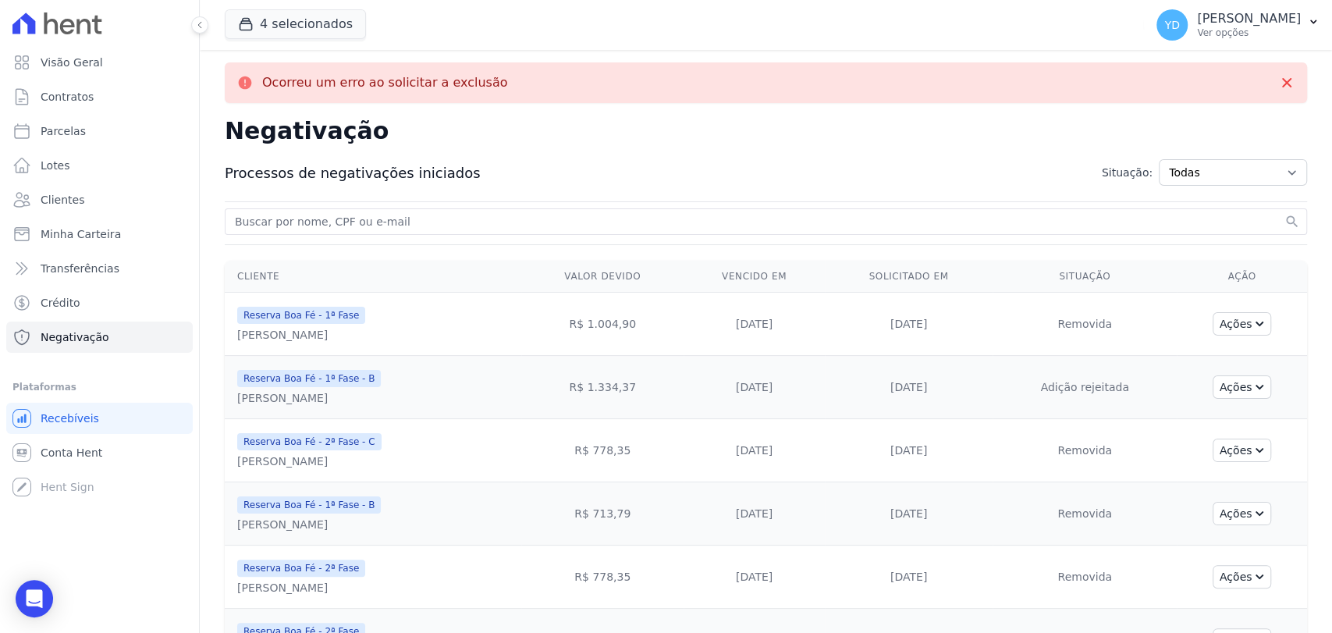
click at [333, 217] on input "search" at bounding box center [757, 221] width 1050 height 19
paste input "(32) 98820-7809"
click at [333, 217] on input "(32) 98820-7809" at bounding box center [757, 221] width 1050 height 19
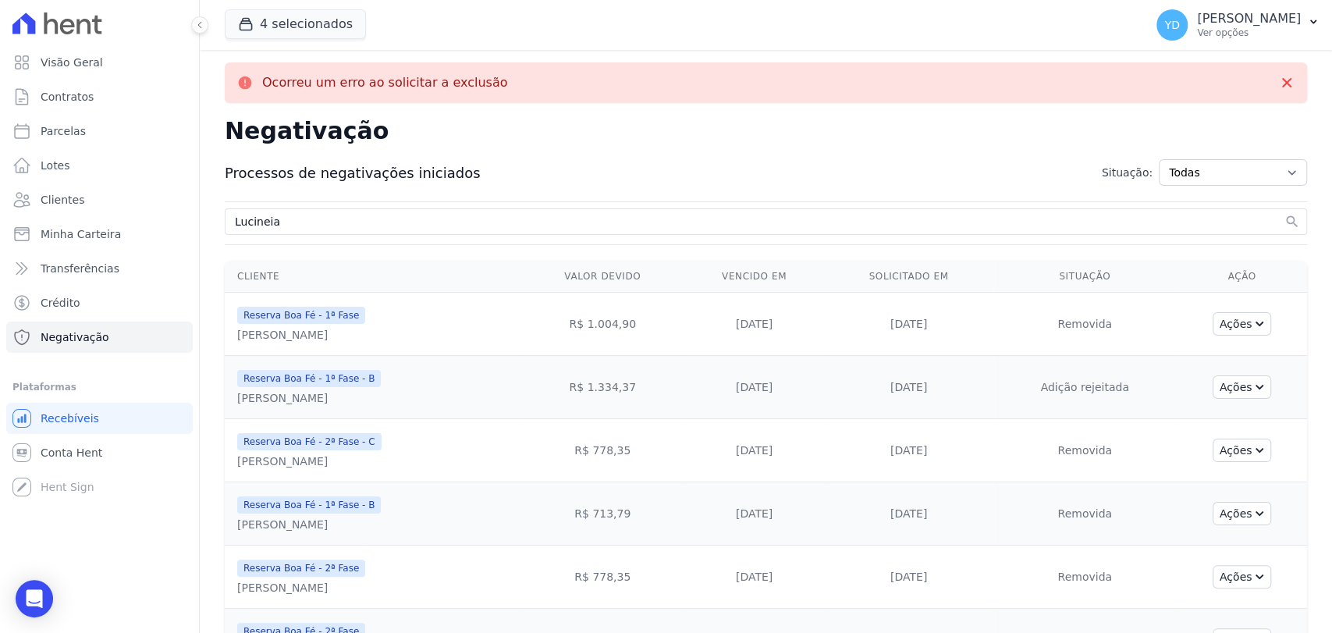
type input "Lucineia"
click at [1285, 214] on button "search" at bounding box center [1293, 222] width 16 height 16
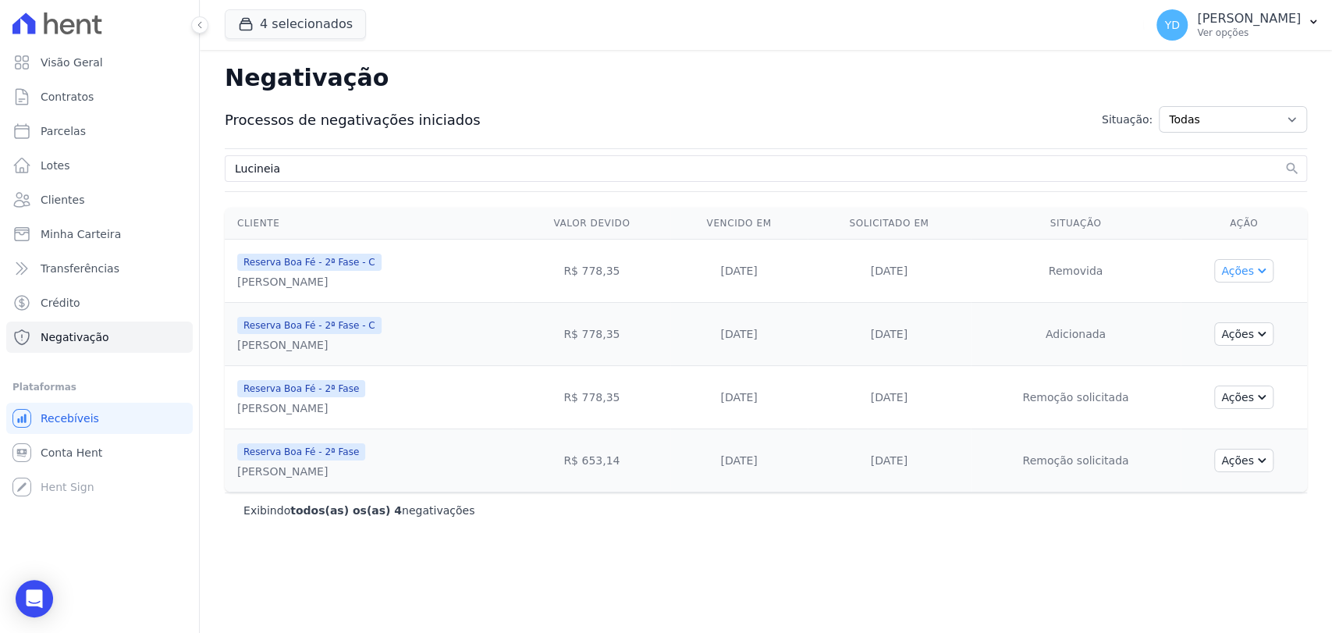
click at [1250, 267] on button "Ações" at bounding box center [1244, 270] width 59 height 23
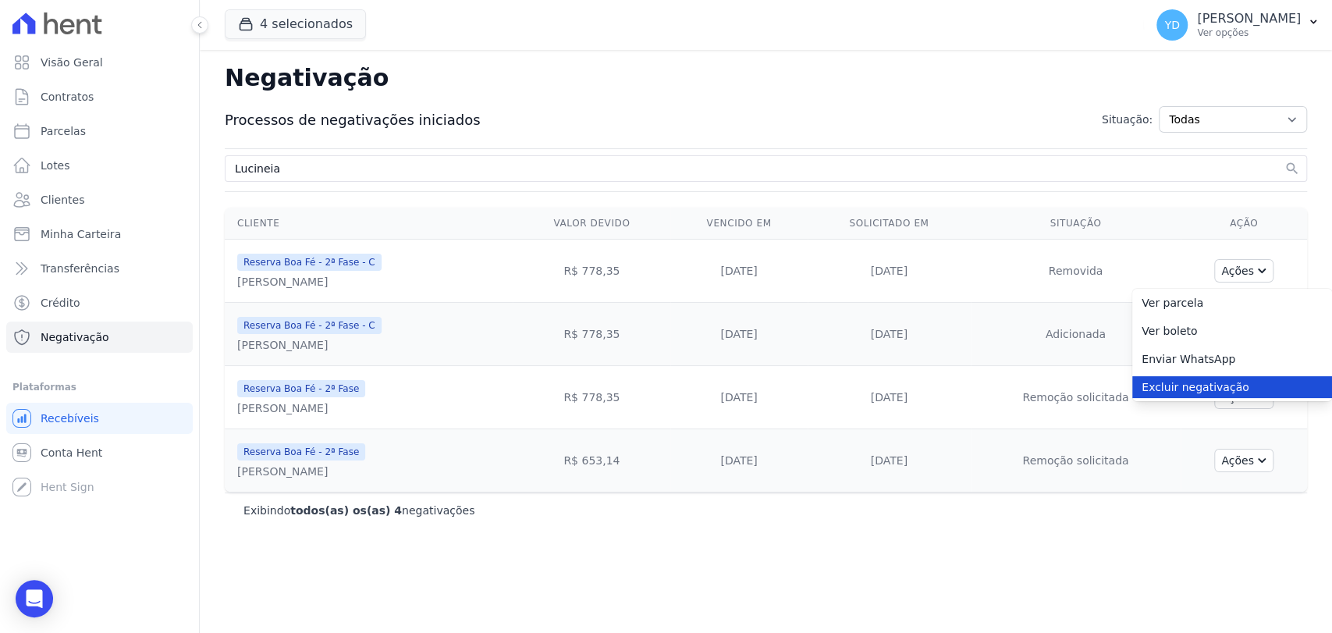
click at [1179, 382] on link "Excluir negativação" at bounding box center [1233, 387] width 200 height 22
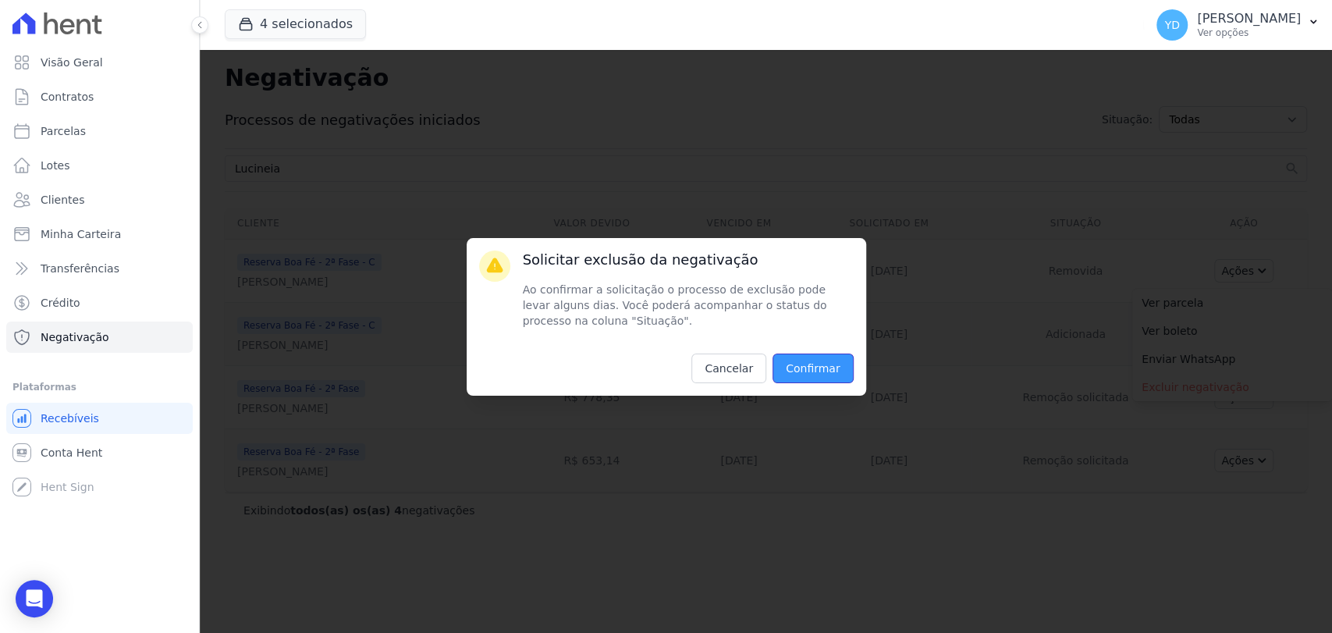
click at [828, 359] on input "Confirmar" at bounding box center [813, 369] width 81 height 30
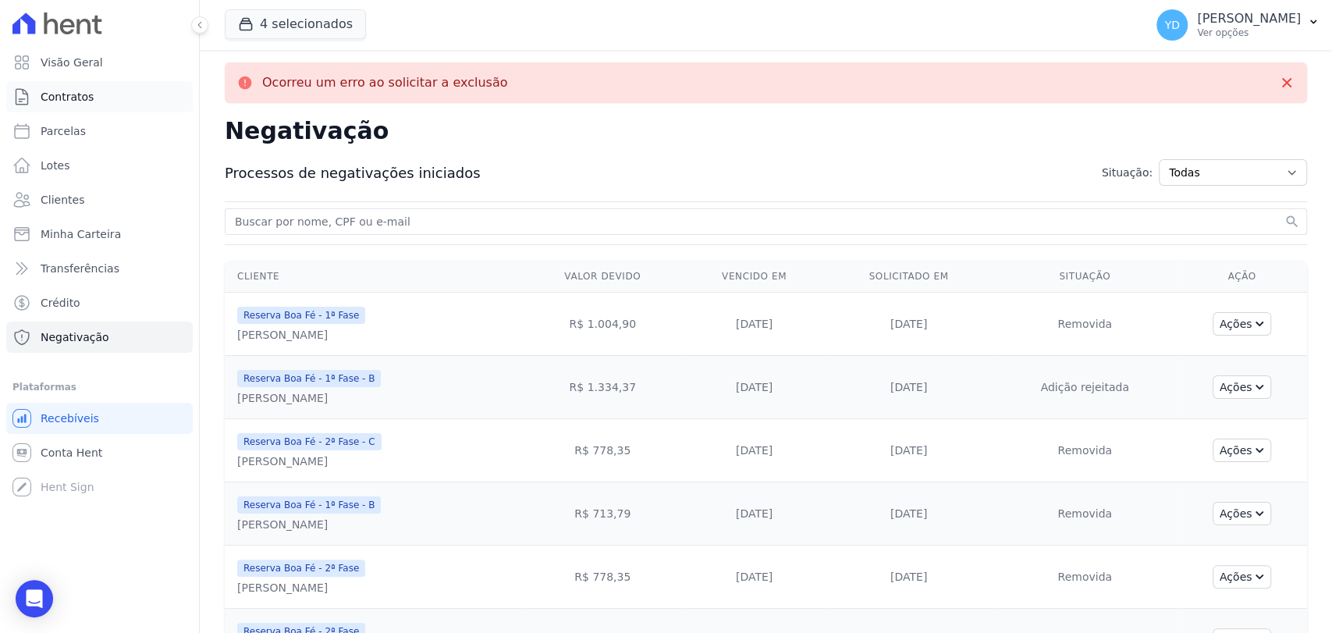
click at [164, 92] on link "Contratos" at bounding box center [99, 96] width 187 height 31
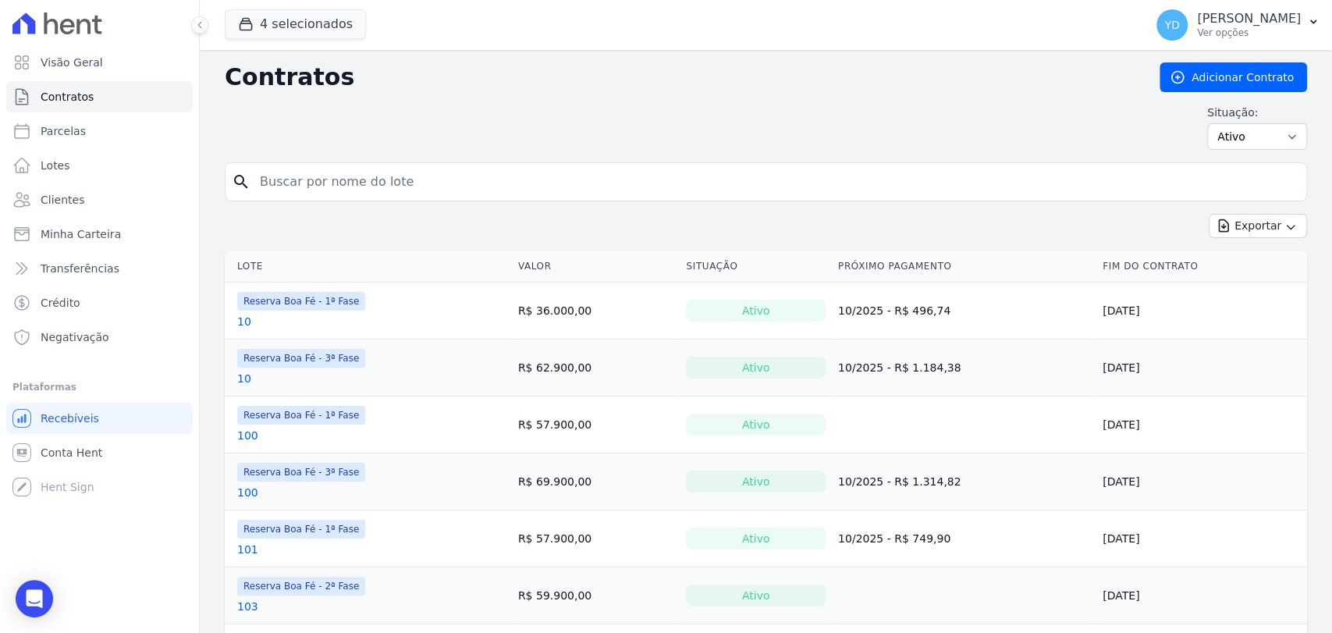
click at [381, 183] on input "search" at bounding box center [776, 181] width 1050 height 31
type input "182"
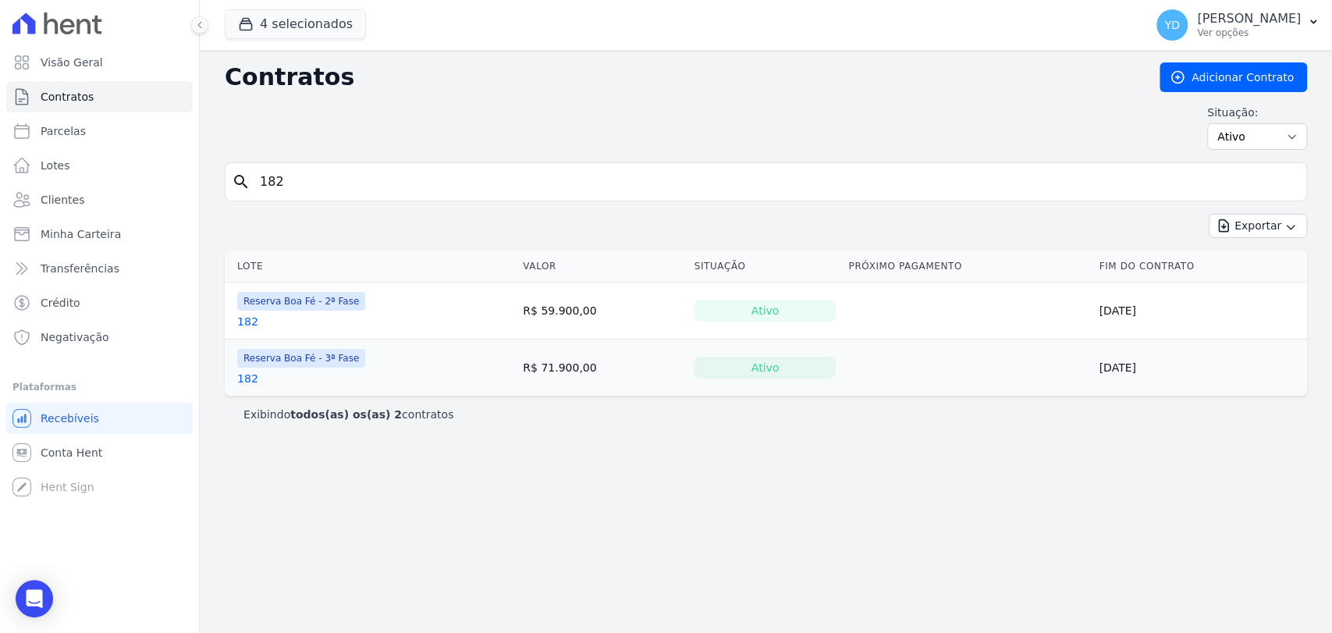
click at [248, 320] on link "182" at bounding box center [247, 322] width 21 height 16
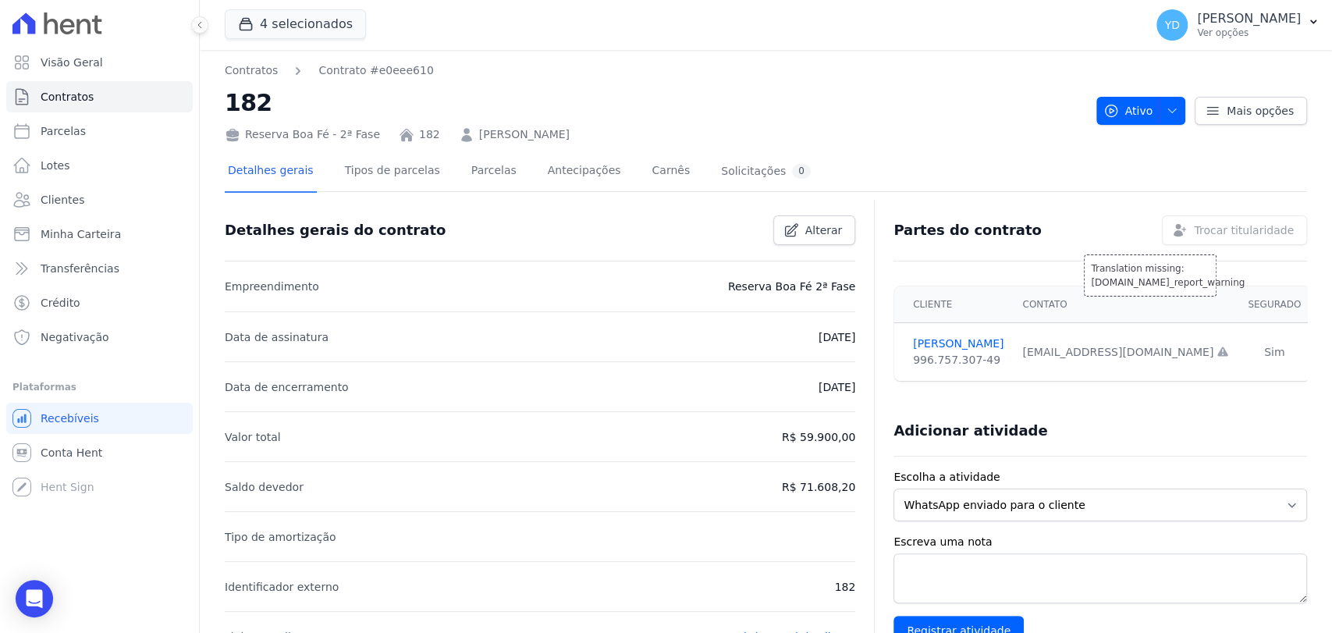
click at [1209, 233] on div "Translation missing: [DOMAIN_NAME]_report_warning Trocar titularidade" at bounding box center [1234, 230] width 145 height 30
click at [55, 47] on link "Visão Geral" at bounding box center [99, 62] width 187 height 31
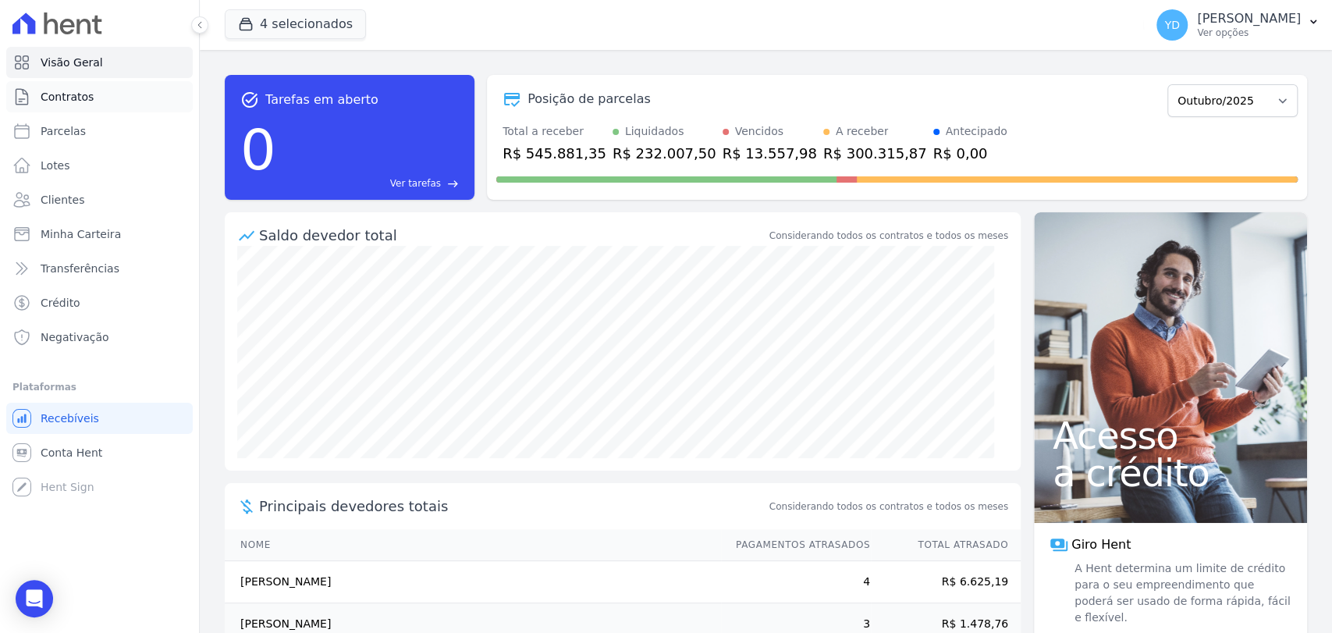
click at [123, 104] on link "Contratos" at bounding box center [99, 96] width 187 height 31
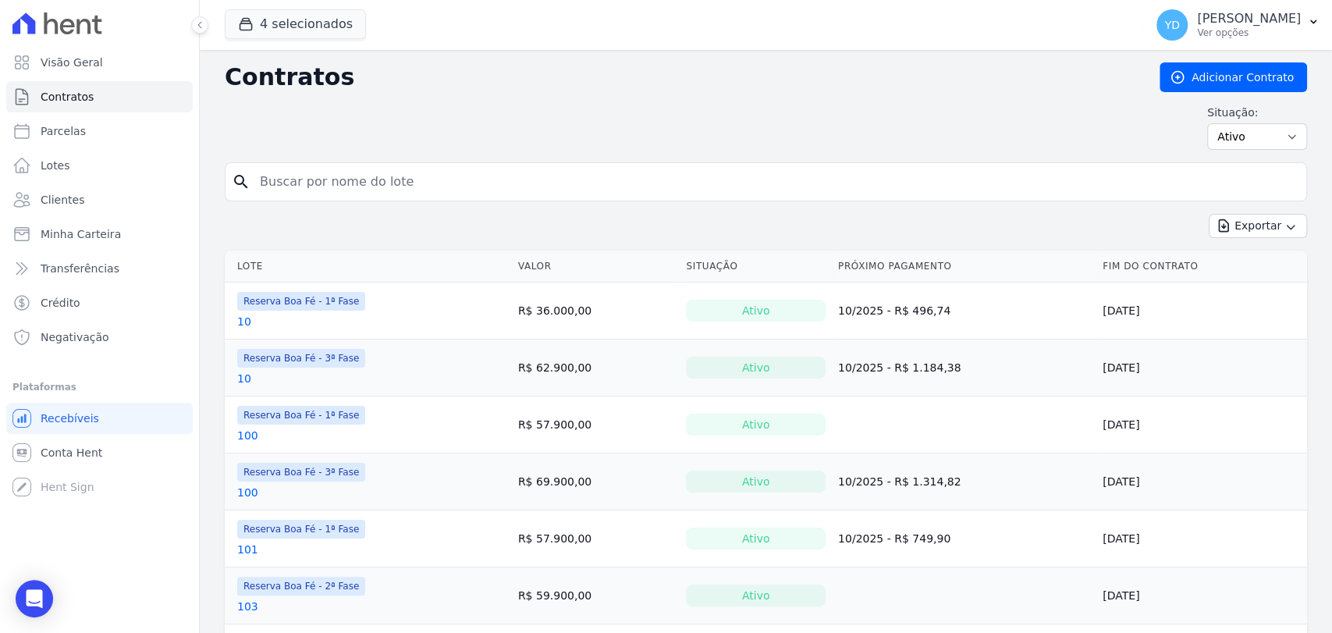
click at [324, 187] on input "search" at bounding box center [776, 181] width 1050 height 31
type input "182"
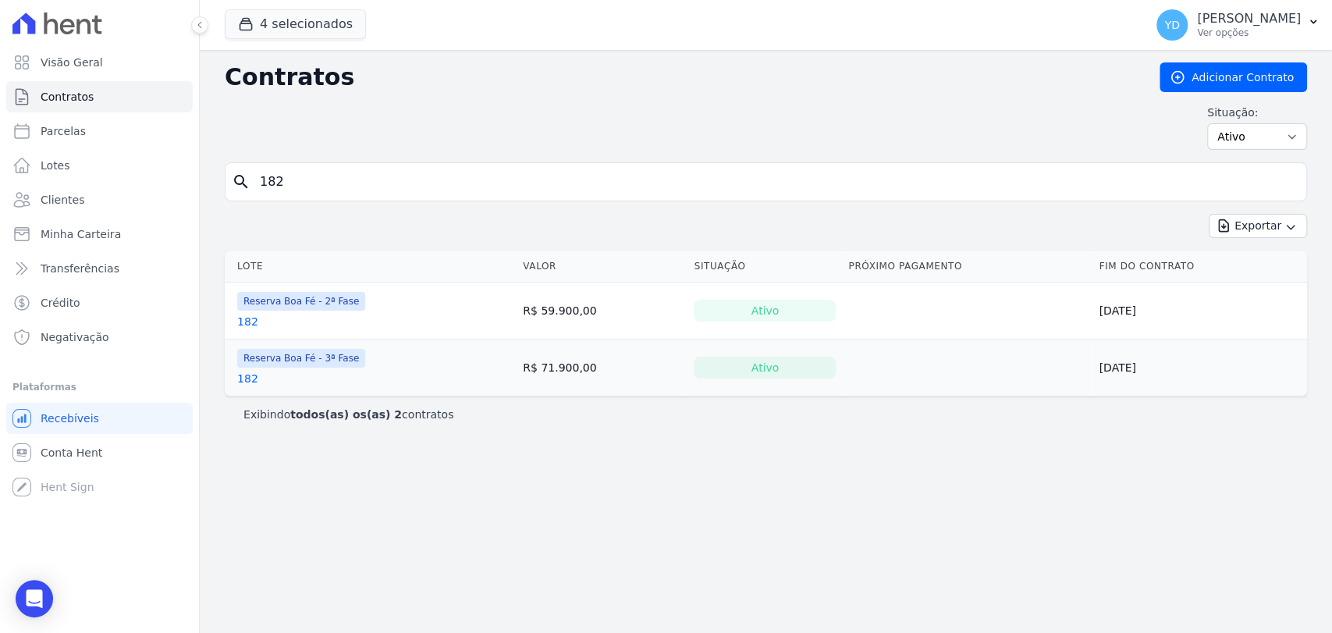
click at [249, 325] on link "182" at bounding box center [247, 322] width 21 height 16
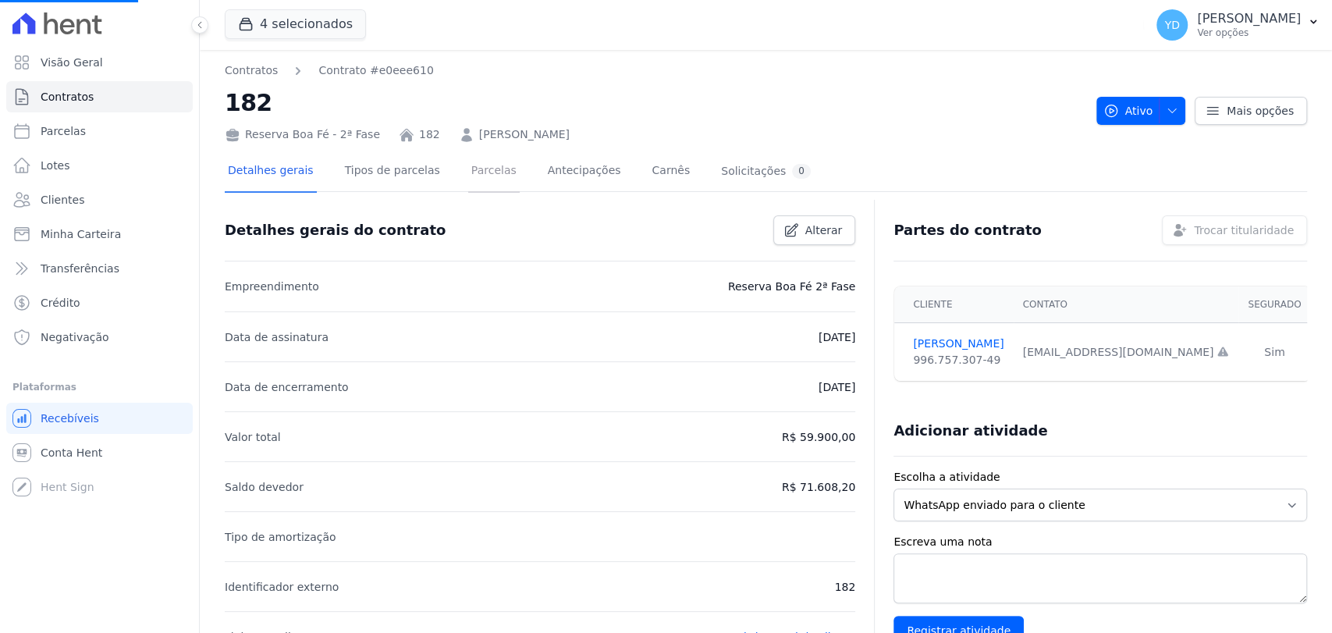
click at [483, 162] on link "Parcelas" at bounding box center [494, 171] width 52 height 41
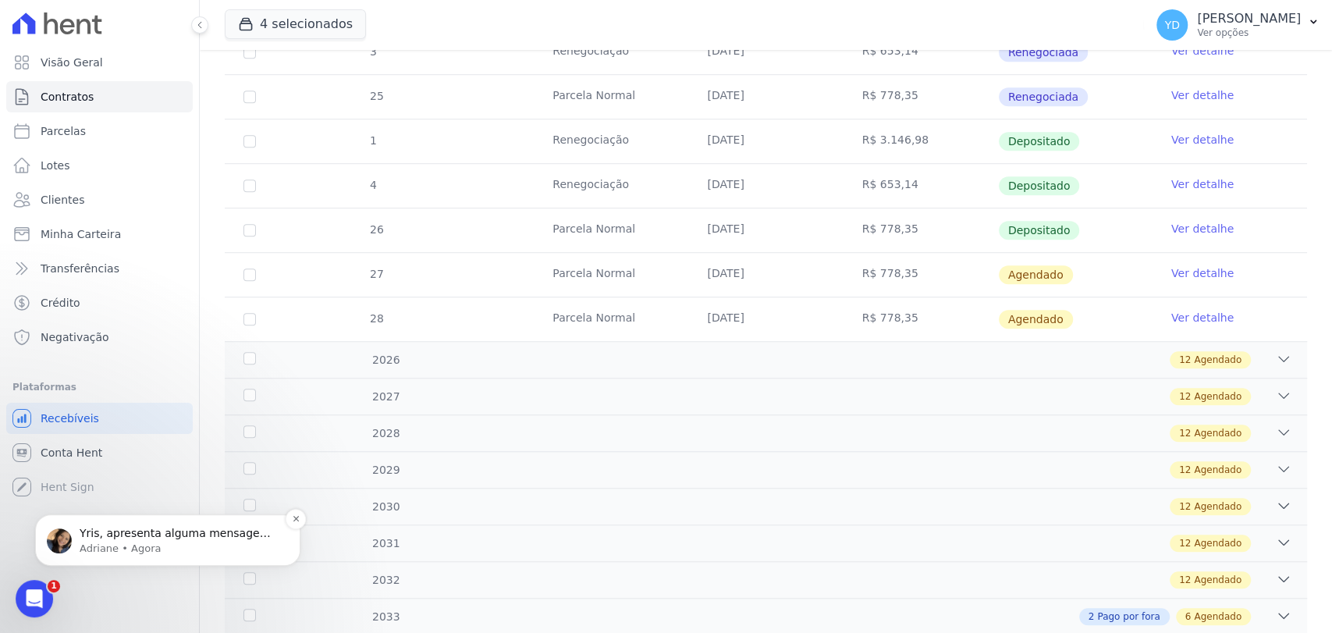
click at [279, 535] on p "Yris, apresenta alguma mensagem de erro?" at bounding box center [180, 534] width 201 height 16
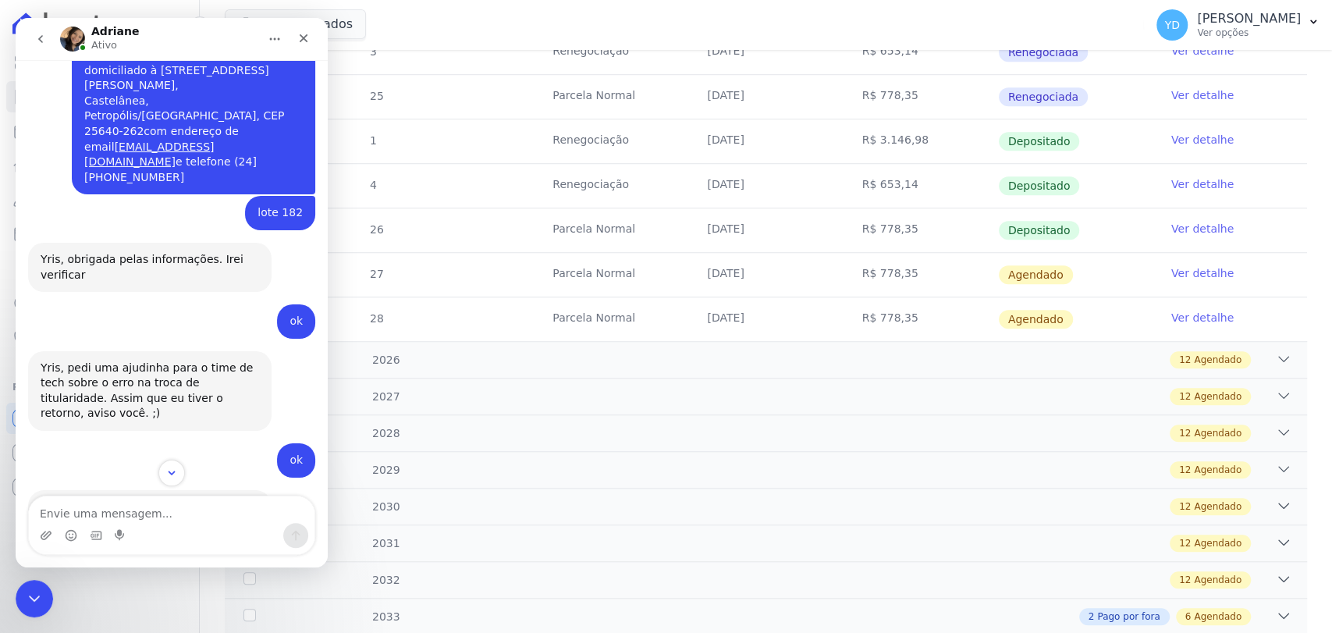
scroll to position [15213, 0]
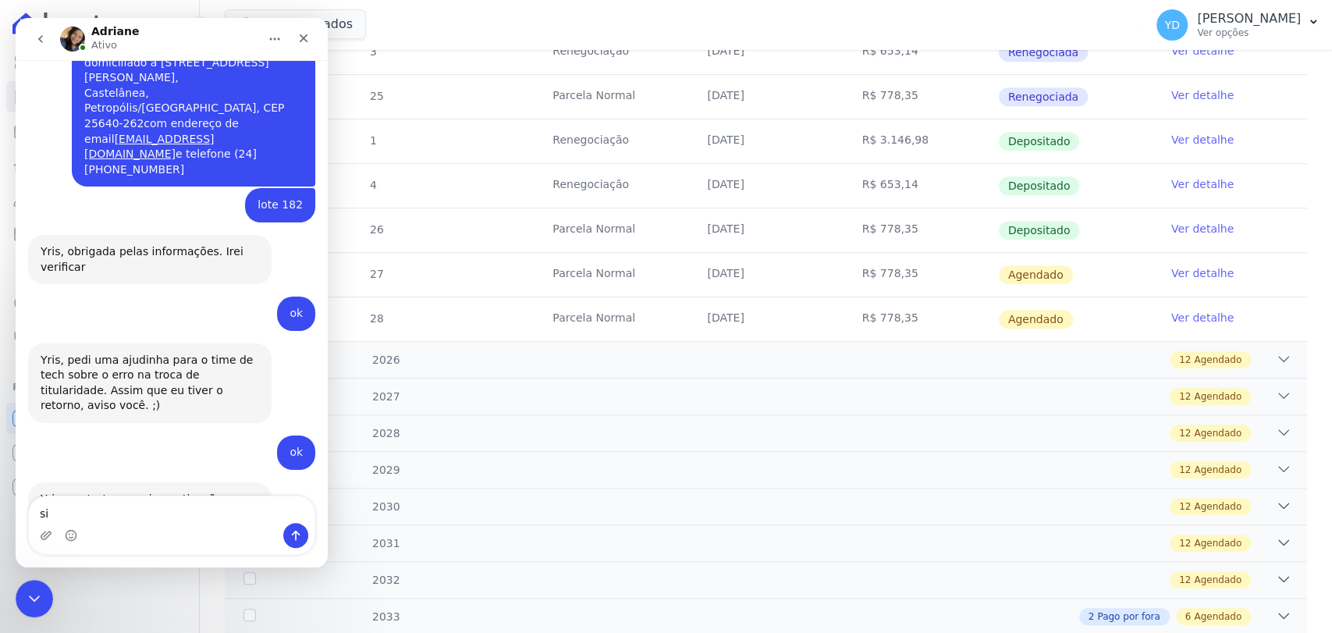
type textarea "sim"
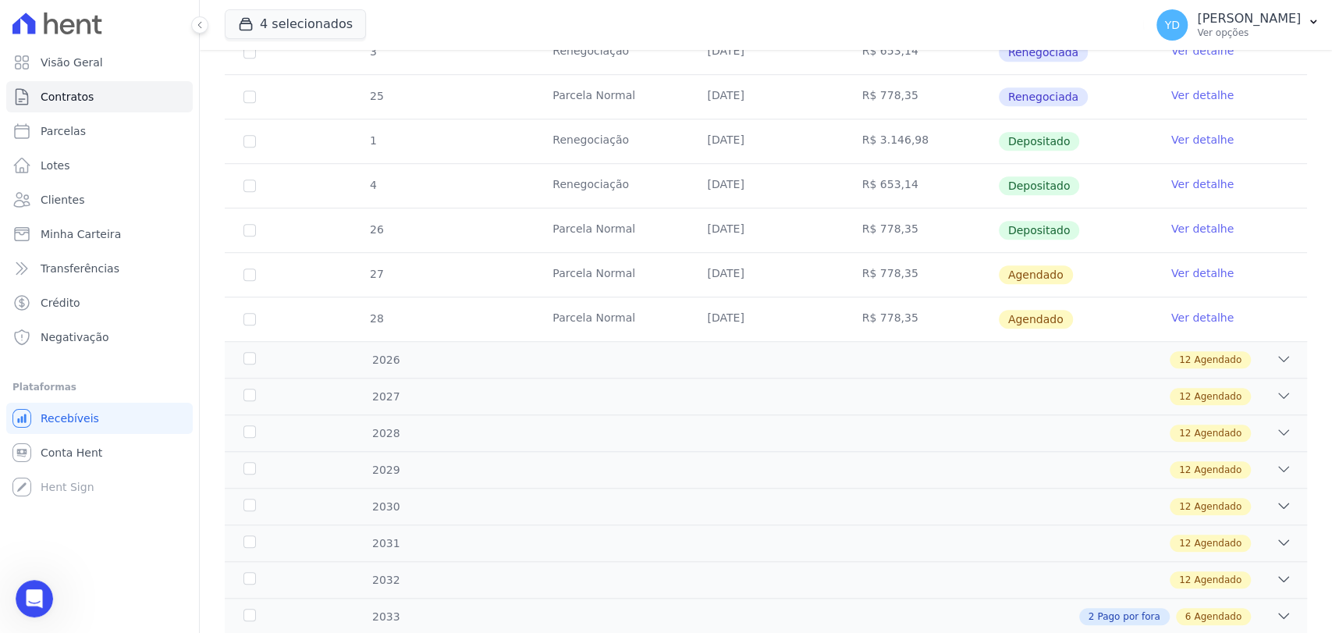
scroll to position [9381, 0]
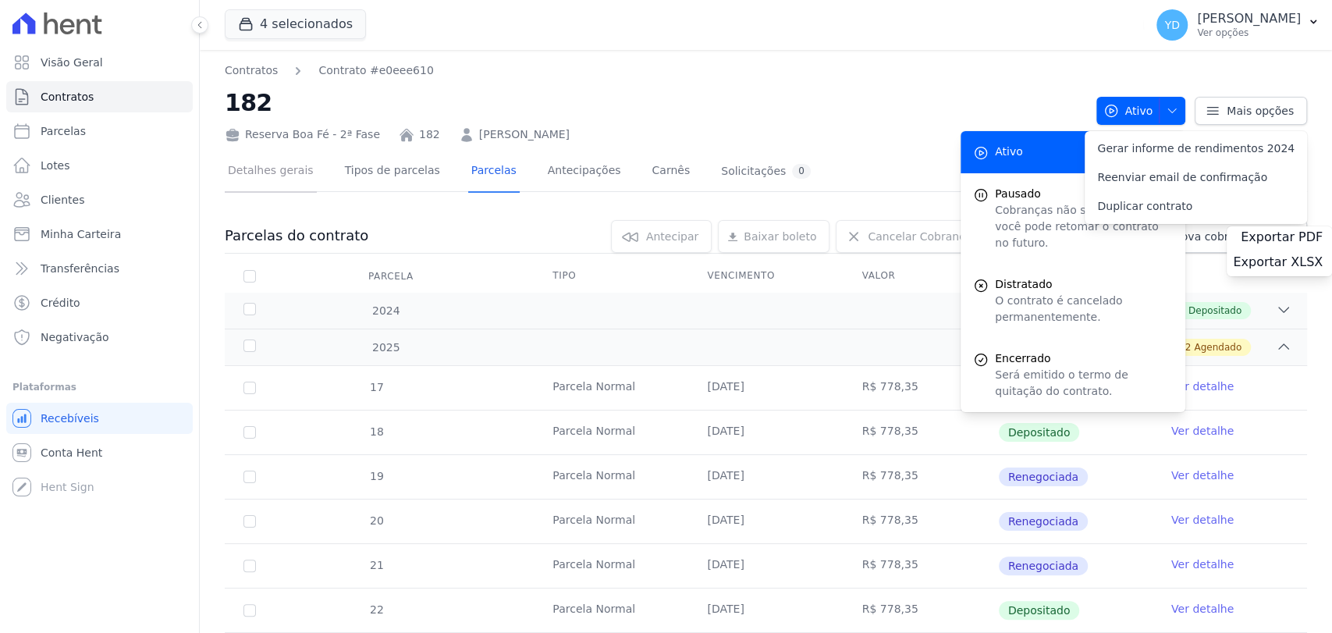
click at [272, 186] on link "Detalhes gerais" at bounding box center [271, 171] width 92 height 41
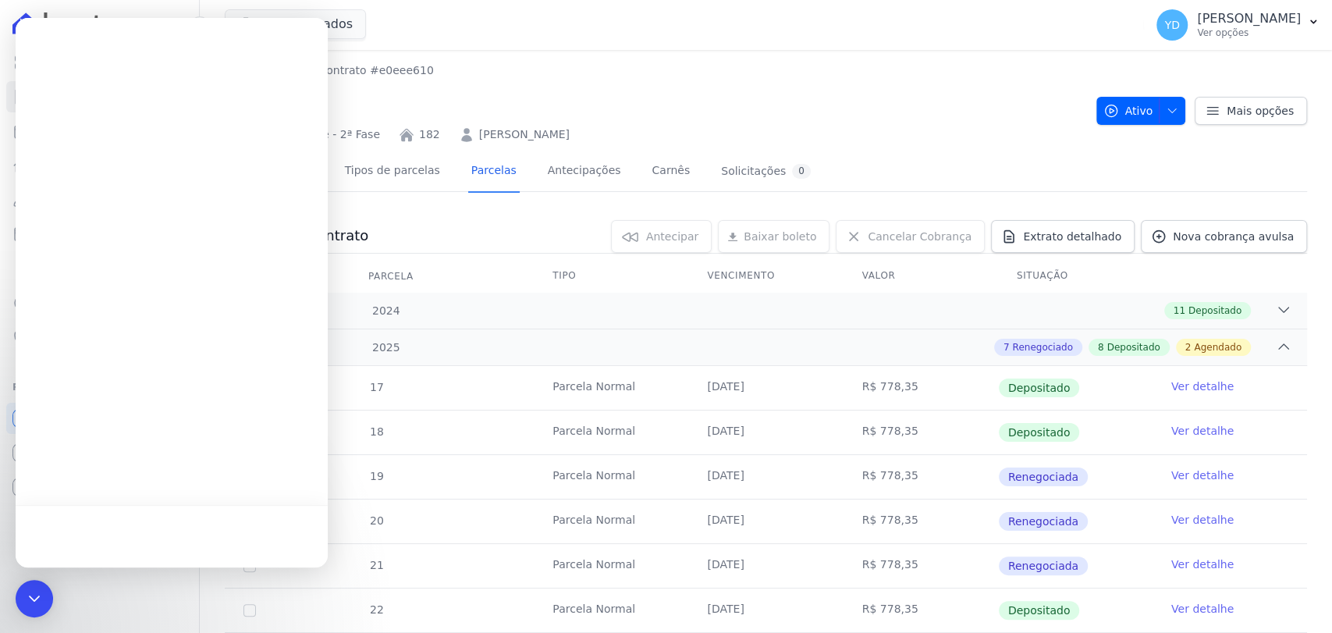
click at [269, 176] on div at bounding box center [172, 293] width 312 height 550
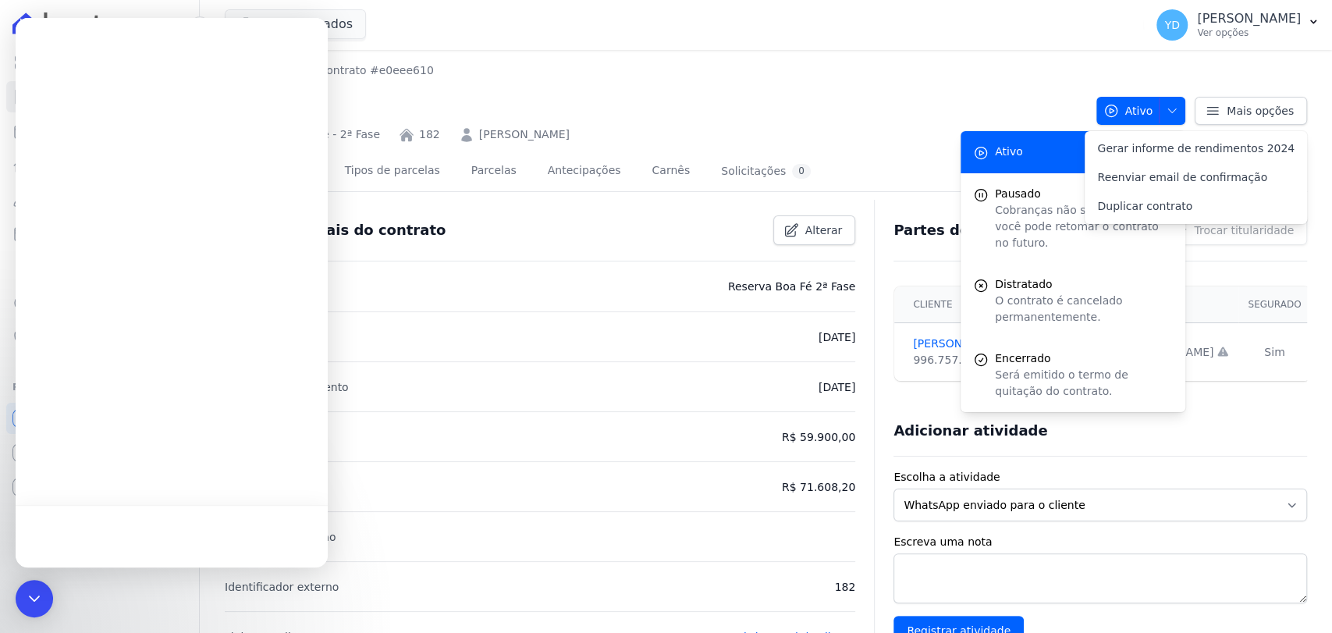
click at [369, 207] on div "Detalhes gerais do contrato Alterar" at bounding box center [533, 224] width 643 height 42
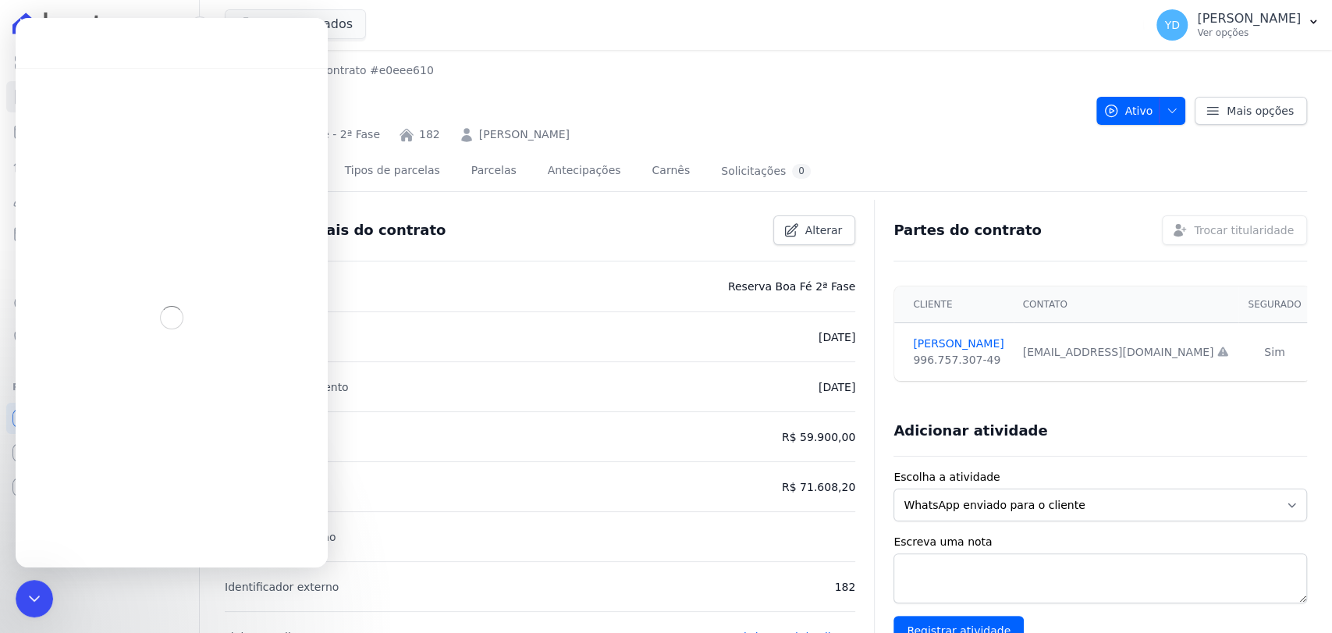
click at [365, 211] on div "Detalhes gerais do contrato Alterar" at bounding box center [533, 224] width 643 height 42
click at [1220, 229] on div "Translation missing: [DOMAIN_NAME]_report_warning Trocar titularidade" at bounding box center [1234, 230] width 145 height 30
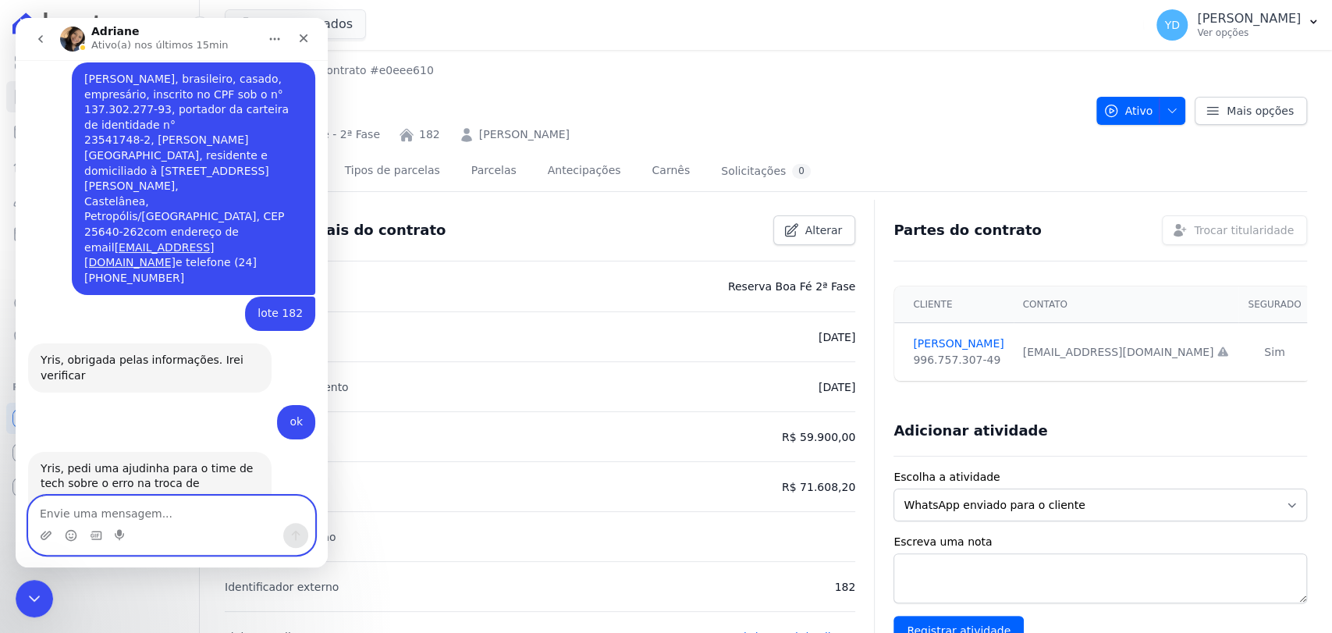
scroll to position [15286, 0]
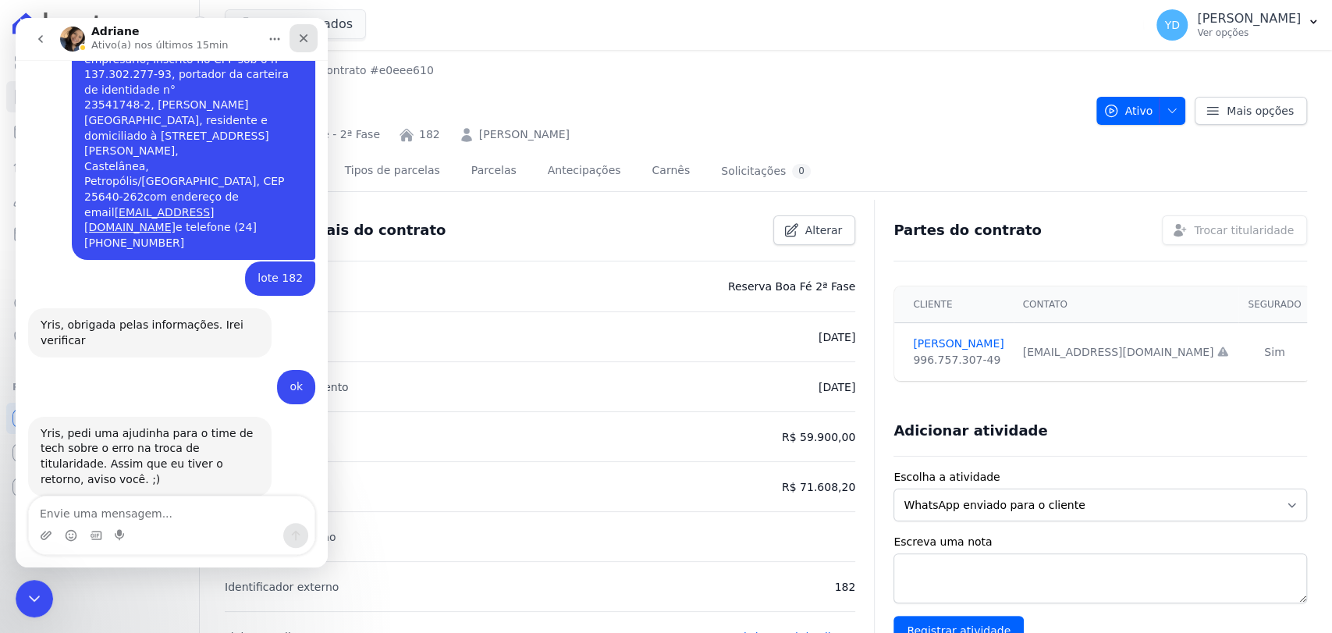
click at [301, 37] on icon "Fechar" at bounding box center [303, 38] width 12 height 12
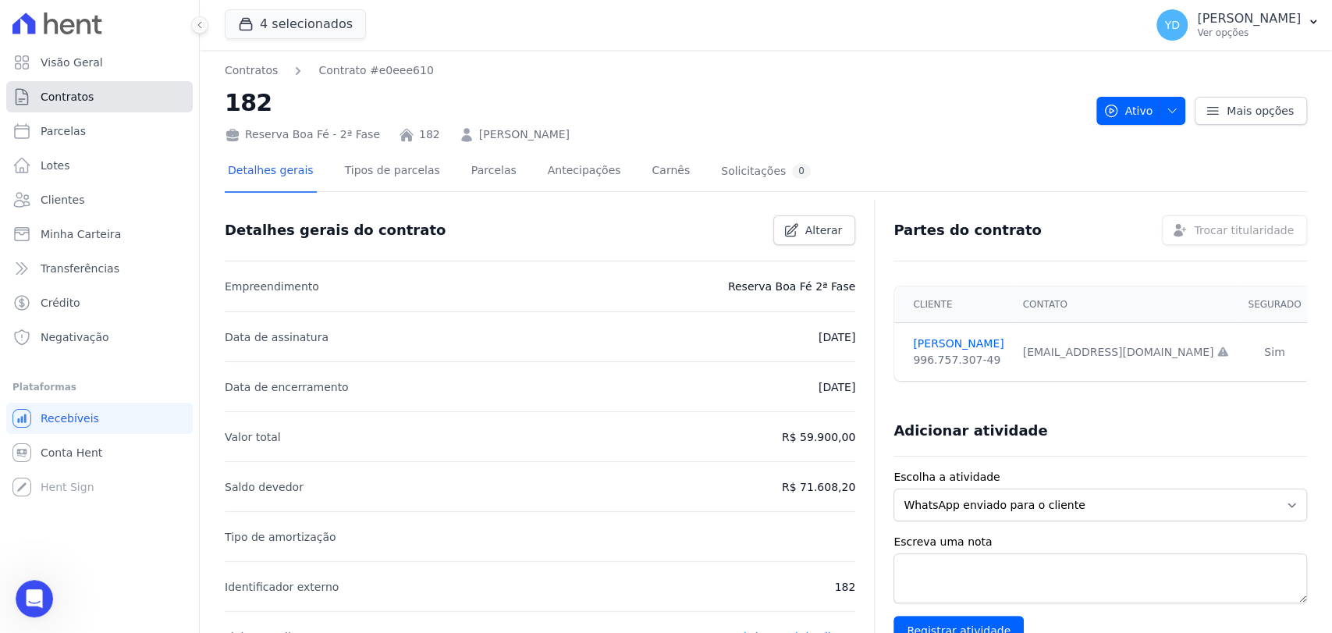
click at [128, 101] on link "Contratos" at bounding box center [99, 96] width 187 height 31
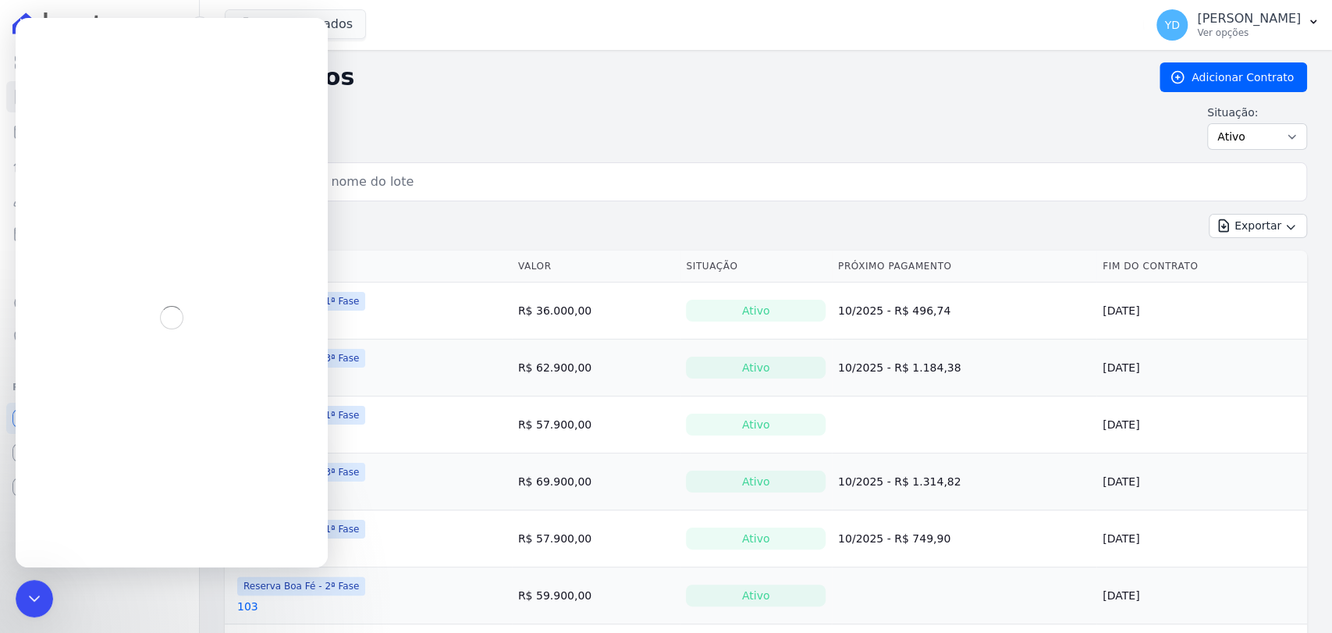
click at [432, 182] on input "search" at bounding box center [776, 181] width 1050 height 31
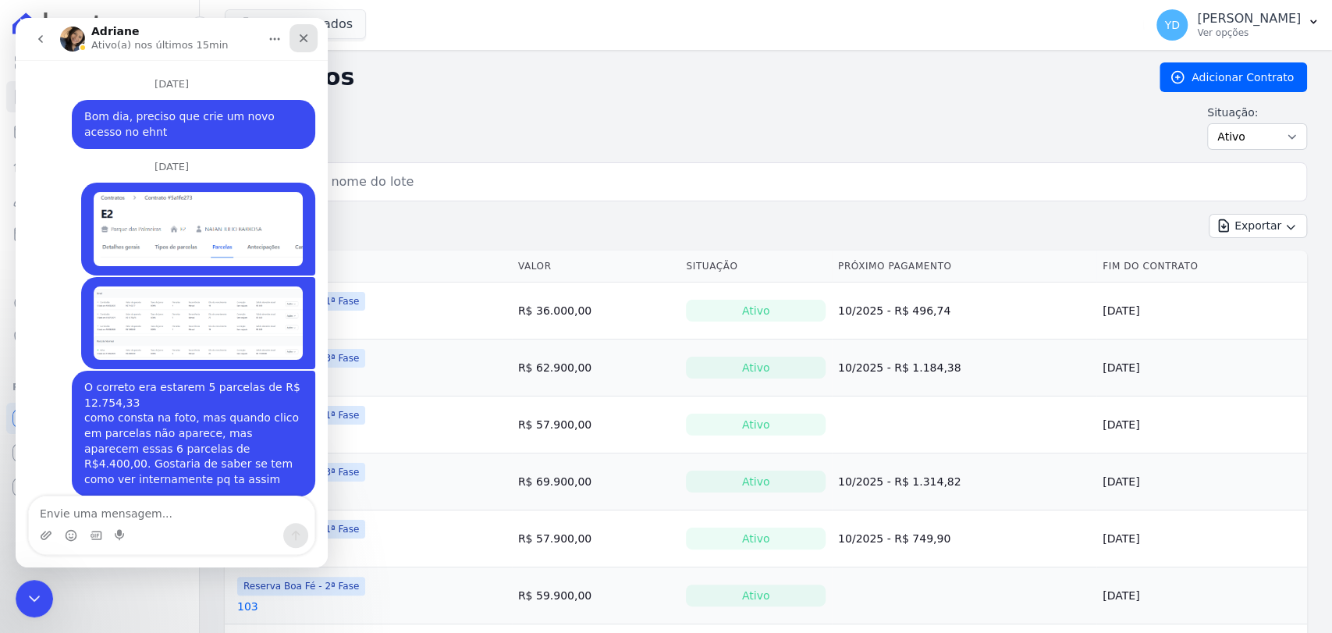
scroll to position [2572, 0]
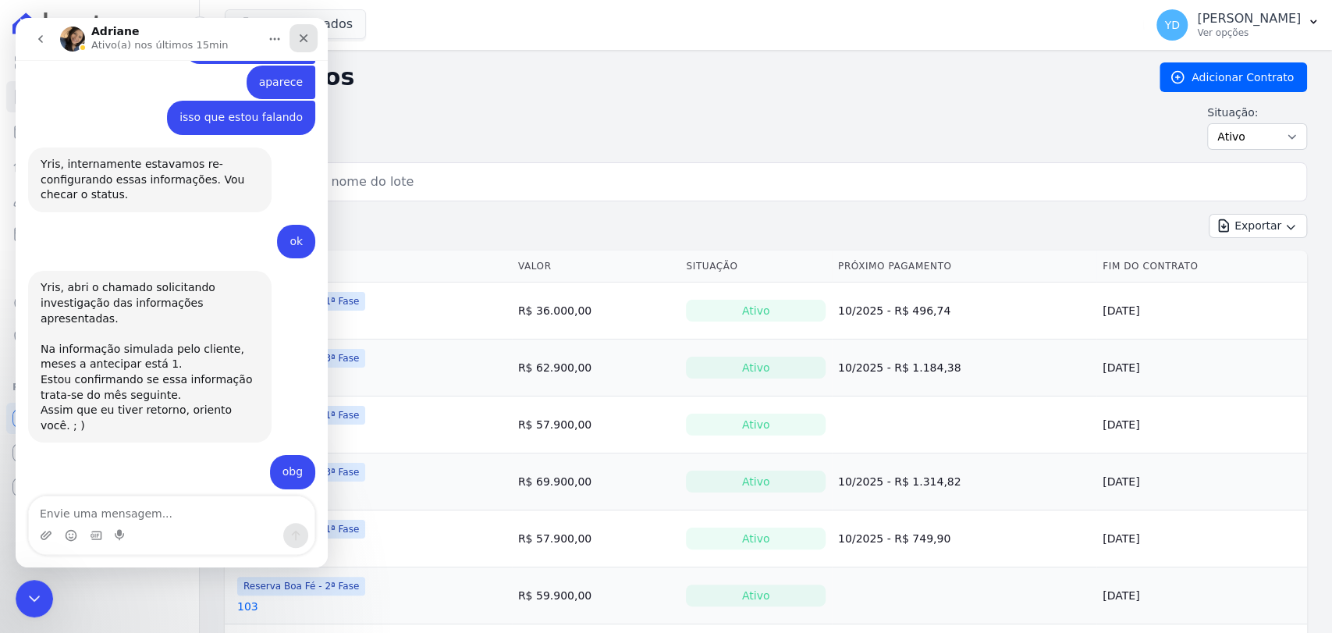
click at [304, 39] on icon "Fechar" at bounding box center [304, 38] width 9 height 9
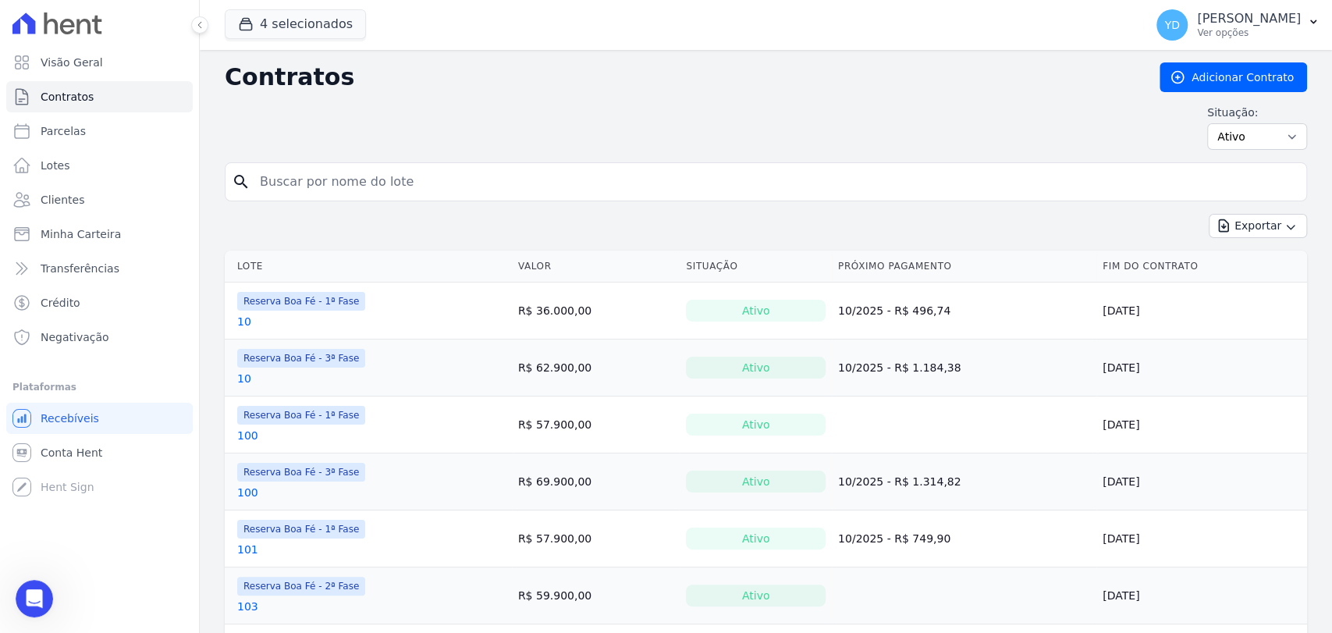
scroll to position [0, 0]
click at [336, 175] on input "search" at bounding box center [776, 181] width 1050 height 31
type input "181"
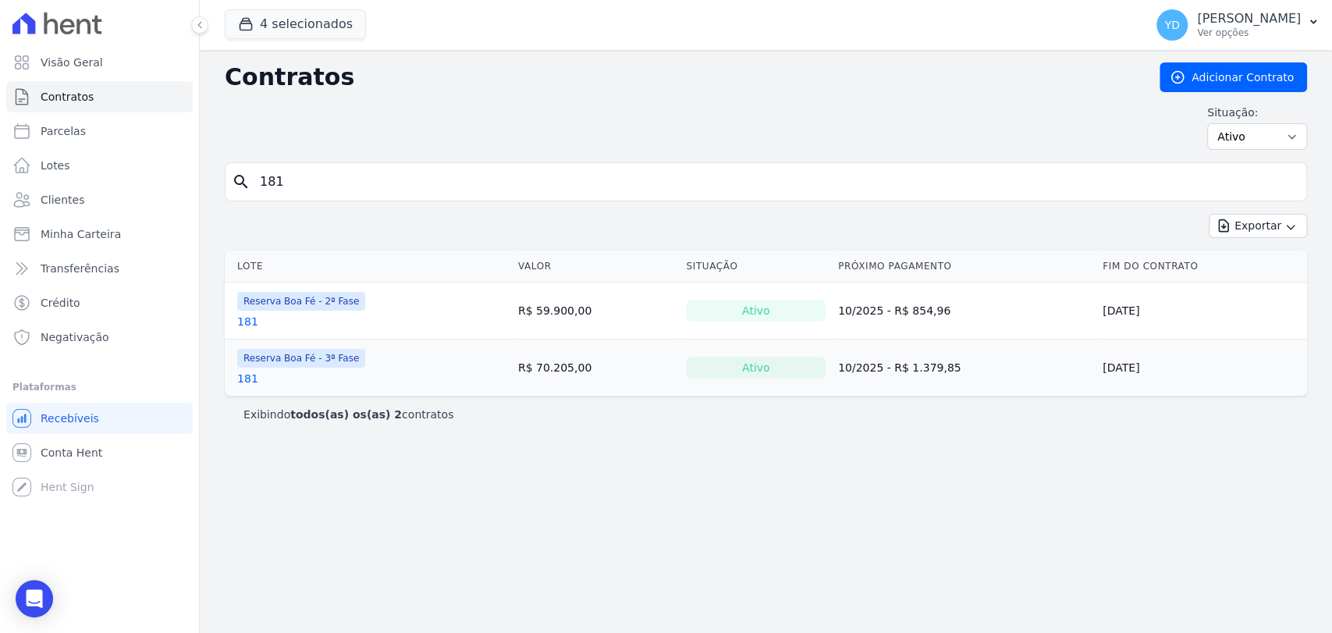
click at [284, 175] on input "181" at bounding box center [776, 181] width 1050 height 31
type input "183"
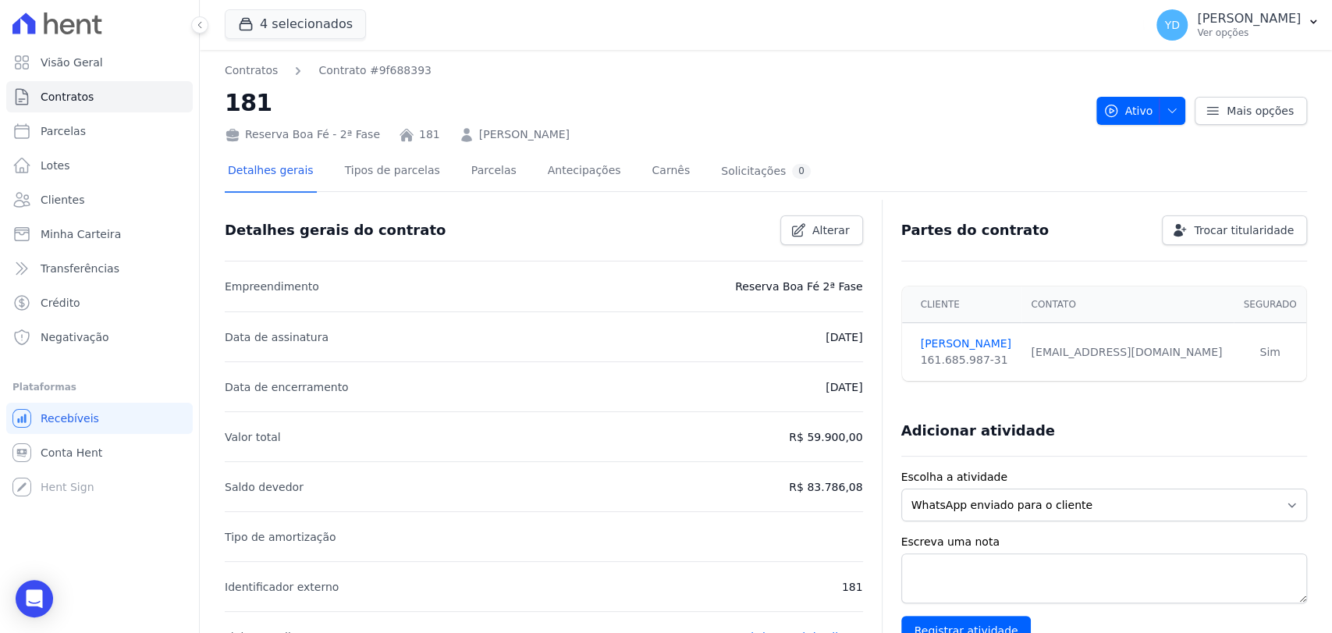
click at [570, 134] on link "[PERSON_NAME]" at bounding box center [524, 134] width 91 height 16
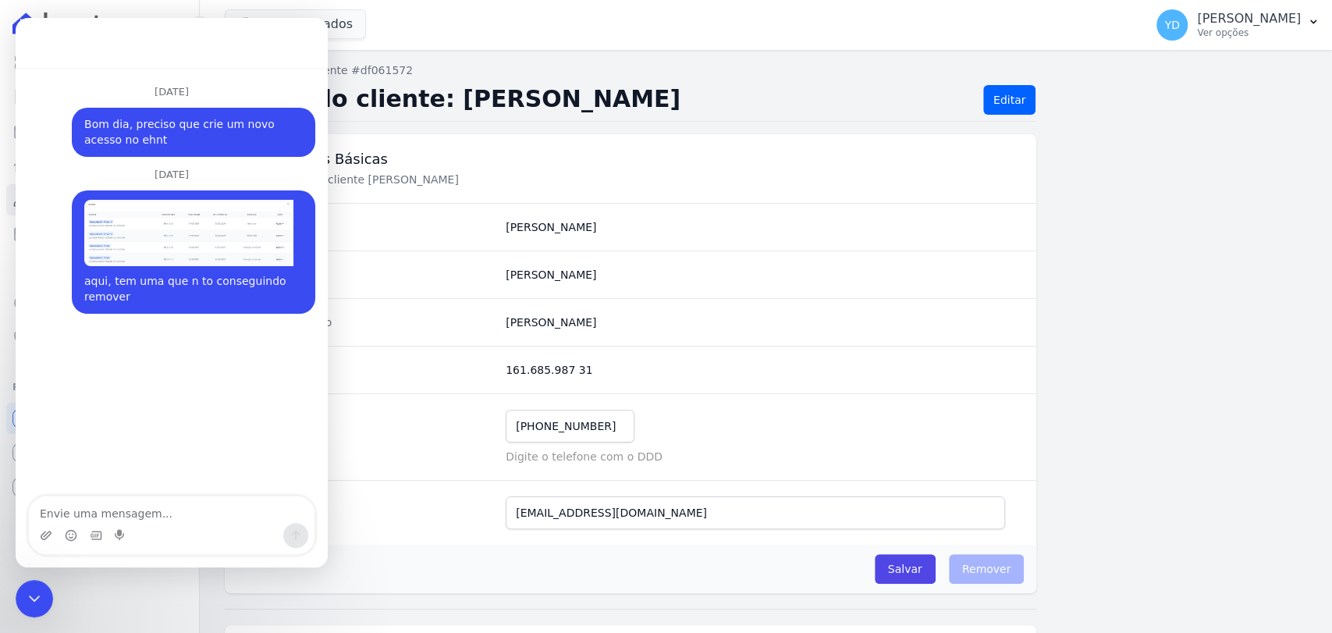
click at [568, 308] on div "Nome Completo Pedro Thiago Mont Mor Lopes" at bounding box center [631, 322] width 812 height 48
drag, startPoint x: 568, startPoint y: 308, endPoint x: 568, endPoint y: 322, distance: 14.8
click at [568, 308] on div "Nome Completo Pedro Thiago Mont Mor Lopes" at bounding box center [631, 322] width 812 height 48
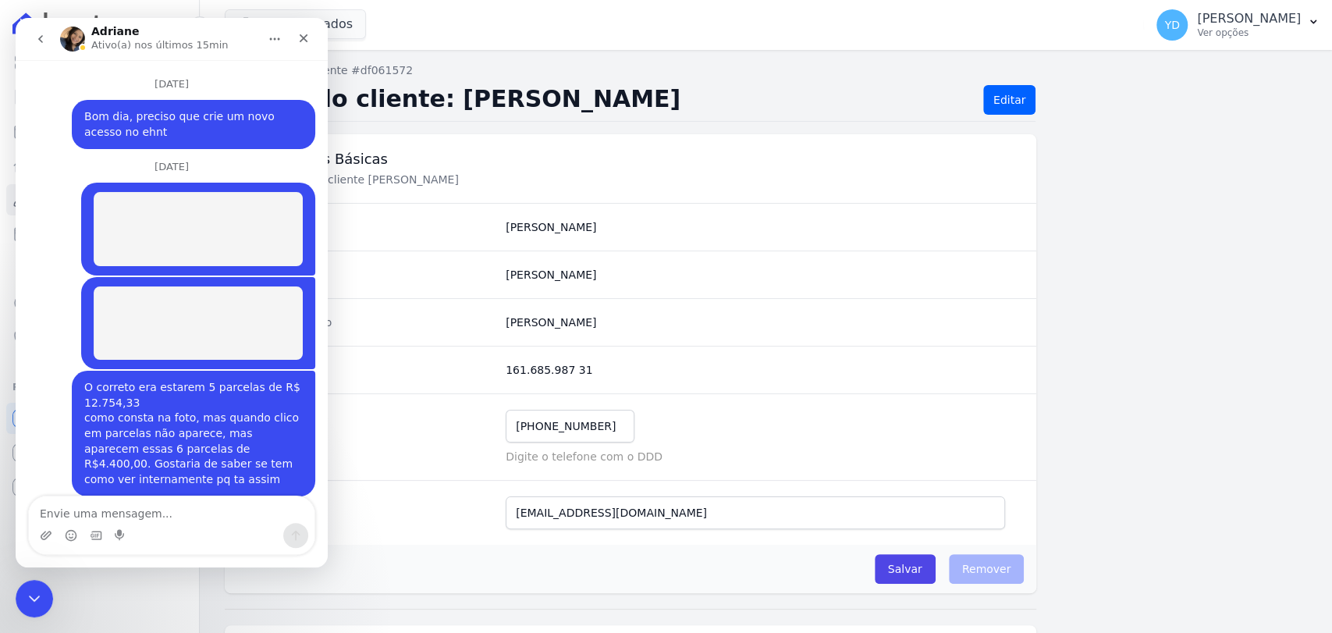
click at [568, 322] on completo "Pedro Thiago Mont Mor Lopes" at bounding box center [762, 323] width 512 height 16
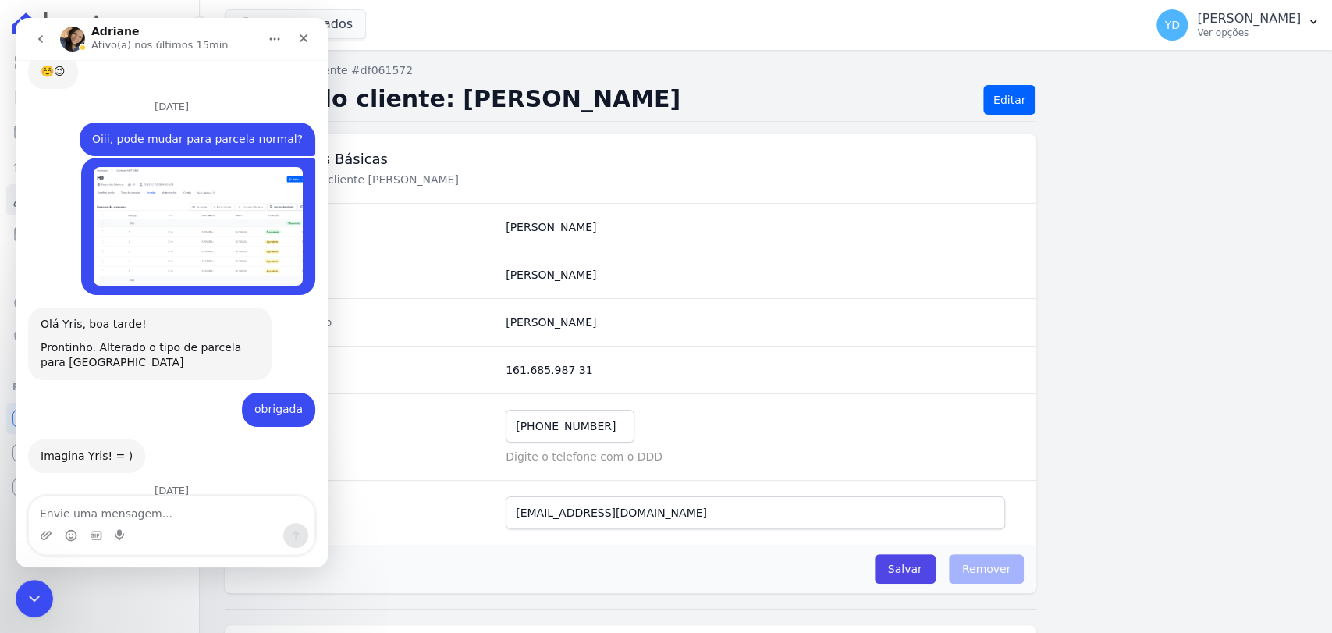
click at [568, 322] on completo "Pedro Thiago Mont Mor Lopes" at bounding box center [762, 323] width 512 height 16
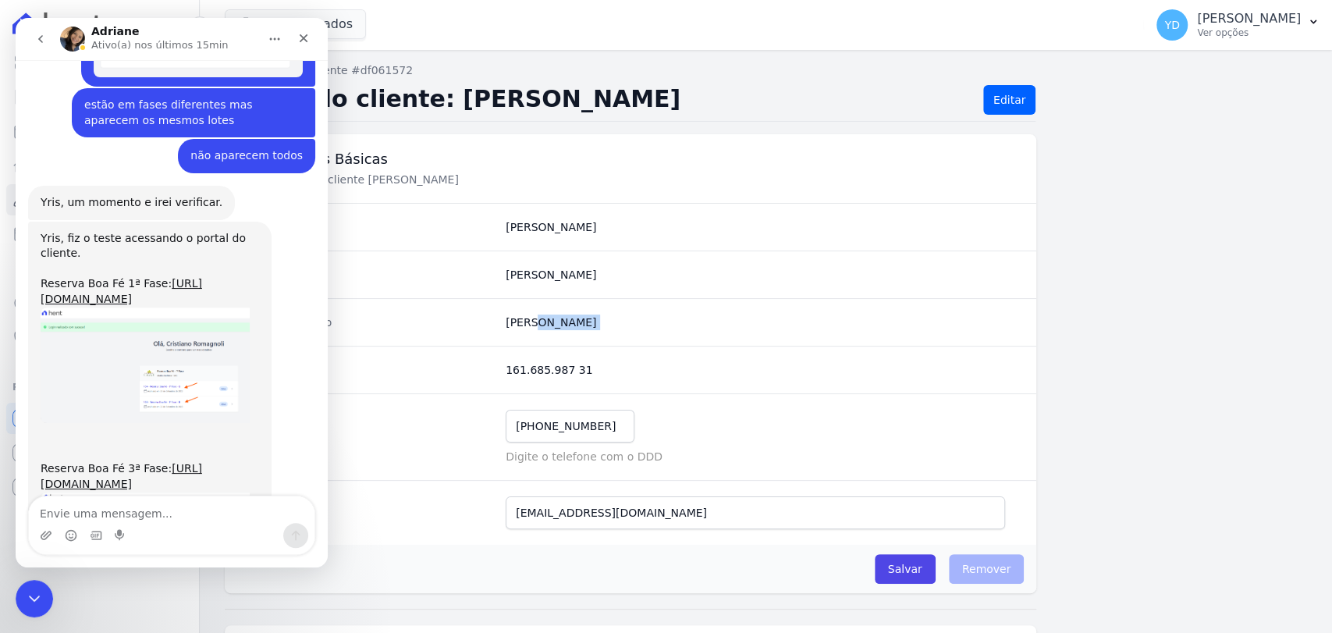
click at [570, 324] on completo "Pedro Thiago Mont Mor Lopes" at bounding box center [762, 323] width 512 height 16
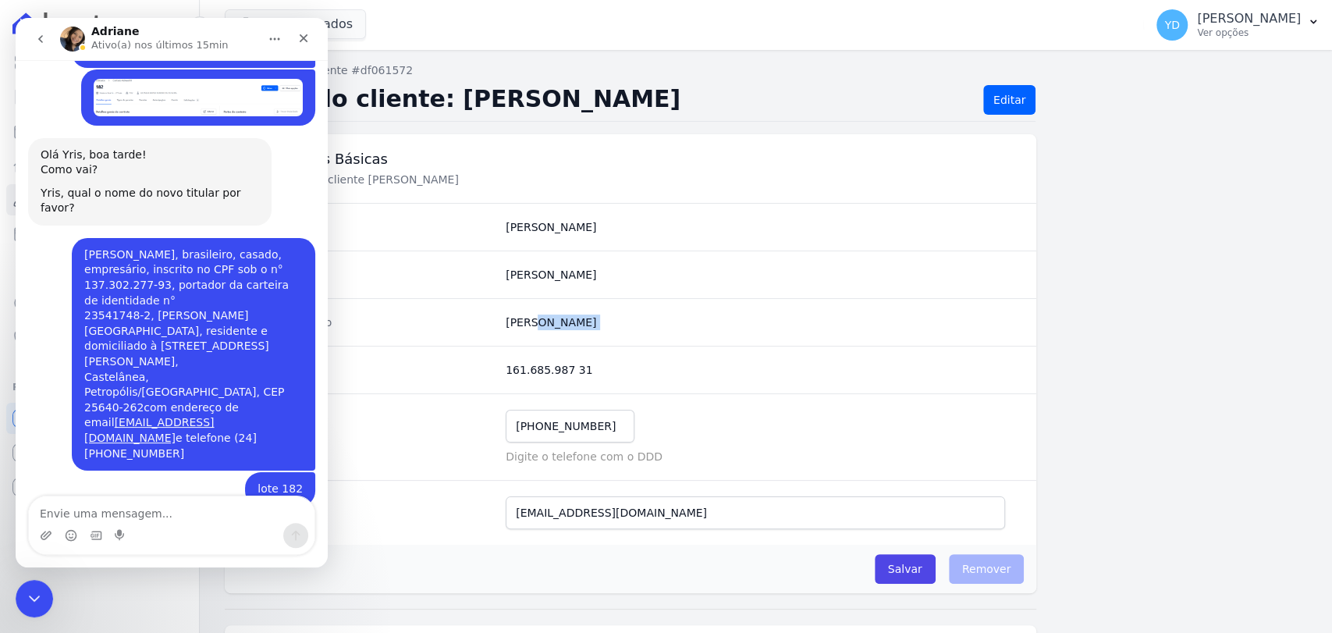
scroll to position [15235, 0]
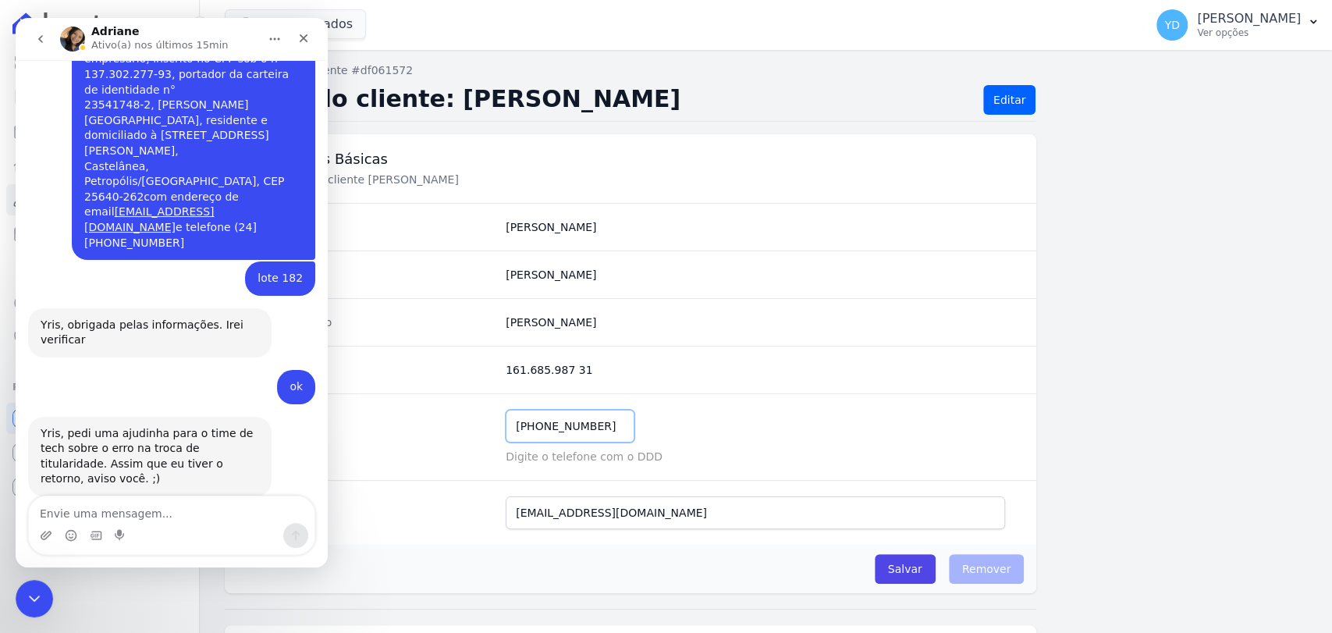
click at [553, 432] on input "(24) 99307-5219" at bounding box center [570, 426] width 129 height 33
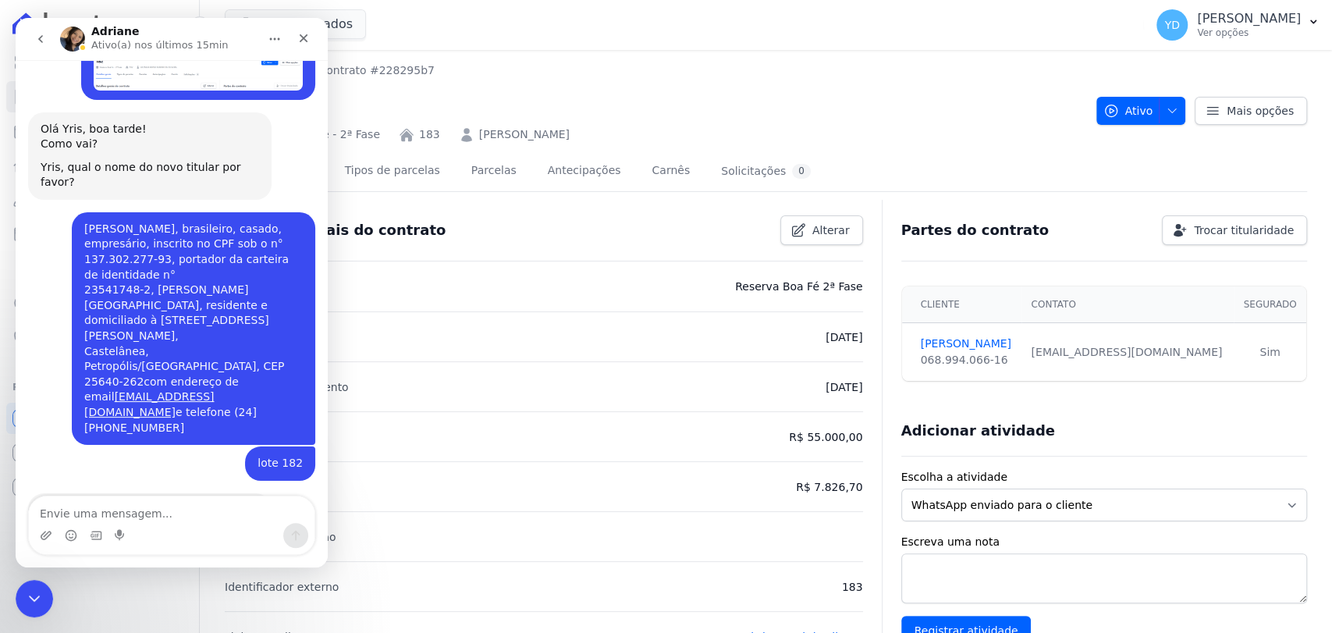
scroll to position [15222, 0]
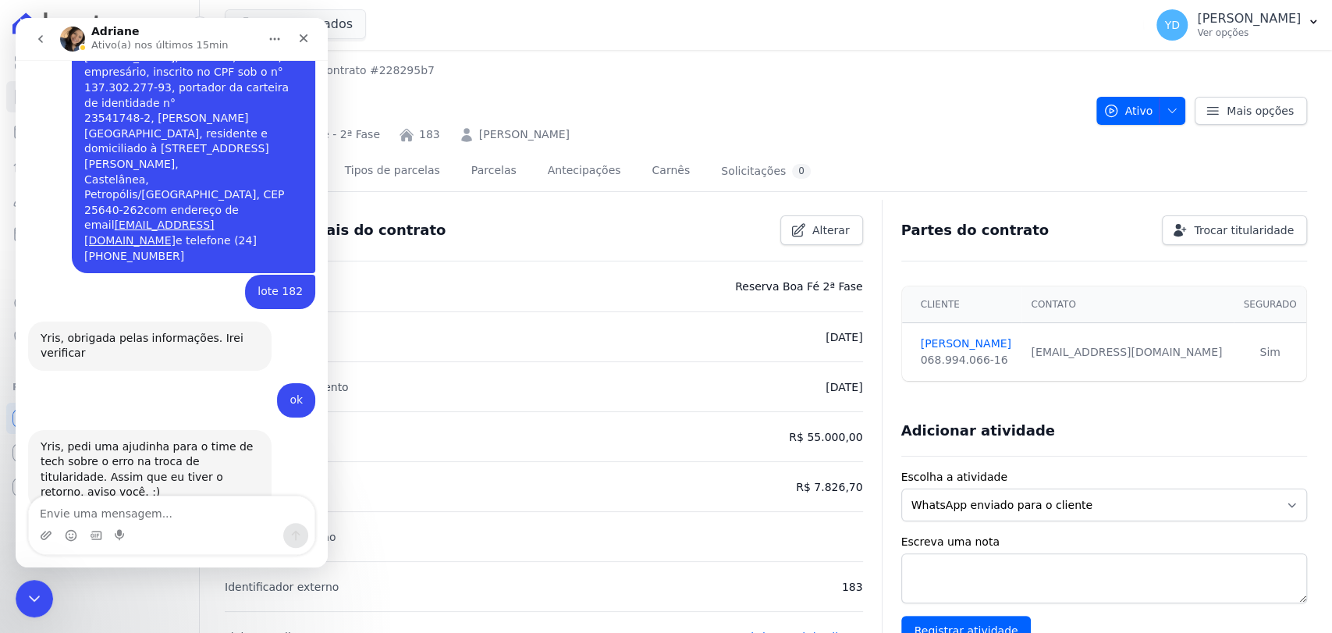
click at [479, 139] on link "[PERSON_NAME]" at bounding box center [524, 134] width 91 height 16
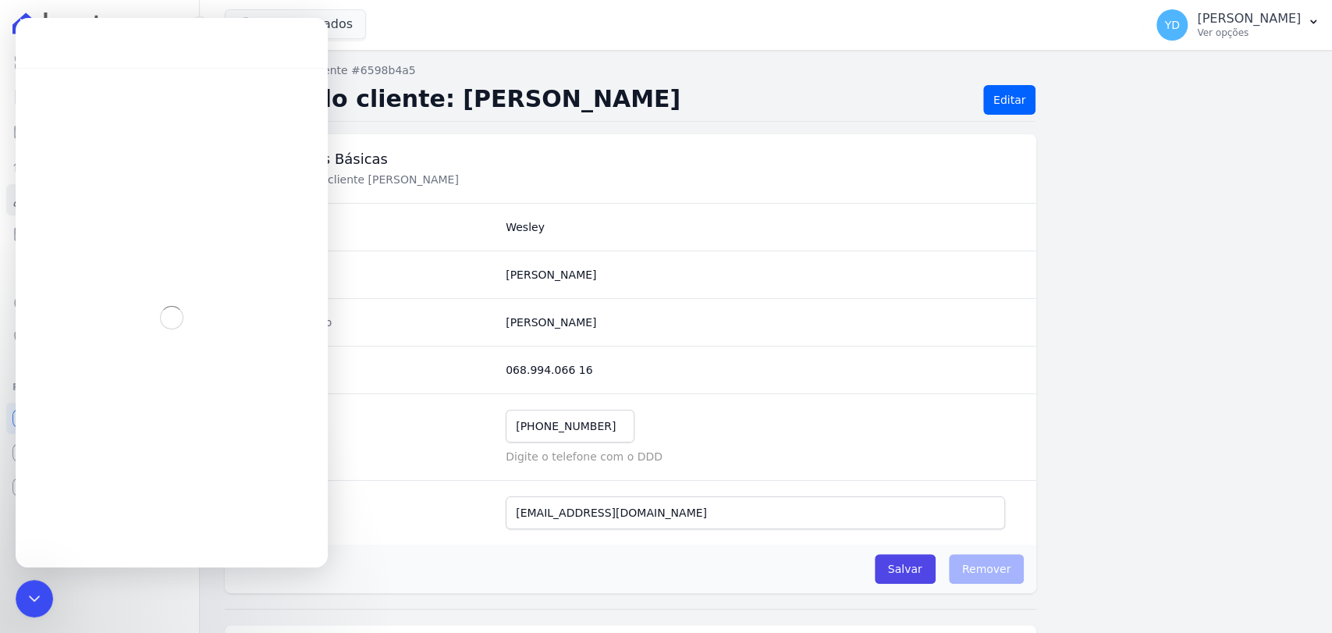
click at [581, 325] on completo "[PERSON_NAME]" at bounding box center [762, 323] width 512 height 16
copy dl "[PERSON_NAME]"
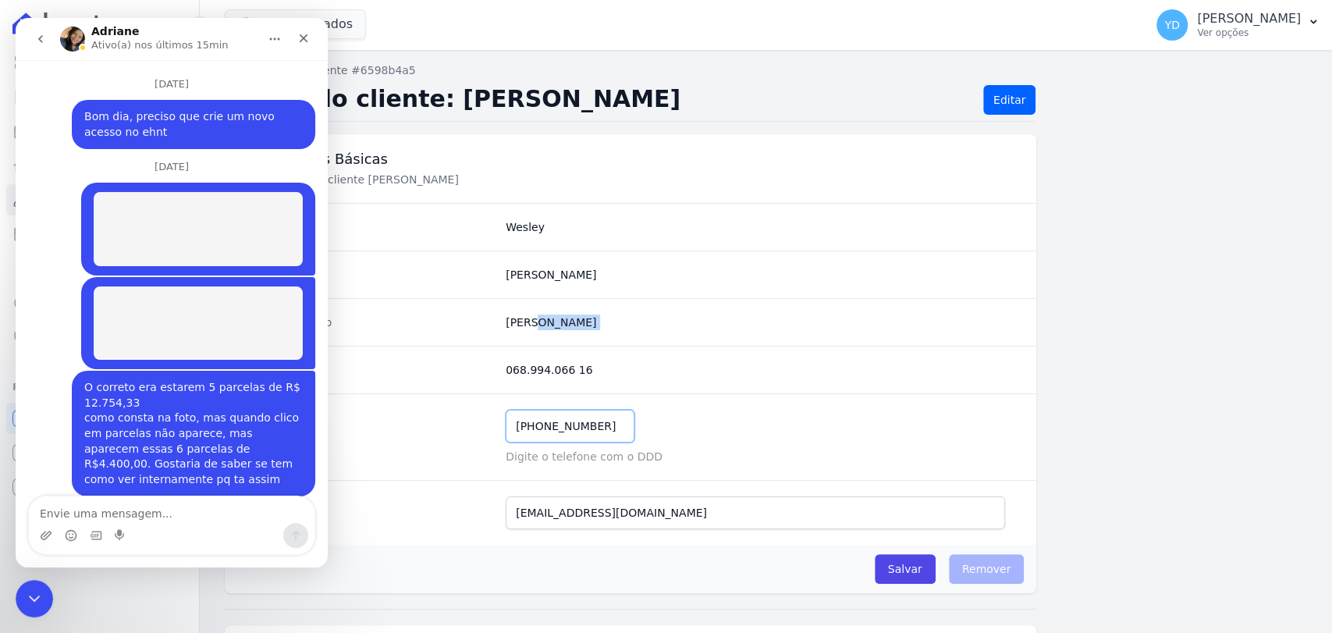
click at [567, 414] on input "[PHONE_NUMBER]" at bounding box center [570, 426] width 129 height 33
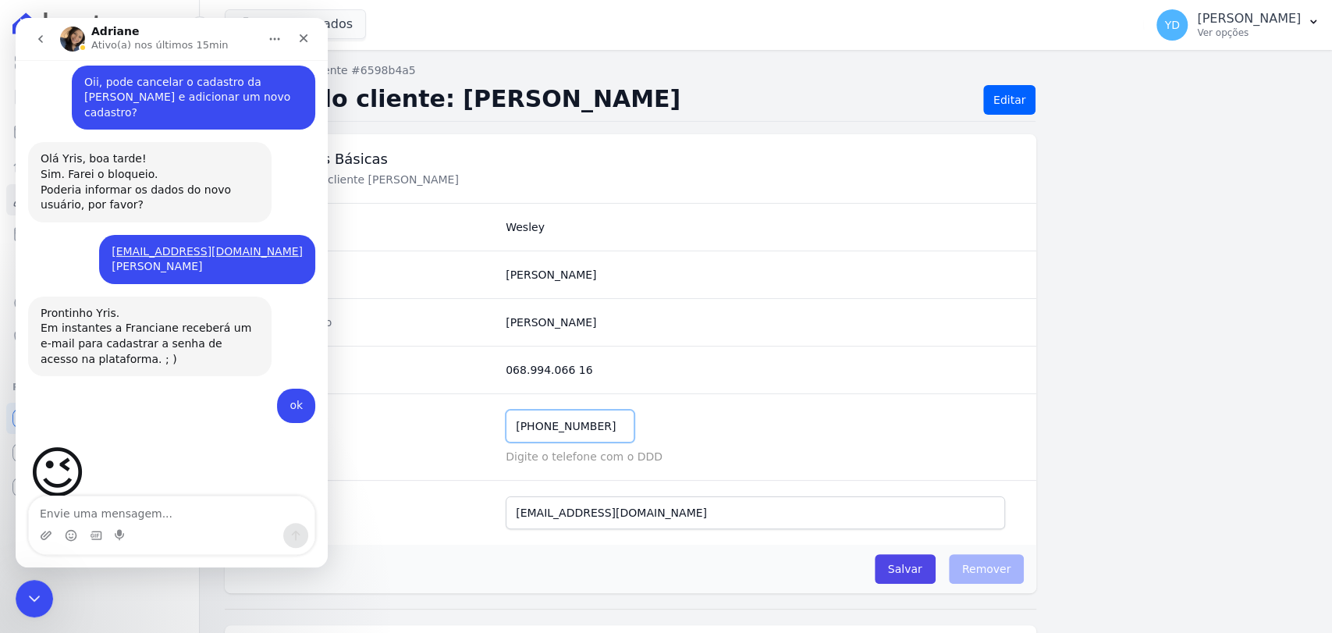
click at [567, 414] on input "[PHONE_NUMBER]" at bounding box center [570, 426] width 129 height 33
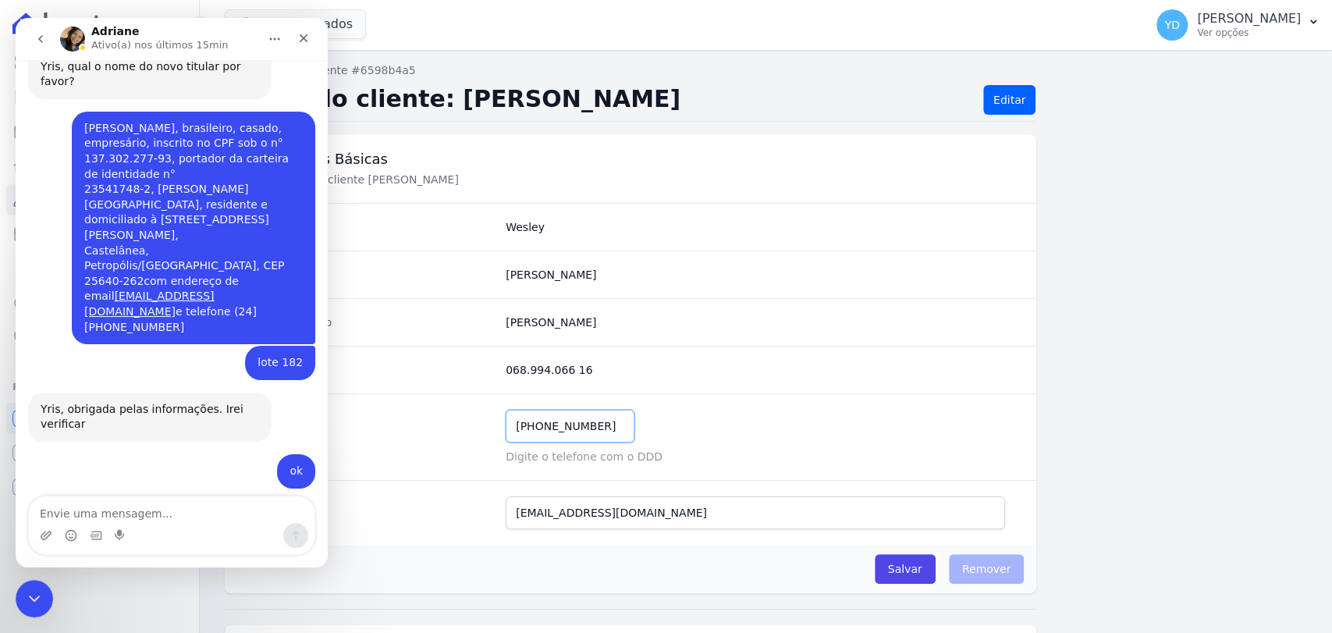
scroll to position [15235, 0]
